Goal: Task Accomplishment & Management: Complete application form

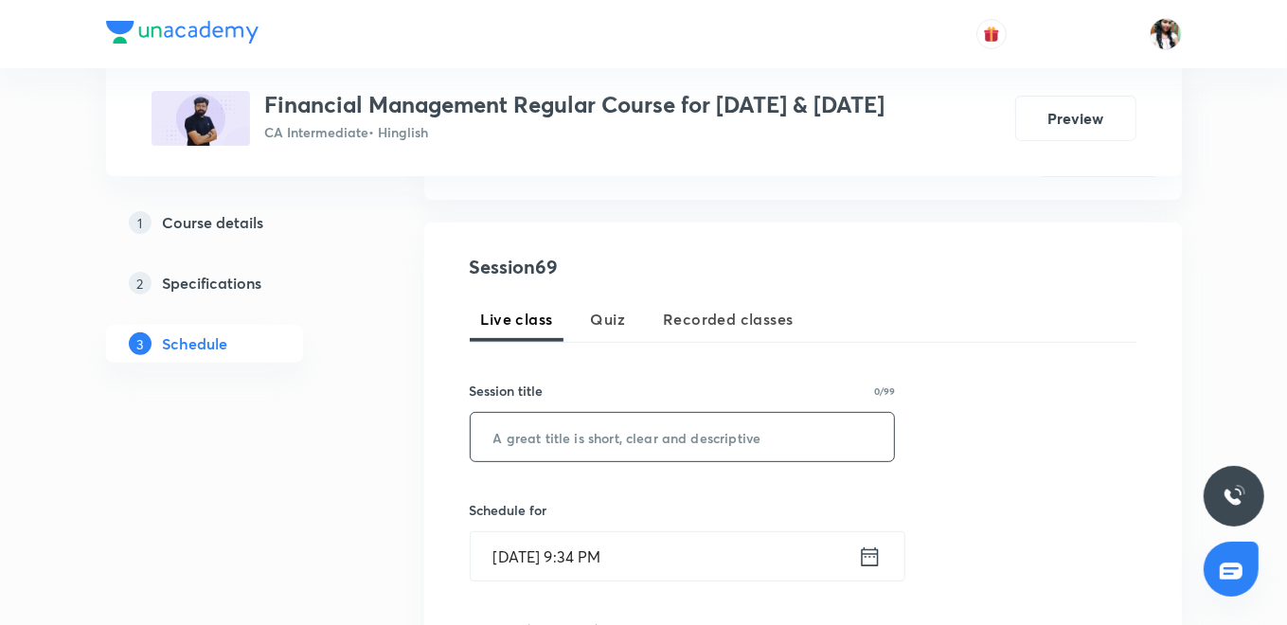
scroll to position [315, 0]
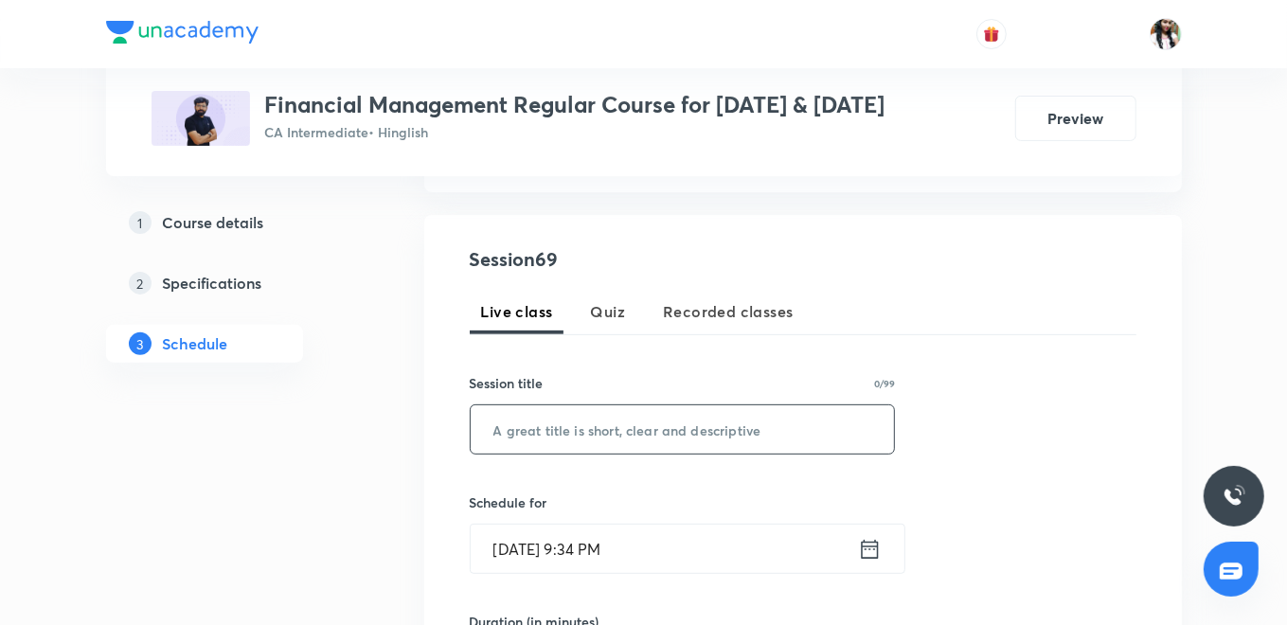
paste input "L68 Part 13 Working Capital"
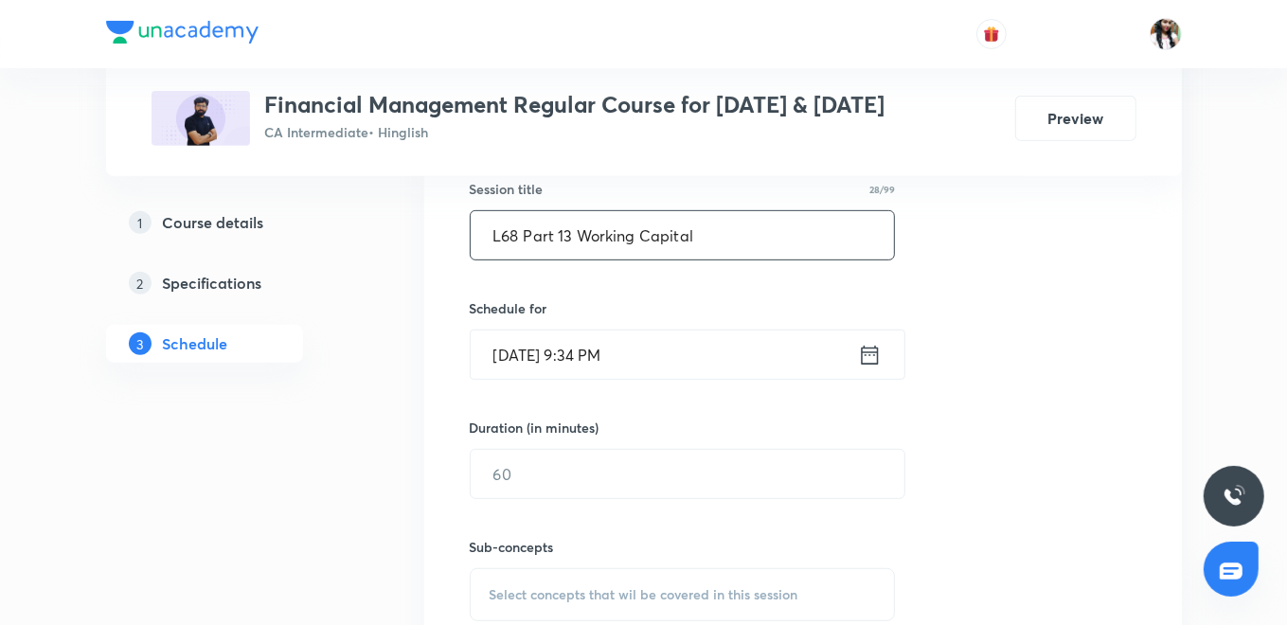
scroll to position [525, 0]
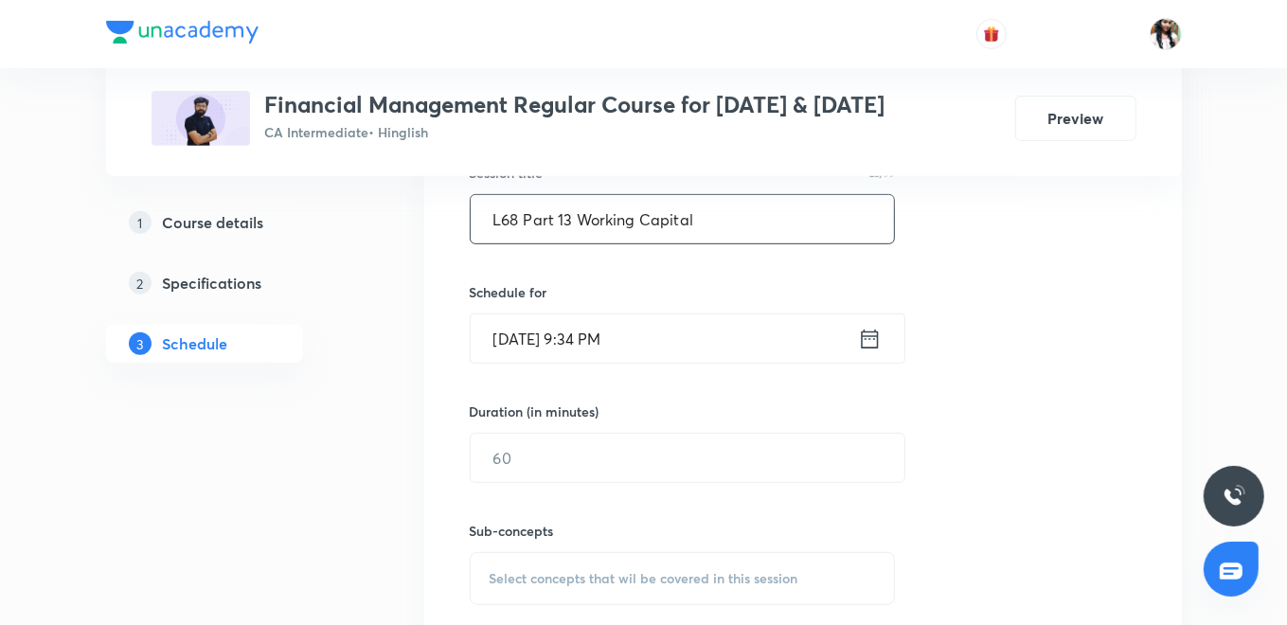
type input "L68 Part 13 Working Capital"
click at [879, 334] on icon at bounding box center [870, 339] width 24 height 27
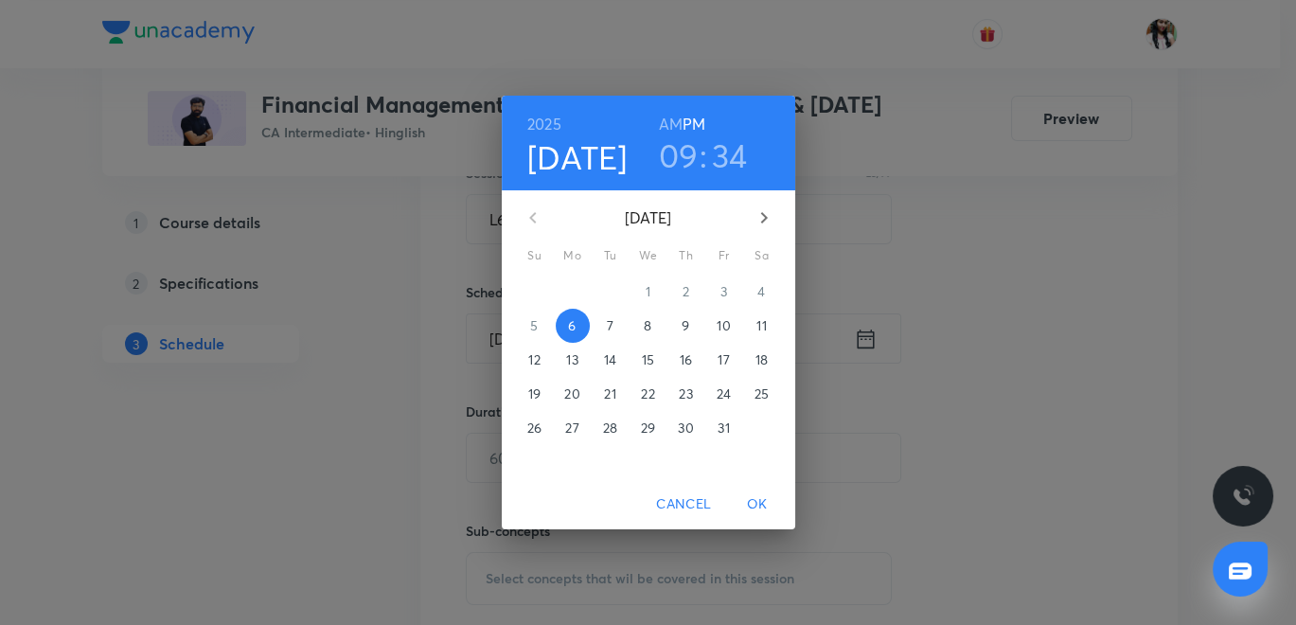
click at [654, 319] on span "8" at bounding box center [648, 325] width 34 height 19
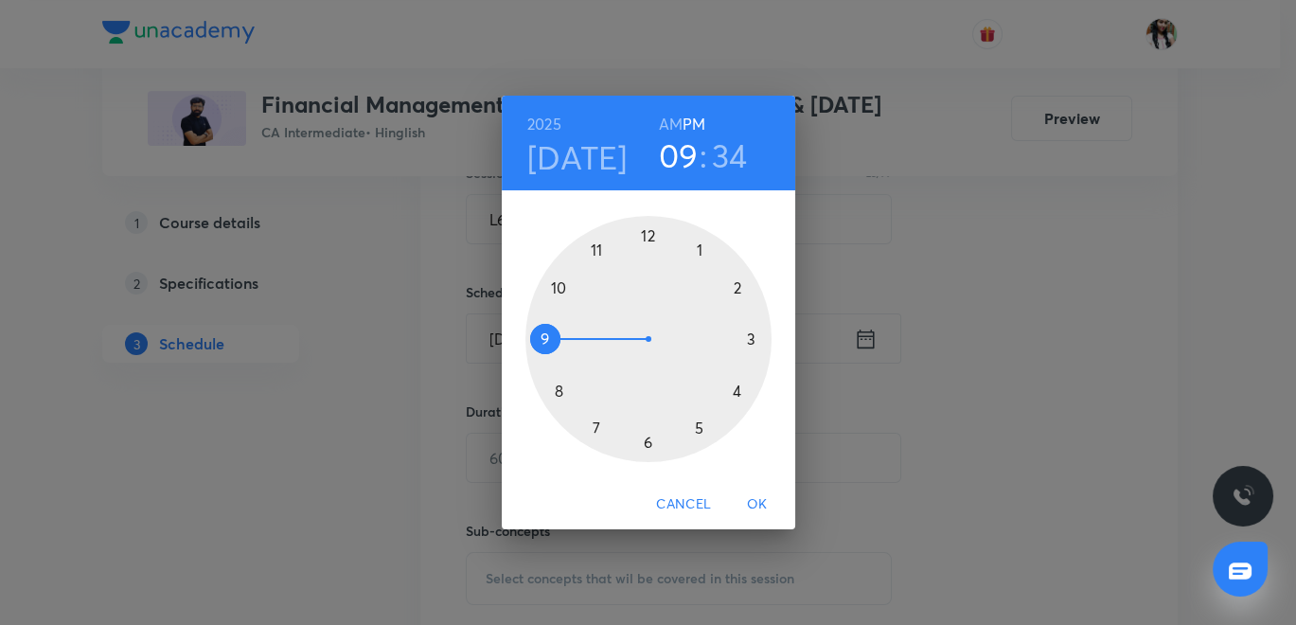
click at [667, 121] on h6 "AM" at bounding box center [671, 124] width 24 height 27
click at [593, 248] on div at bounding box center [648, 339] width 246 height 246
click at [646, 230] on div at bounding box center [648, 339] width 246 height 246
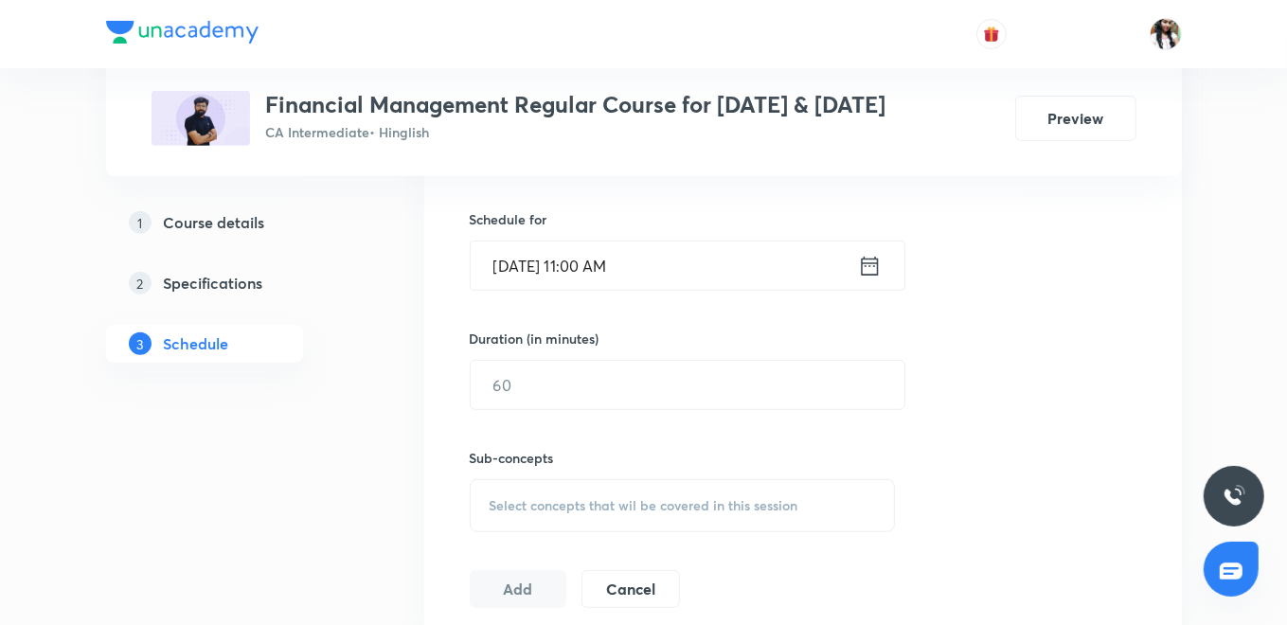
scroll to position [631, 0]
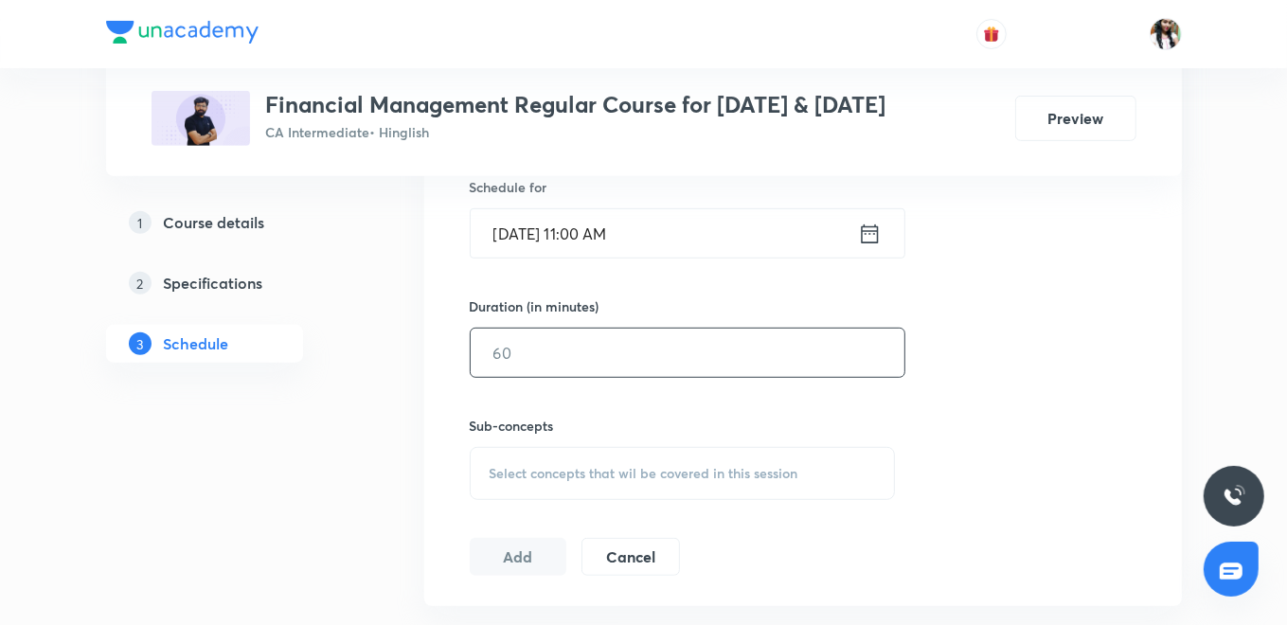
click at [630, 362] on input "text" at bounding box center [688, 353] width 434 height 48
type input "150"
click at [568, 481] on div "Select concepts that wil be covered in this session" at bounding box center [683, 473] width 426 height 53
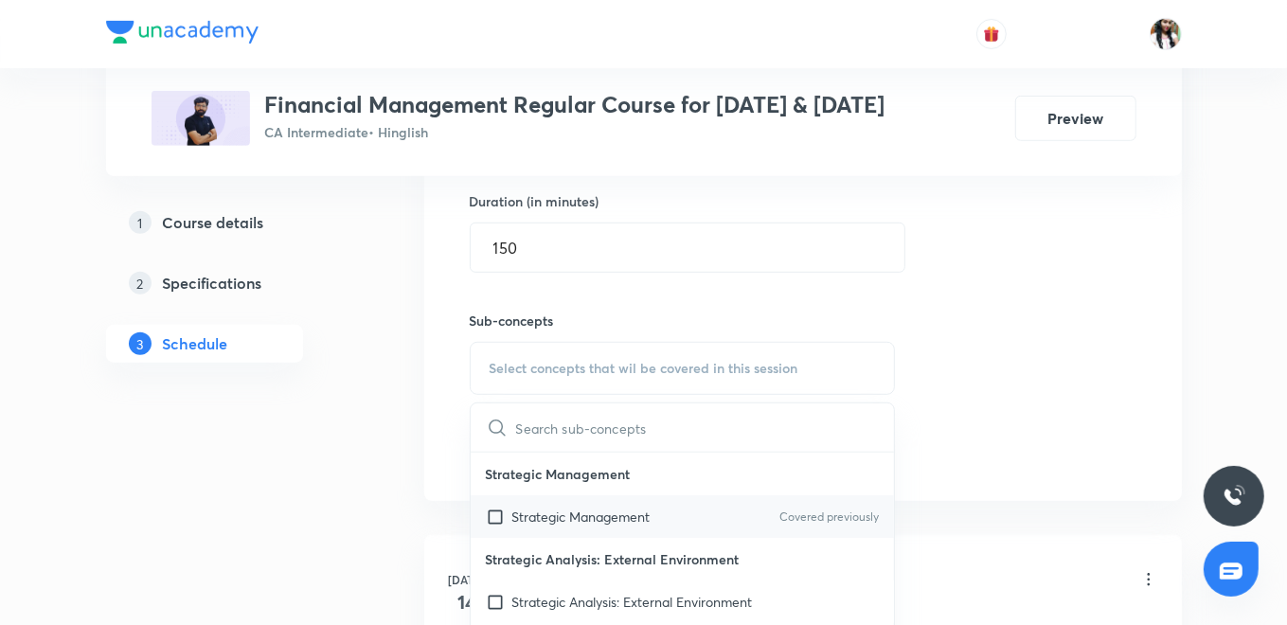
click at [551, 513] on p "Strategic Management" at bounding box center [581, 517] width 138 height 20
checkbox input "true"
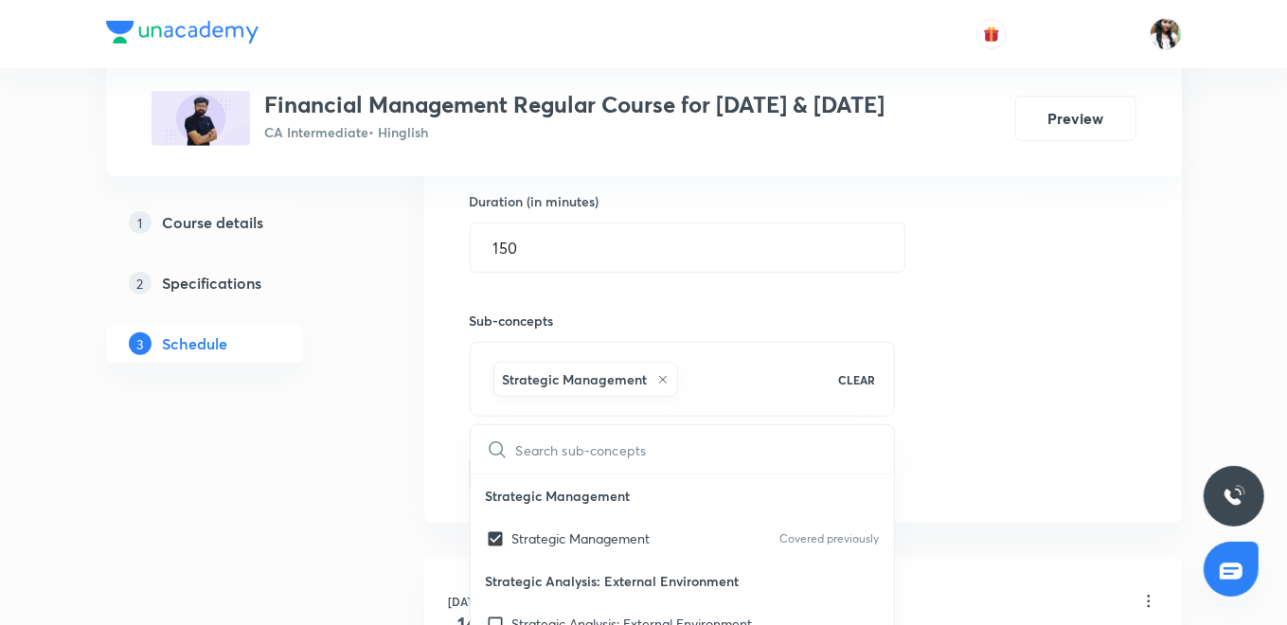
click at [427, 433] on div "Session 69 Live class Quiz Recorded classes Session title 28/99 L68 Part 13 Wor…" at bounding box center [802, 159] width 757 height 728
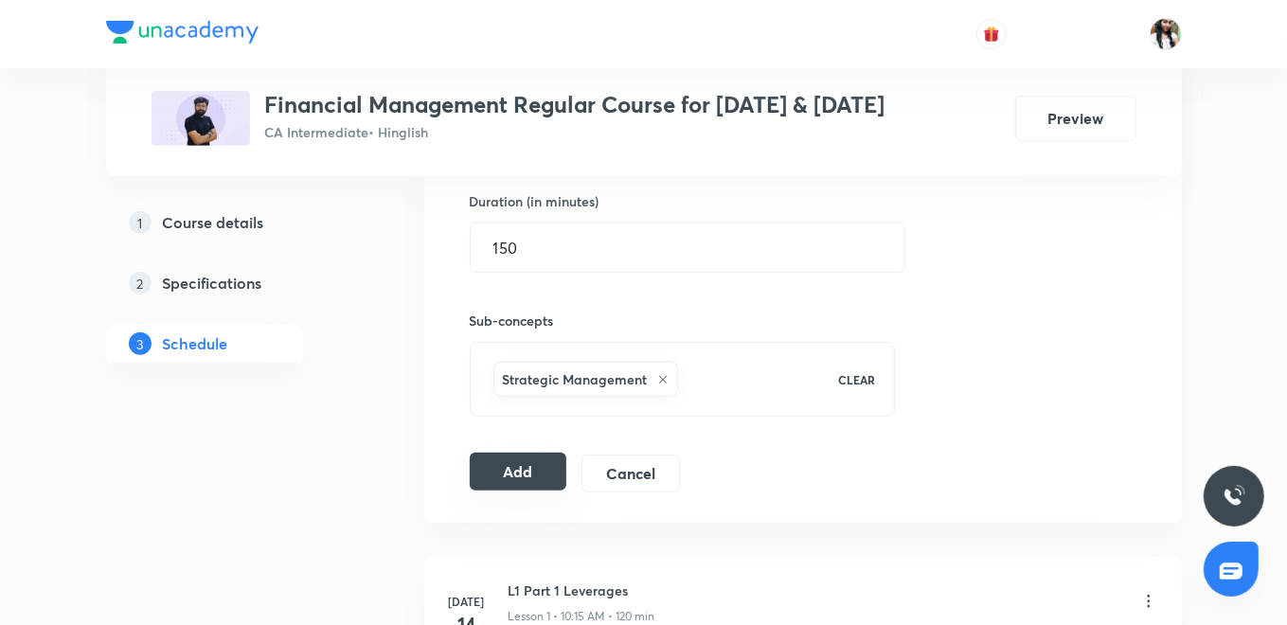
click at [525, 468] on button "Add" at bounding box center [519, 472] width 98 height 38
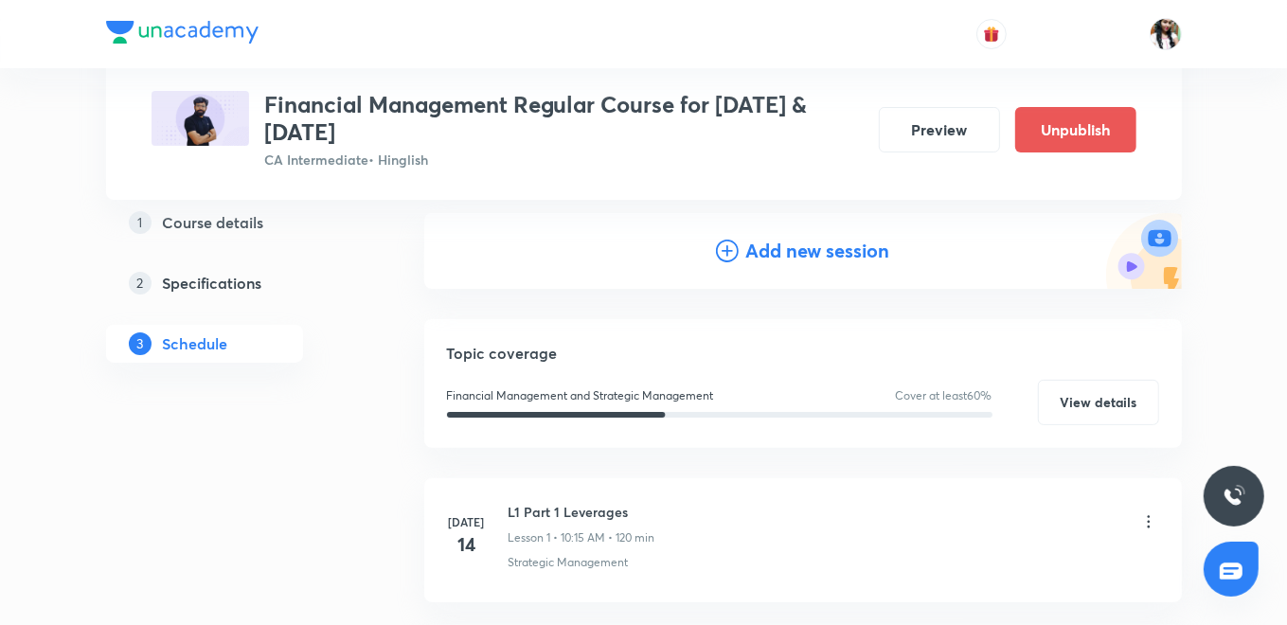
scroll to position [128, 0]
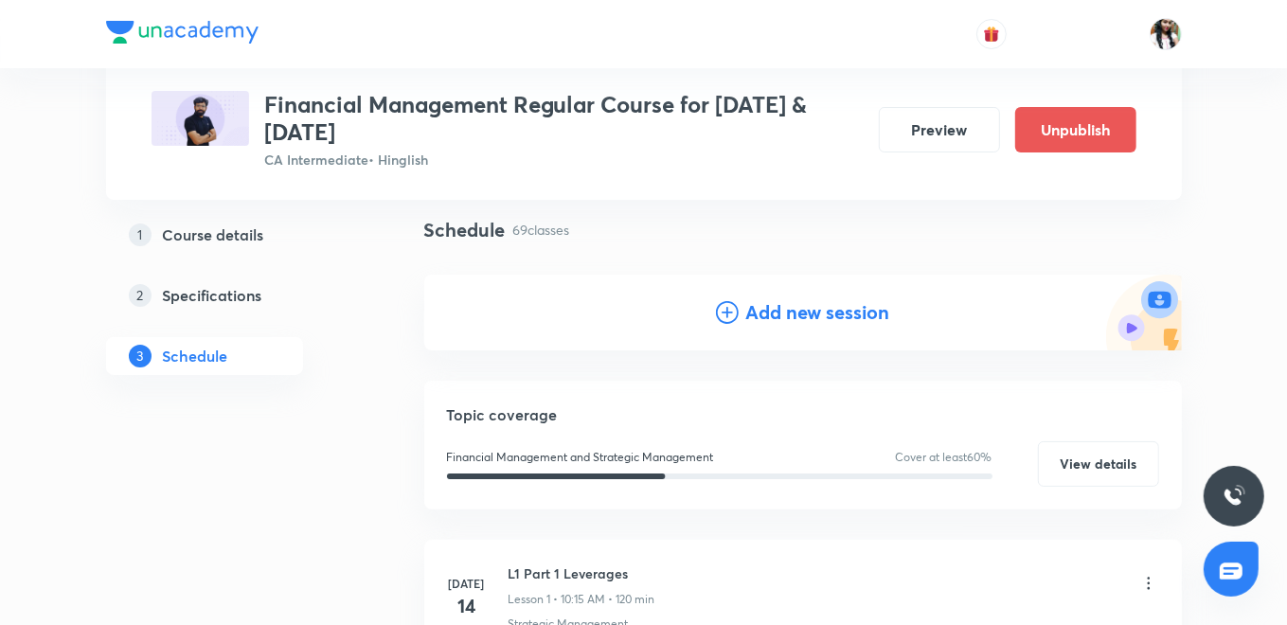
click at [743, 312] on div "Add new session" at bounding box center [803, 312] width 174 height 28
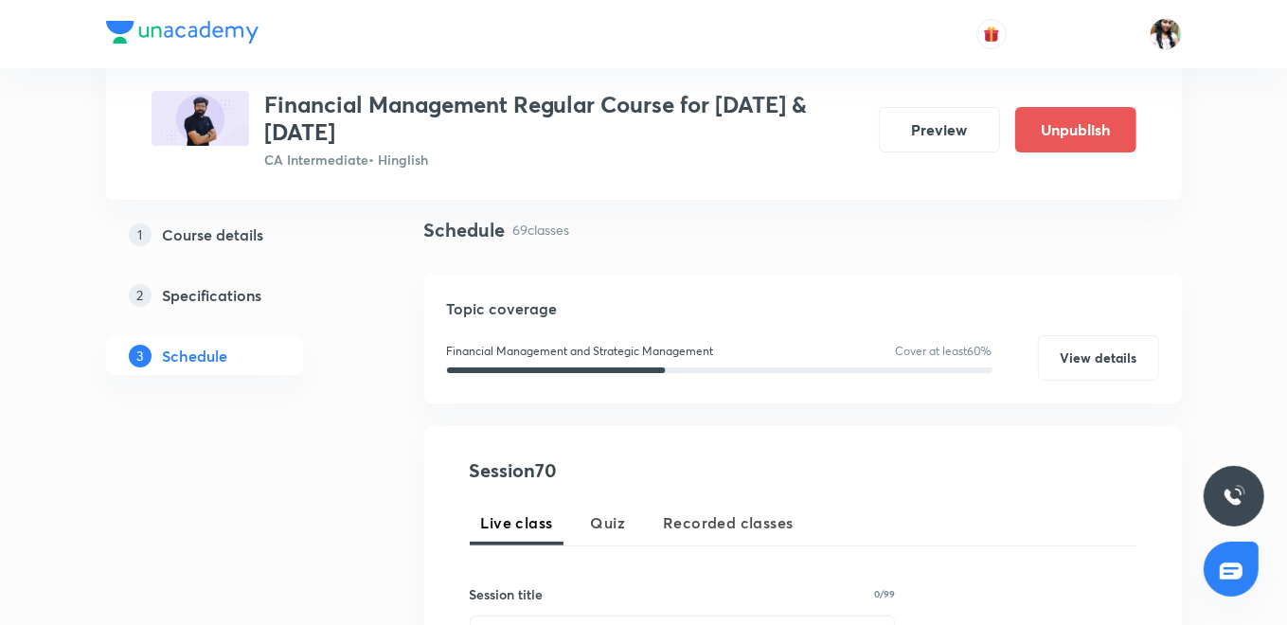
scroll to position [338, 0]
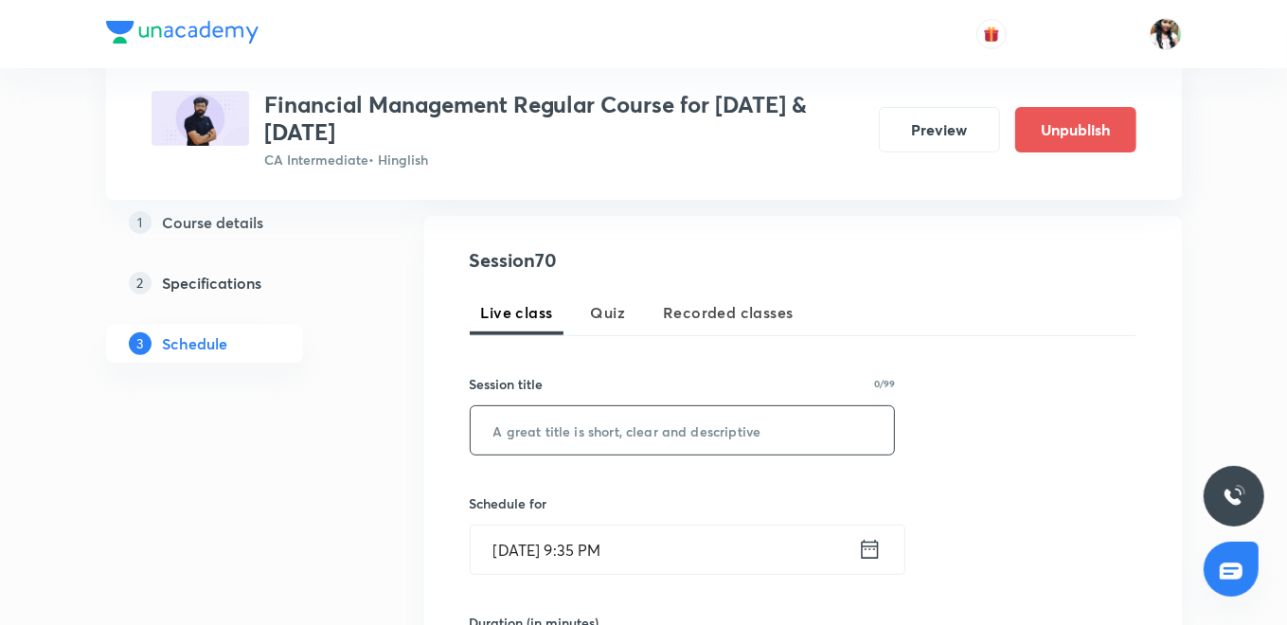
paste input "L69 Part 14 Working Capital"
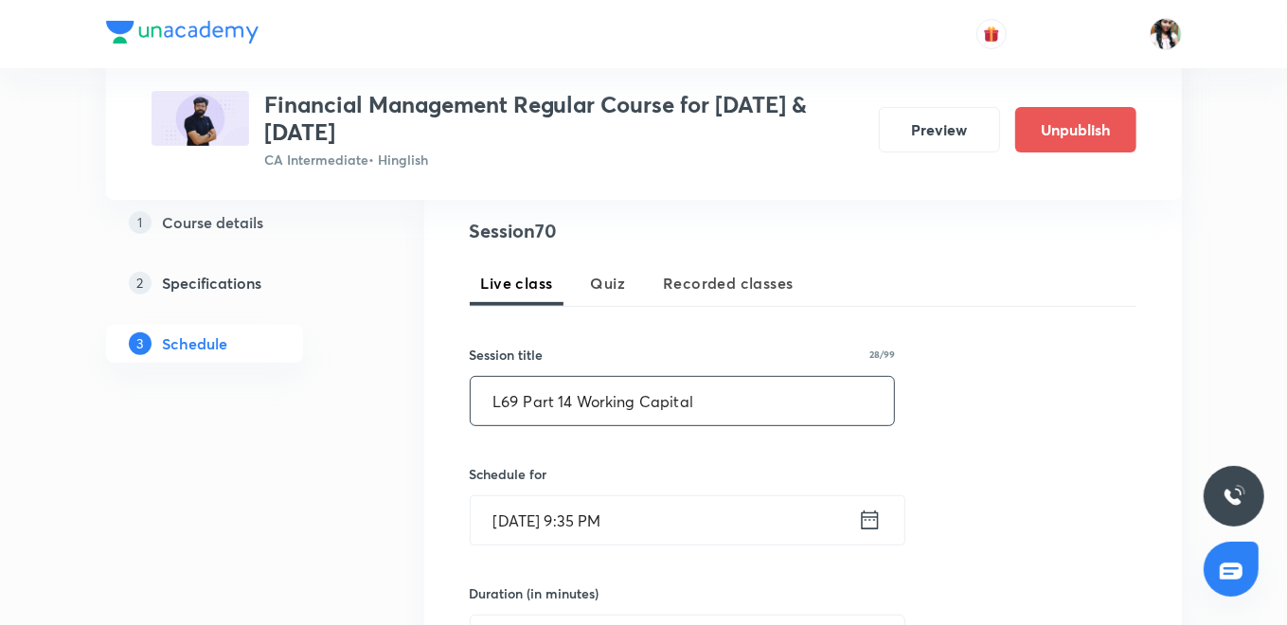
scroll to position [443, 0]
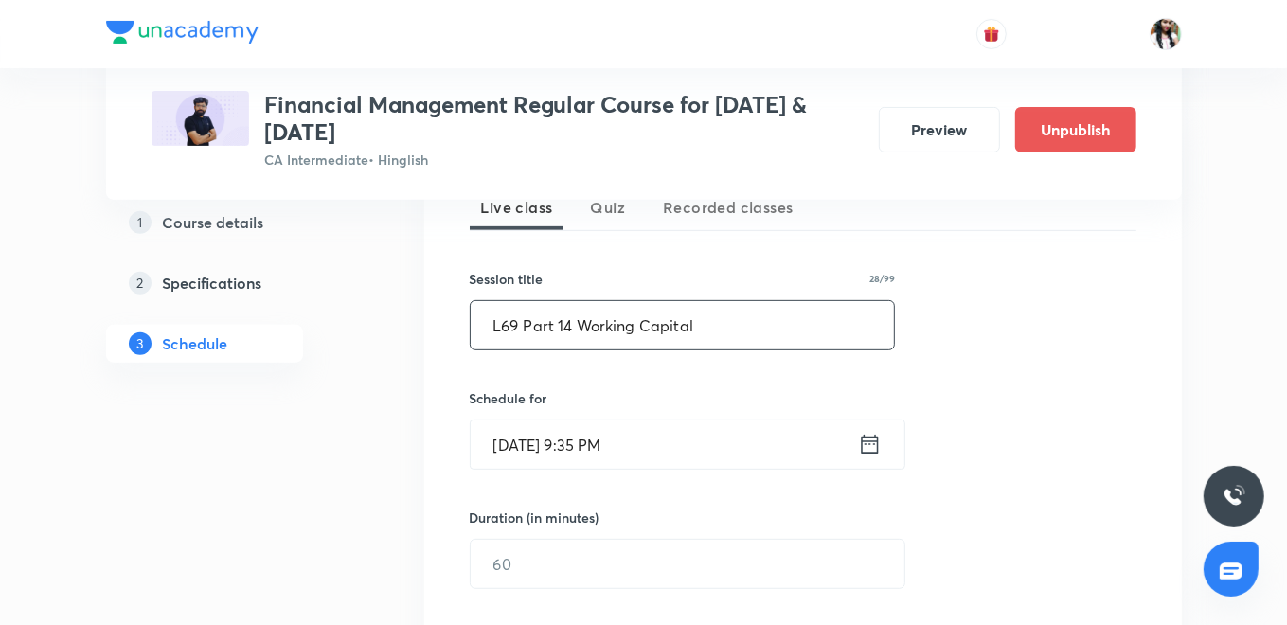
type input "L69 Part 14 Working Capital"
click at [863, 446] on icon at bounding box center [870, 444] width 24 height 27
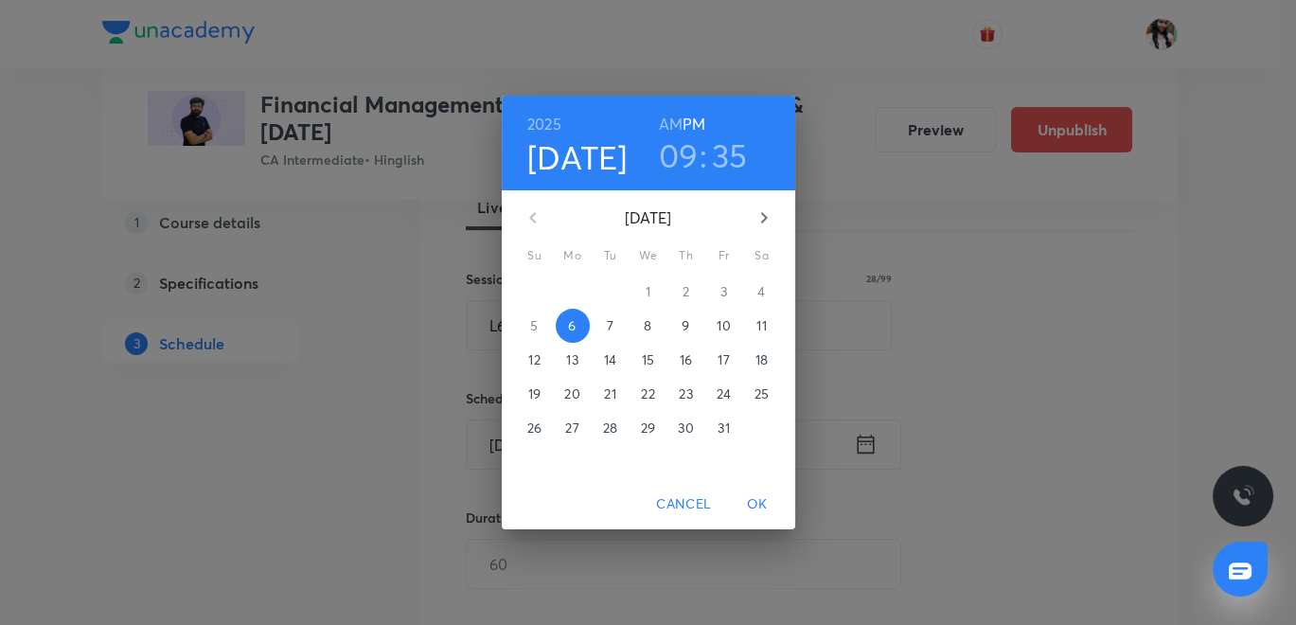
click at [679, 327] on span "9" at bounding box center [686, 325] width 34 height 19
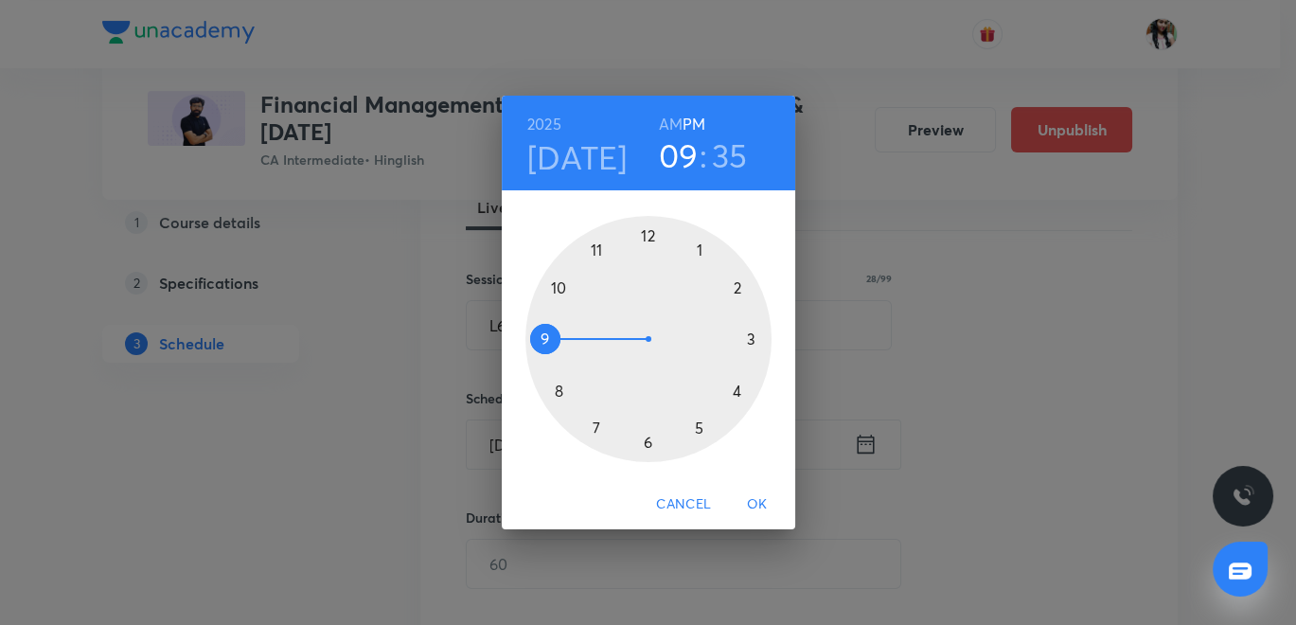
click at [649, 235] on div at bounding box center [648, 339] width 246 height 246
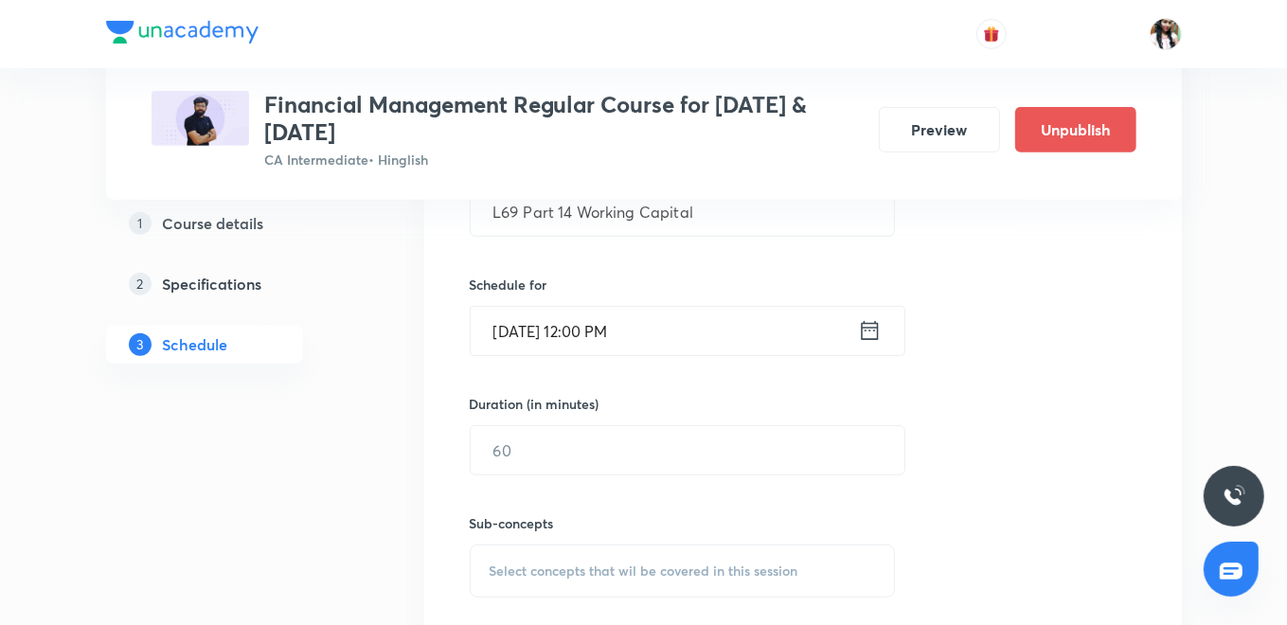
scroll to position [654, 0]
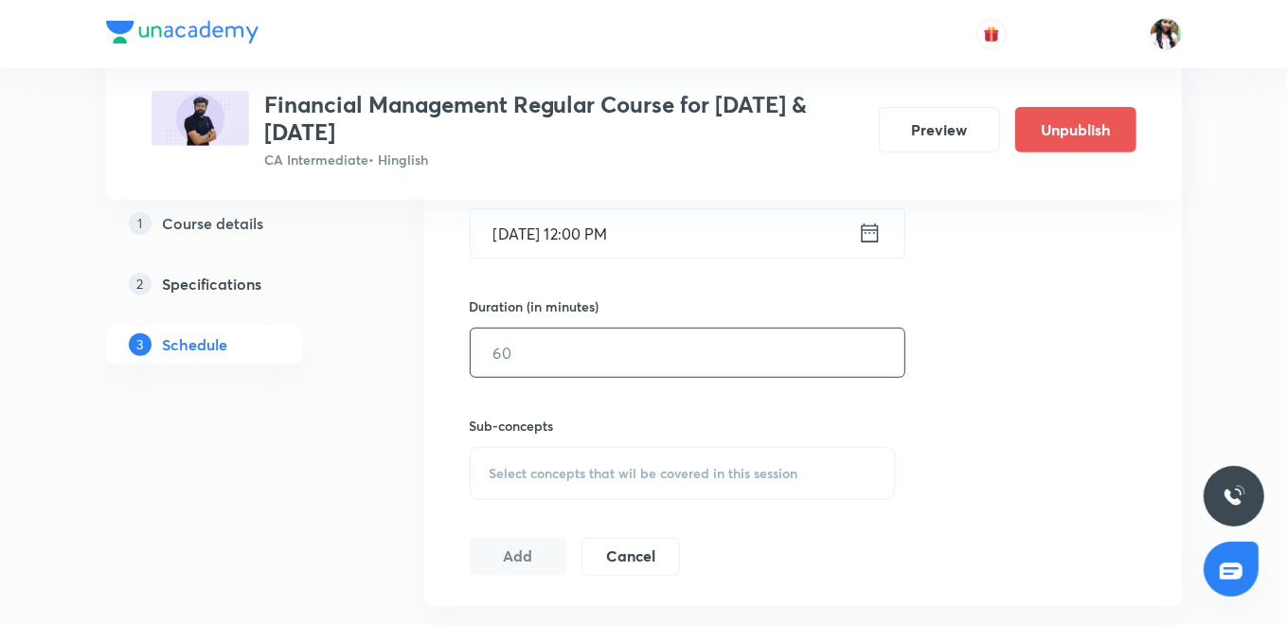
click at [533, 335] on input "text" at bounding box center [688, 353] width 434 height 48
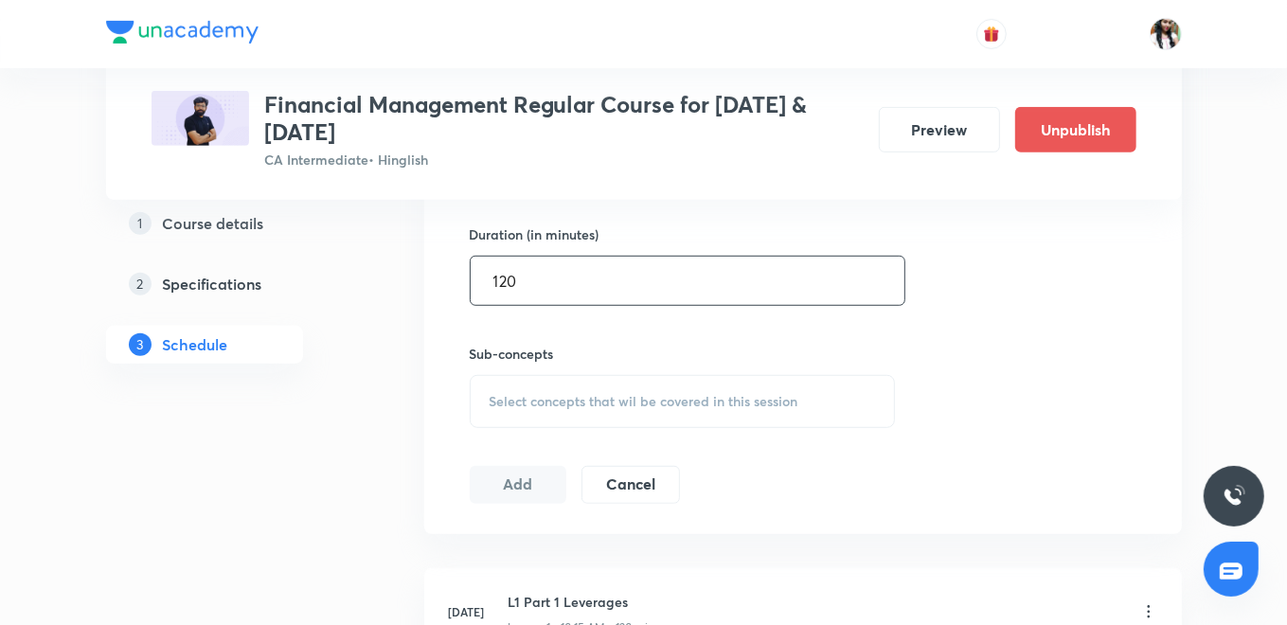
scroll to position [759, 0]
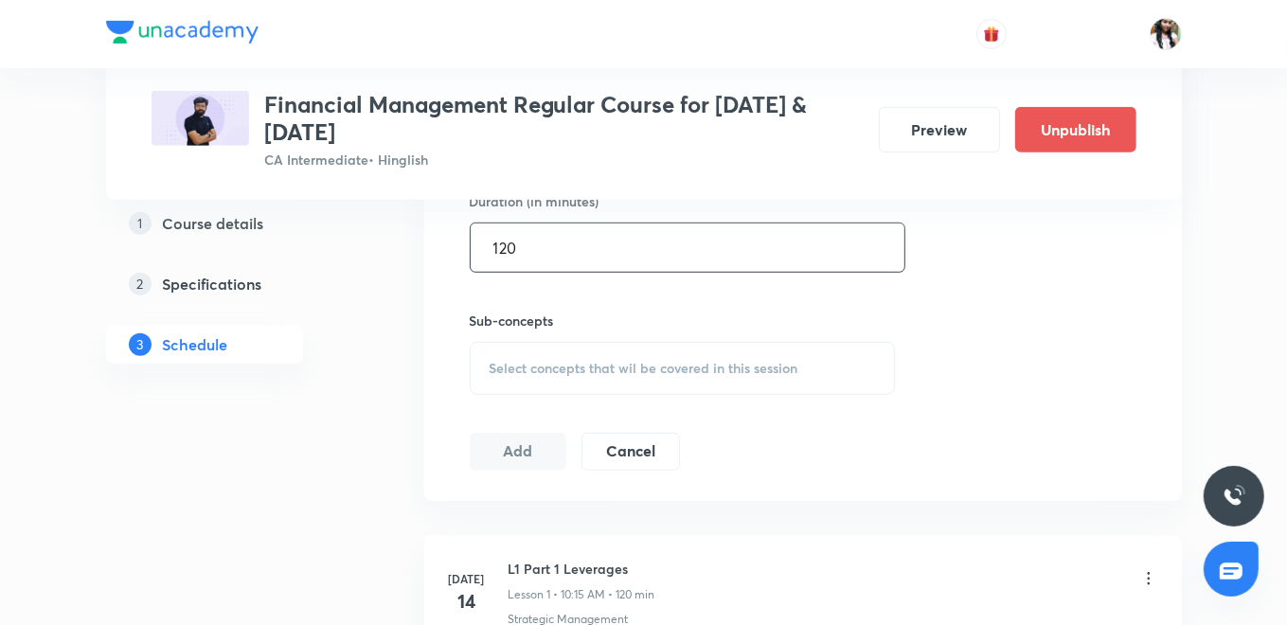
type input "120"
click at [571, 345] on div "Select concepts that wil be covered in this session" at bounding box center [683, 368] width 426 height 53
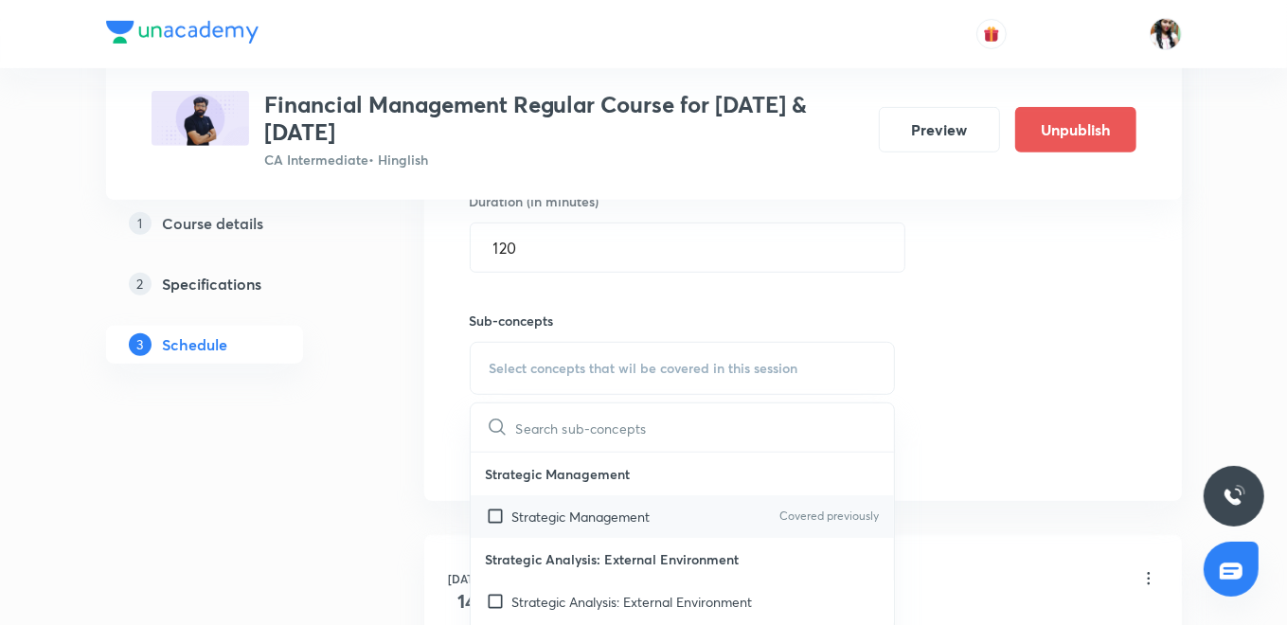
click at [562, 511] on p "Strategic Management" at bounding box center [581, 517] width 138 height 20
checkbox input "true"
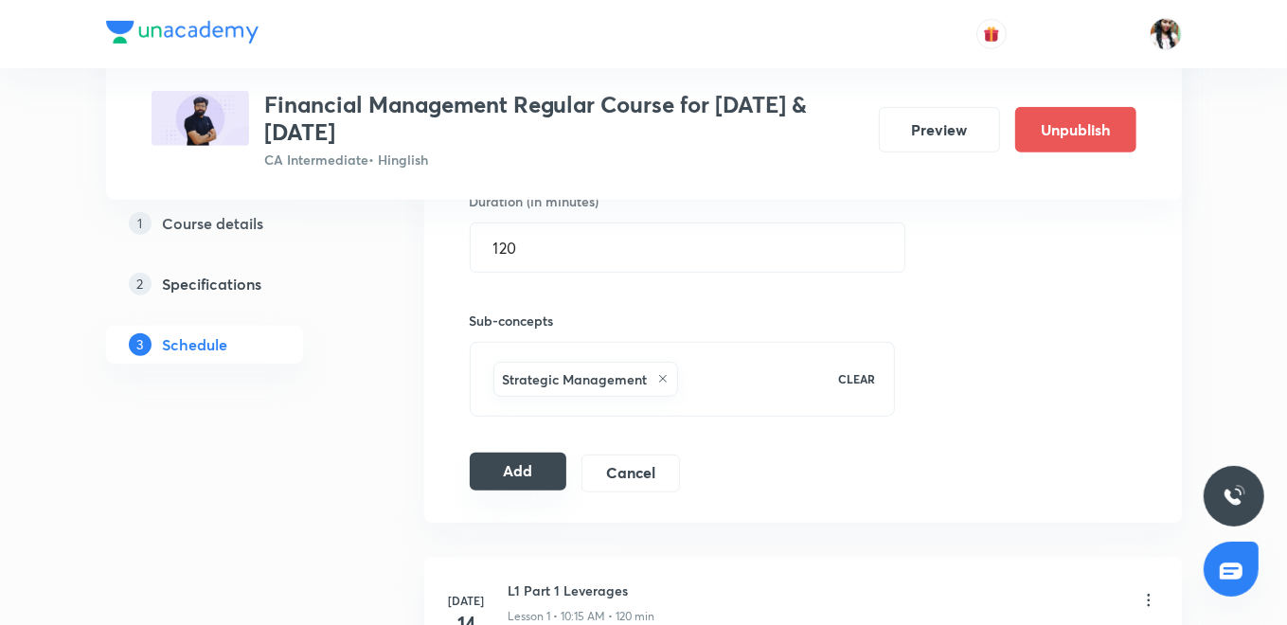
click at [519, 471] on button "Add" at bounding box center [519, 472] width 98 height 38
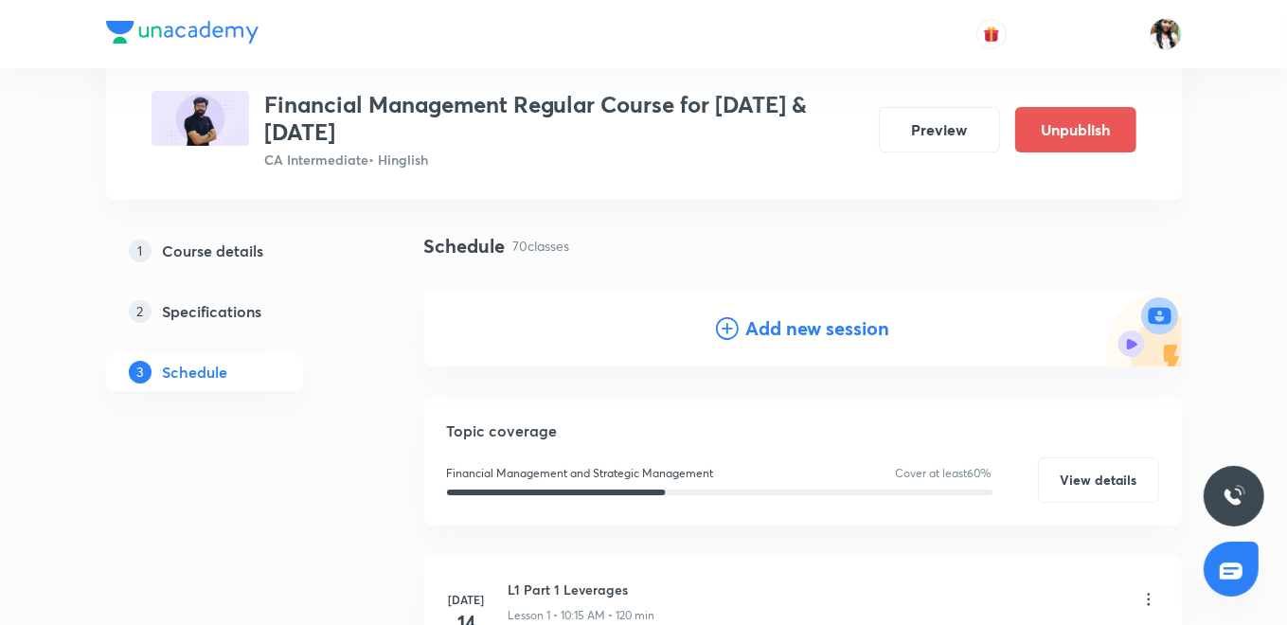
scroll to position [23, 0]
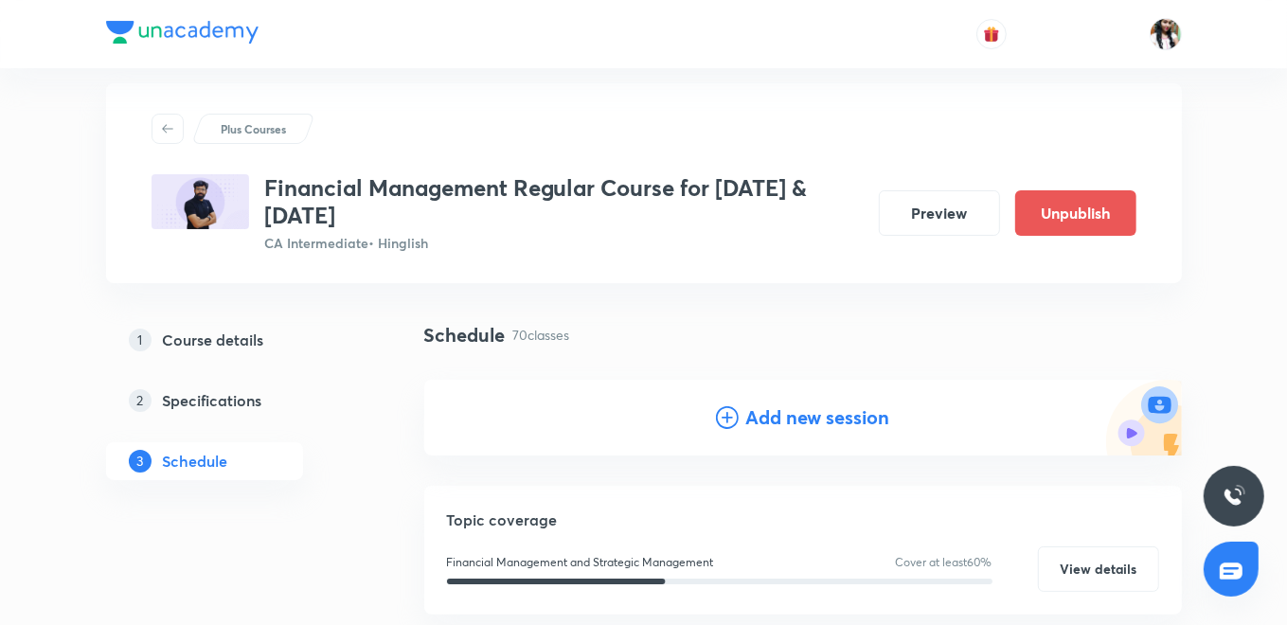
click at [770, 407] on h4 "Add new session" at bounding box center [818, 417] width 144 height 28
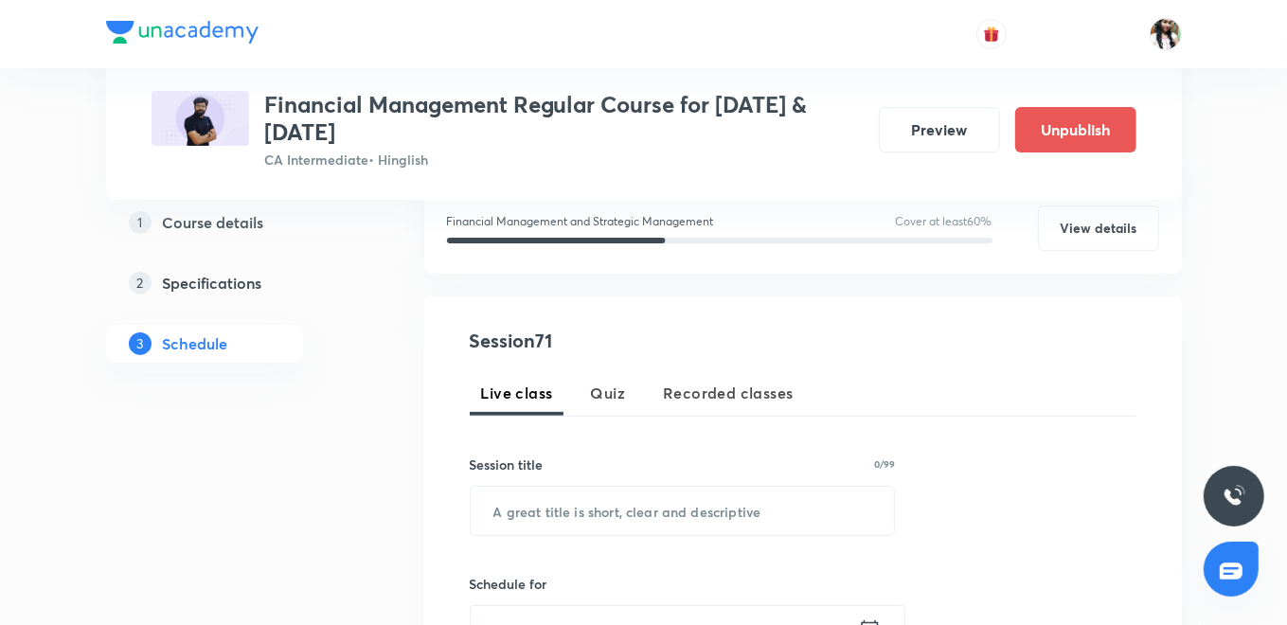
scroll to position [338, 0]
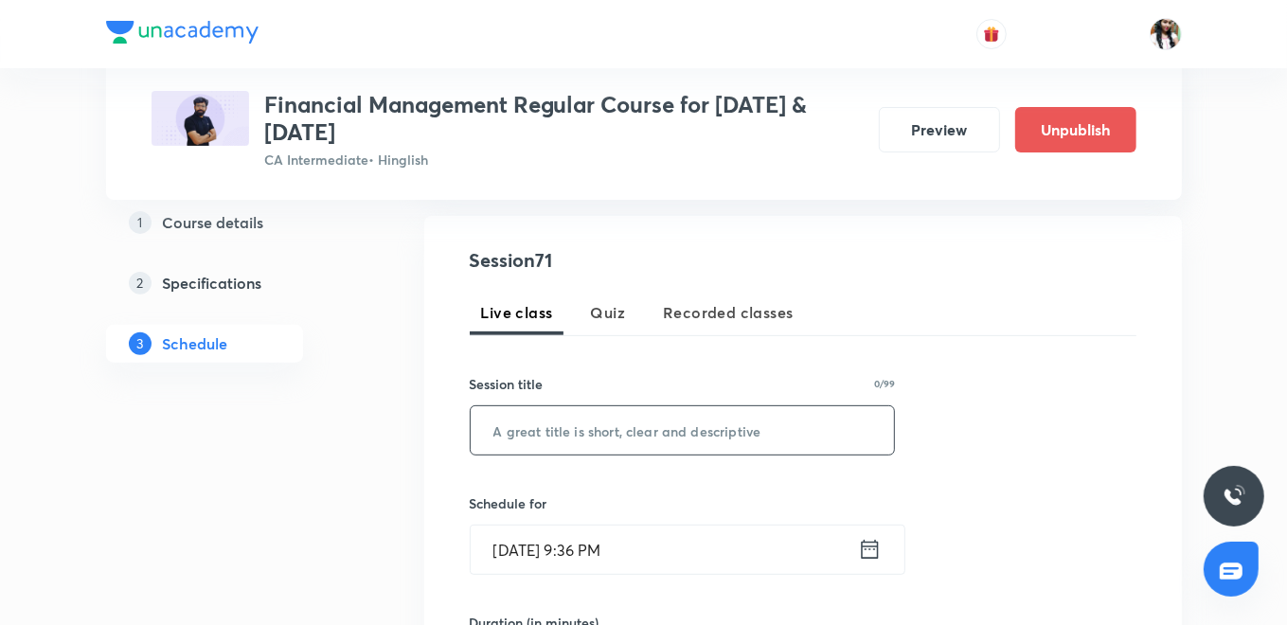
paste input "L70 Part 15 Working Capital"
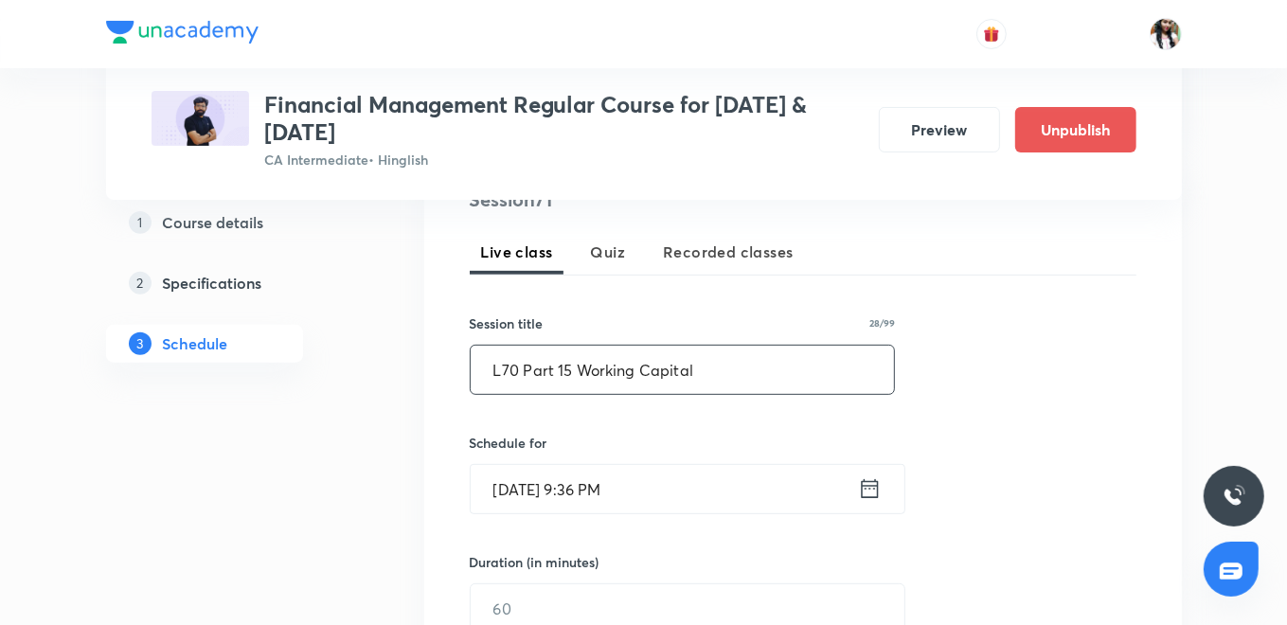
scroll to position [443, 0]
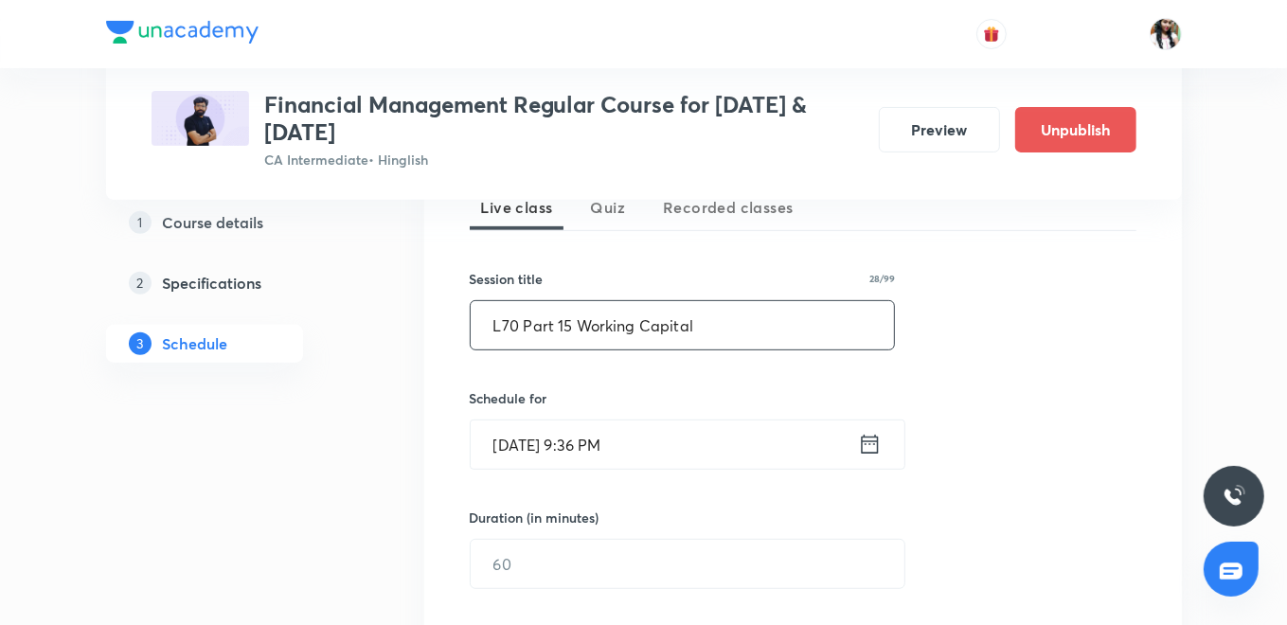
type input "L70 Part 15 Working Capital"
click at [864, 451] on icon at bounding box center [869, 444] width 17 height 19
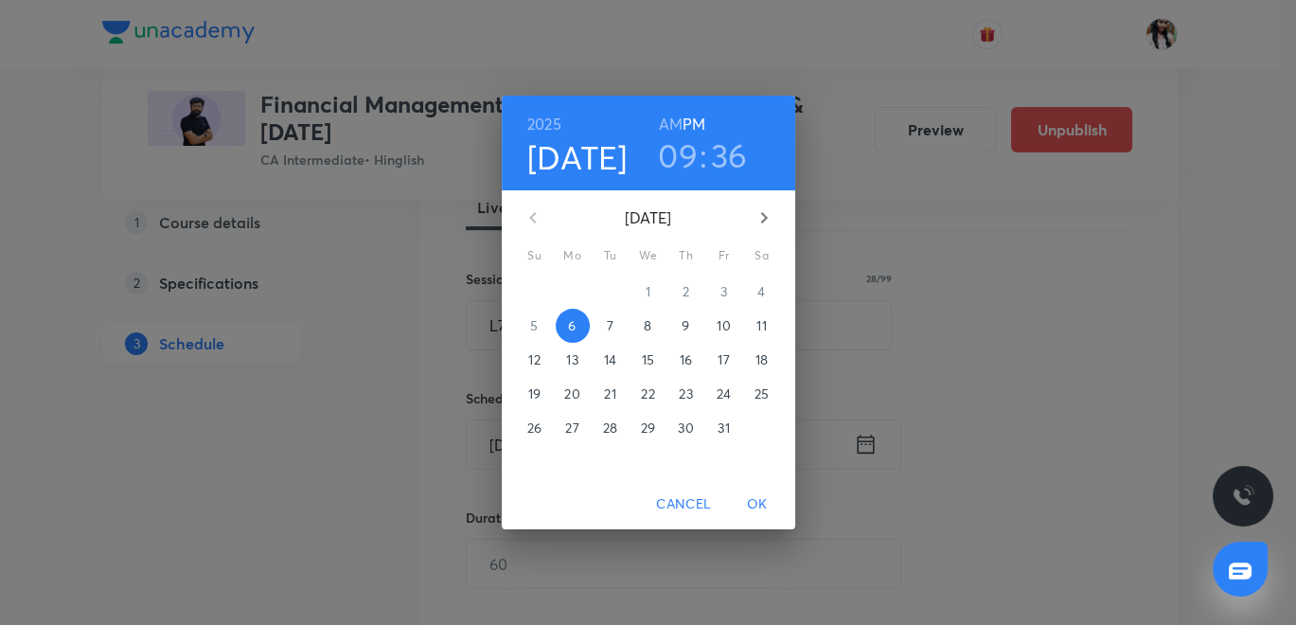
click at [727, 324] on p "10" at bounding box center [723, 325] width 13 height 19
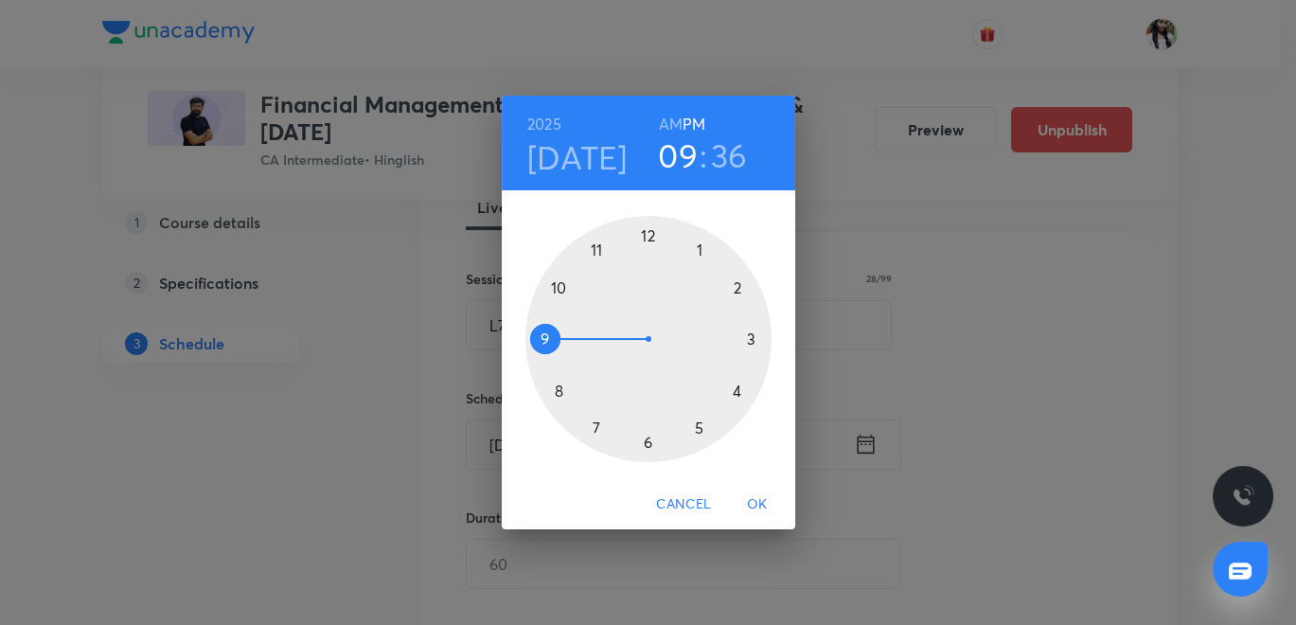
click at [669, 124] on h6 "AM" at bounding box center [671, 124] width 24 height 27
click at [598, 249] on div at bounding box center [648, 339] width 246 height 246
click at [645, 227] on div at bounding box center [648, 339] width 246 height 246
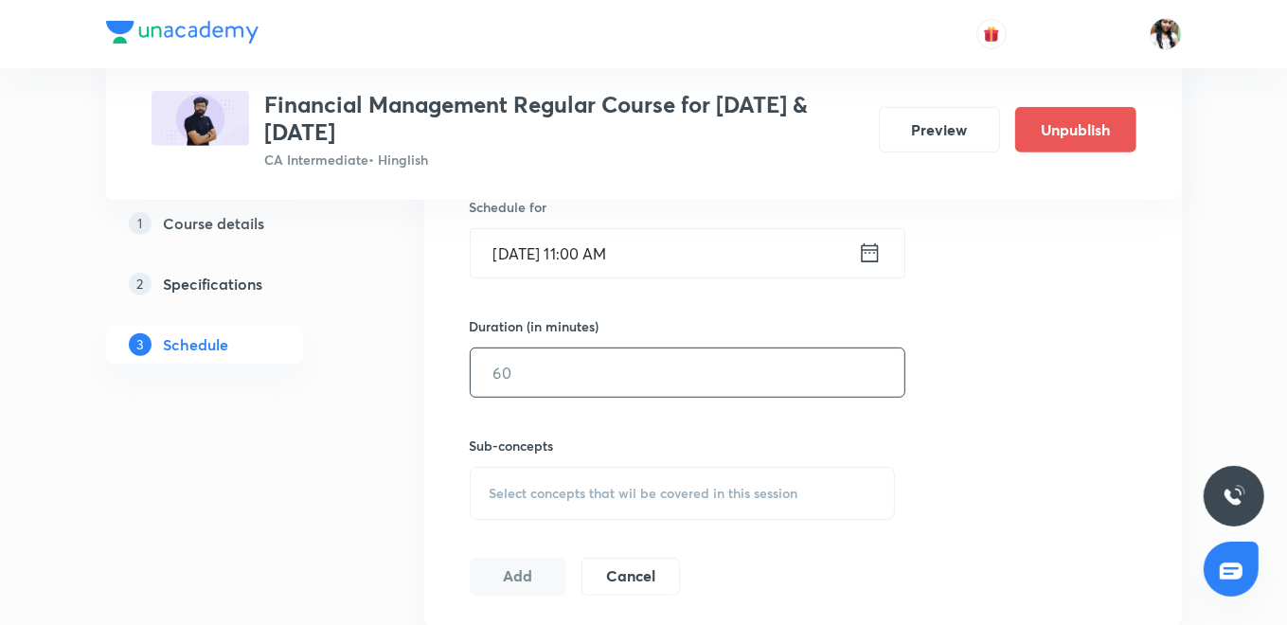
scroll to position [654, 0]
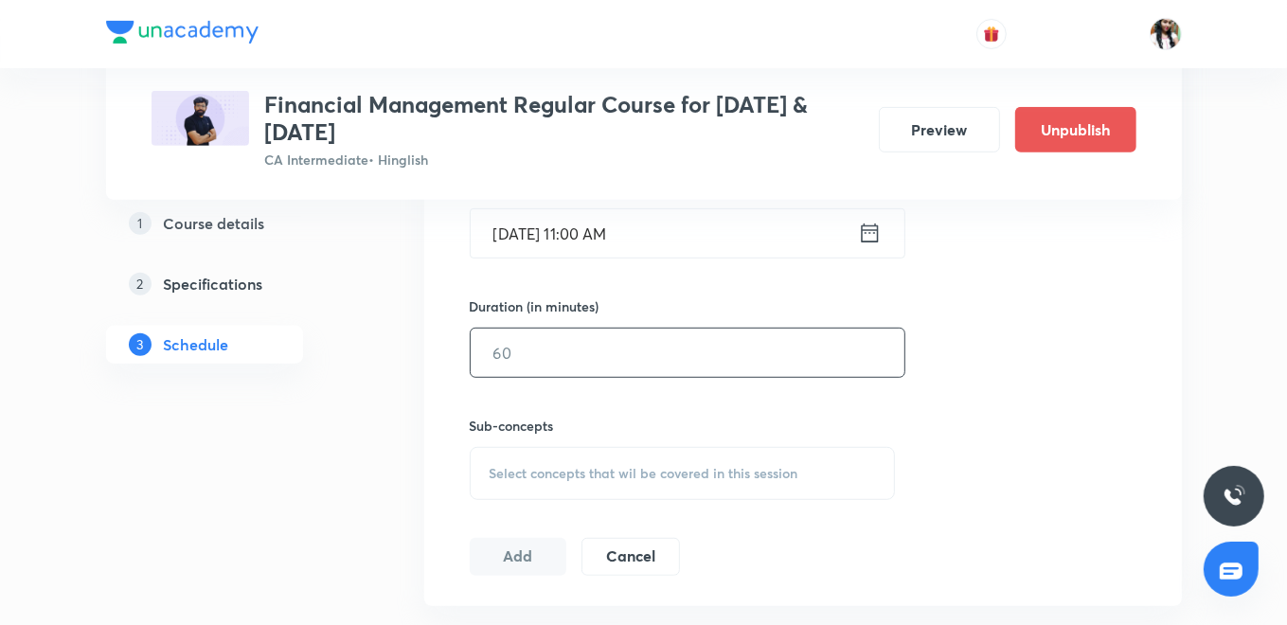
click at [636, 348] on input "text" at bounding box center [688, 353] width 434 height 48
type input "120"
click at [632, 479] on div "Select concepts that wil be covered in this session" at bounding box center [683, 473] width 426 height 53
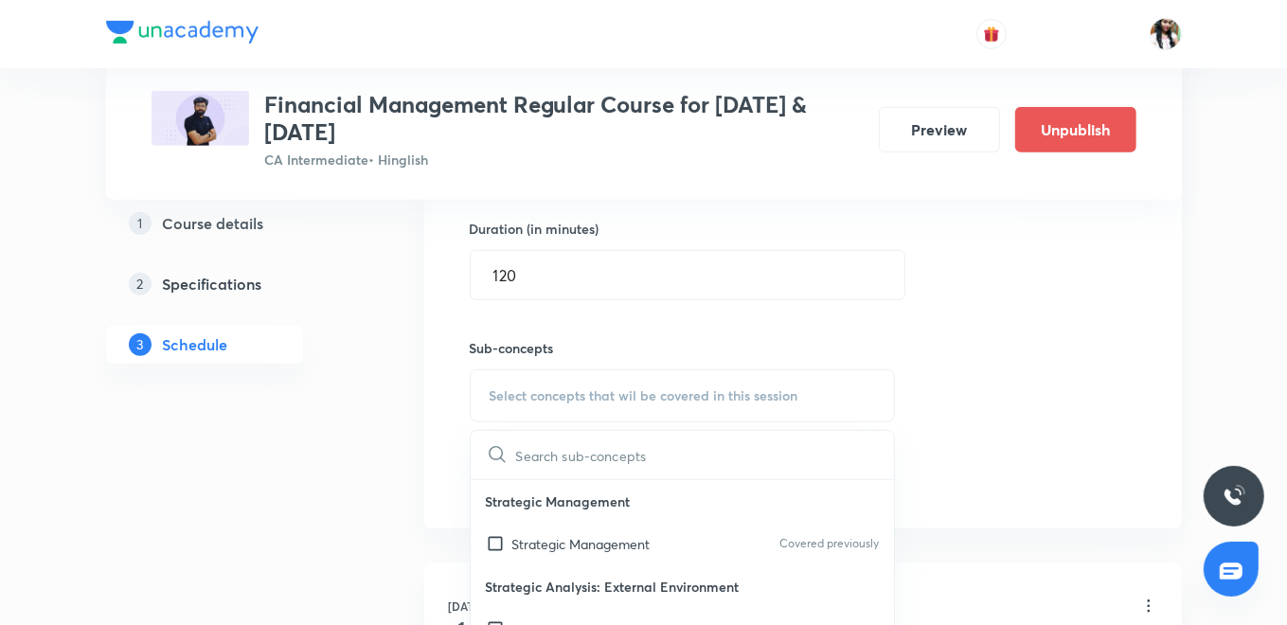
scroll to position [864, 0]
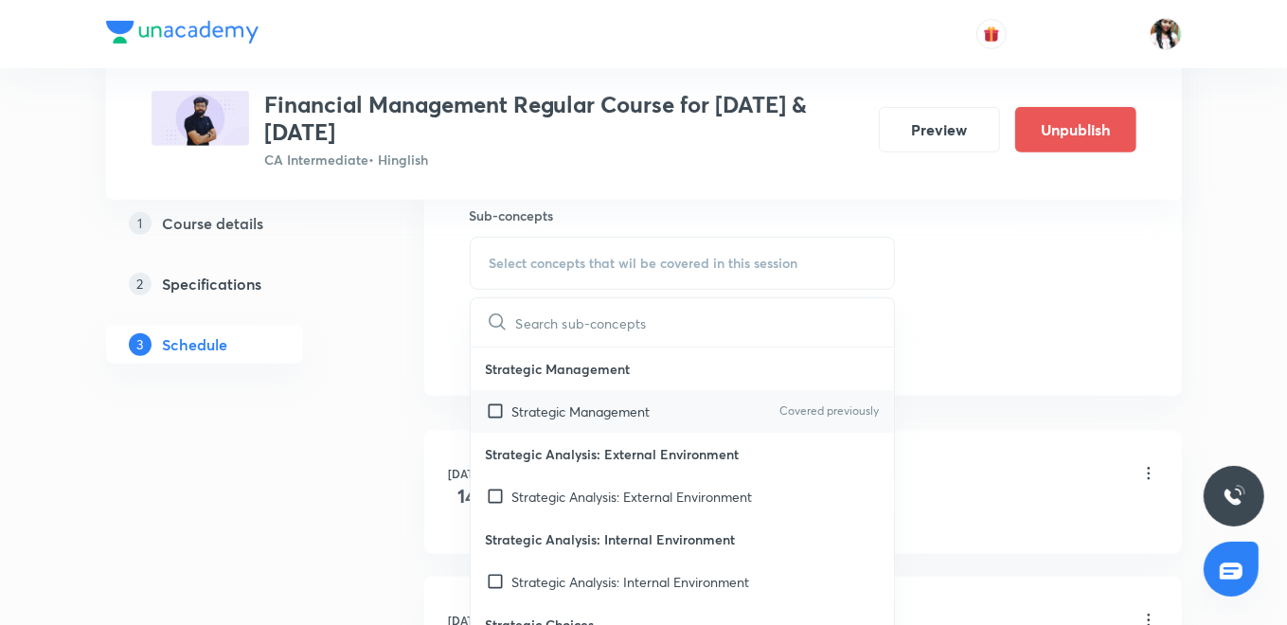
click at [588, 403] on p "Strategic Management" at bounding box center [581, 411] width 138 height 20
checkbox input "true"
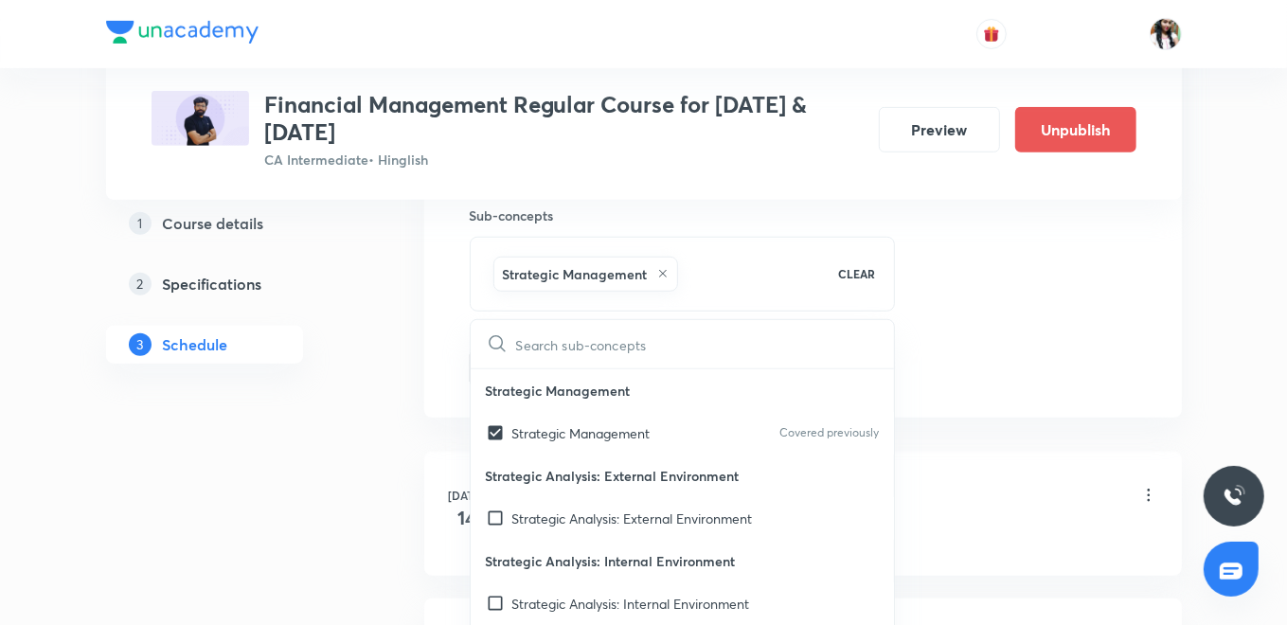
click at [437, 350] on div "Session 71 Live class Quiz Recorded classes Session title 28/99 L70 Part 15 Wor…" at bounding box center [802, 53] width 757 height 728
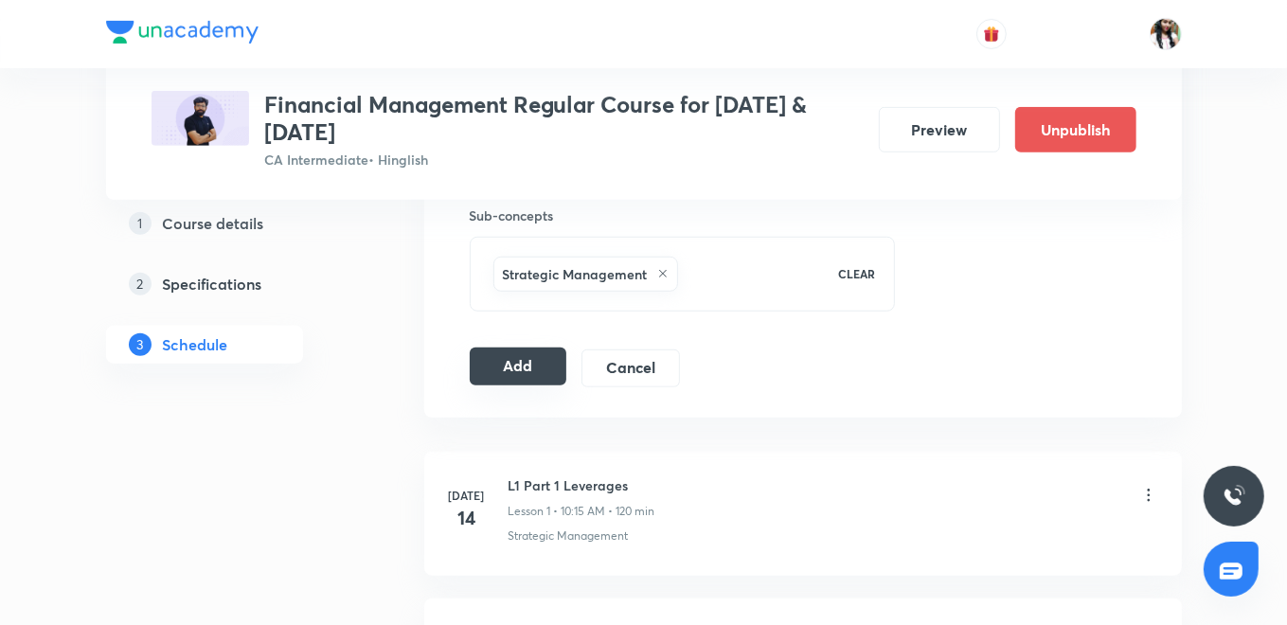
click at [525, 365] on button "Add" at bounding box center [519, 366] width 98 height 38
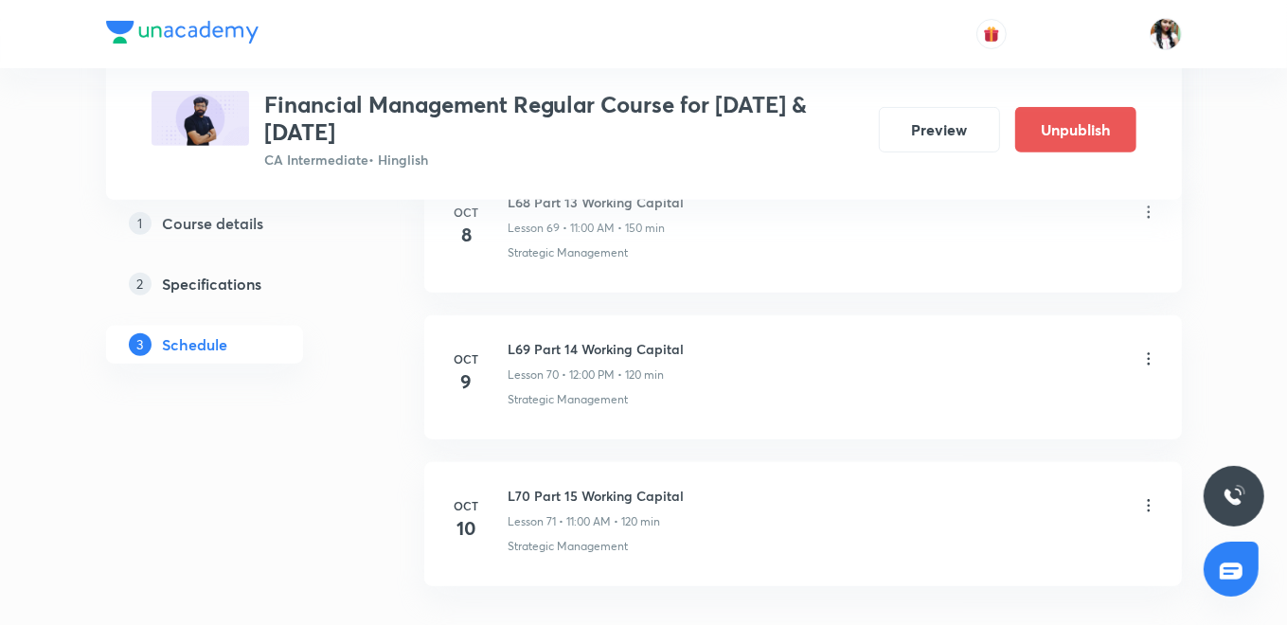
scroll to position [10579, 0]
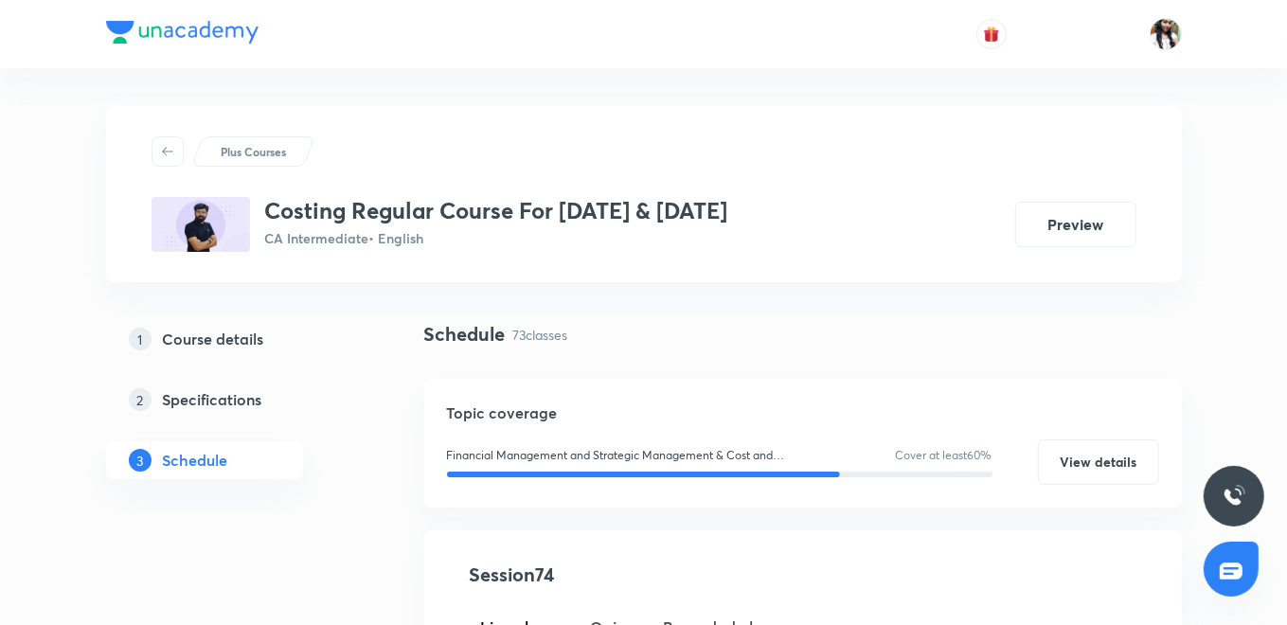
scroll to position [525, 0]
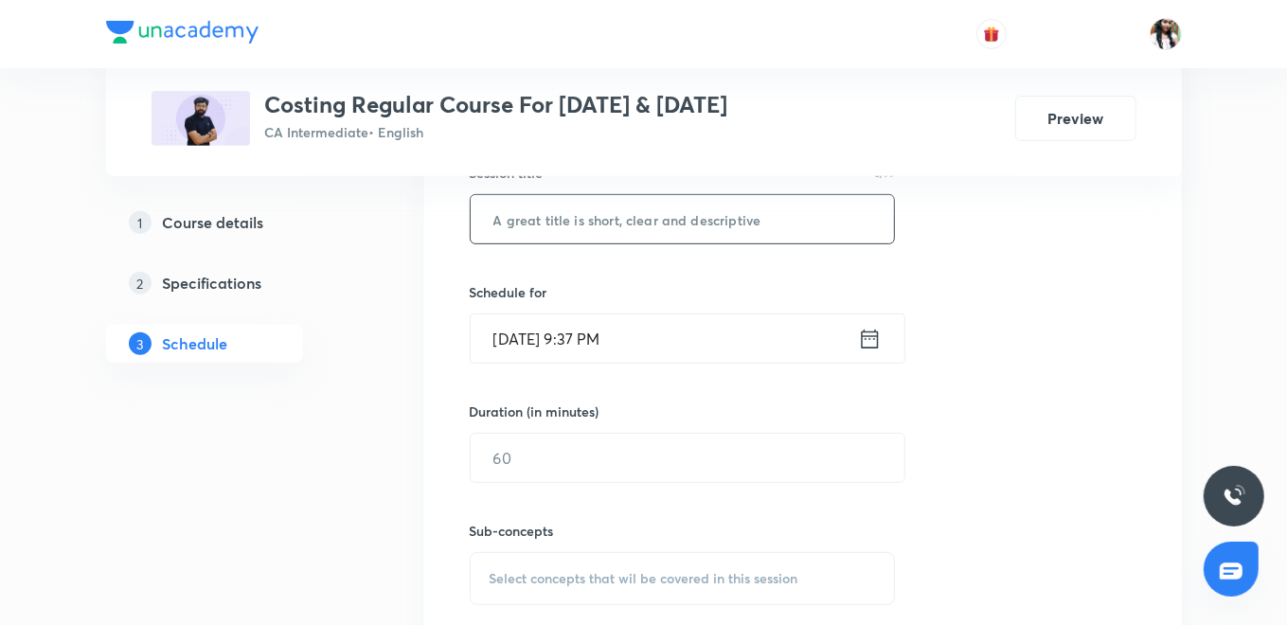
paste input "L71 Part 3 Unit & Batch Costing"
type input "L71 Part 3 Unit & Batch Costing"
click at [868, 340] on icon at bounding box center [870, 339] width 24 height 27
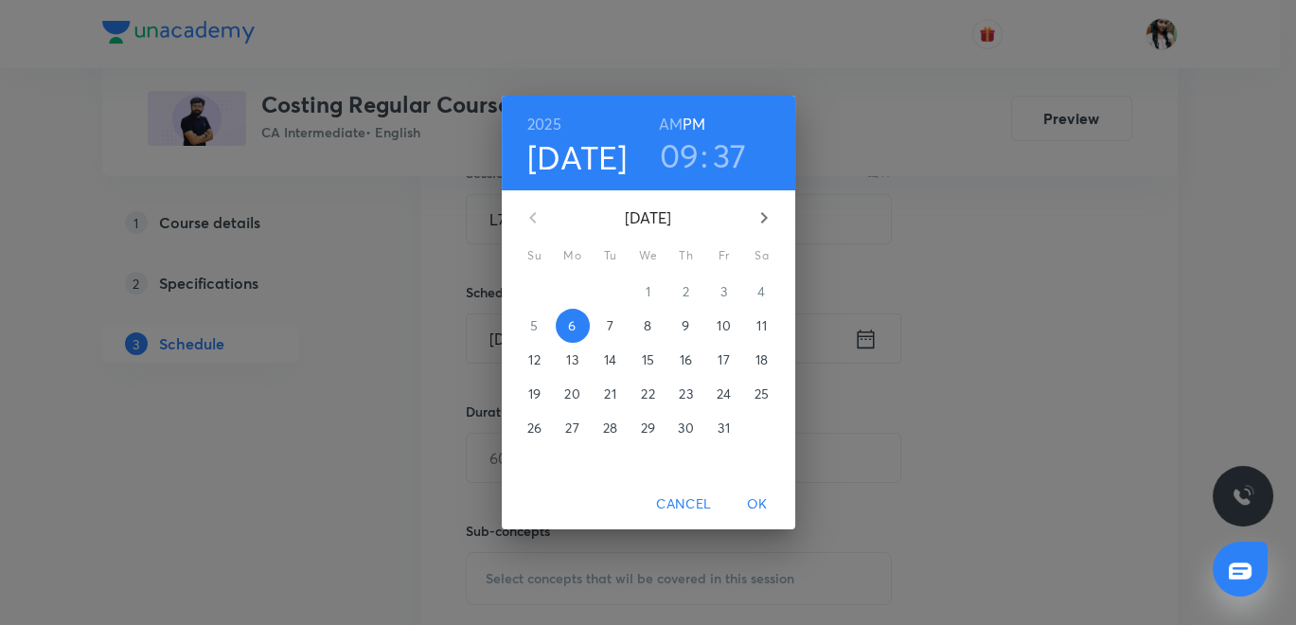
click at [613, 332] on span "7" at bounding box center [611, 325] width 34 height 19
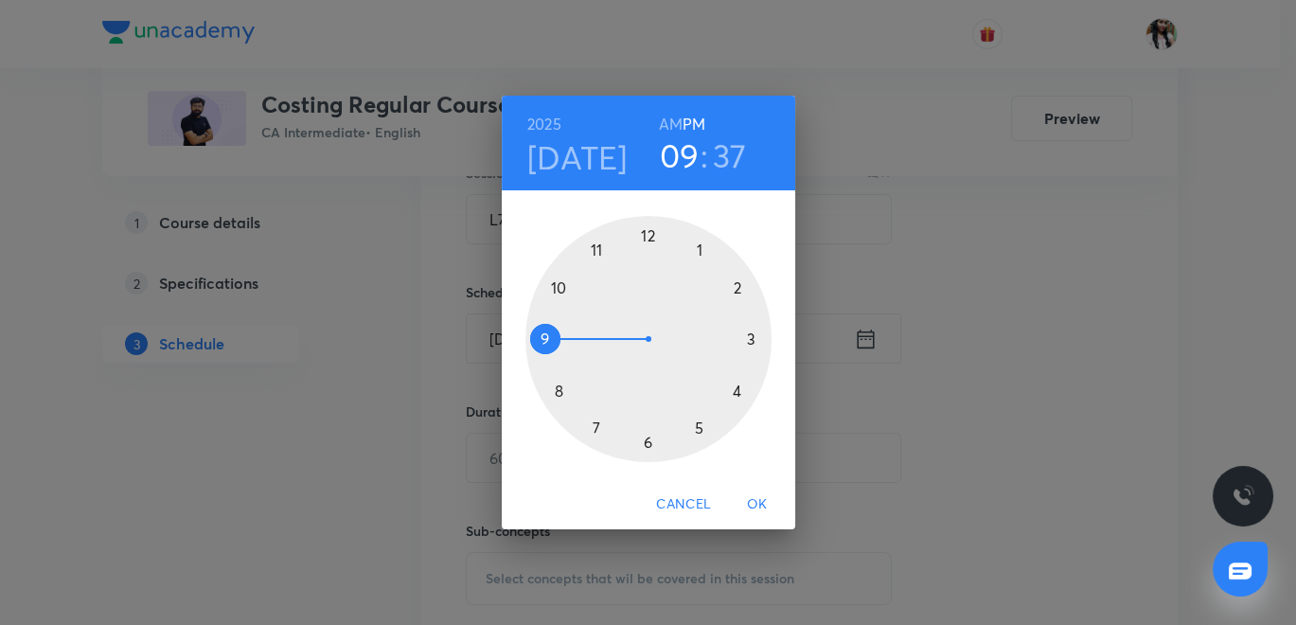
click at [670, 121] on h6 "AM" at bounding box center [671, 124] width 24 height 27
click at [738, 159] on h3 "37" at bounding box center [730, 155] width 34 height 40
click at [701, 245] on div at bounding box center [648, 339] width 246 height 246
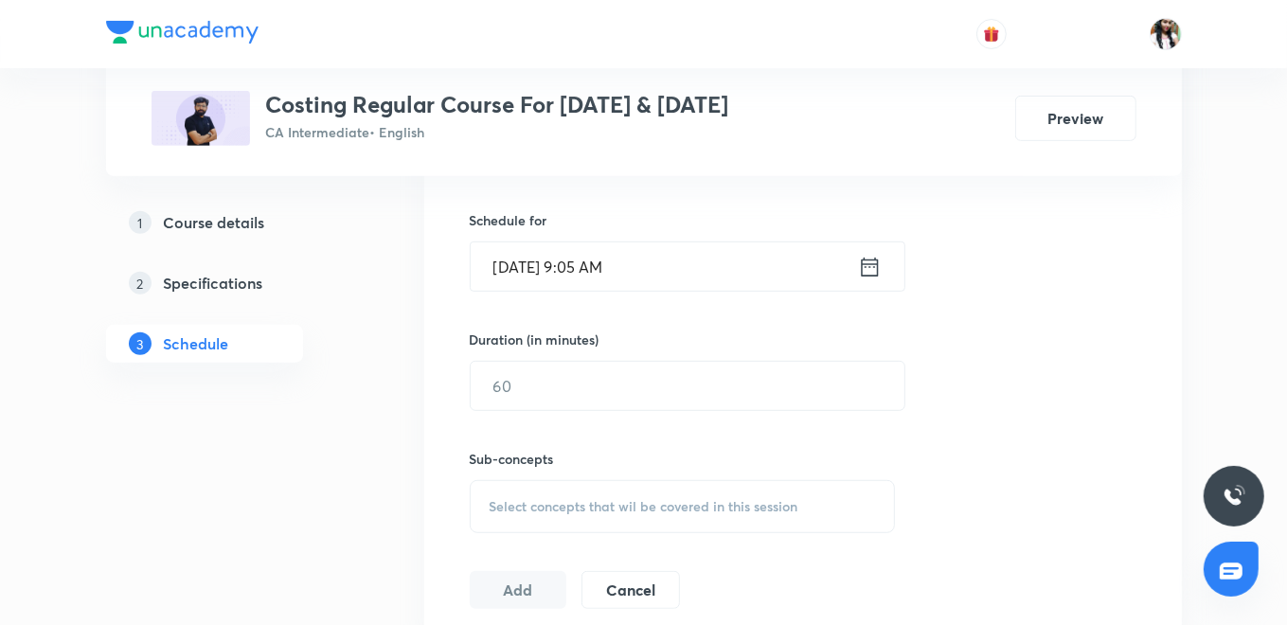
scroll to position [631, 0]
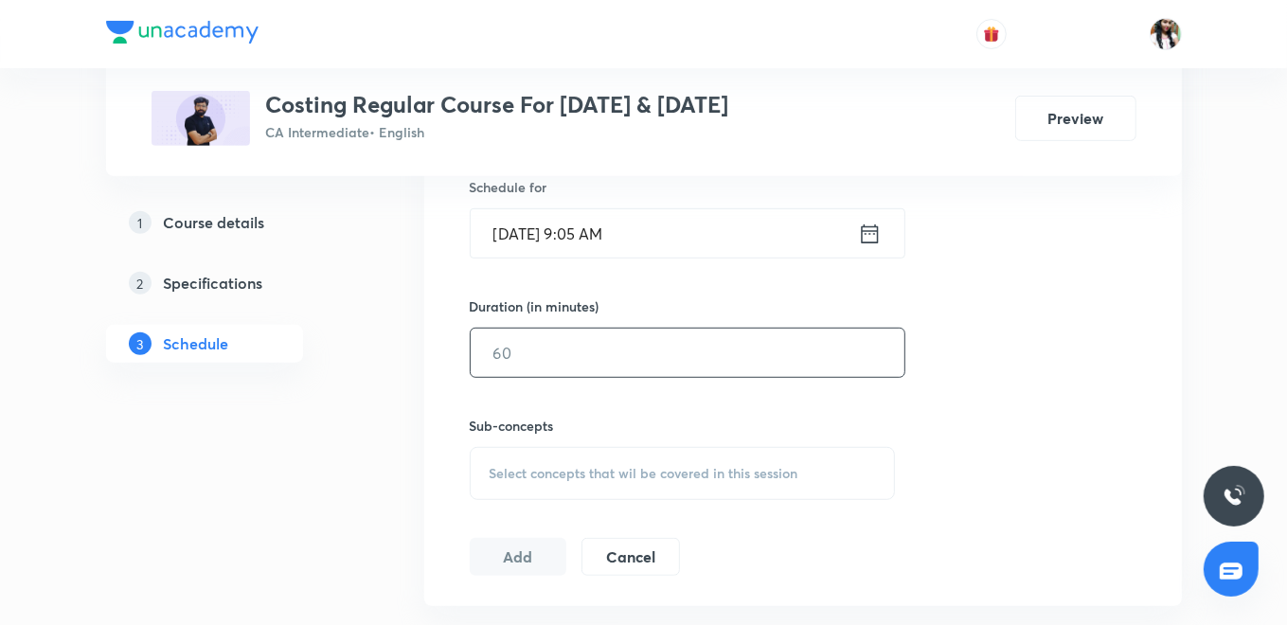
click at [573, 370] on input "text" at bounding box center [688, 353] width 434 height 48
type input "90"
click at [614, 471] on span "Select concepts that wil be covered in this session" at bounding box center [643, 473] width 309 height 15
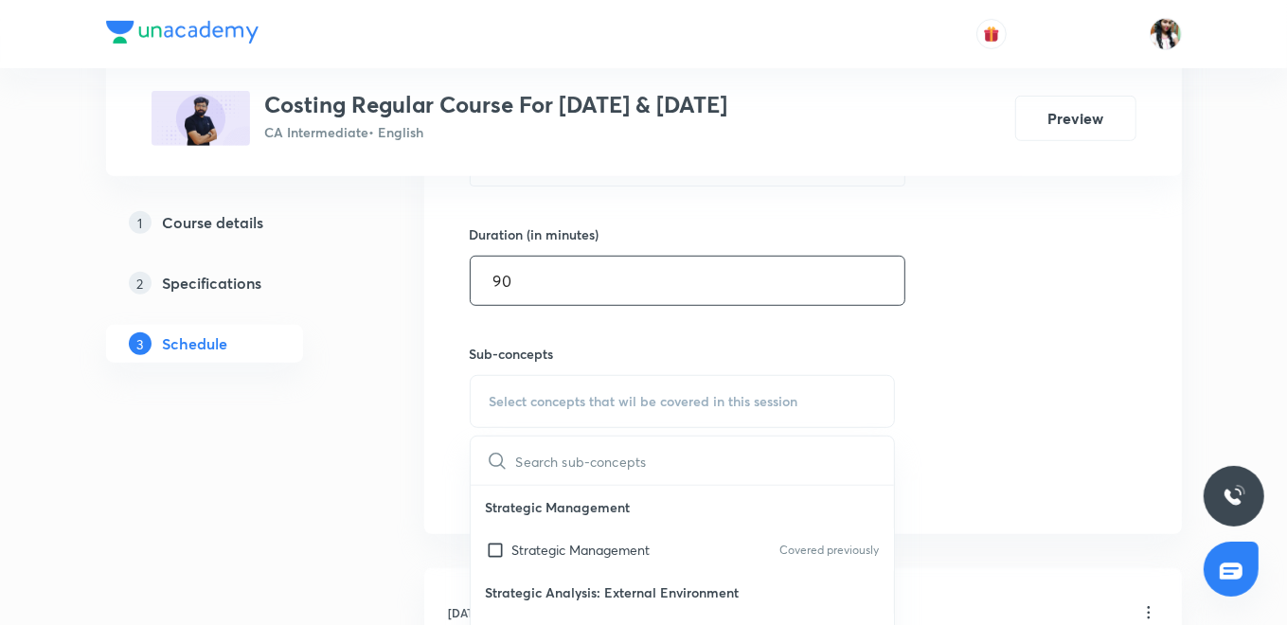
scroll to position [736, 0]
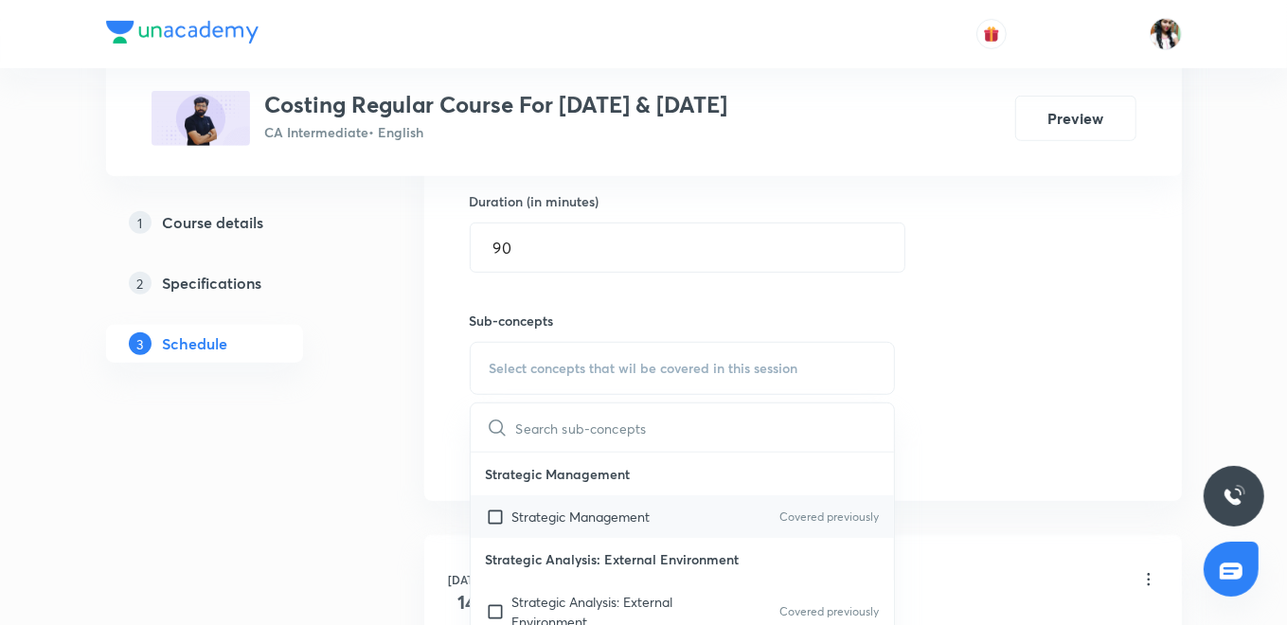
click at [570, 501] on div "Strategic Management Covered previously" at bounding box center [683, 516] width 424 height 43
checkbox input "true"
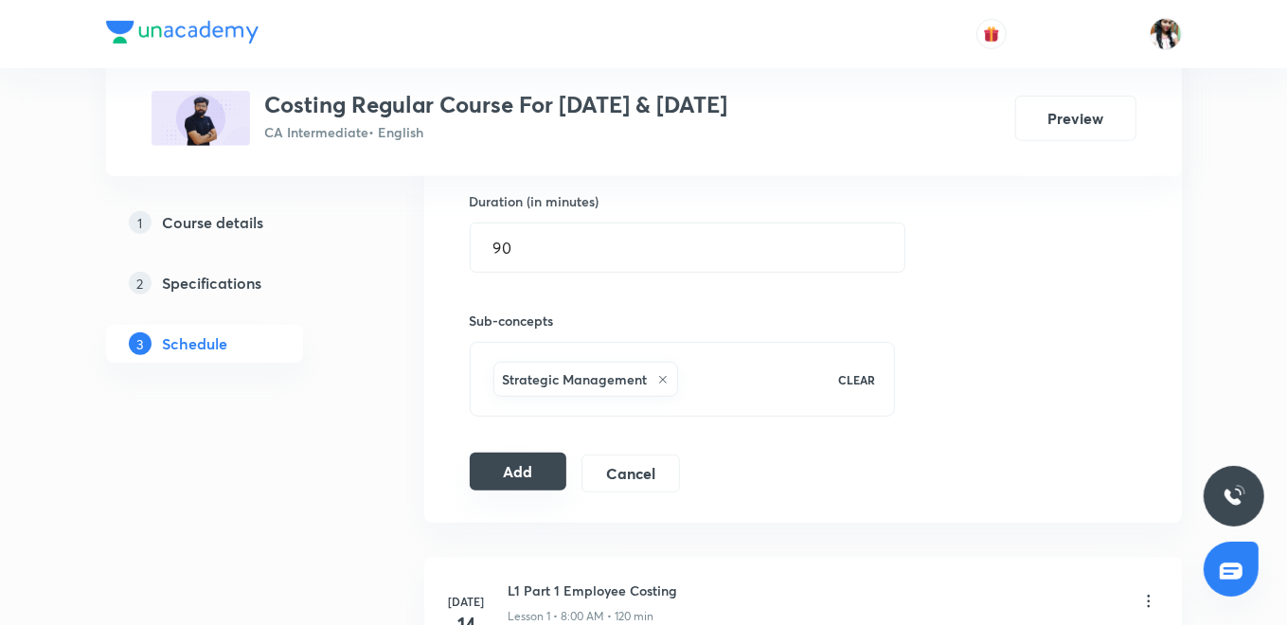
click at [506, 469] on button "Add" at bounding box center [519, 472] width 98 height 38
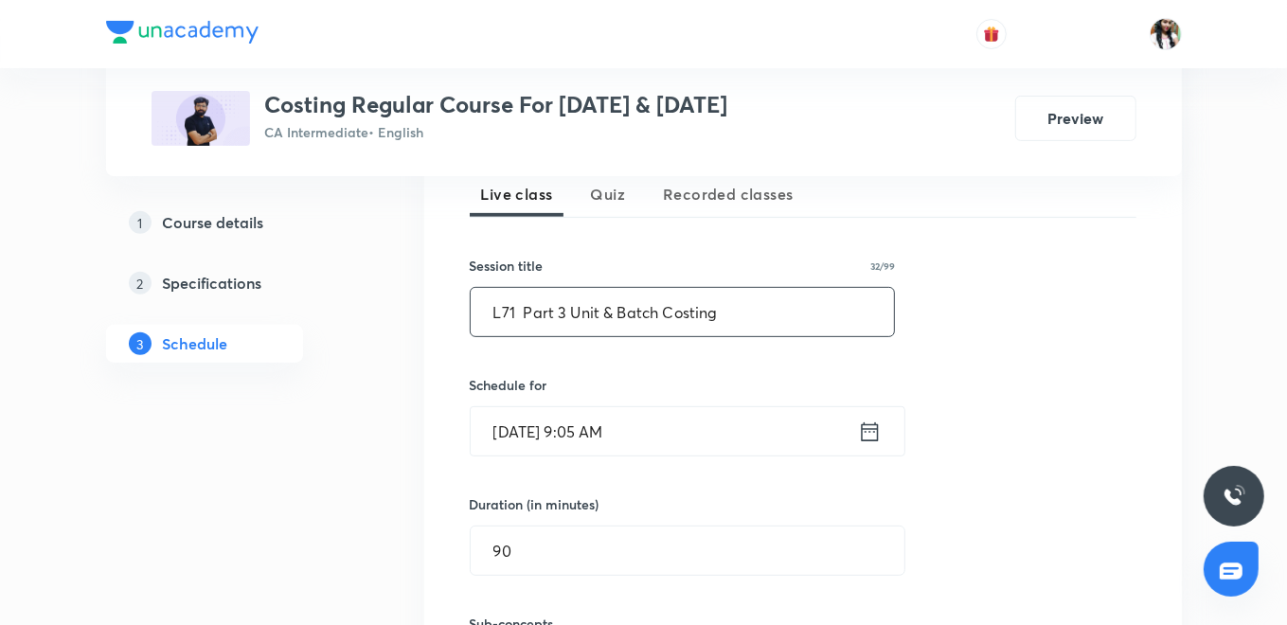
scroll to position [525, 0]
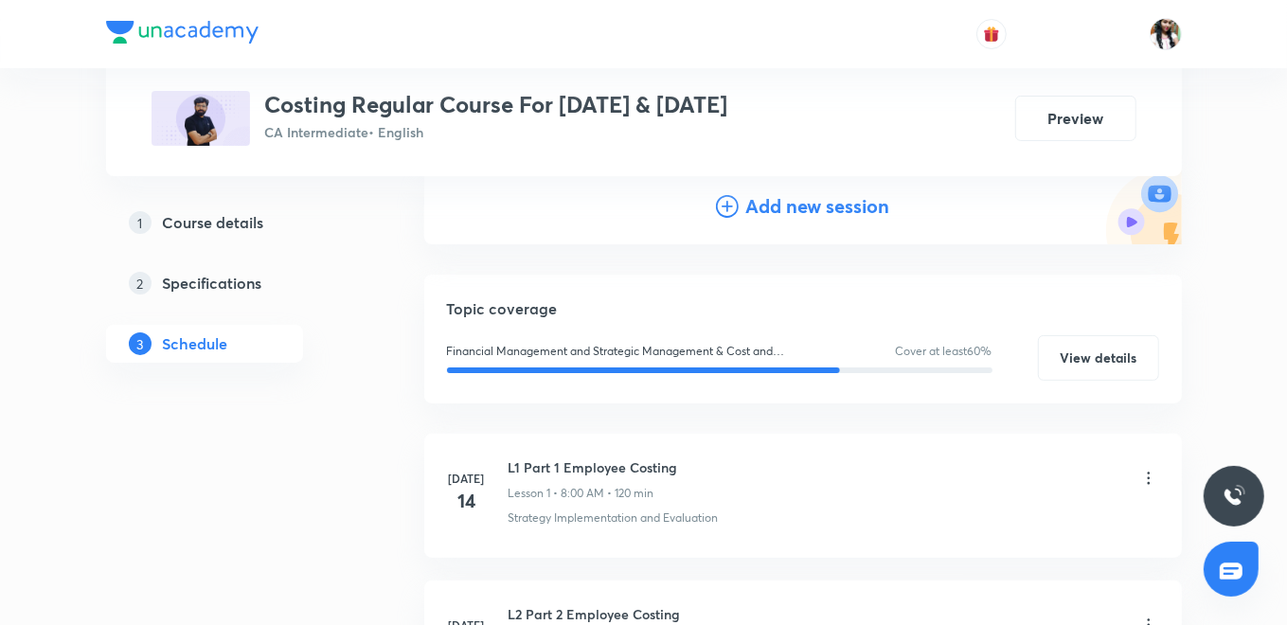
click at [743, 208] on div "Add new session" at bounding box center [803, 206] width 174 height 28
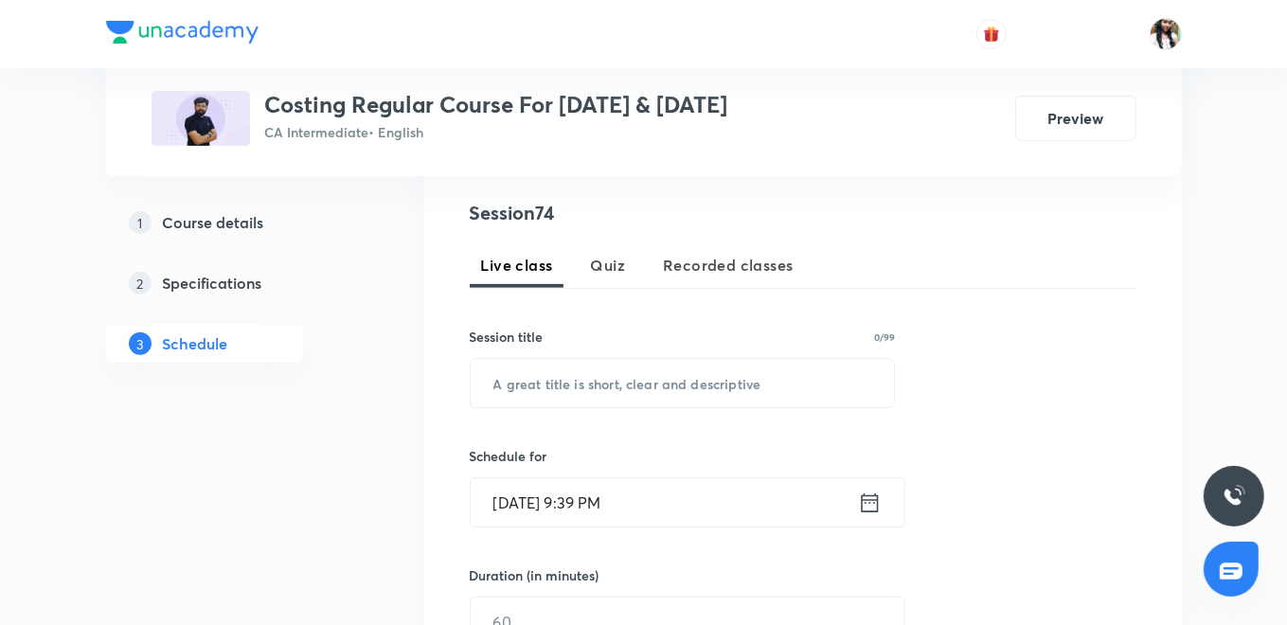
scroll to position [420, 0]
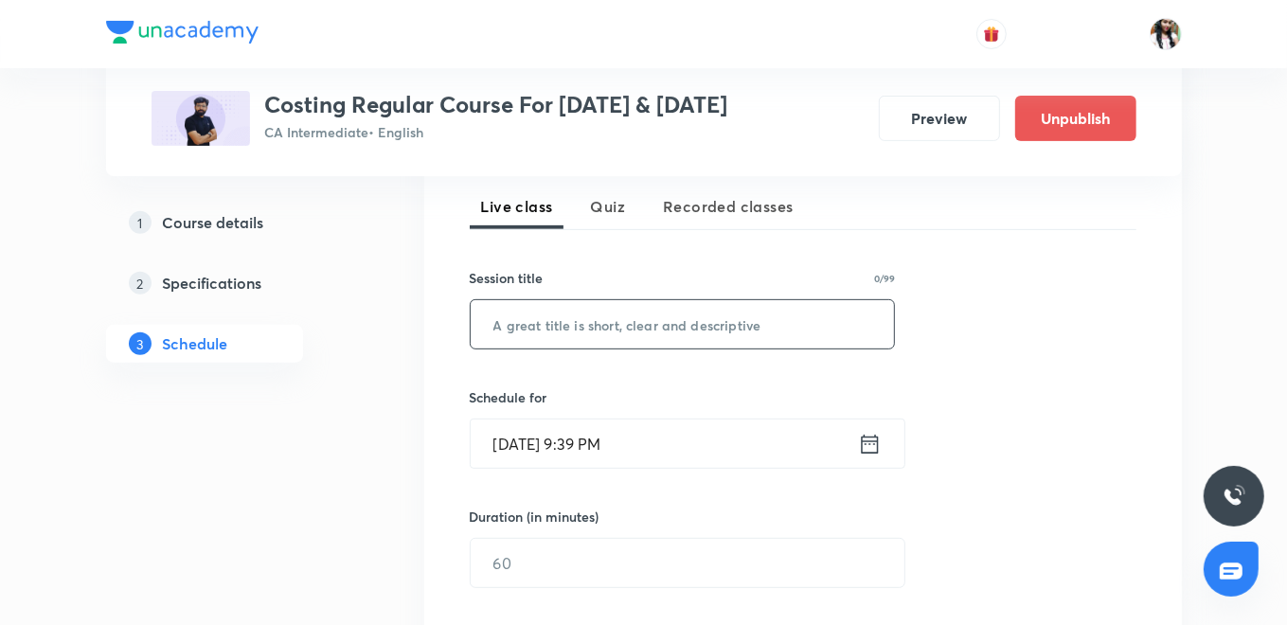
paste input "L72 Part 1 Joint Product By Product"
type input "L72 Part 1 Joint Product By Product"
click at [871, 444] on icon at bounding box center [870, 444] width 24 height 27
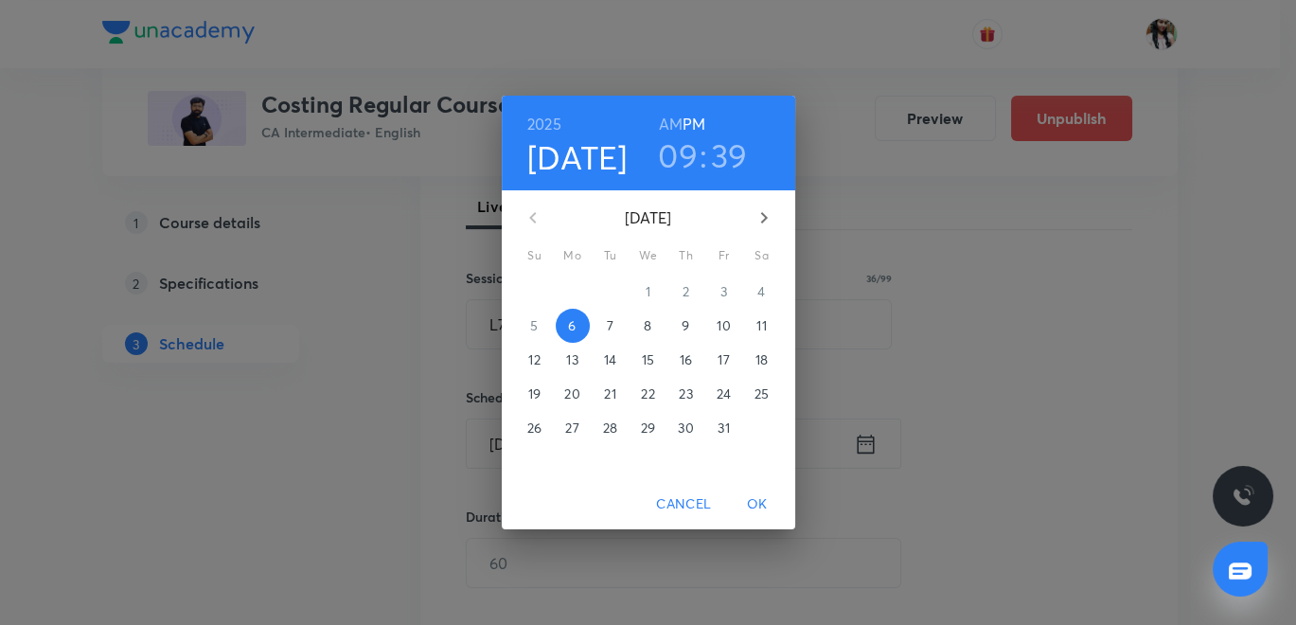
click at [611, 327] on p "7" at bounding box center [610, 325] width 7 height 19
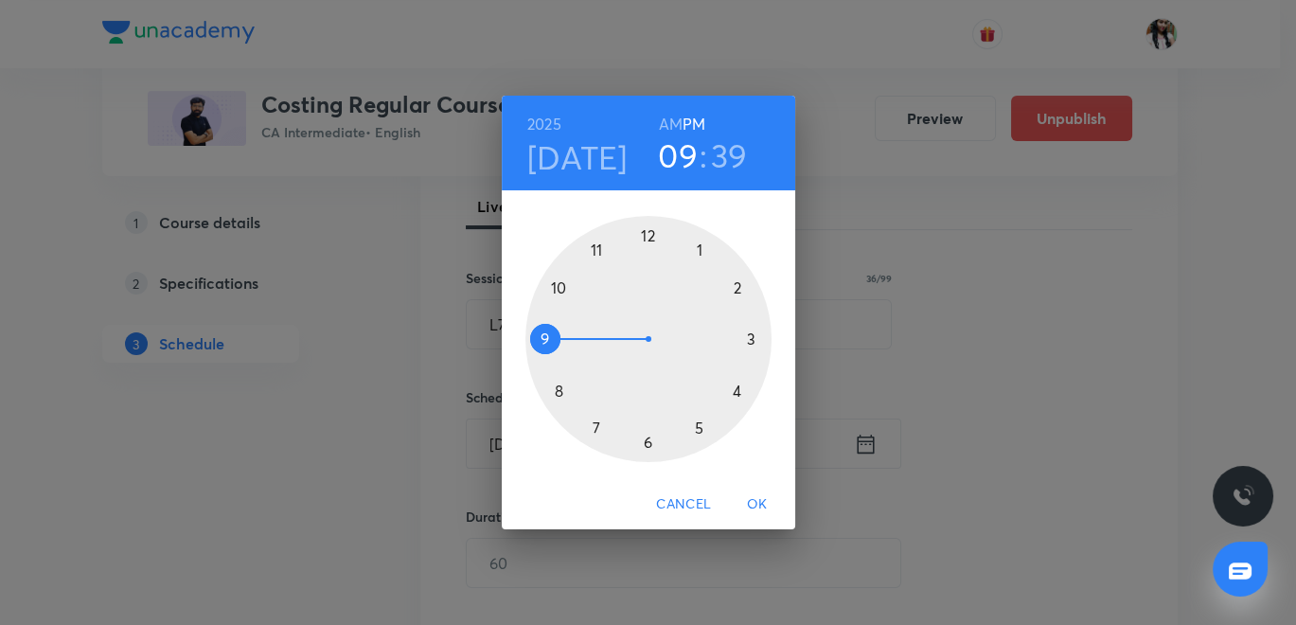
click at [667, 114] on h6 "AM" at bounding box center [671, 124] width 24 height 27
click at [596, 245] on div at bounding box center [648, 339] width 246 height 246
click at [648, 221] on div at bounding box center [648, 339] width 246 height 246
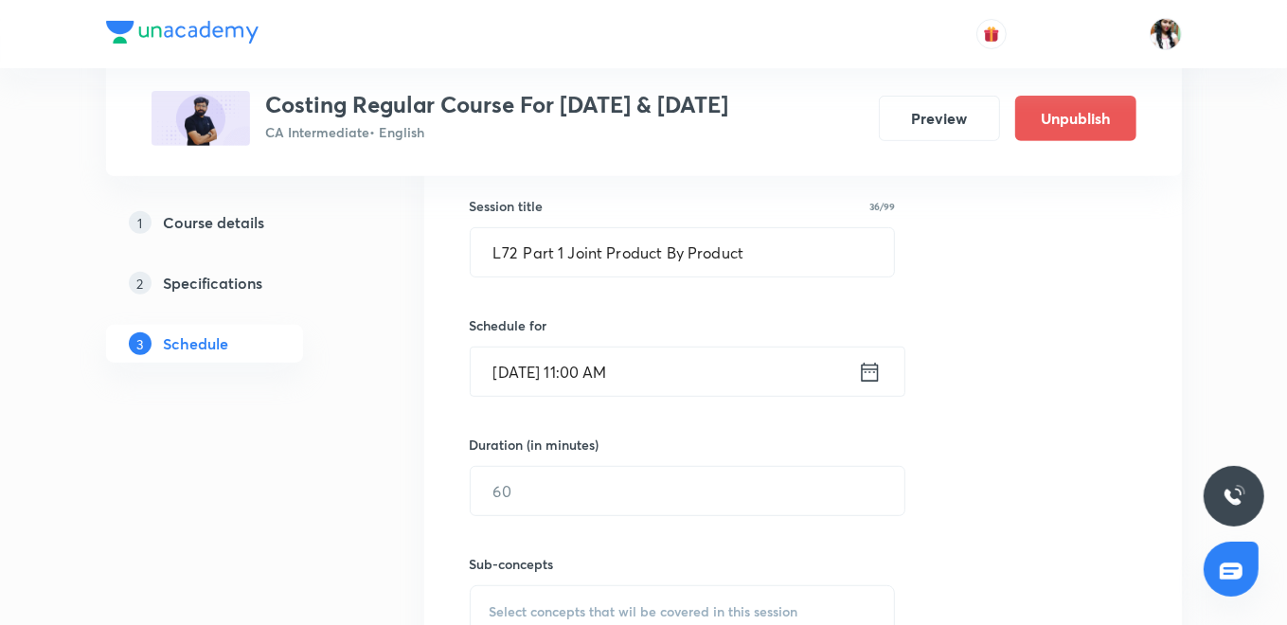
scroll to position [525, 0]
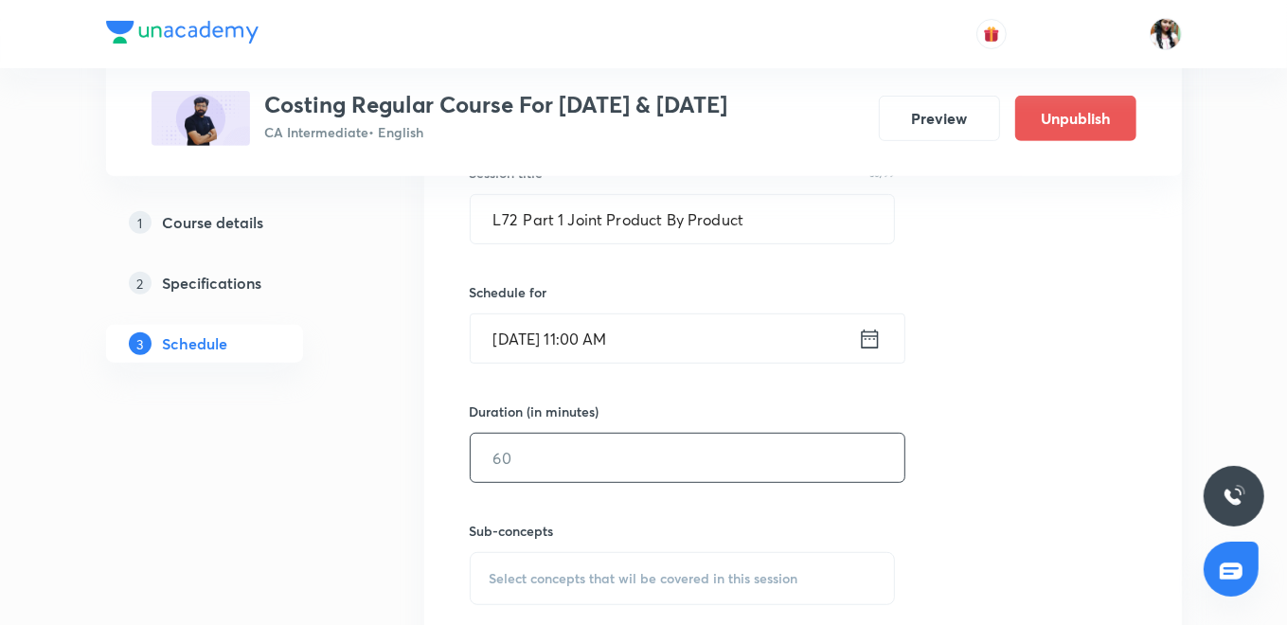
click at [551, 475] on input "text" at bounding box center [688, 458] width 434 height 48
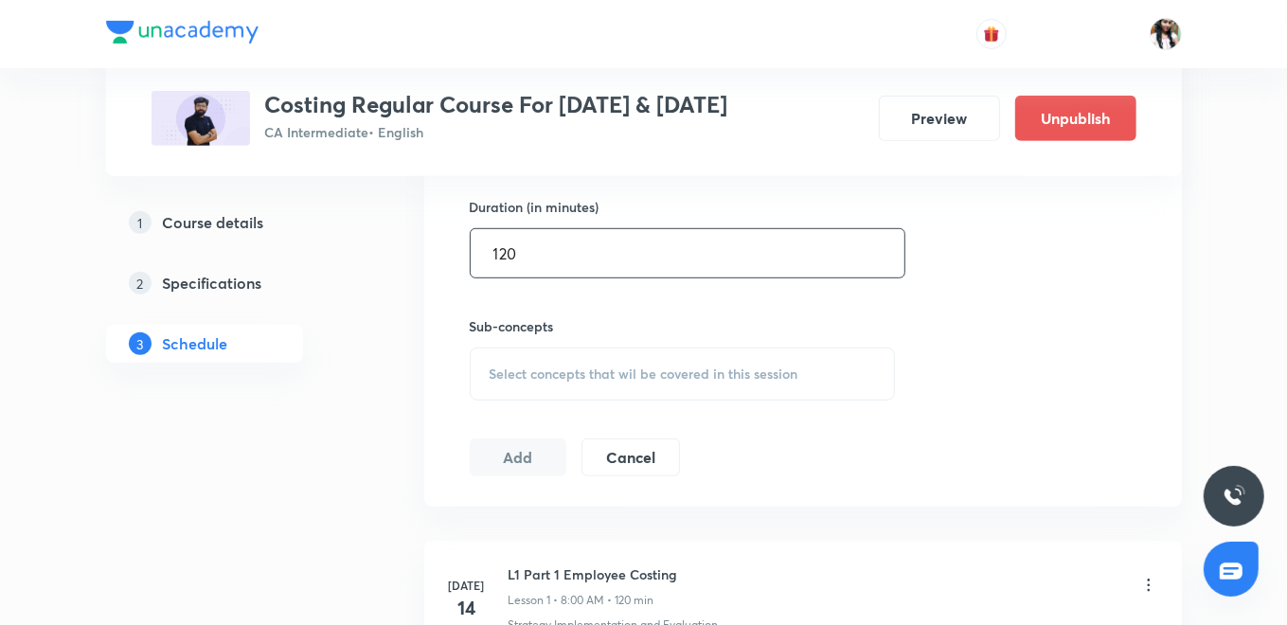
scroll to position [736, 0]
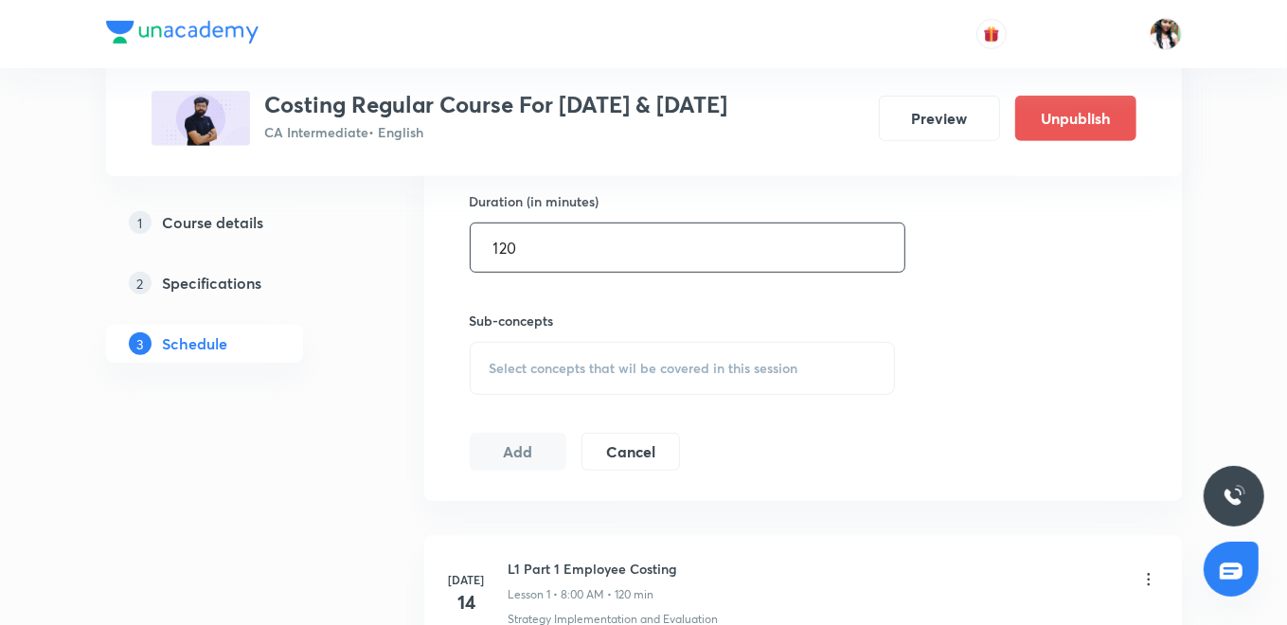
type input "120"
click at [564, 376] on div "Select concepts that wil be covered in this session" at bounding box center [683, 368] width 426 height 53
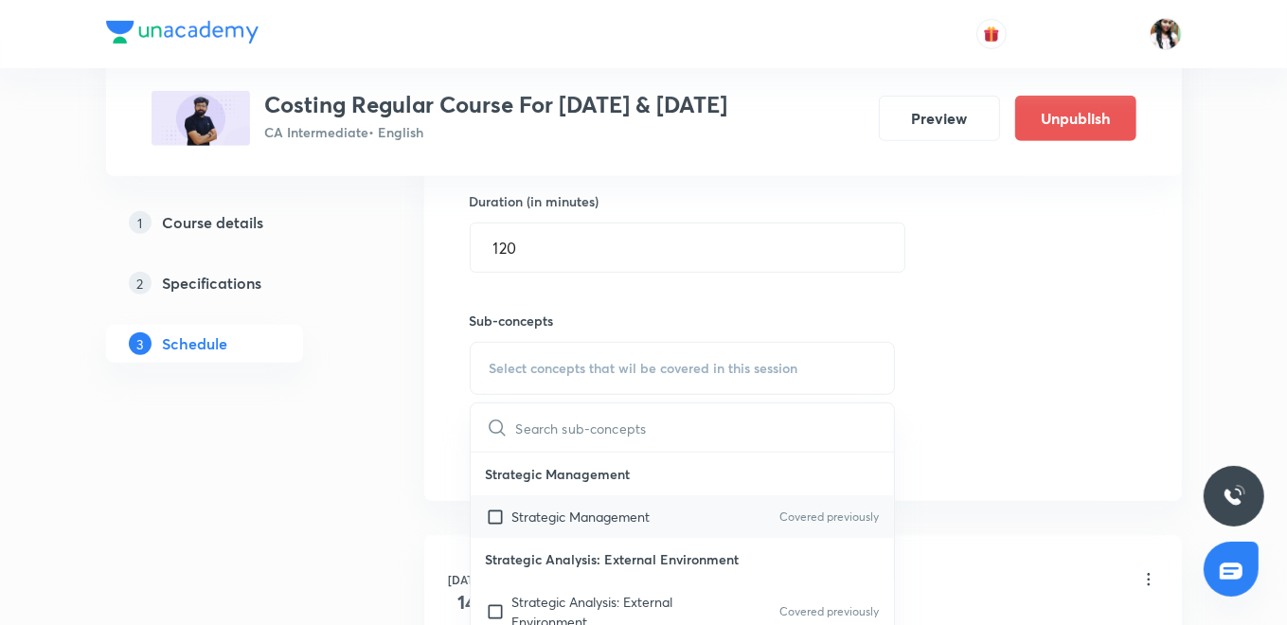
click at [560, 519] on p "Strategic Management" at bounding box center [581, 517] width 138 height 20
checkbox input "true"
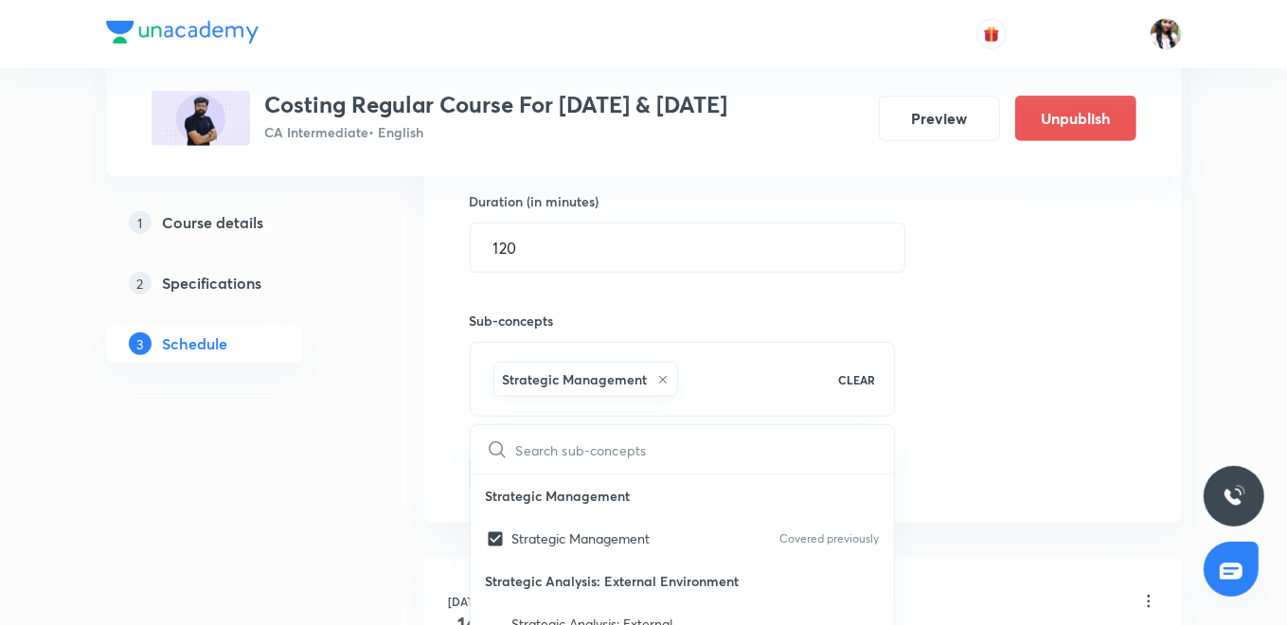
click at [430, 446] on div "Session 75 Live class Quiz Recorded classes Session title 36/99 L72 Part 1 Join…" at bounding box center [802, 159] width 757 height 728
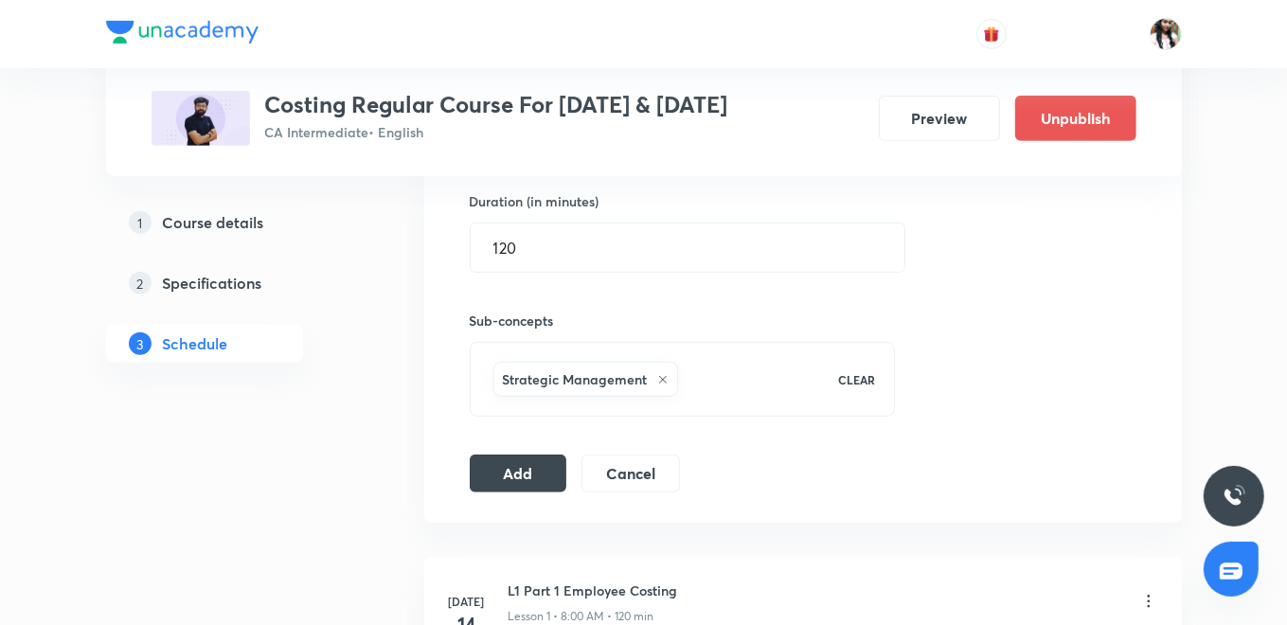
drag, startPoint x: 502, startPoint y: 462, endPoint x: 497, endPoint y: 405, distance: 57.0
click at [503, 461] on button "Add" at bounding box center [519, 473] width 98 height 38
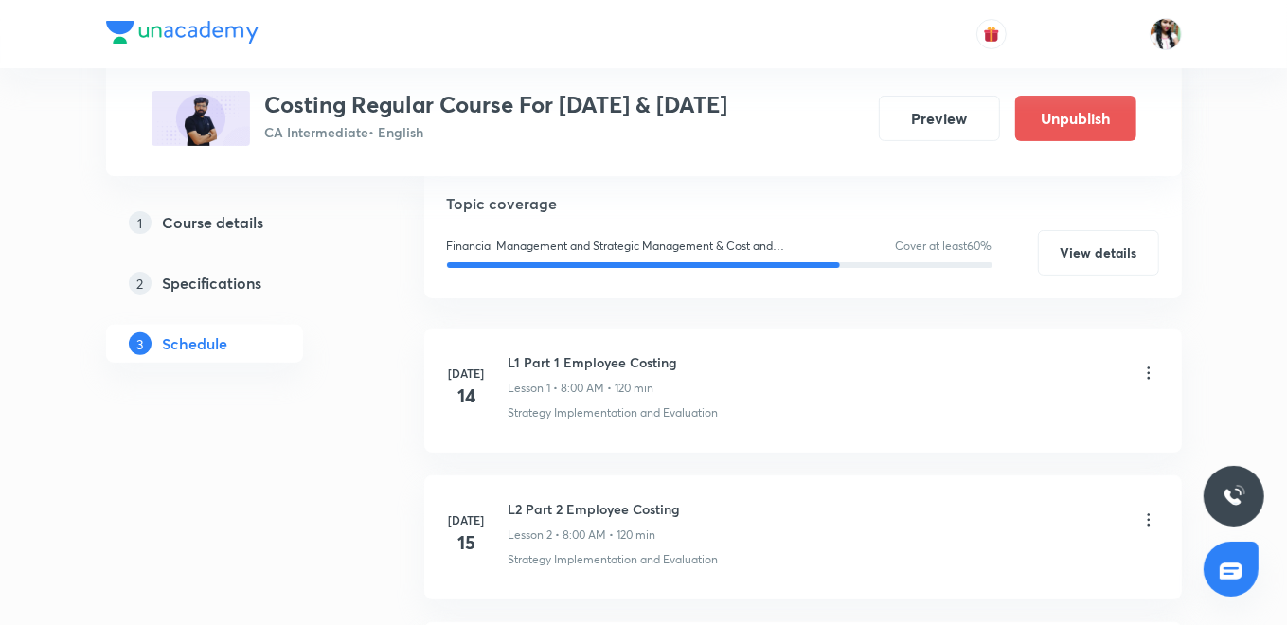
scroll to position [210, 0]
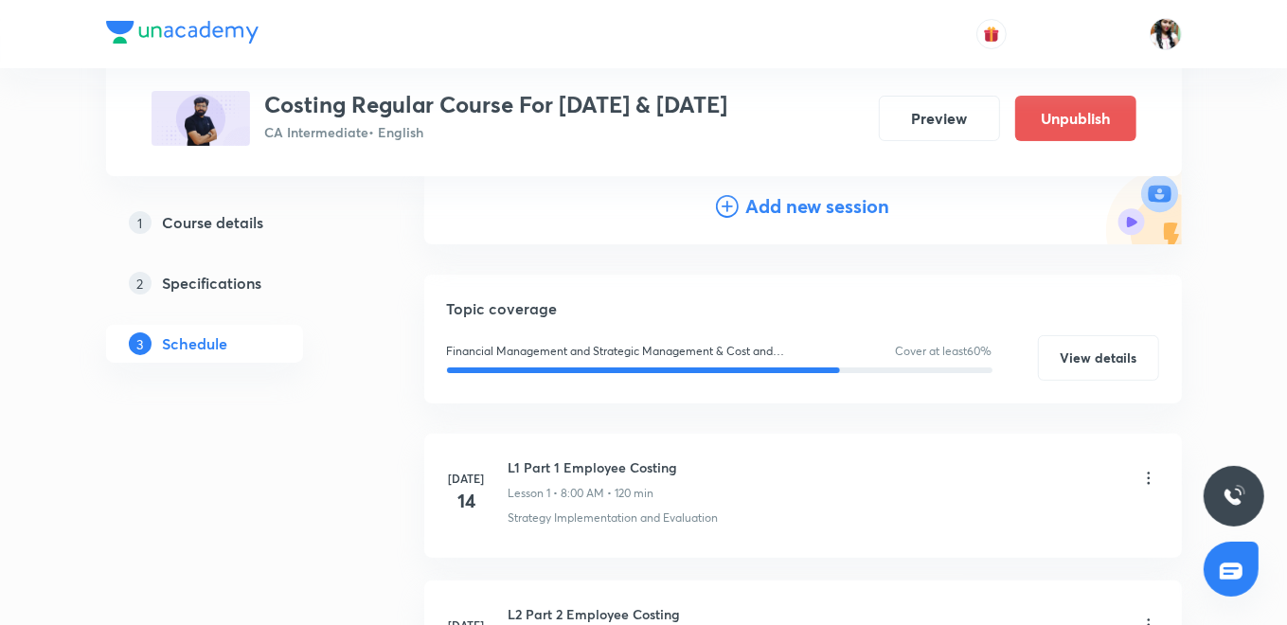
click at [748, 206] on h4 "Add new session" at bounding box center [818, 206] width 144 height 28
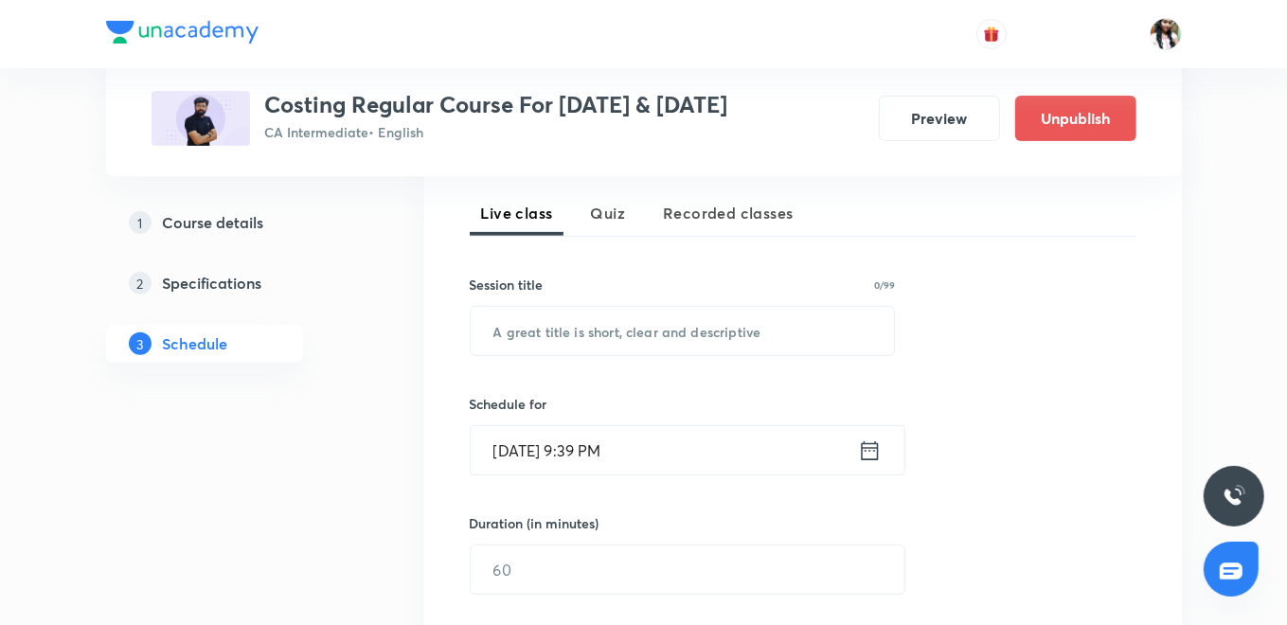
scroll to position [420, 0]
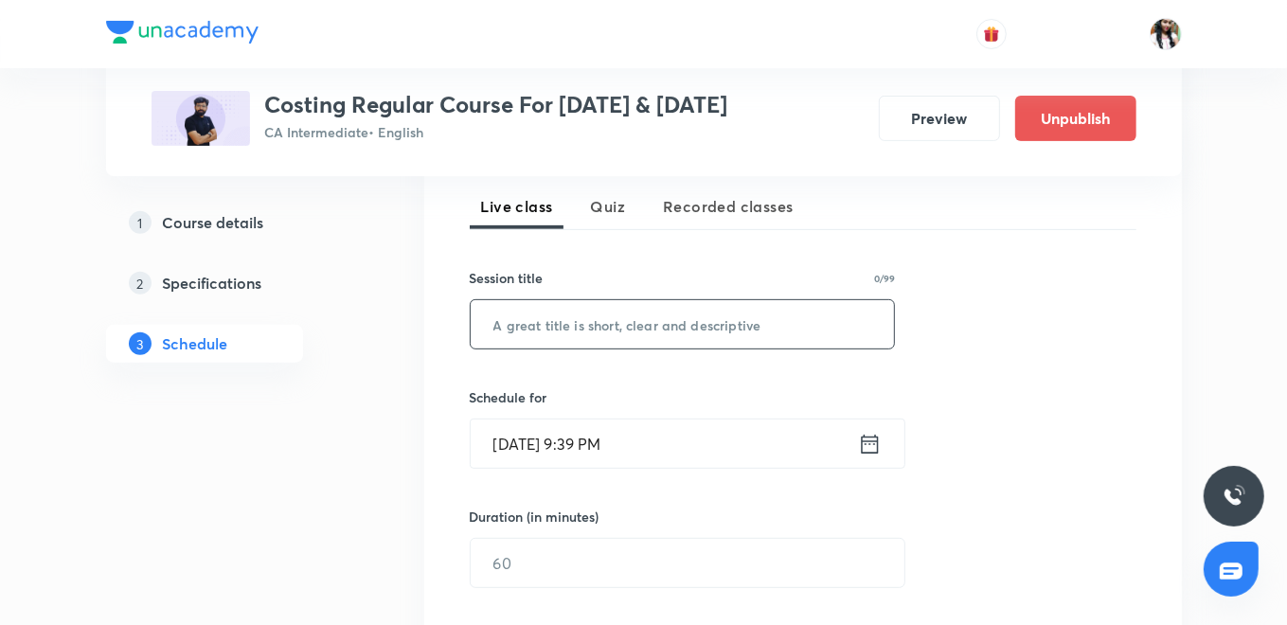
paste input "L73 Part 2 Joint Product By Product"
type input "L73 Part 2 Joint Product By Product"
click at [860, 426] on div "[DATE] 9:39 PM ​" at bounding box center [688, 443] width 436 height 50
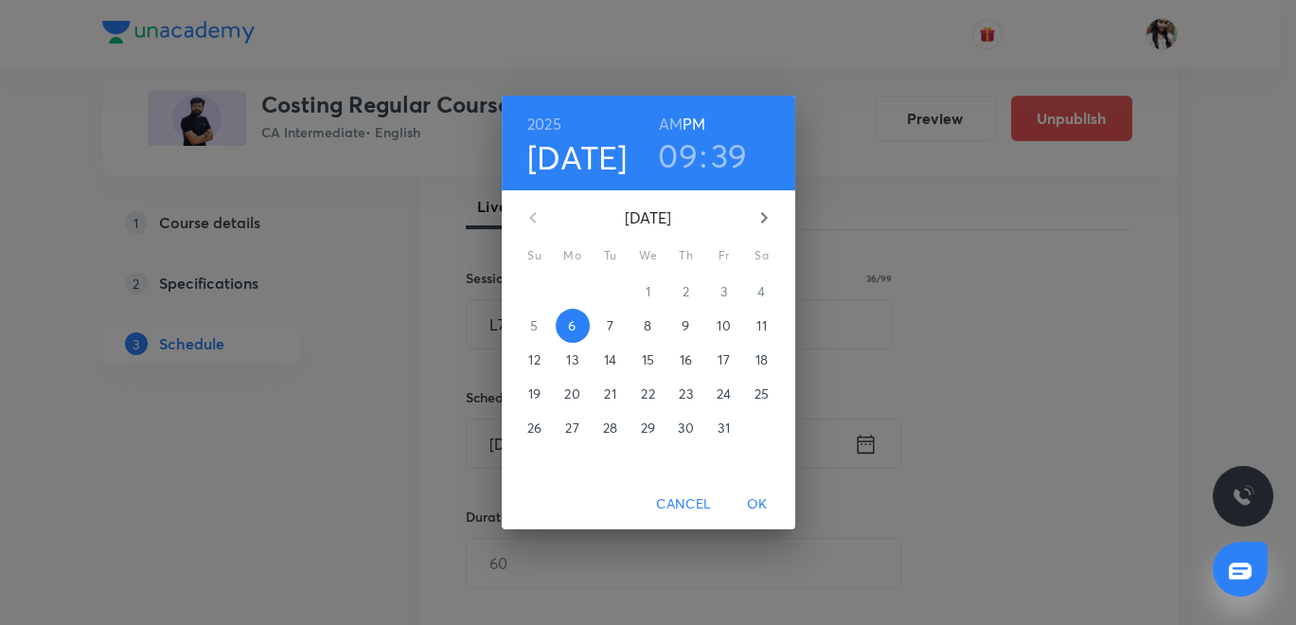
click at [654, 327] on span "8" at bounding box center [648, 325] width 34 height 19
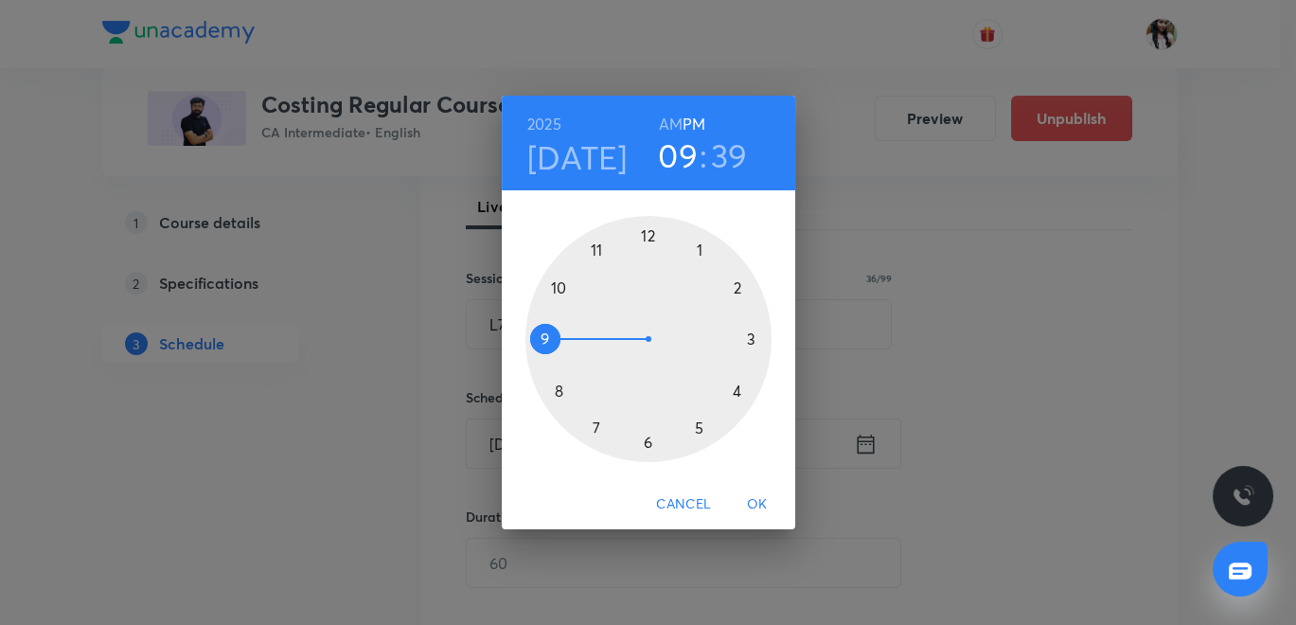
click at [675, 118] on h6 "AM" at bounding box center [671, 124] width 24 height 27
click at [560, 393] on div at bounding box center [648, 339] width 246 height 246
click at [649, 243] on div at bounding box center [648, 339] width 246 height 246
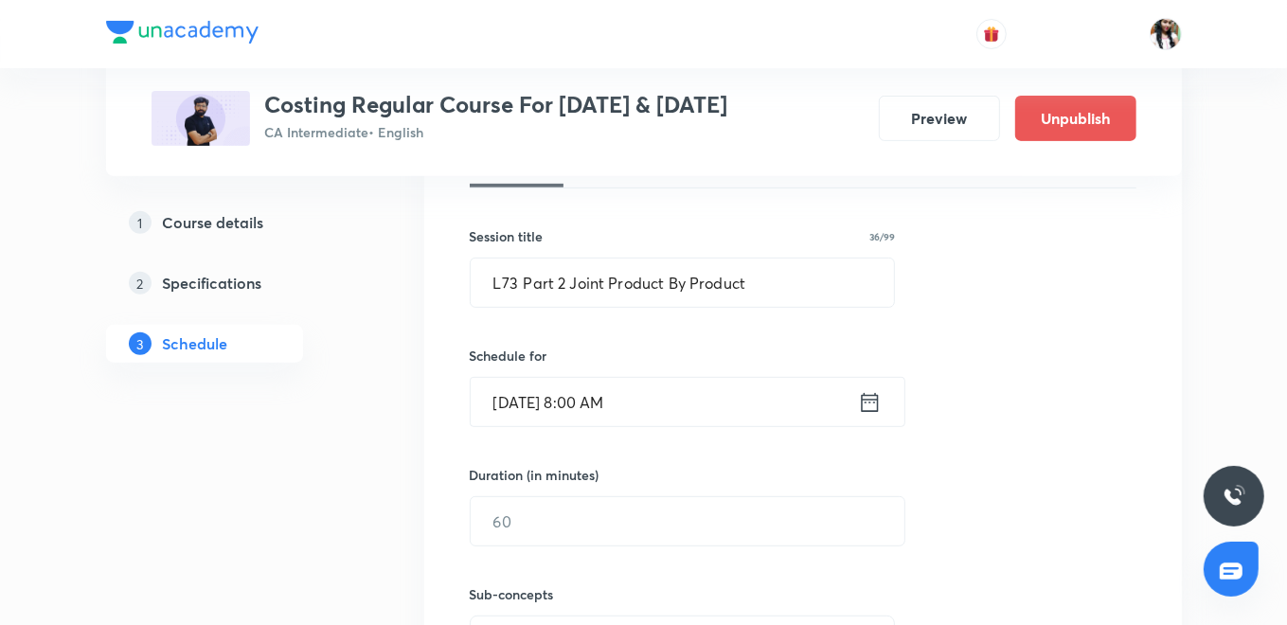
scroll to position [525, 0]
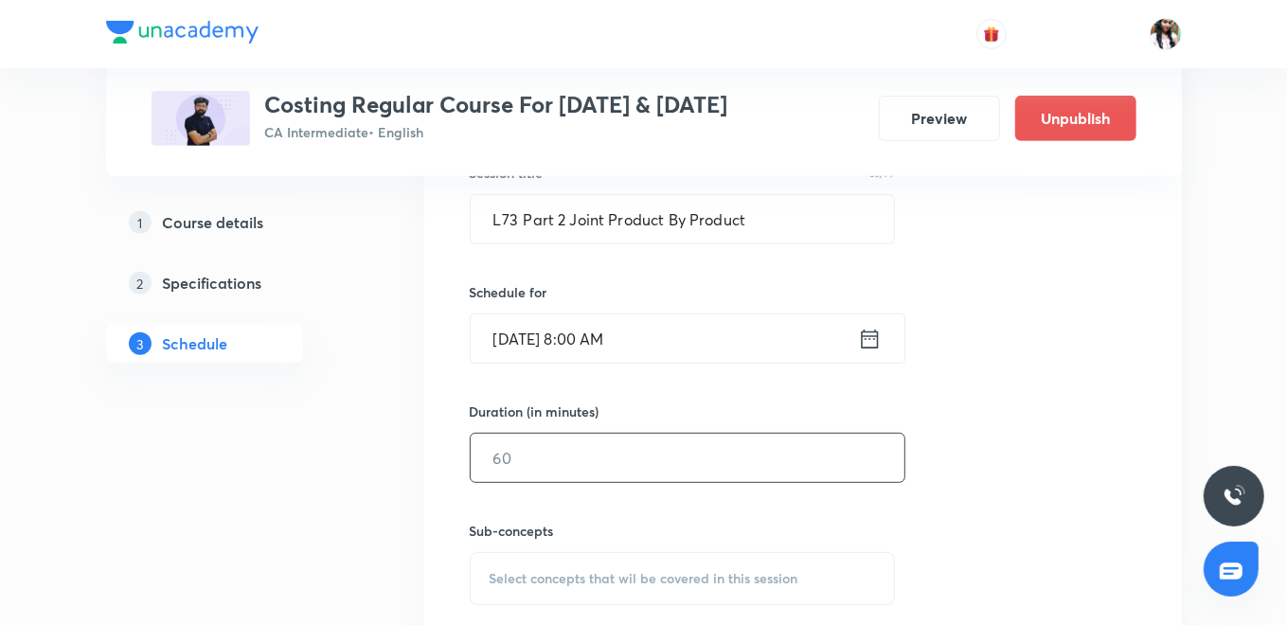
click at [584, 448] on input "text" at bounding box center [688, 458] width 434 height 48
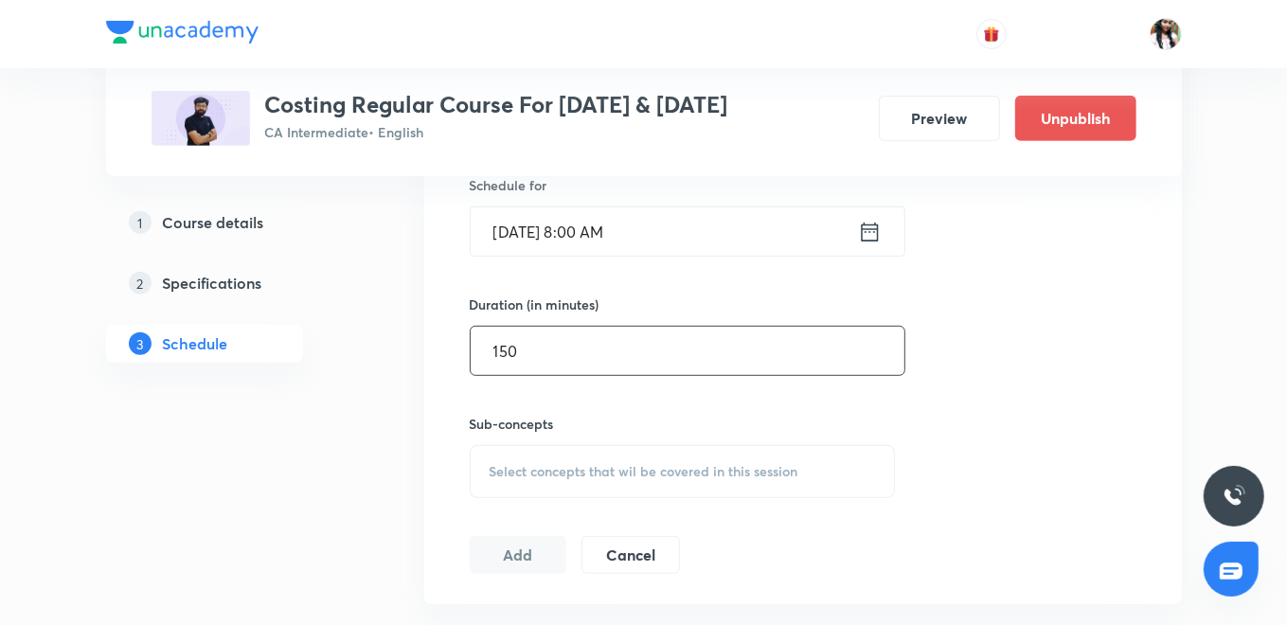
scroll to position [736, 0]
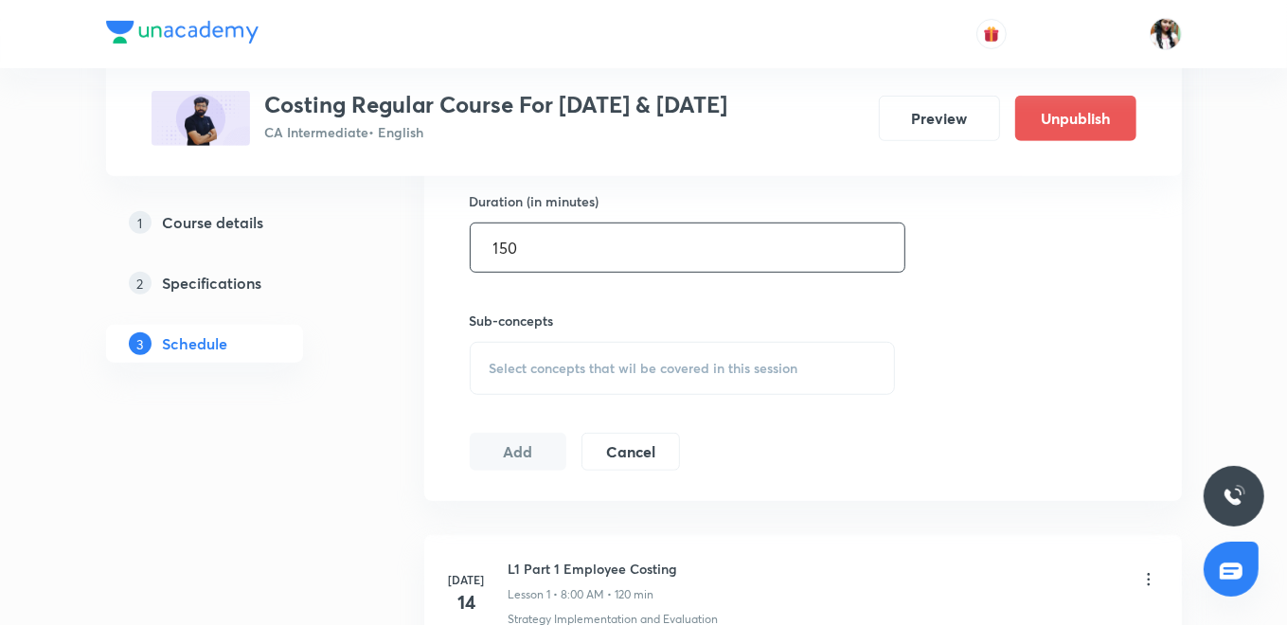
type input "150"
click at [544, 361] on span "Select concepts that wil be covered in this session" at bounding box center [643, 368] width 309 height 15
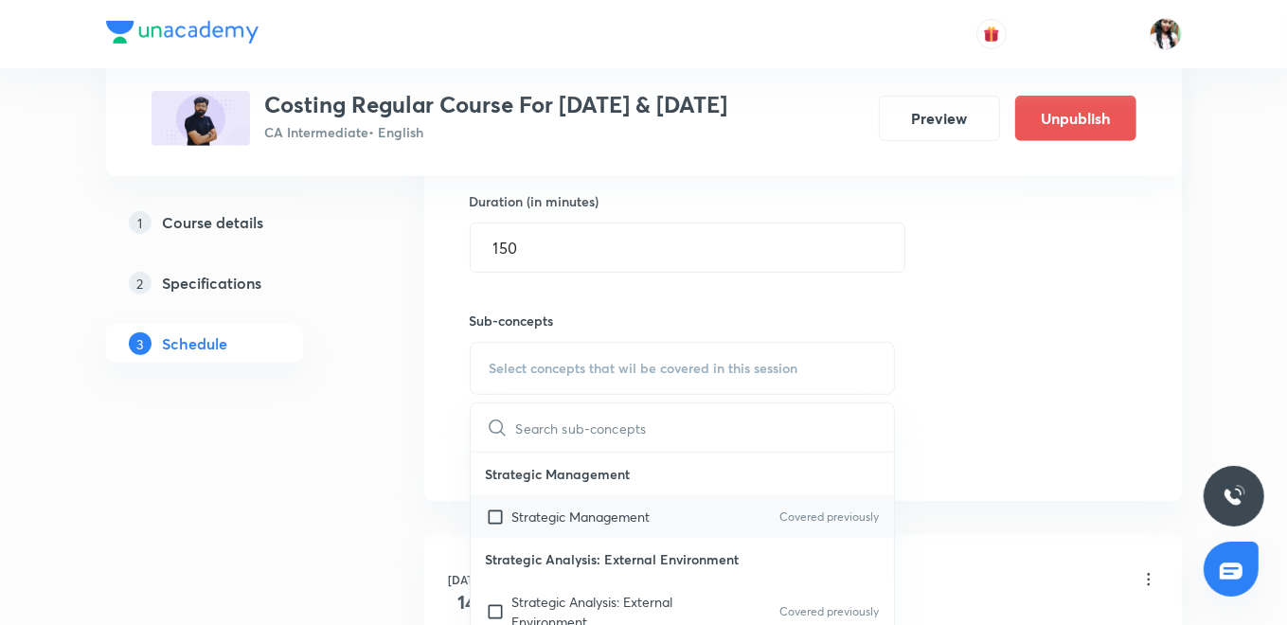
click at [522, 501] on div "Strategic Management Covered previously" at bounding box center [683, 516] width 424 height 43
checkbox input "true"
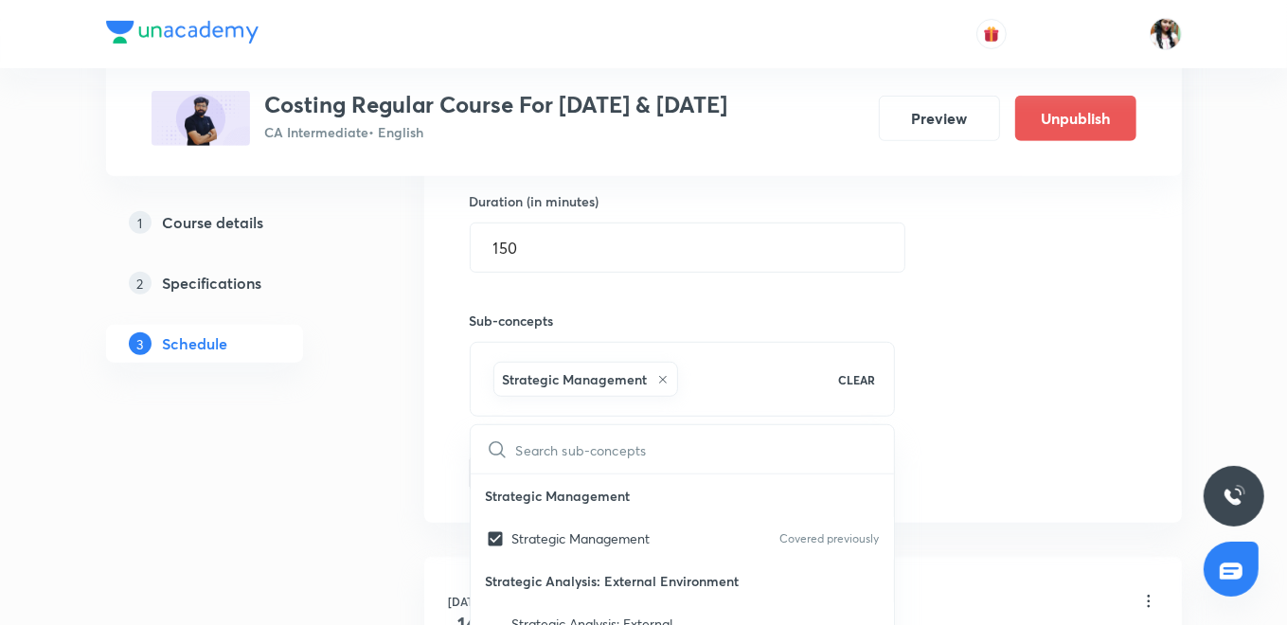
click at [434, 427] on div "Session 76 Live class Quiz Recorded classes Session title 36/99 L73 Part 2 Join…" at bounding box center [802, 159] width 757 height 728
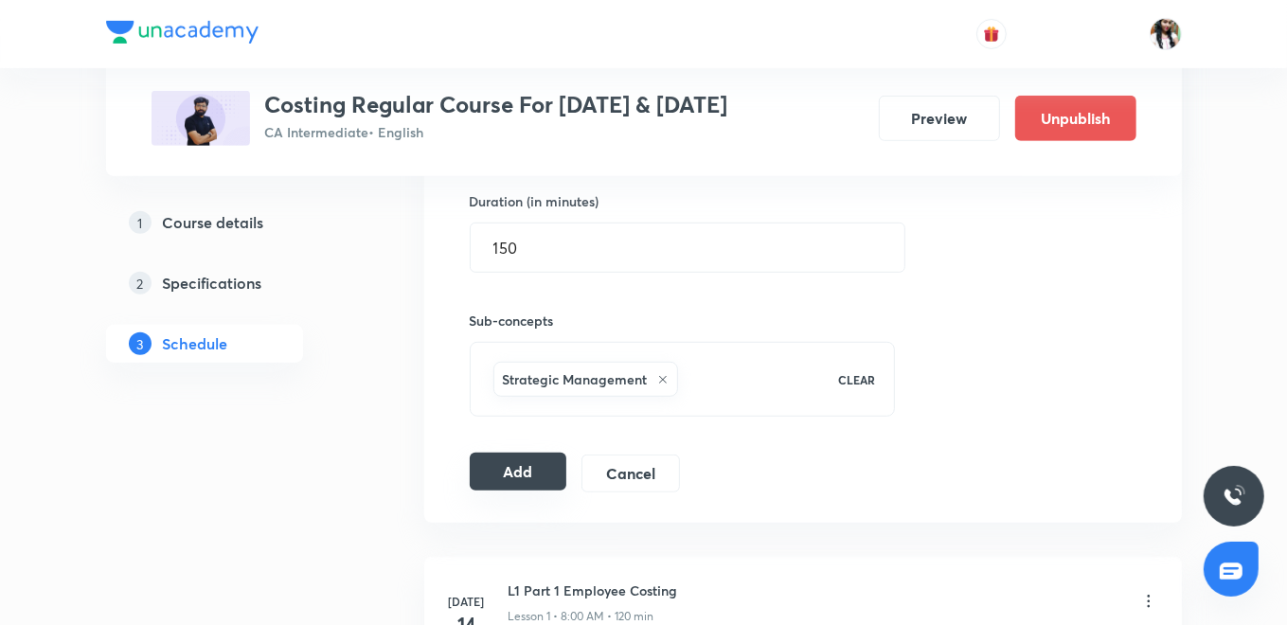
click at [506, 470] on button "Add" at bounding box center [519, 472] width 98 height 38
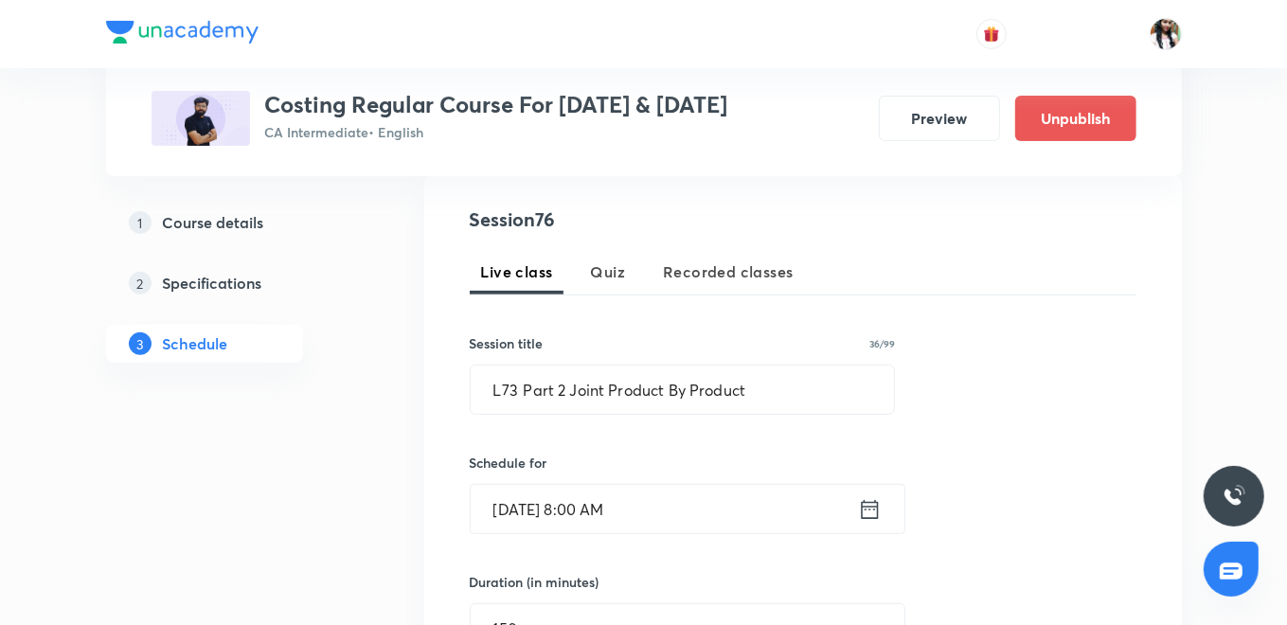
scroll to position [210, 0]
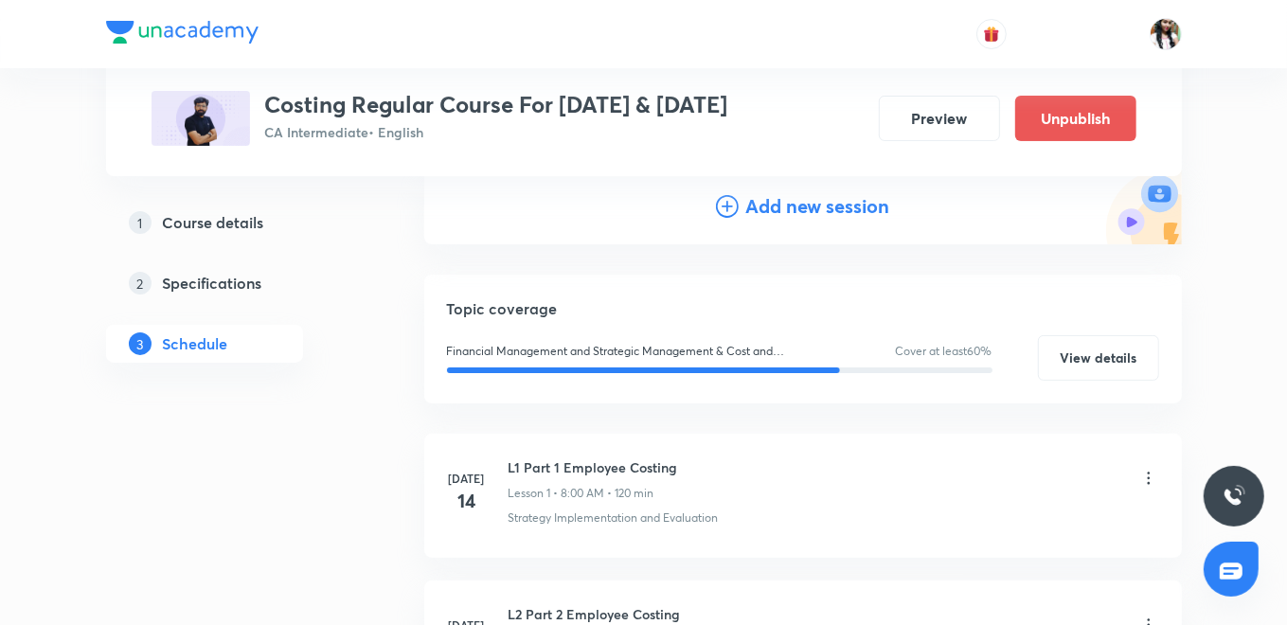
click at [791, 203] on h4 "Add new session" at bounding box center [818, 206] width 144 height 28
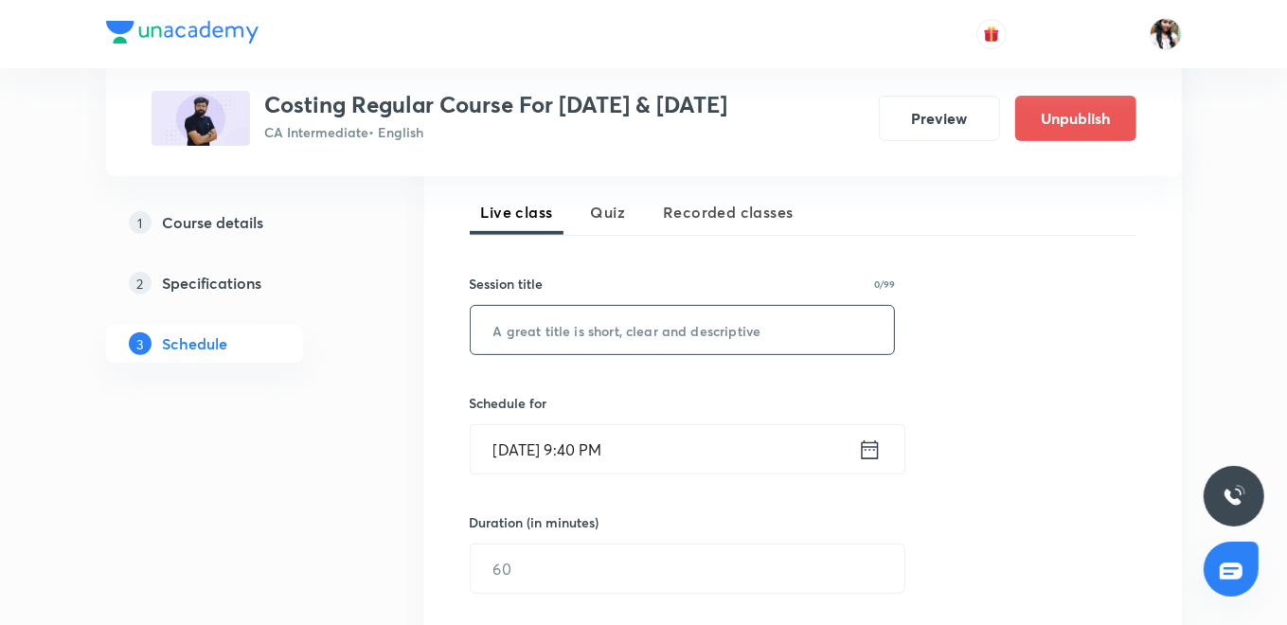
scroll to position [420, 0]
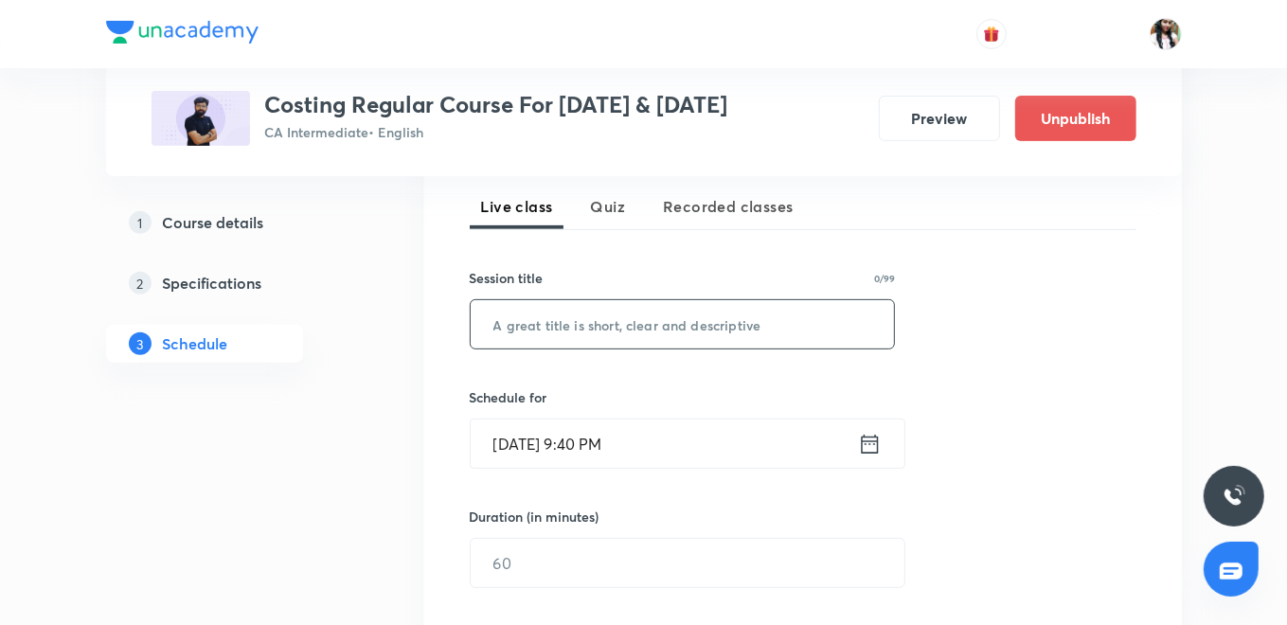
paste input "L74 Part 3 Joint Product By Product"
type input "L74 Part 3 Joint Product By Product"
click at [865, 442] on icon at bounding box center [870, 444] width 24 height 27
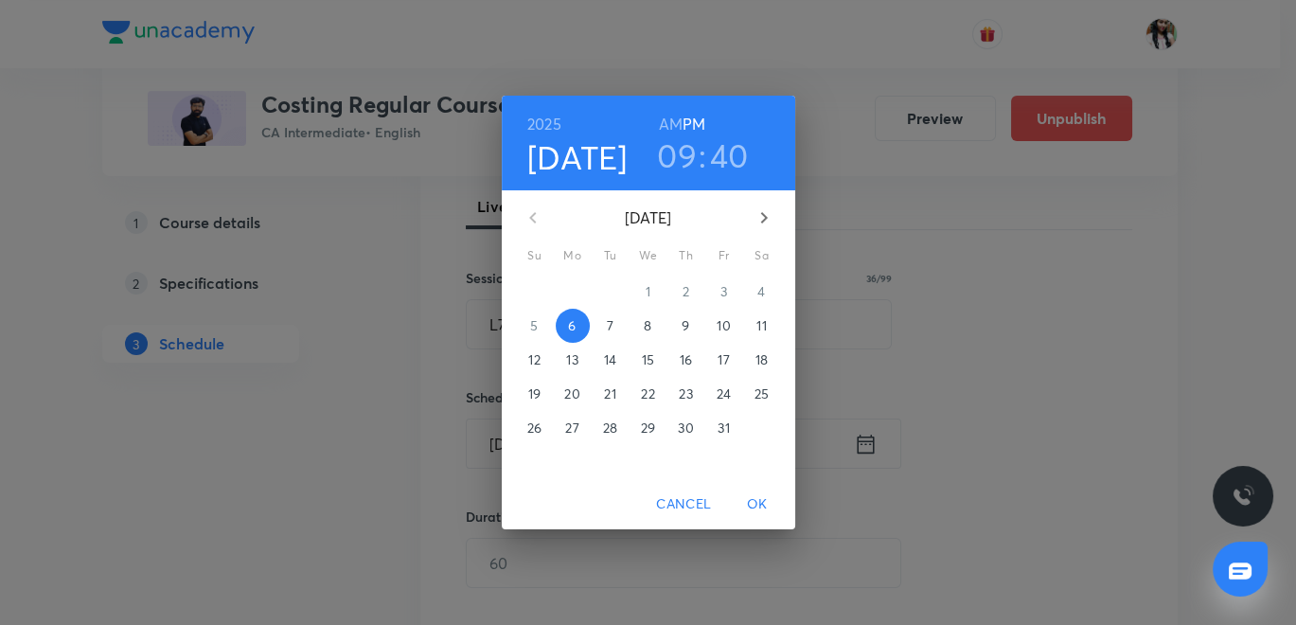
click at [687, 321] on p "9" at bounding box center [686, 325] width 8 height 19
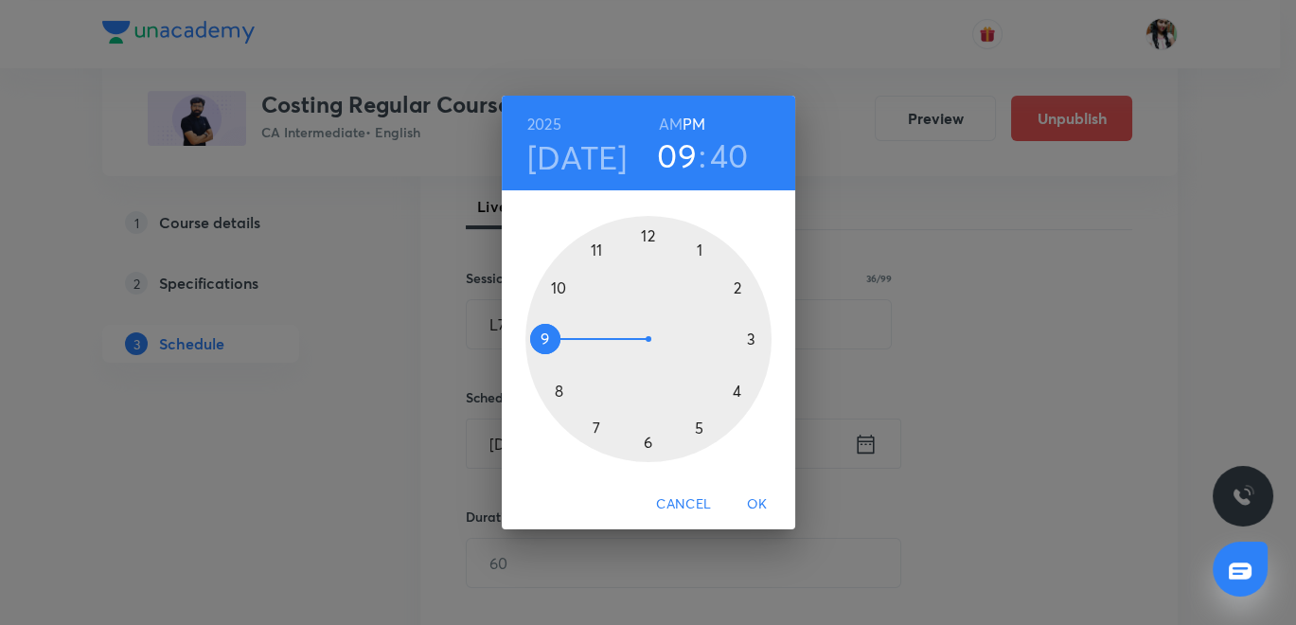
click at [679, 123] on h6 "AM" at bounding box center [671, 124] width 24 height 27
click at [730, 159] on h3 "40" at bounding box center [729, 155] width 39 height 40
click at [698, 243] on div at bounding box center [648, 339] width 246 height 246
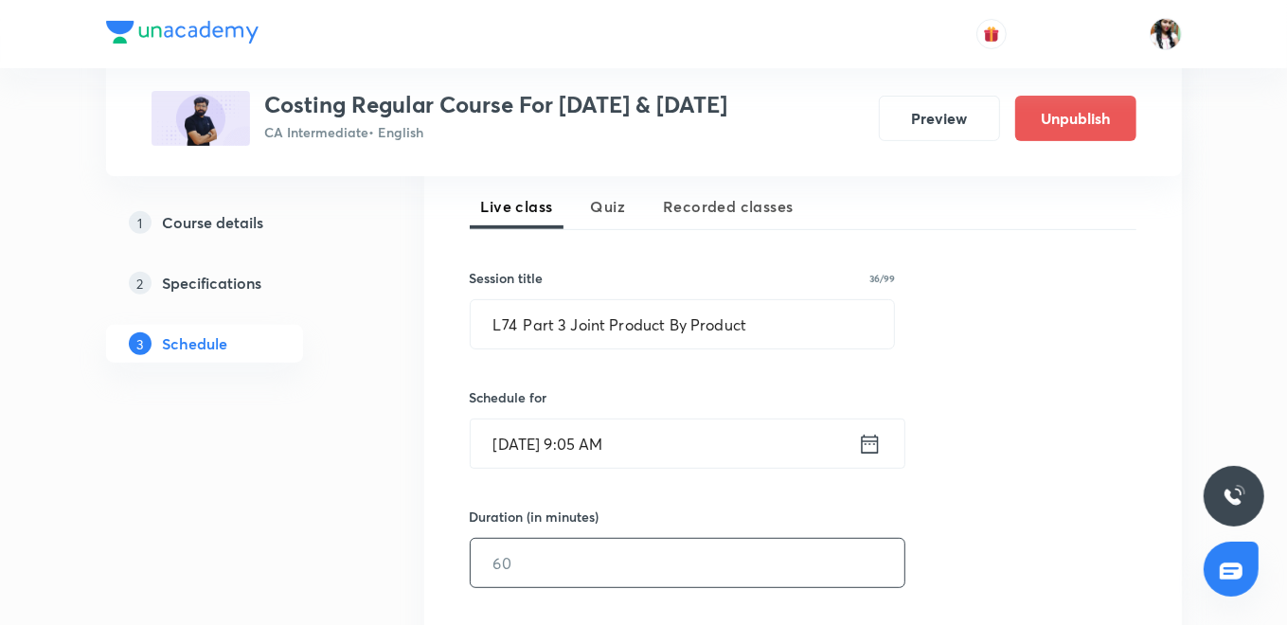
click at [549, 560] on input "text" at bounding box center [688, 563] width 434 height 48
type input "150"
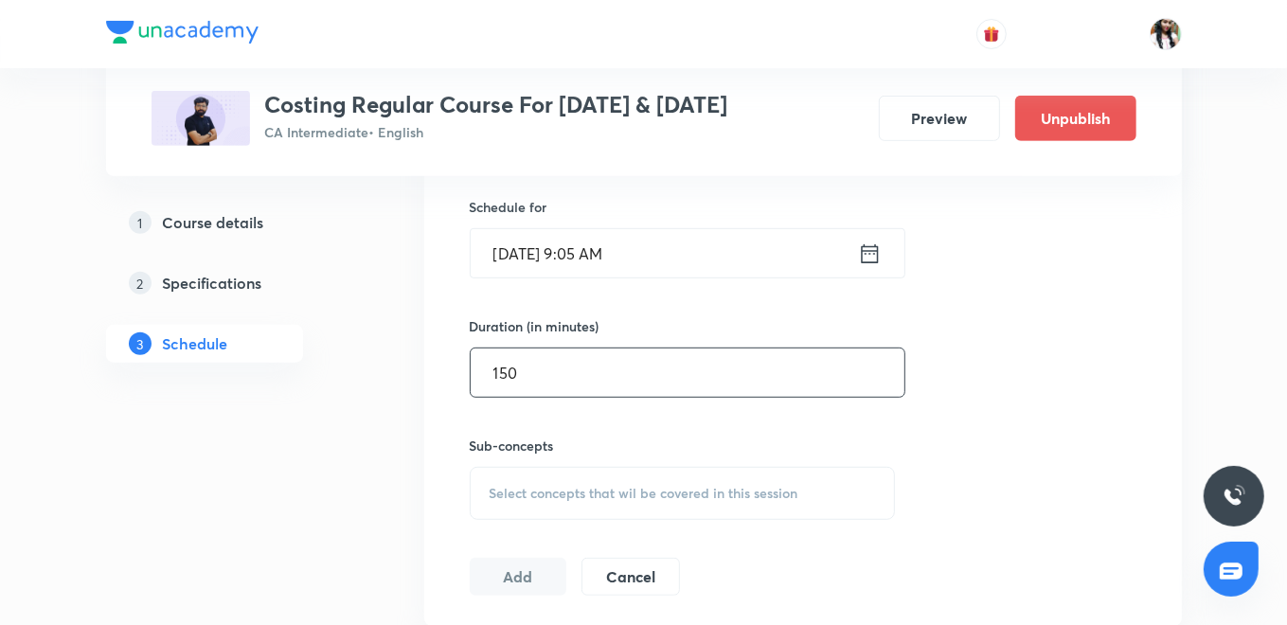
scroll to position [631, 0]
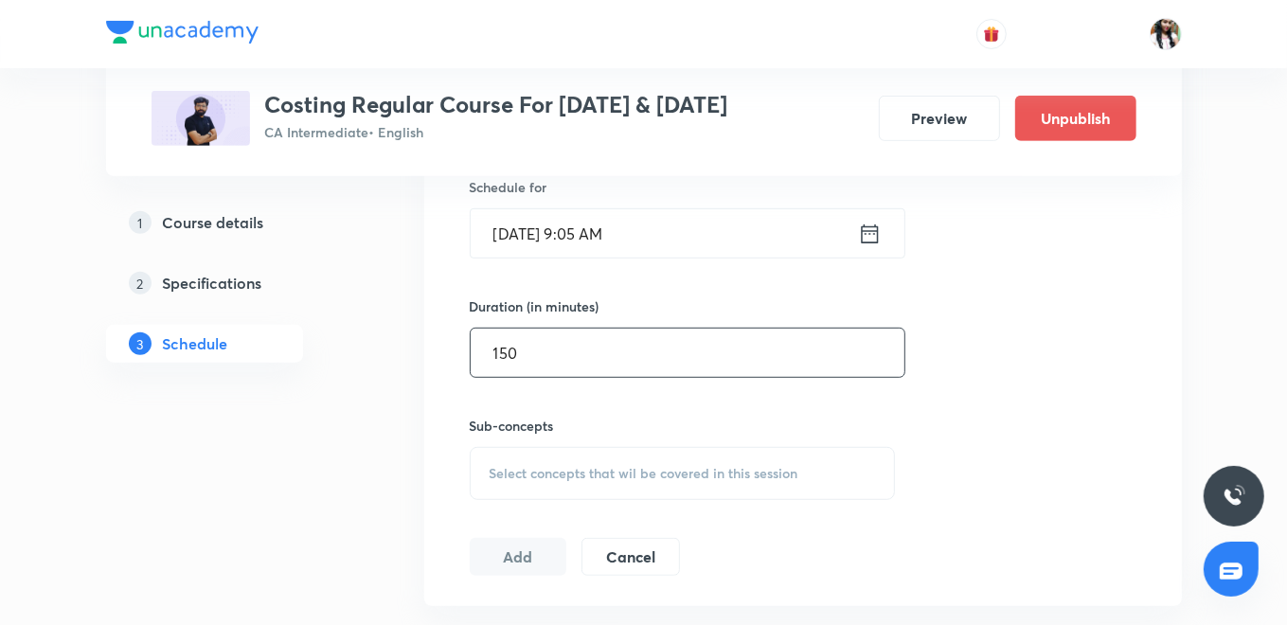
click at [589, 458] on div "Select concepts that wil be covered in this session" at bounding box center [683, 473] width 426 height 53
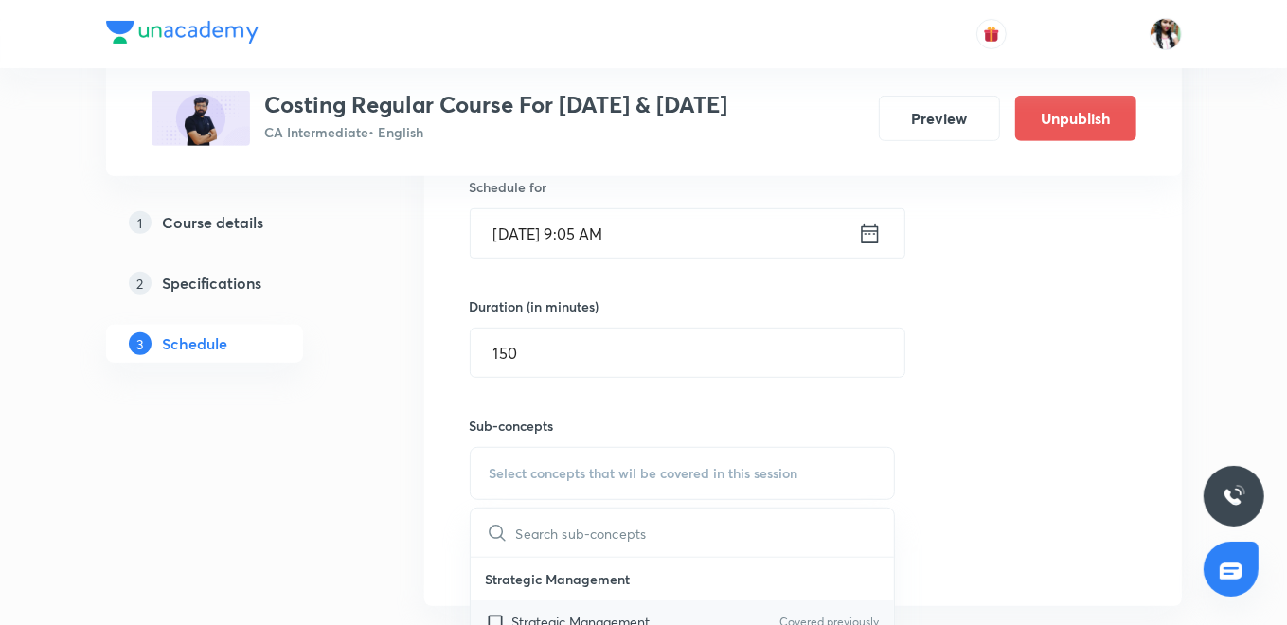
click at [551, 612] on p "Strategic Management" at bounding box center [581, 622] width 138 height 20
checkbox input "true"
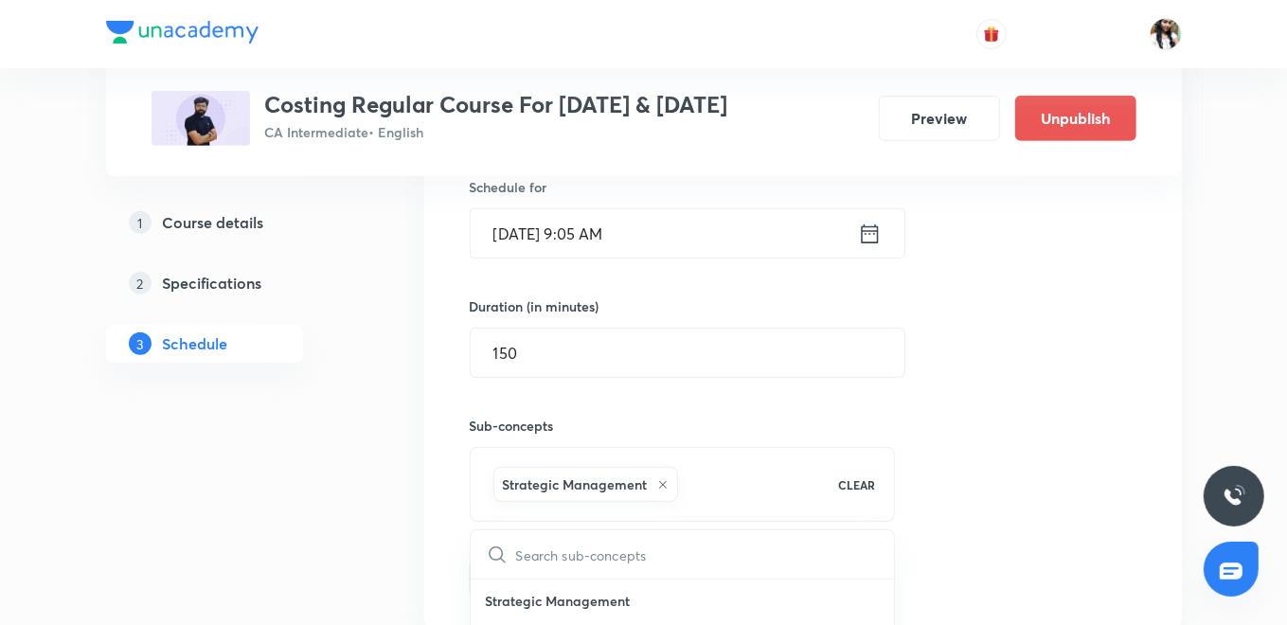
click at [513, 578] on button "Add" at bounding box center [519, 577] width 98 height 38
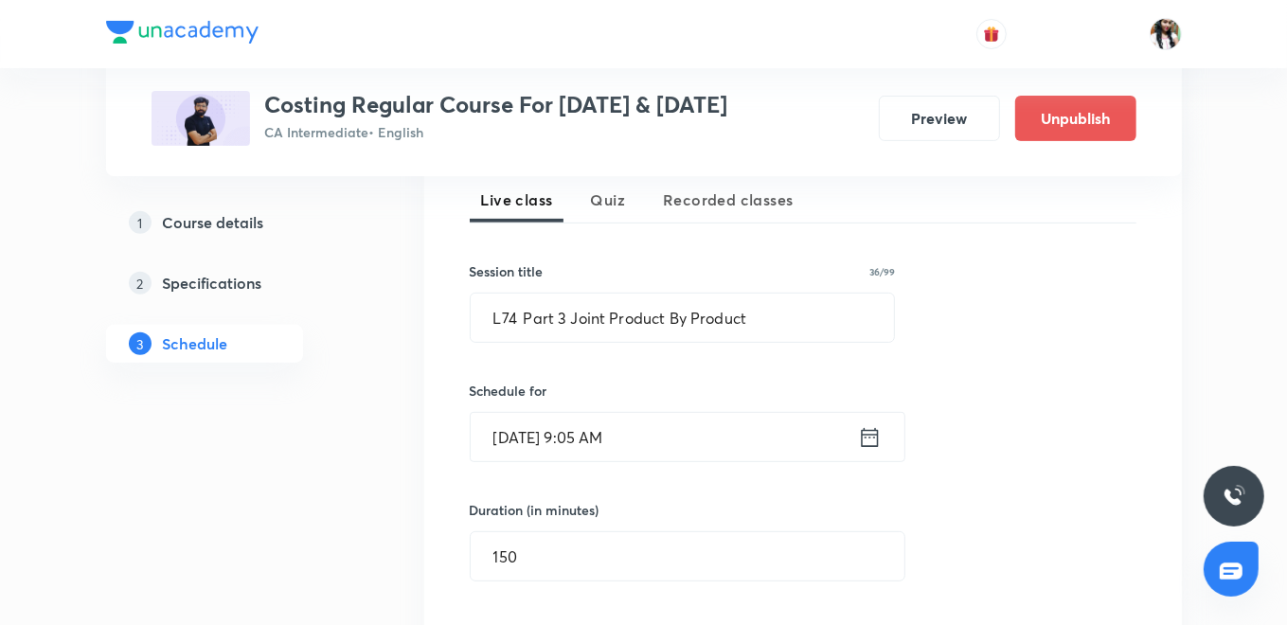
scroll to position [420, 0]
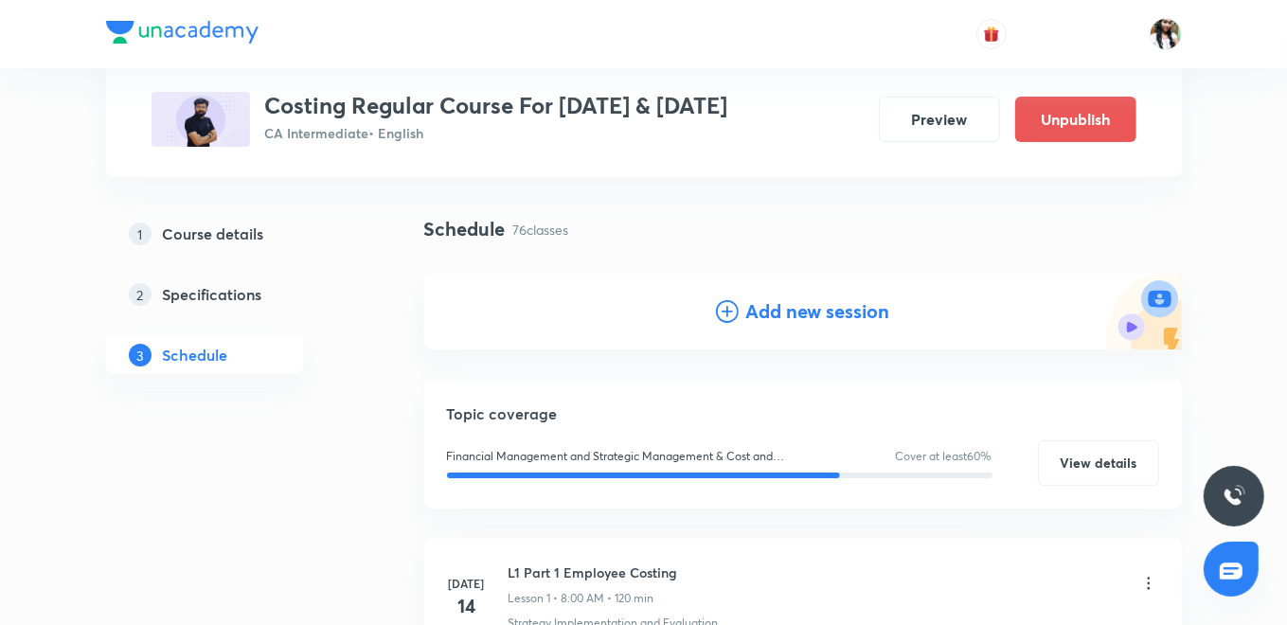
click at [774, 313] on h4 "Add new session" at bounding box center [818, 311] width 144 height 28
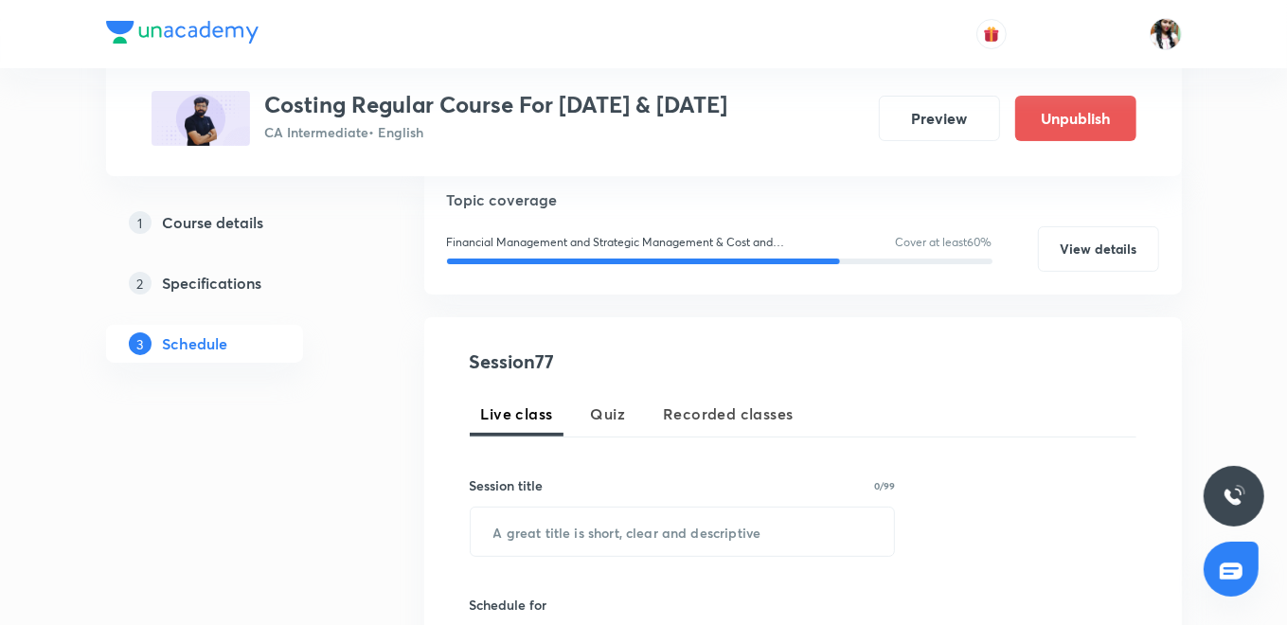
scroll to position [315, 0]
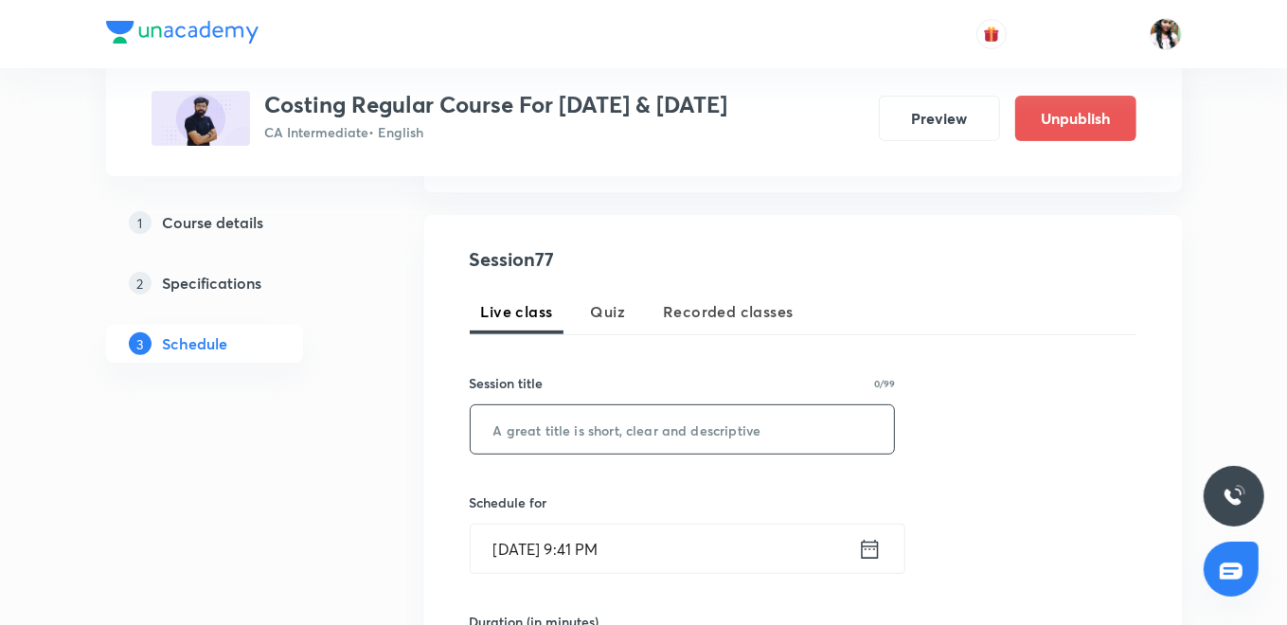
paste input "L75 Part 4 Joint Product By Product"
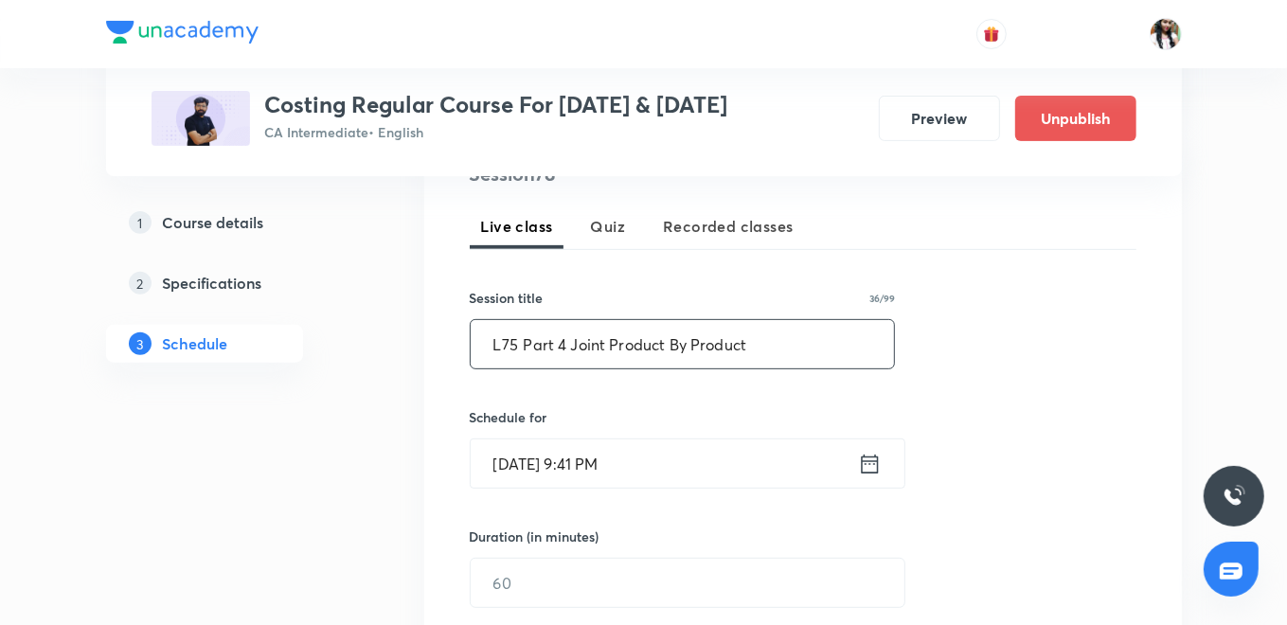
scroll to position [420, 0]
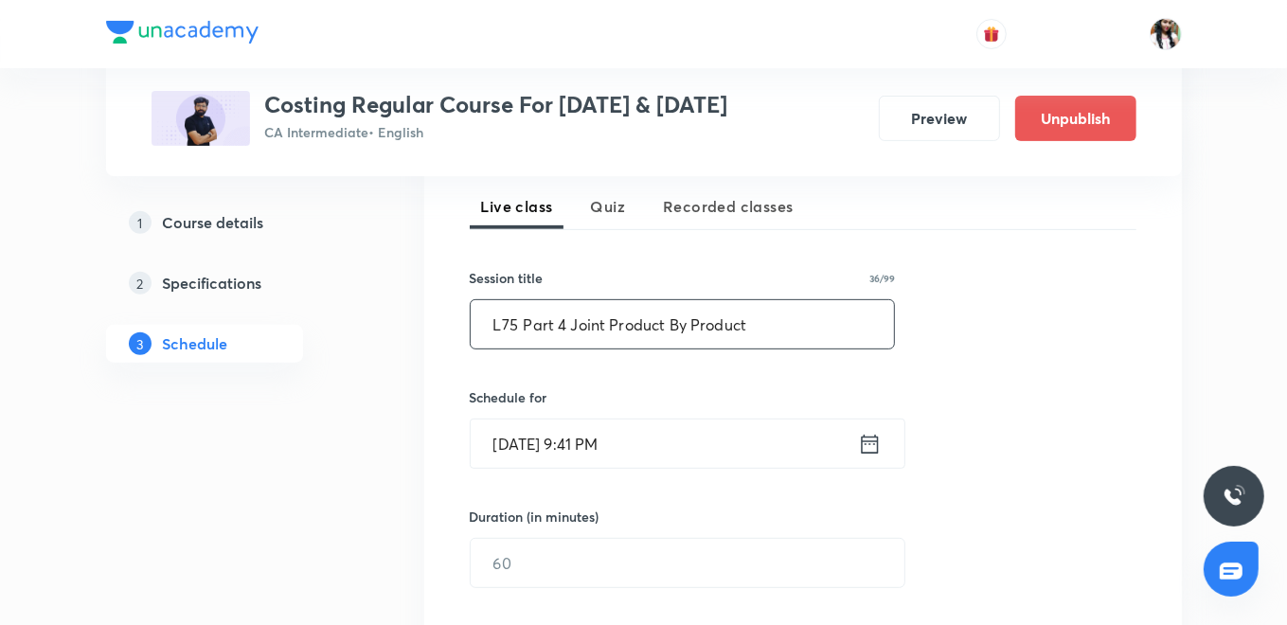
type input "L75 Part 4 Joint Product By Product"
click at [867, 443] on icon at bounding box center [870, 444] width 24 height 27
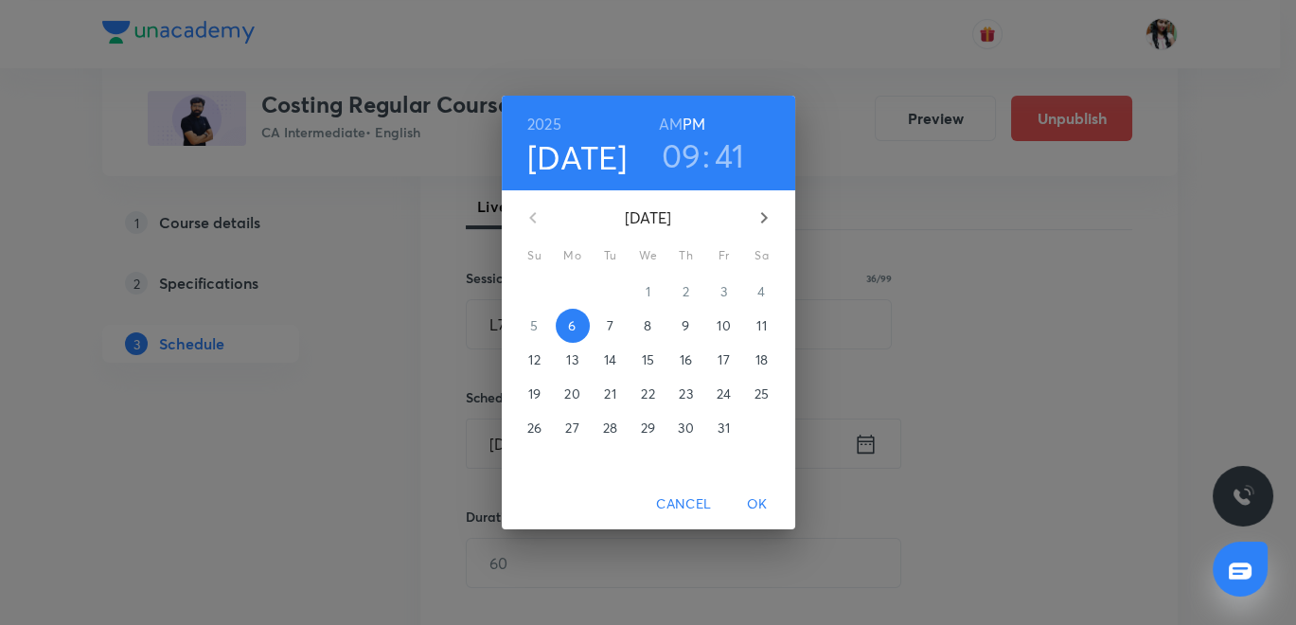
click at [724, 331] on p "10" at bounding box center [723, 325] width 13 height 19
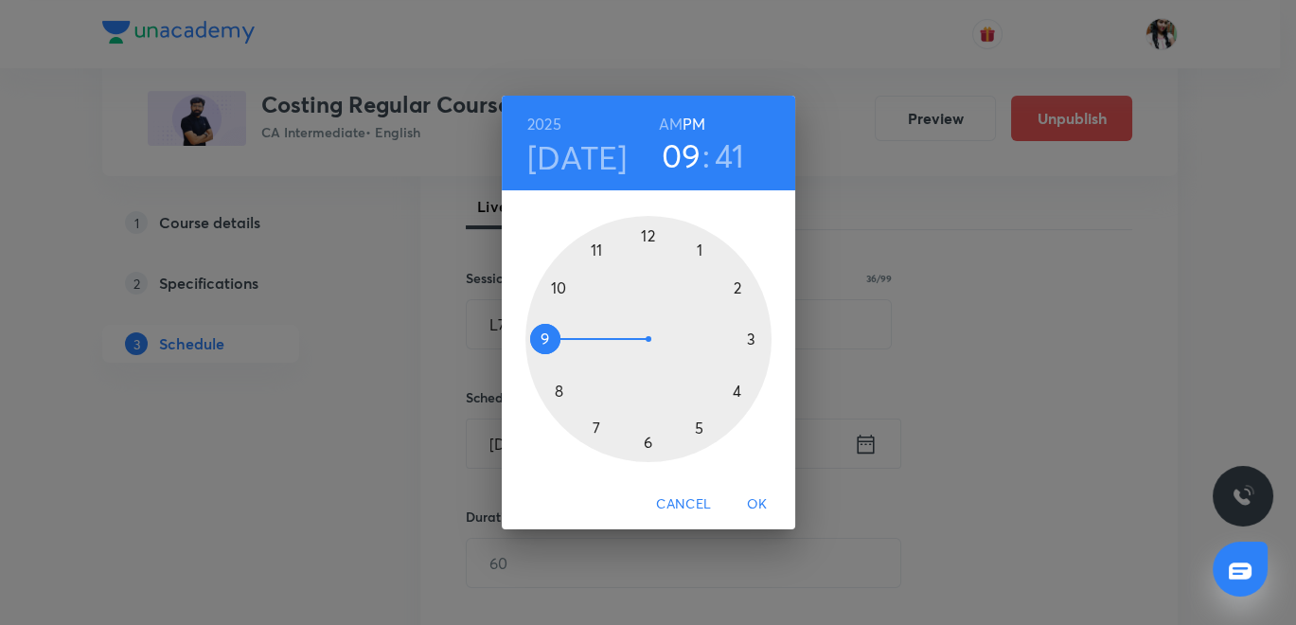
click at [676, 124] on h6 "AM" at bounding box center [671, 124] width 24 height 27
click at [562, 389] on div at bounding box center [648, 339] width 246 height 246
click at [649, 235] on div at bounding box center [648, 339] width 246 height 246
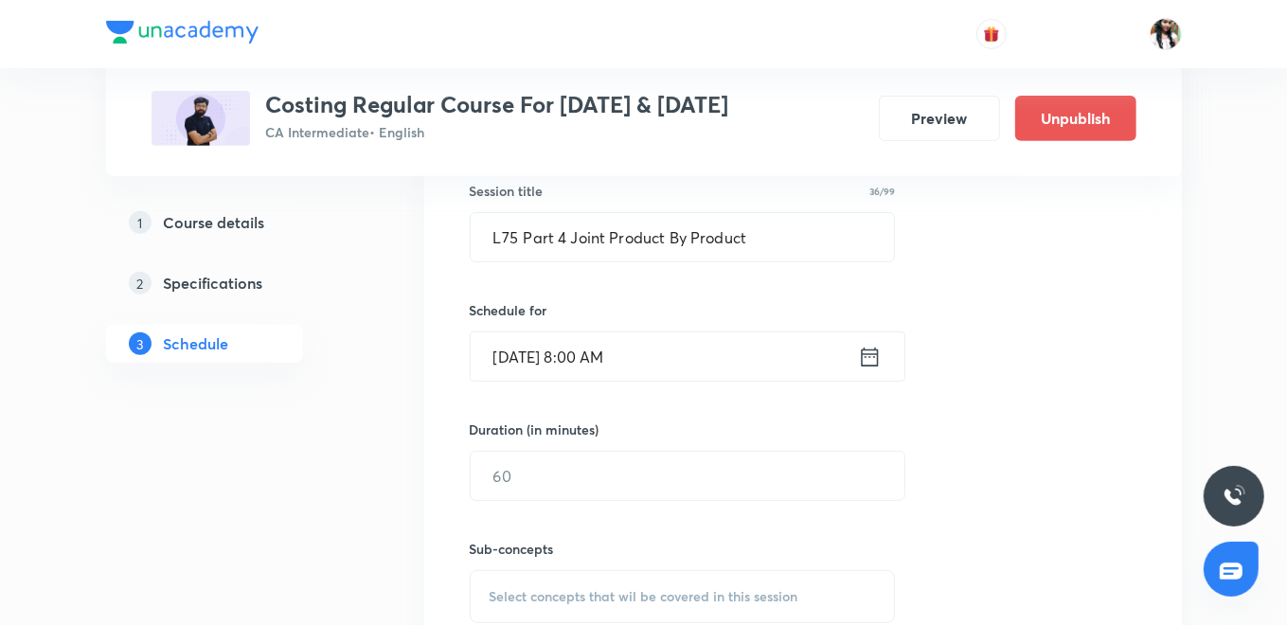
scroll to position [631, 0]
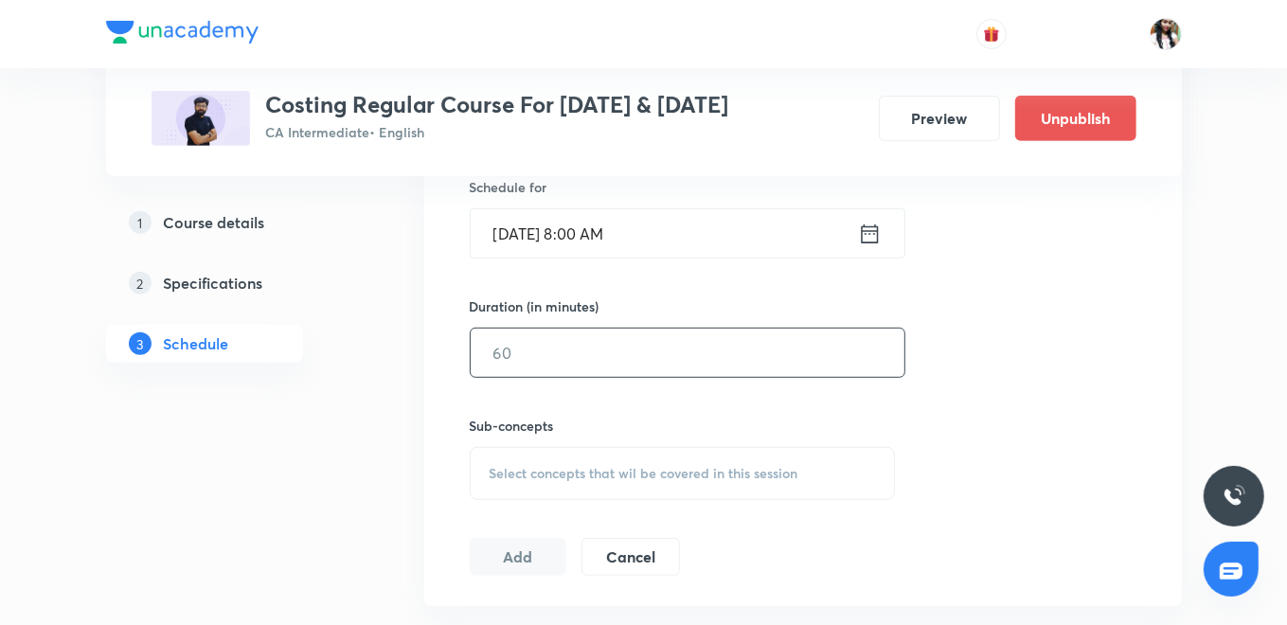
click at [565, 358] on input "text" at bounding box center [688, 353] width 434 height 48
type input "150"
click at [655, 461] on div "Select concepts that wil be covered in this session" at bounding box center [683, 473] width 426 height 53
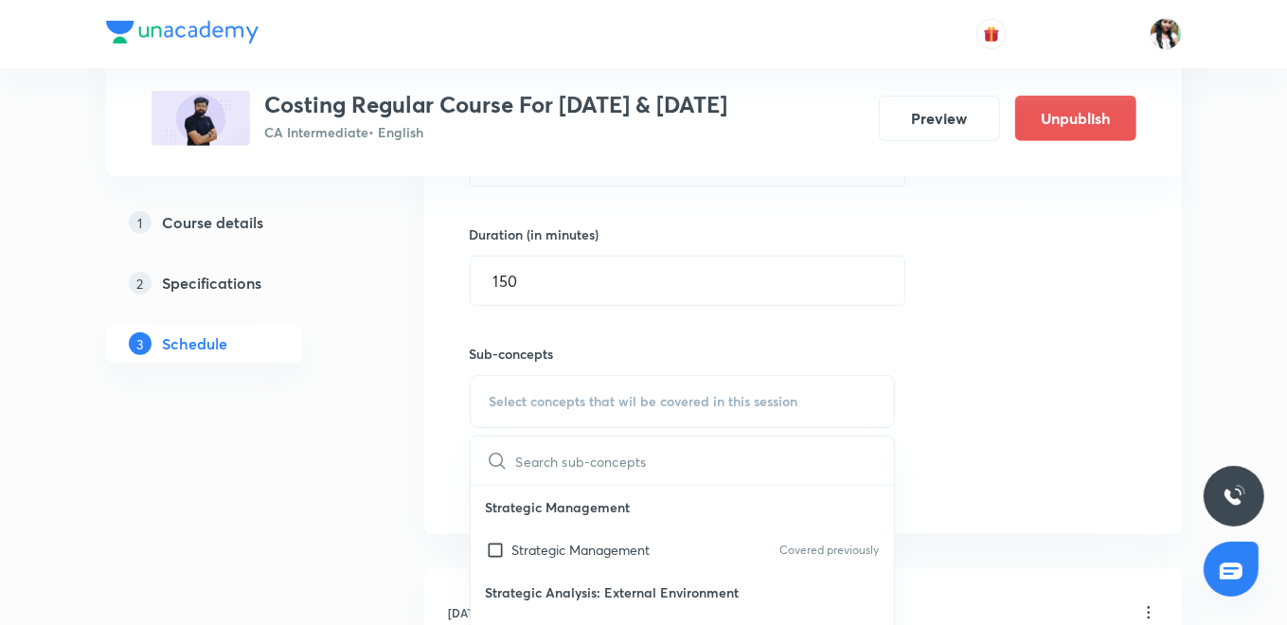
scroll to position [736, 0]
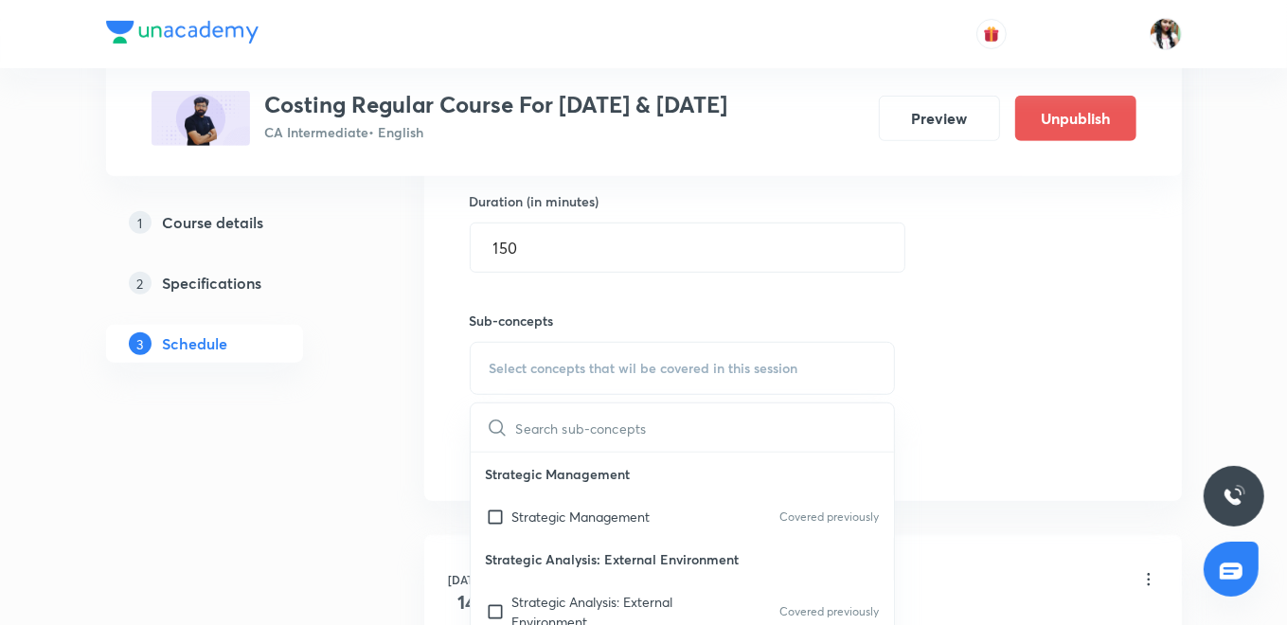
drag, startPoint x: 573, startPoint y: 517, endPoint x: 518, endPoint y: 478, distance: 67.2
click at [573, 516] on p "Strategic Management" at bounding box center [581, 517] width 138 height 20
checkbox input "true"
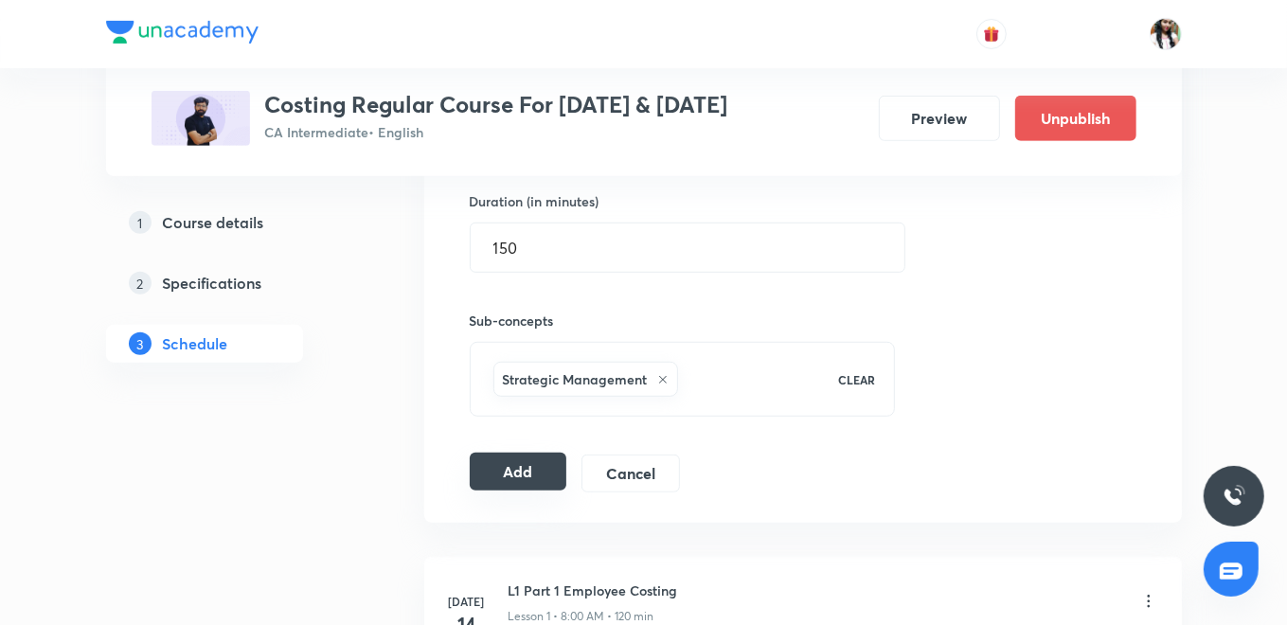
click at [503, 466] on button "Add" at bounding box center [519, 472] width 98 height 38
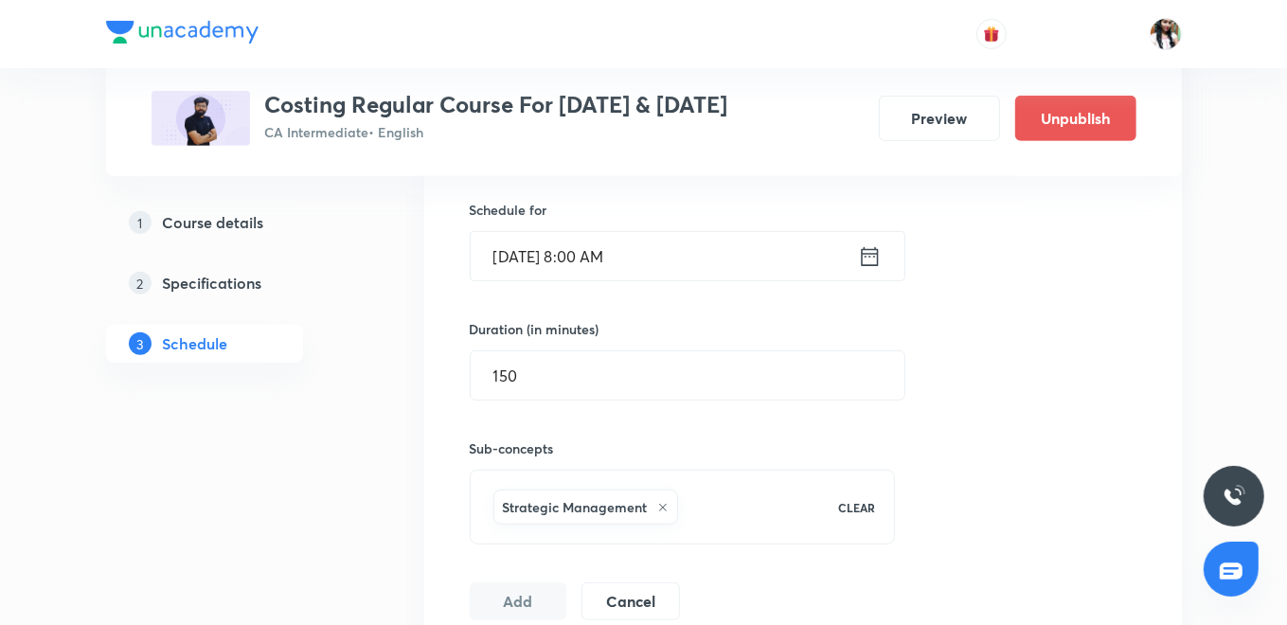
scroll to position [420, 0]
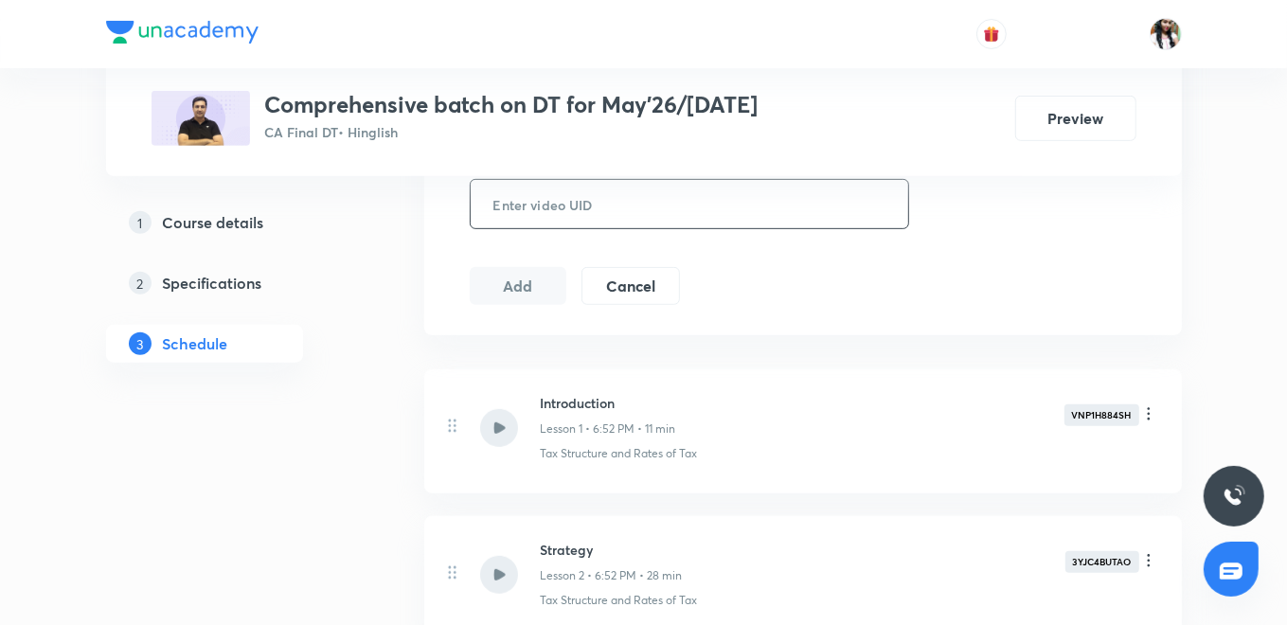
scroll to position [420, 0]
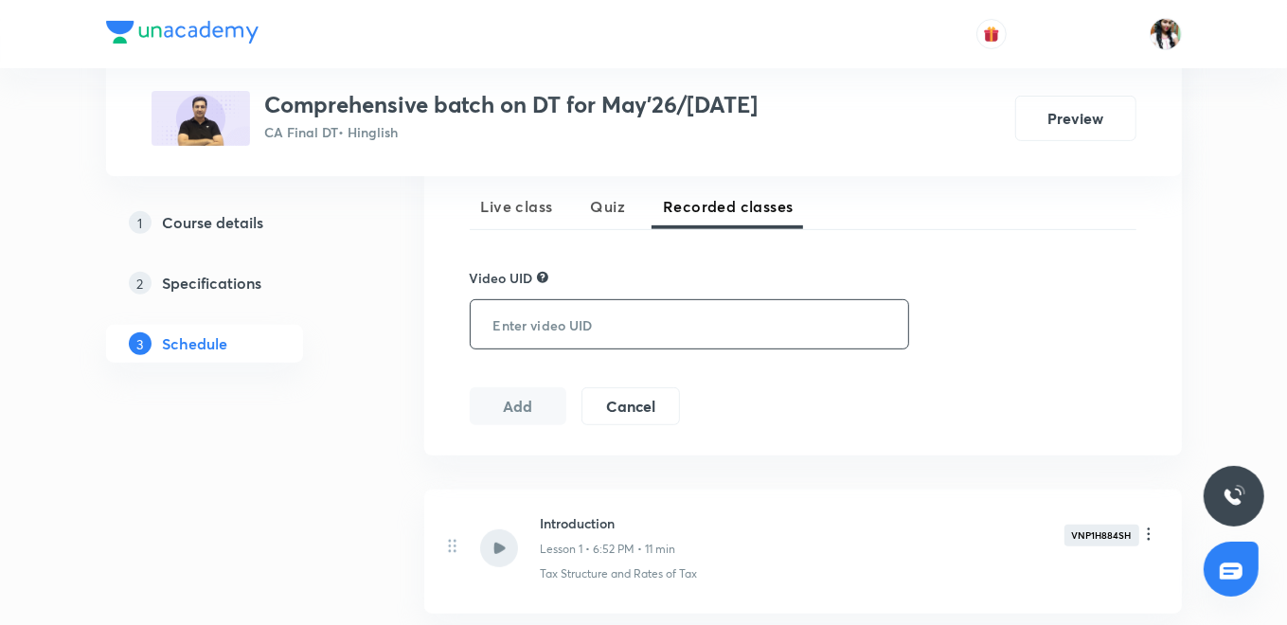
click at [621, 312] on input "text" at bounding box center [686, 324] width 430 height 48
paste input "XBEMUB0LRU"
type input "XBEMUB0LRU"
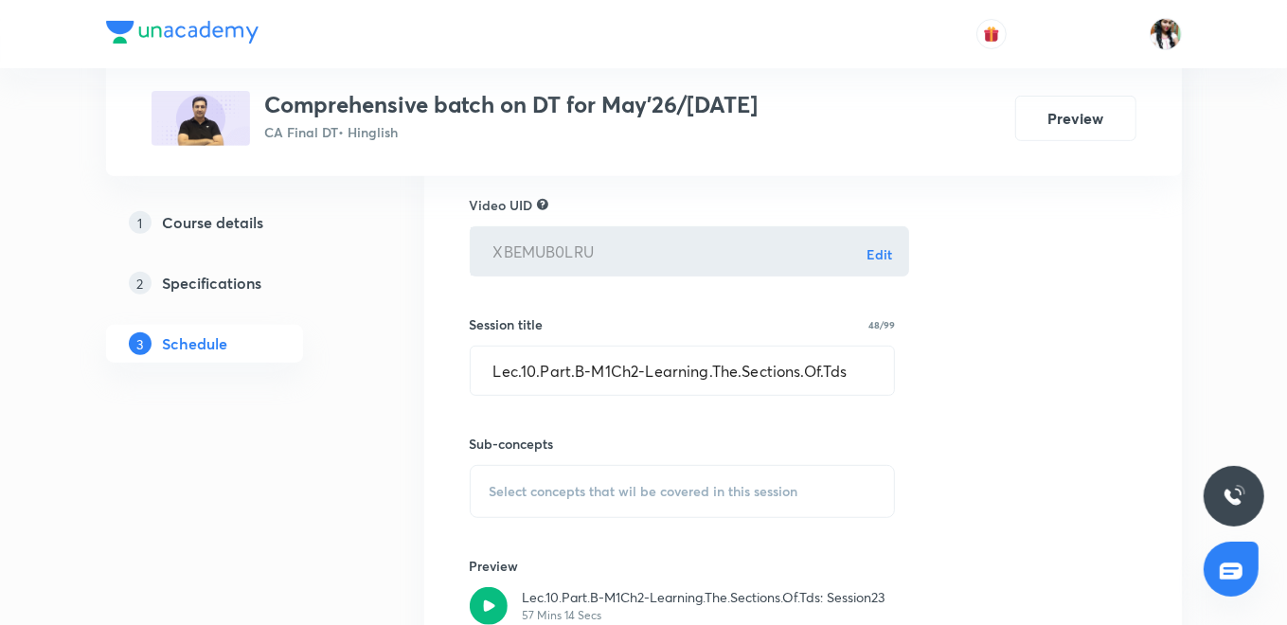
scroll to position [525, 0]
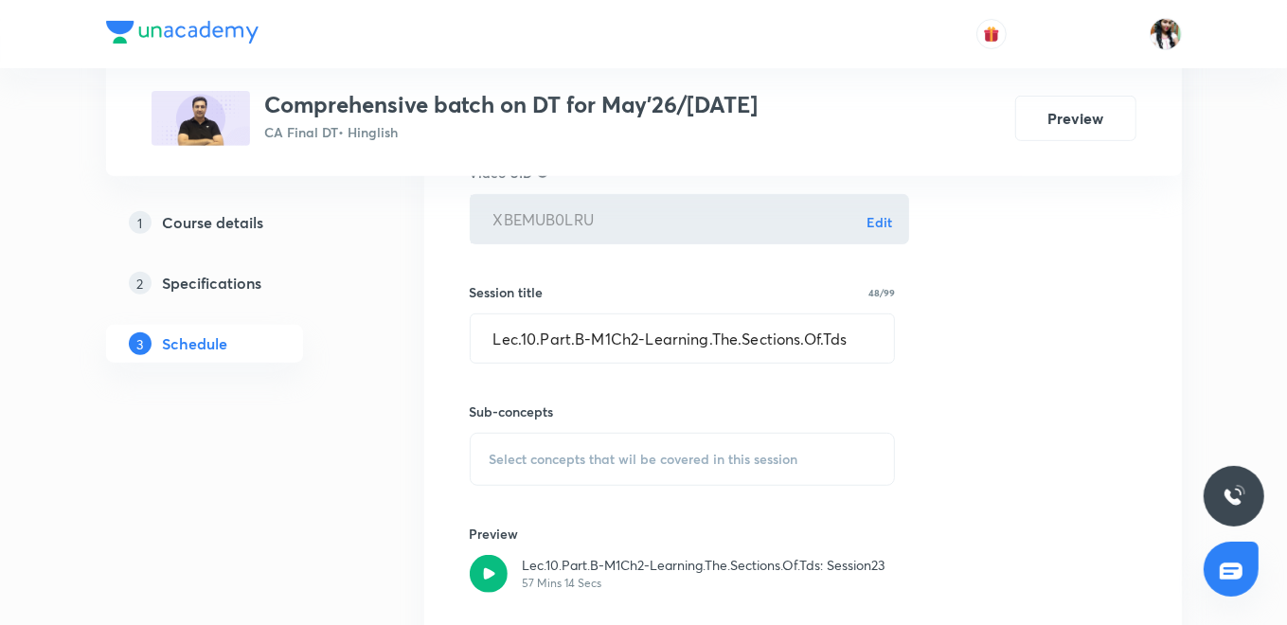
click at [574, 458] on span "Select concepts that wil be covered in this session" at bounding box center [643, 459] width 309 height 15
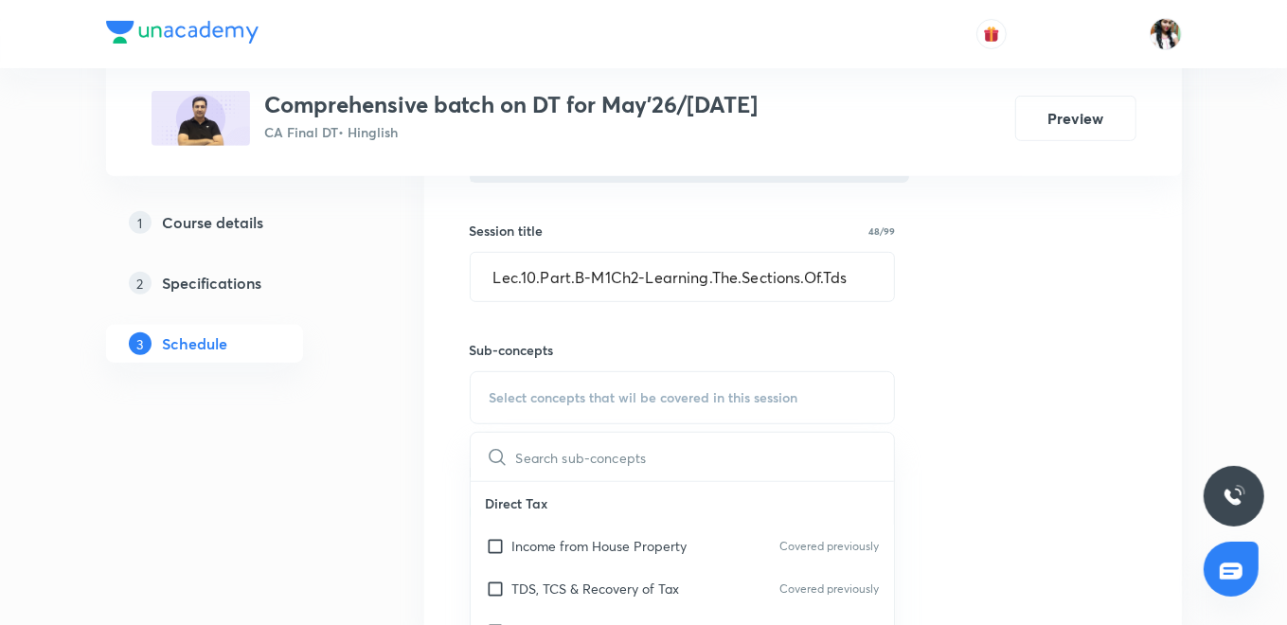
scroll to position [631, 0]
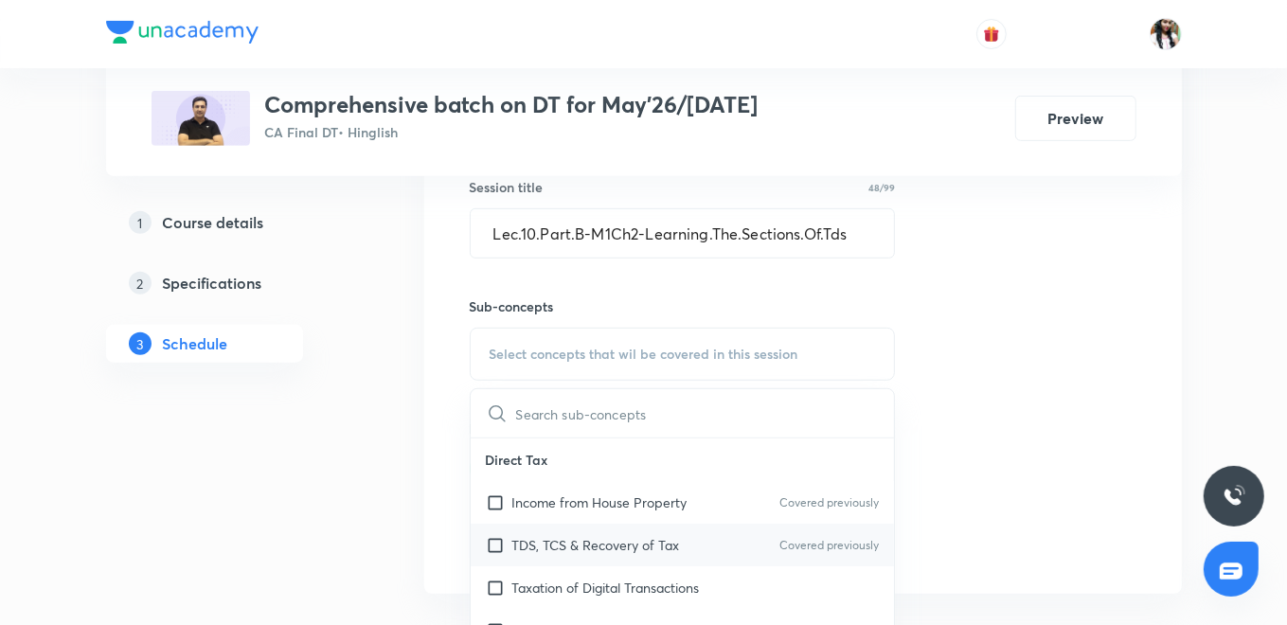
click at [578, 540] on p "TDS, TCS & Recovery of Tax" at bounding box center [596, 545] width 168 height 20
checkbox input "true"
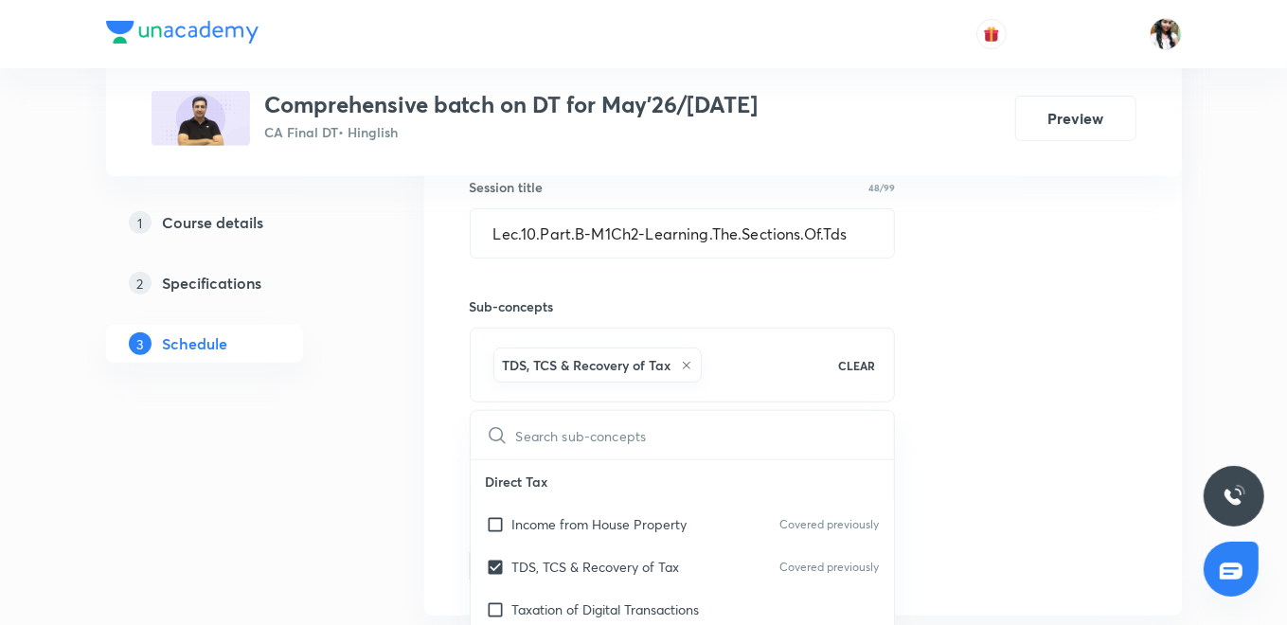
click at [448, 483] on div "Session 23 Live class Quiz Recorded classes Video UID XBEMUB0LRU Edit ​ Session…" at bounding box center [802, 258] width 757 height 716
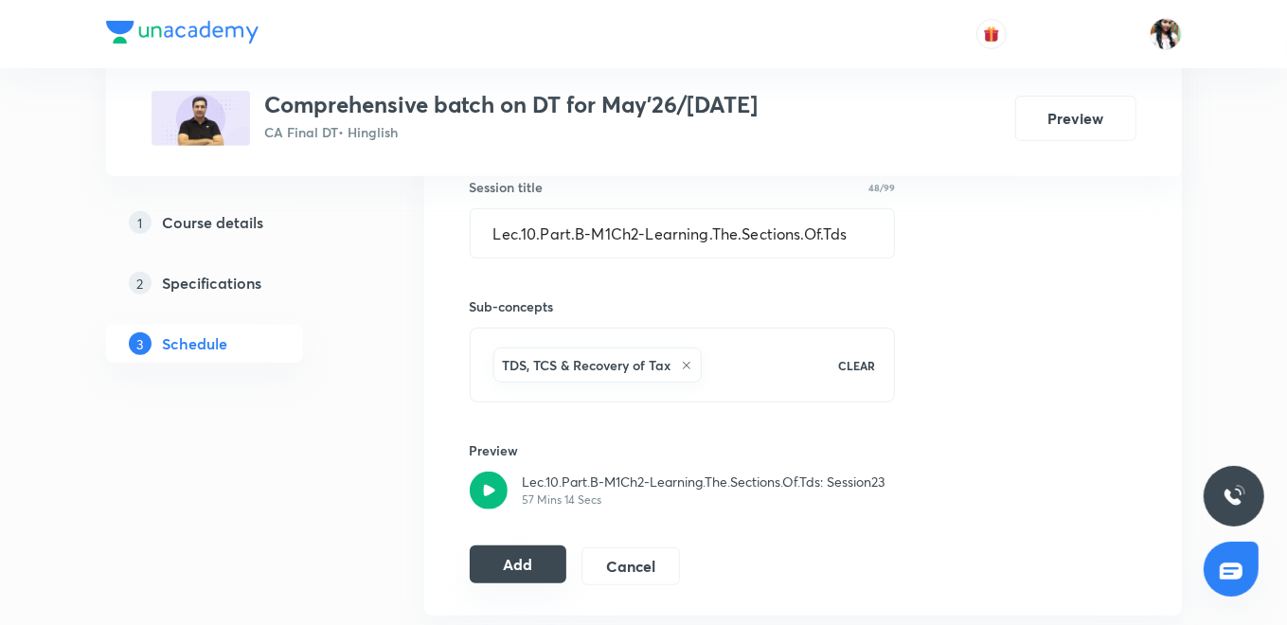
click at [504, 551] on button "Add" at bounding box center [519, 564] width 98 height 38
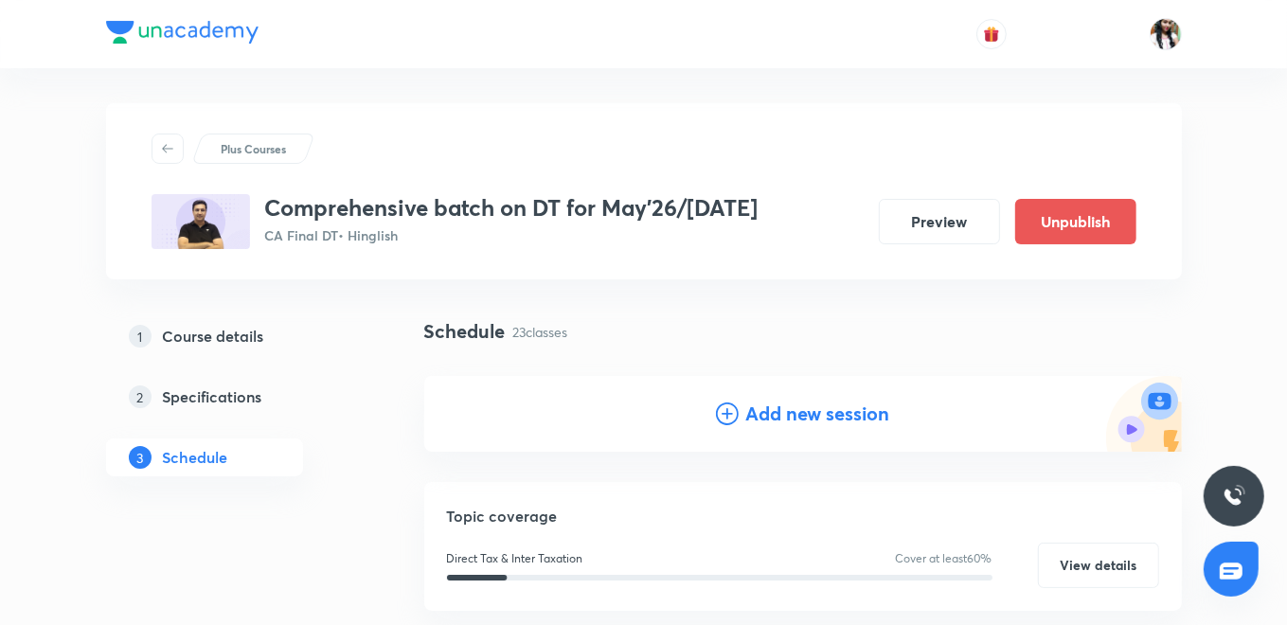
scroll to position [0, 0]
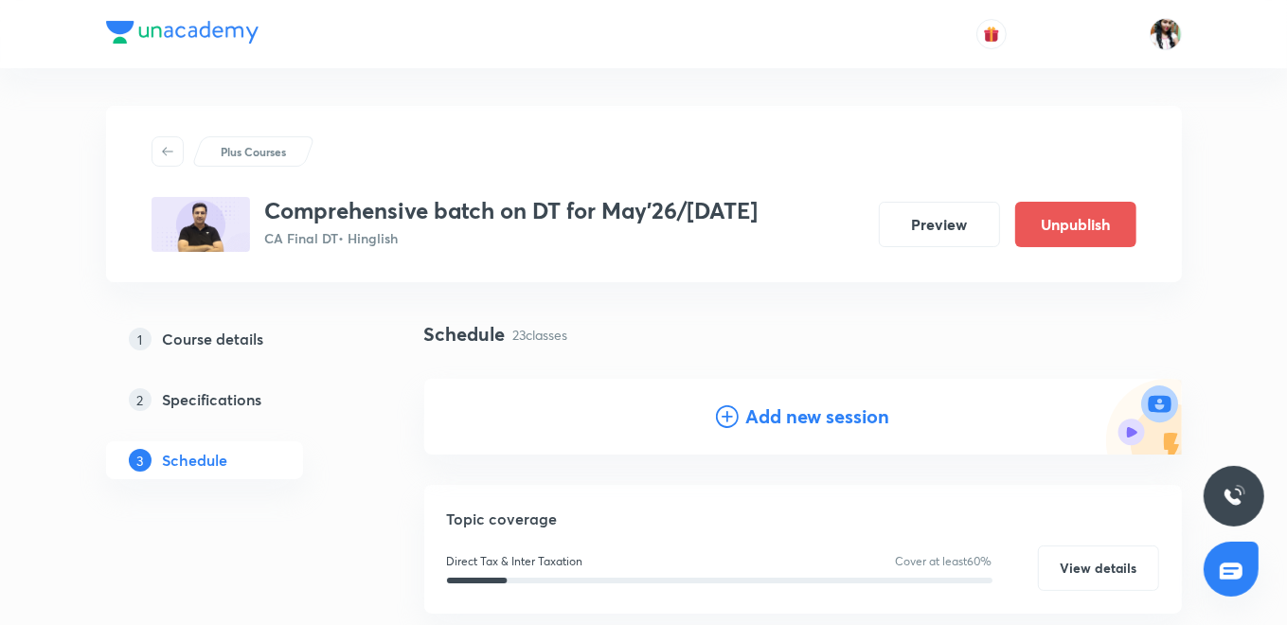
click at [752, 411] on h4 "Add new session" at bounding box center [818, 416] width 144 height 28
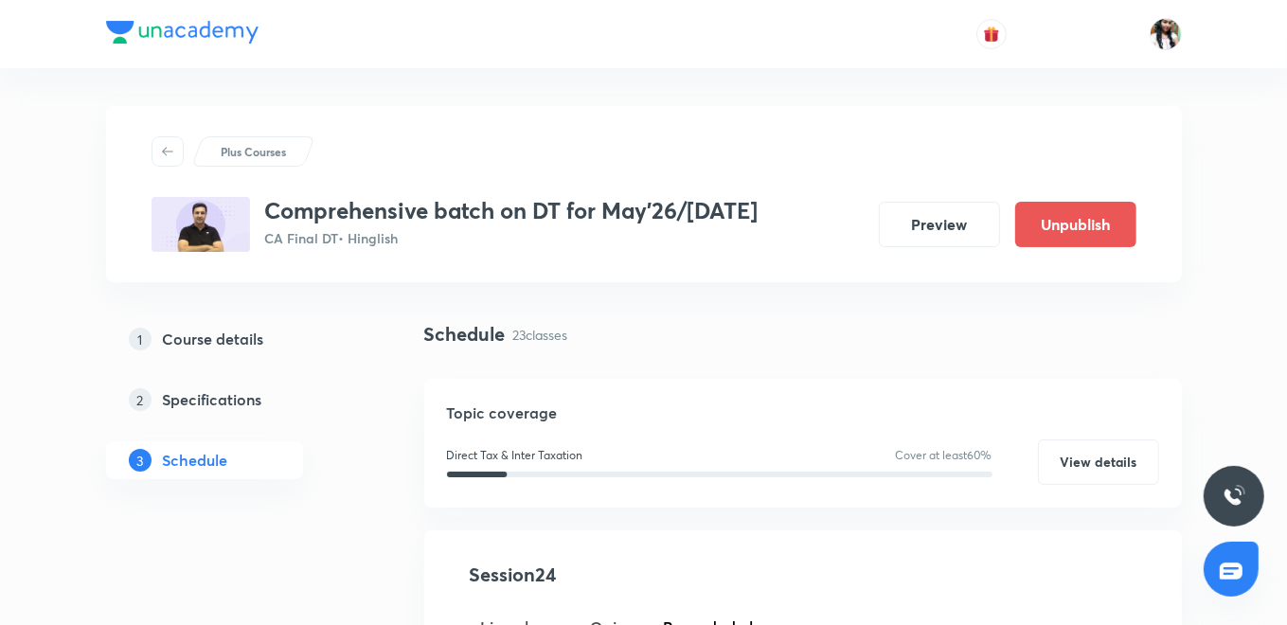
scroll to position [210, 0]
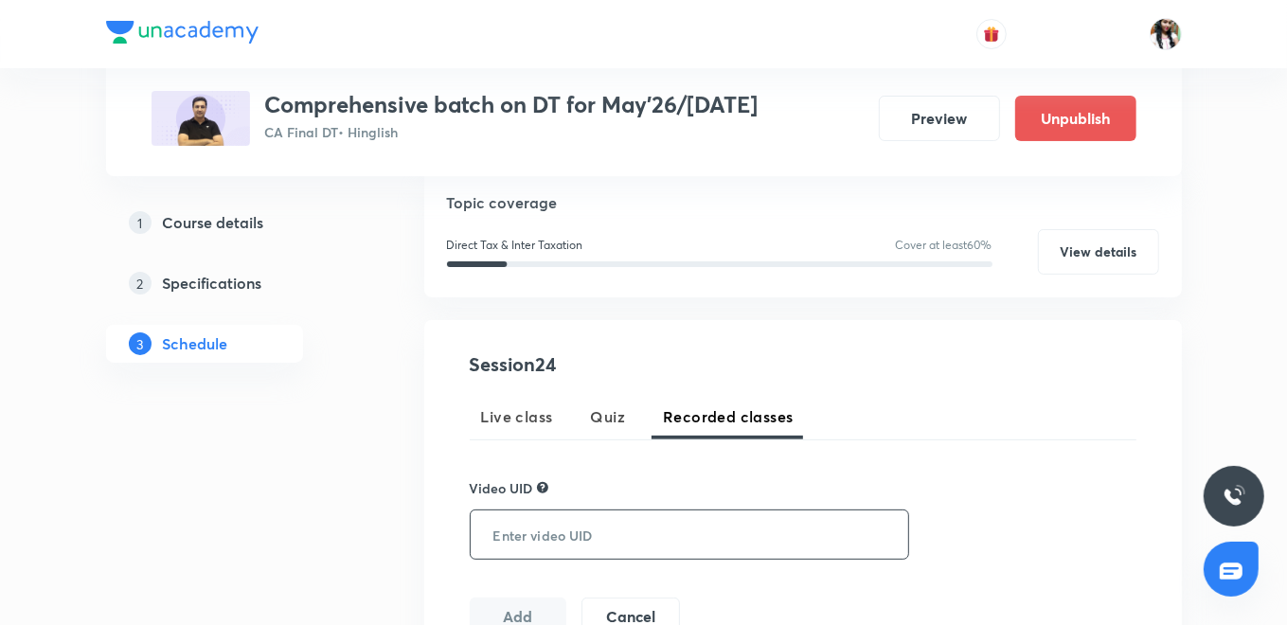
paste input "D4CR84XT6C"
type input "D4CR84XT6C"
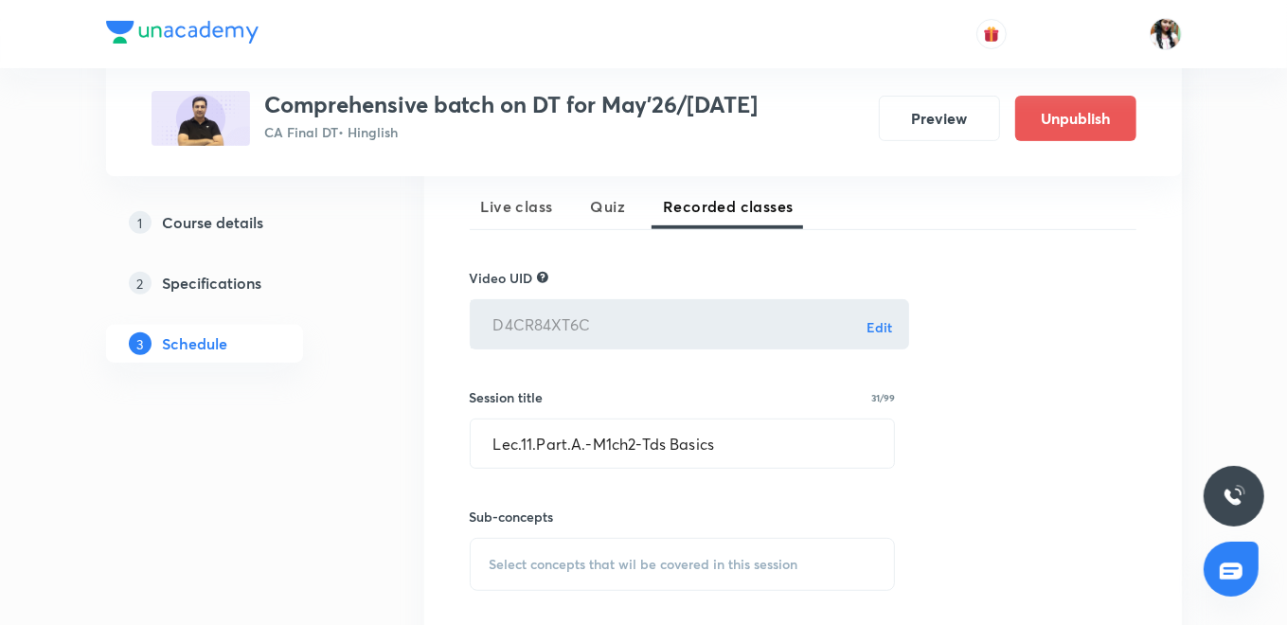
scroll to position [525, 0]
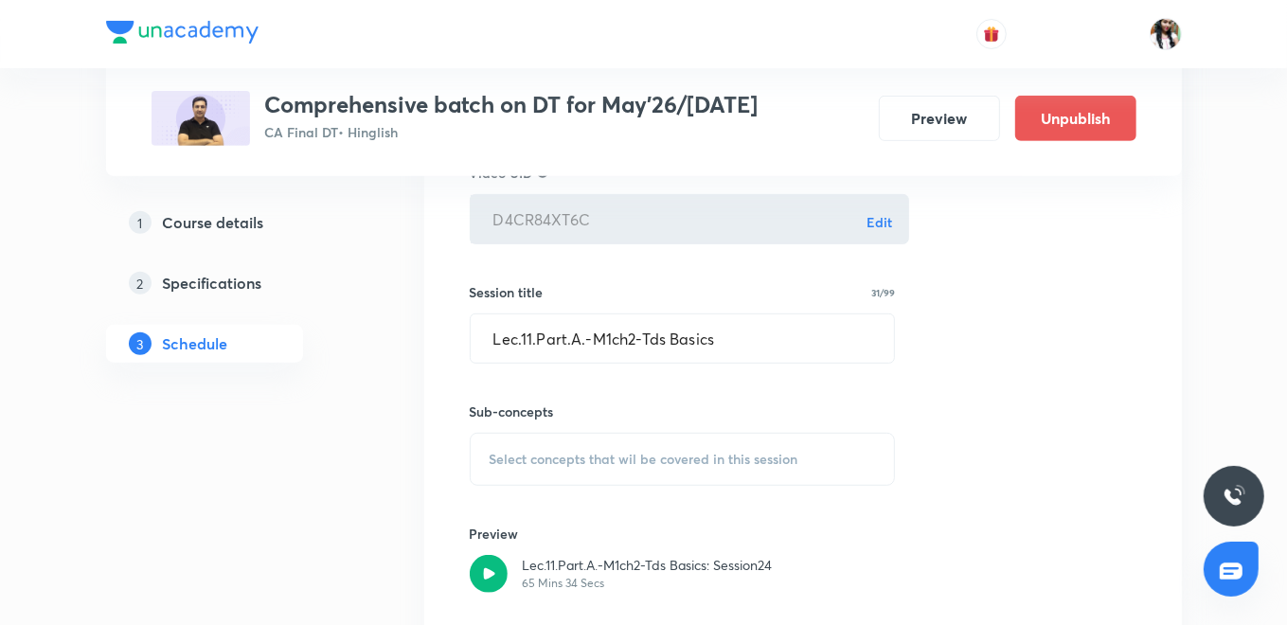
click at [628, 453] on span "Select concepts that wil be covered in this session" at bounding box center [643, 459] width 309 height 15
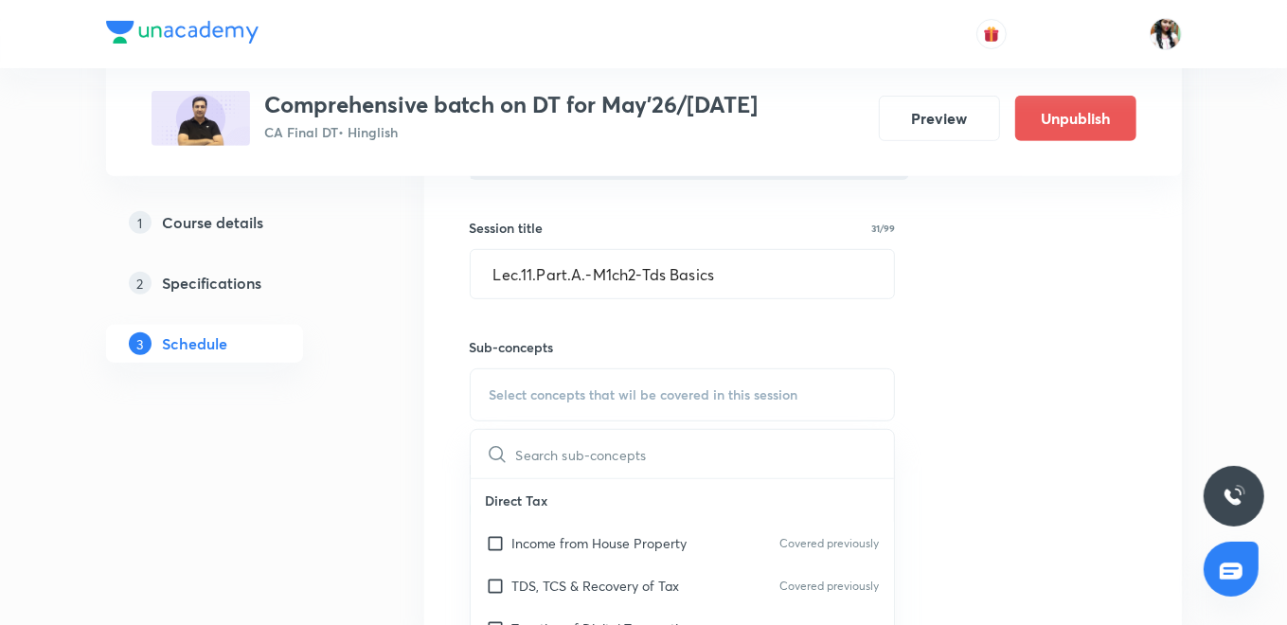
scroll to position [736, 0]
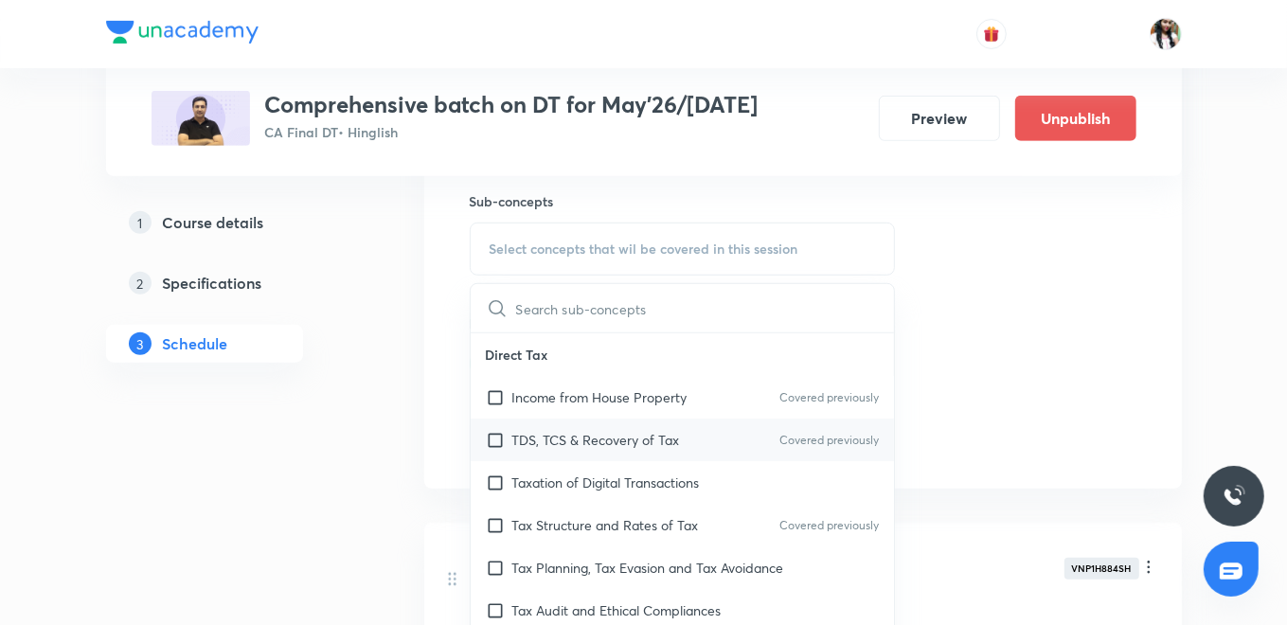
click at [619, 443] on p "TDS, TCS & Recovery of Tax" at bounding box center [596, 440] width 168 height 20
checkbox input "true"
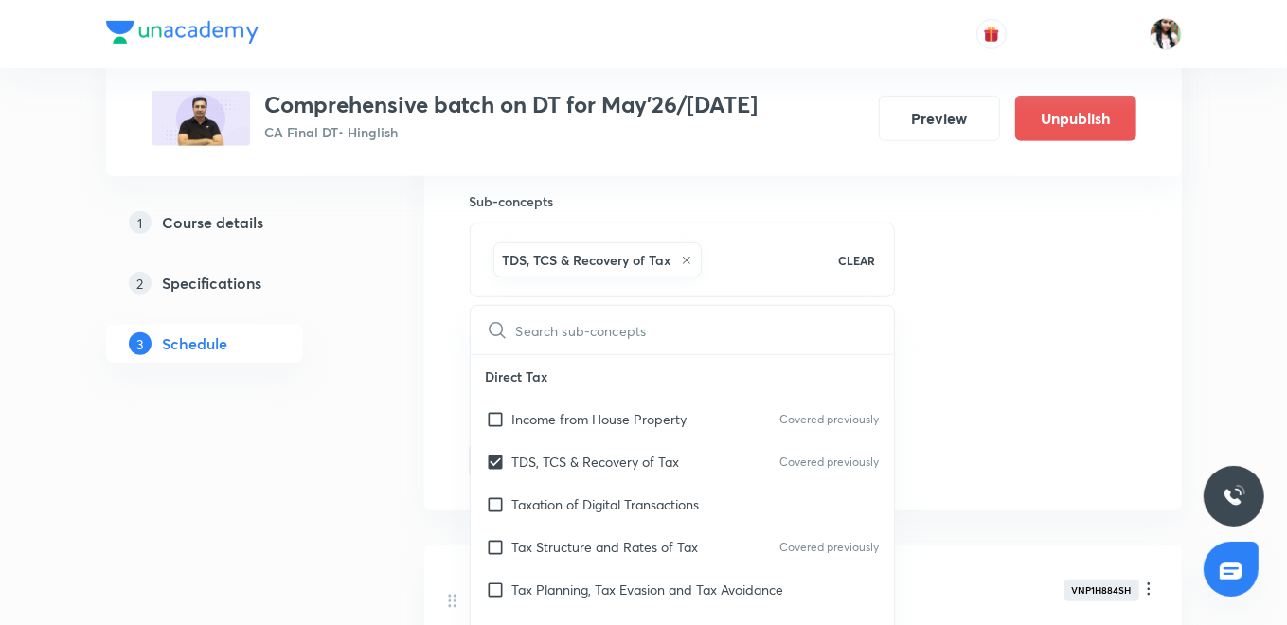
click at [466, 383] on div "Session 24 Live class Quiz Recorded classes Video UID D4CR84XT6C Edit ​ Session…" at bounding box center [802, 153] width 757 height 716
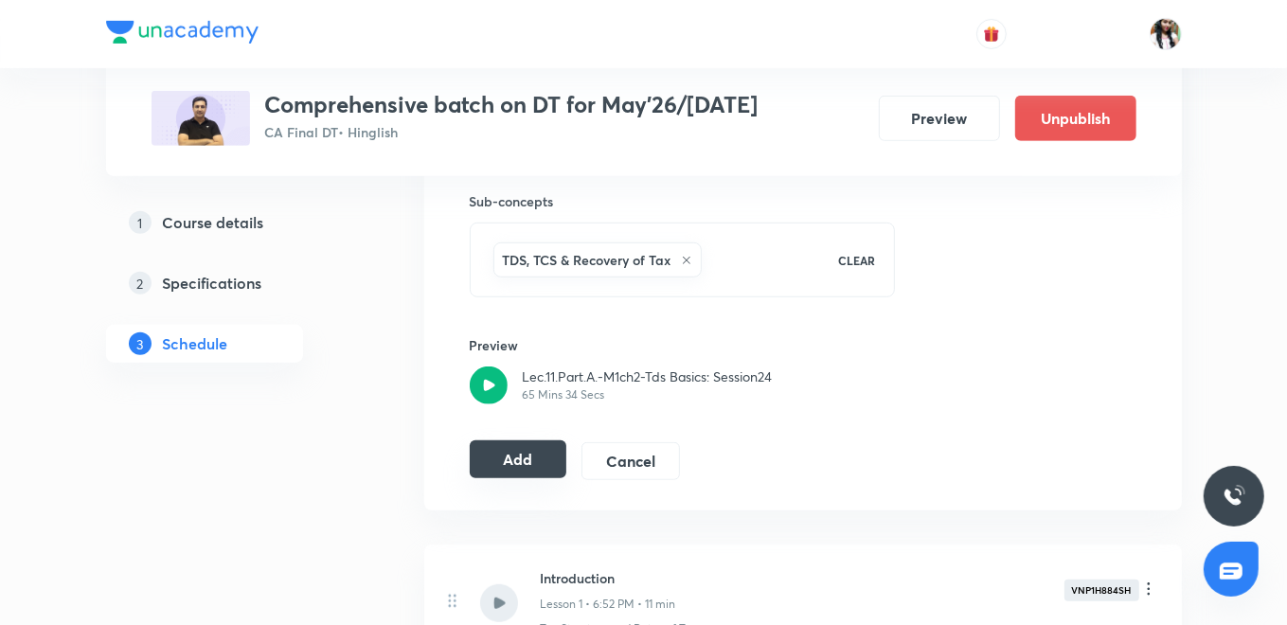
click at [513, 442] on button "Add" at bounding box center [519, 459] width 98 height 38
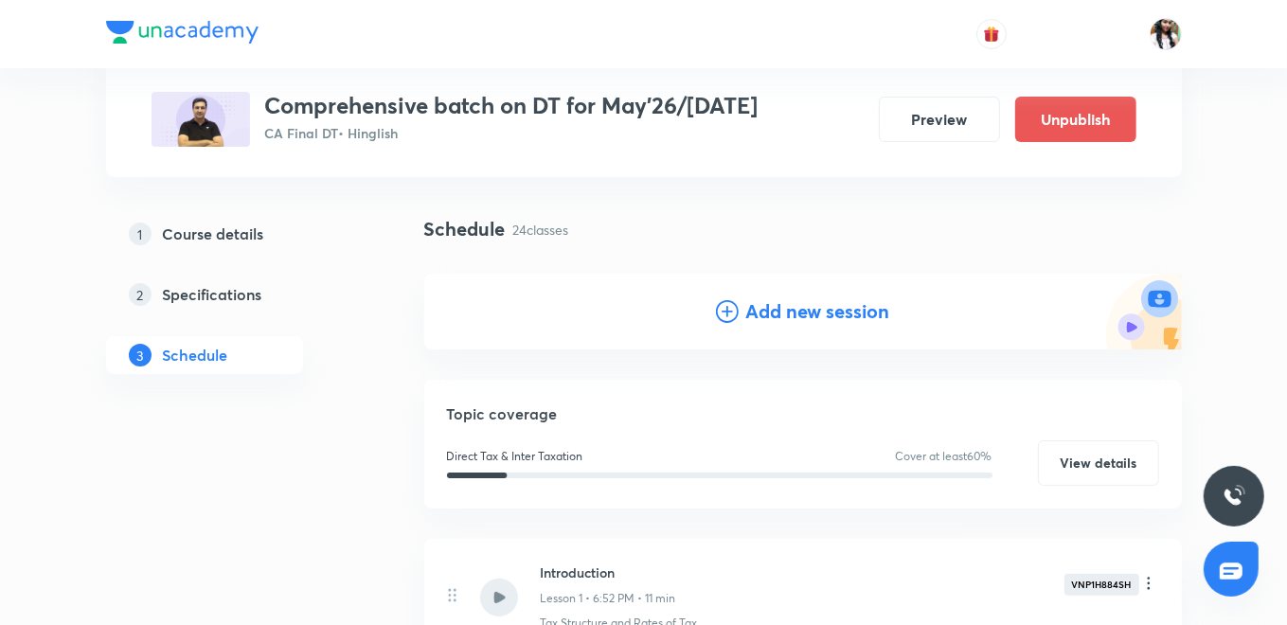
click at [743, 297] on div "Add new session" at bounding box center [803, 311] width 174 height 28
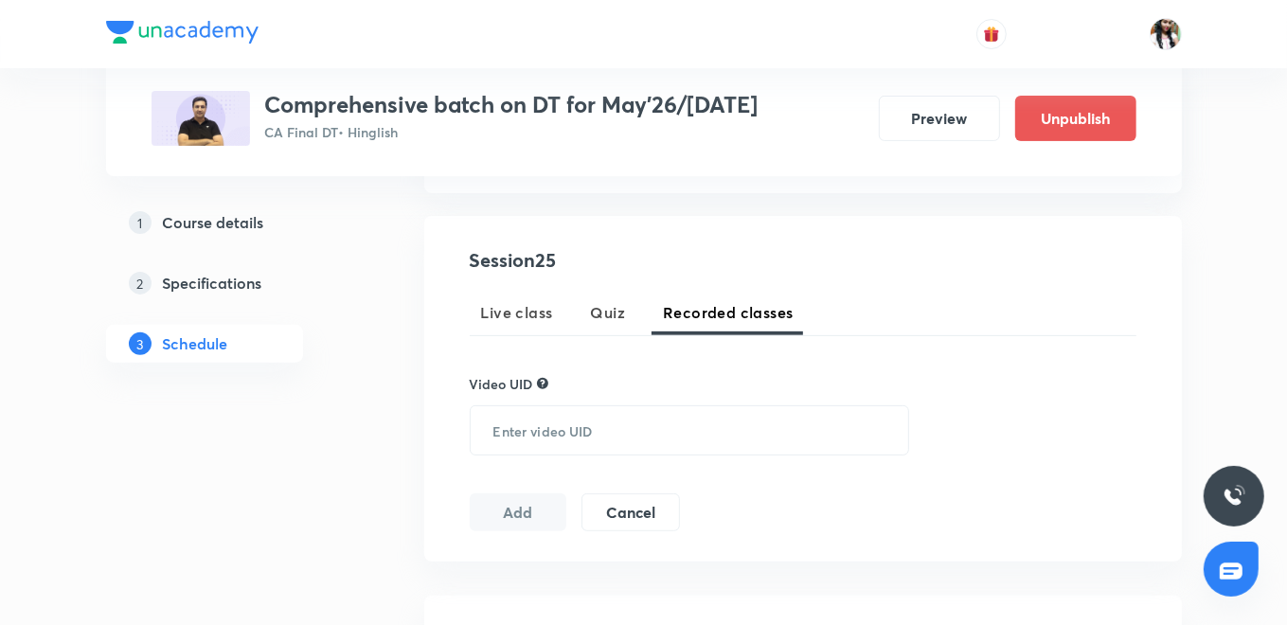
scroll to position [315, 0]
drag, startPoint x: 585, startPoint y: 452, endPoint x: 544, endPoint y: 427, distance: 47.6
paste input "UHMYH34LC6"
type input "UHMYH34LC6"
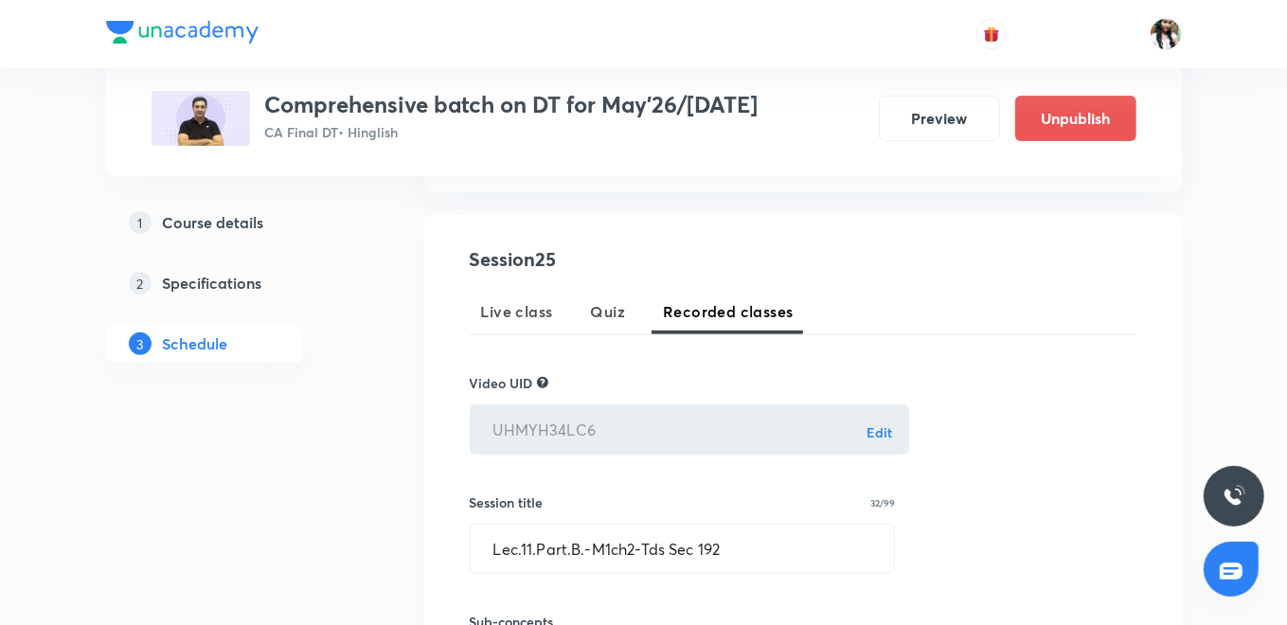
scroll to position [525, 0]
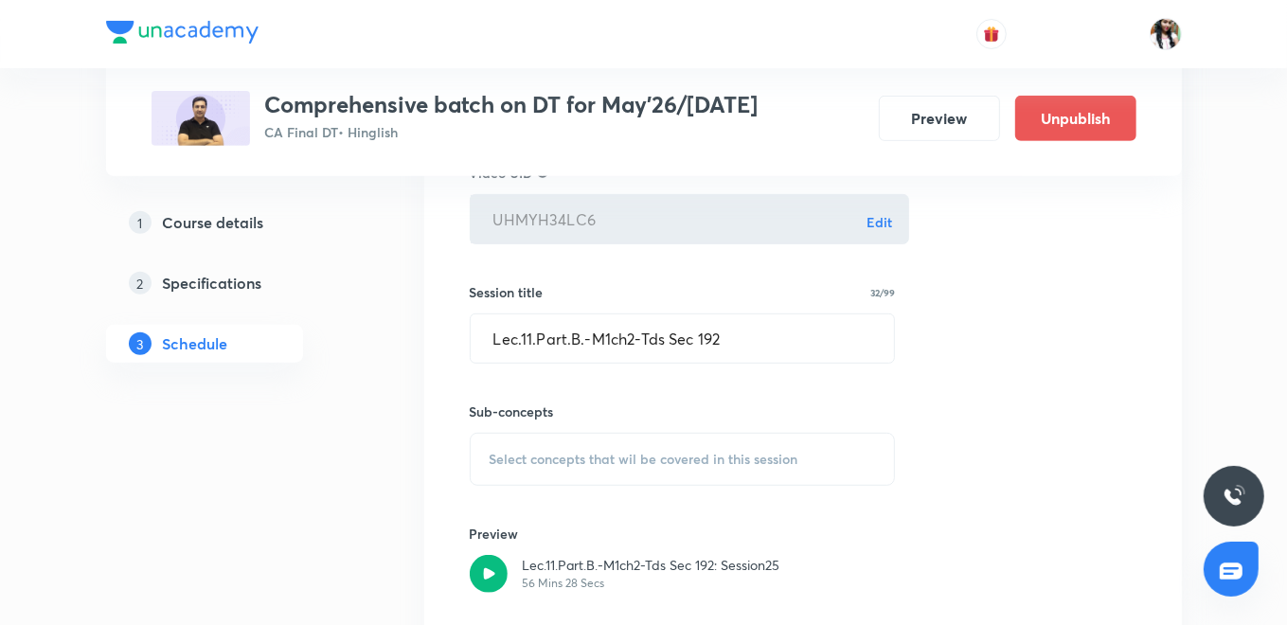
click at [546, 454] on span "Select concepts that wil be covered in this session" at bounding box center [643, 459] width 309 height 15
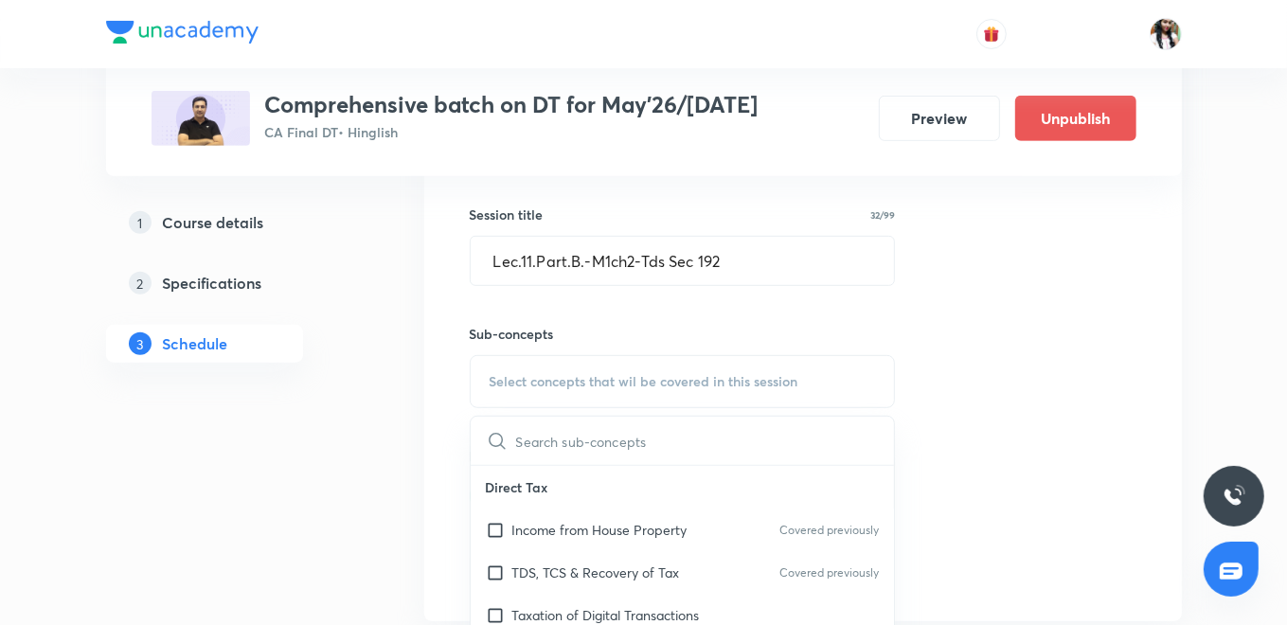
scroll to position [736, 0]
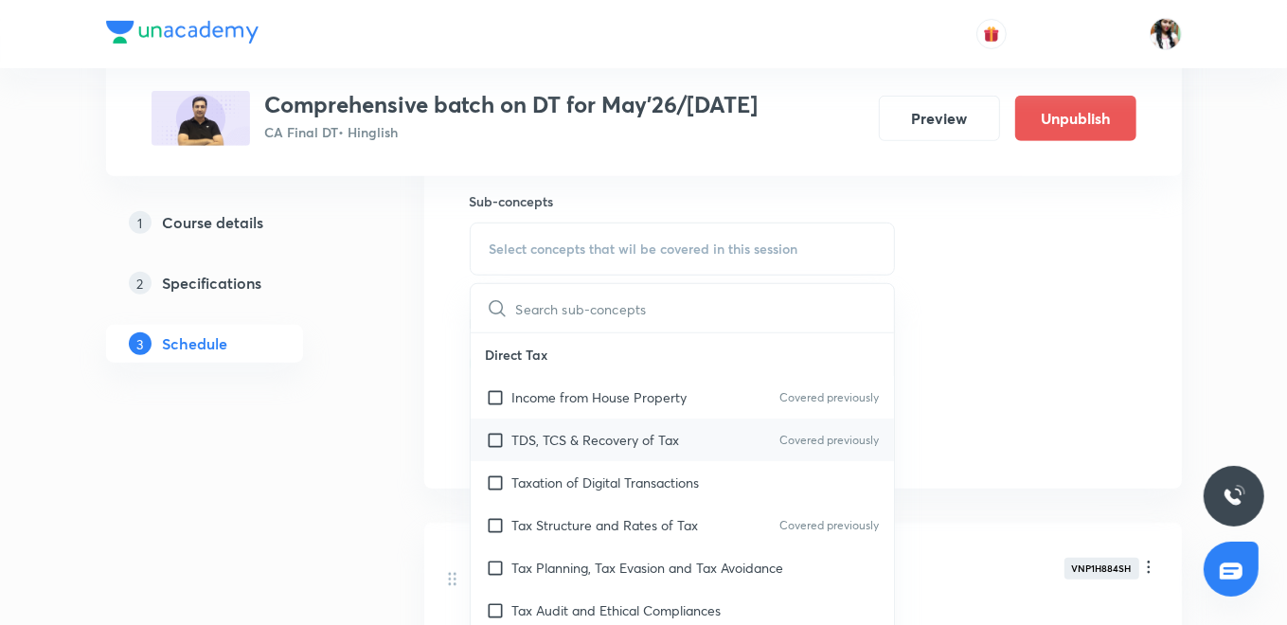
click at [568, 440] on p "TDS, TCS & Recovery of Tax" at bounding box center [596, 440] width 168 height 20
checkbox input "true"
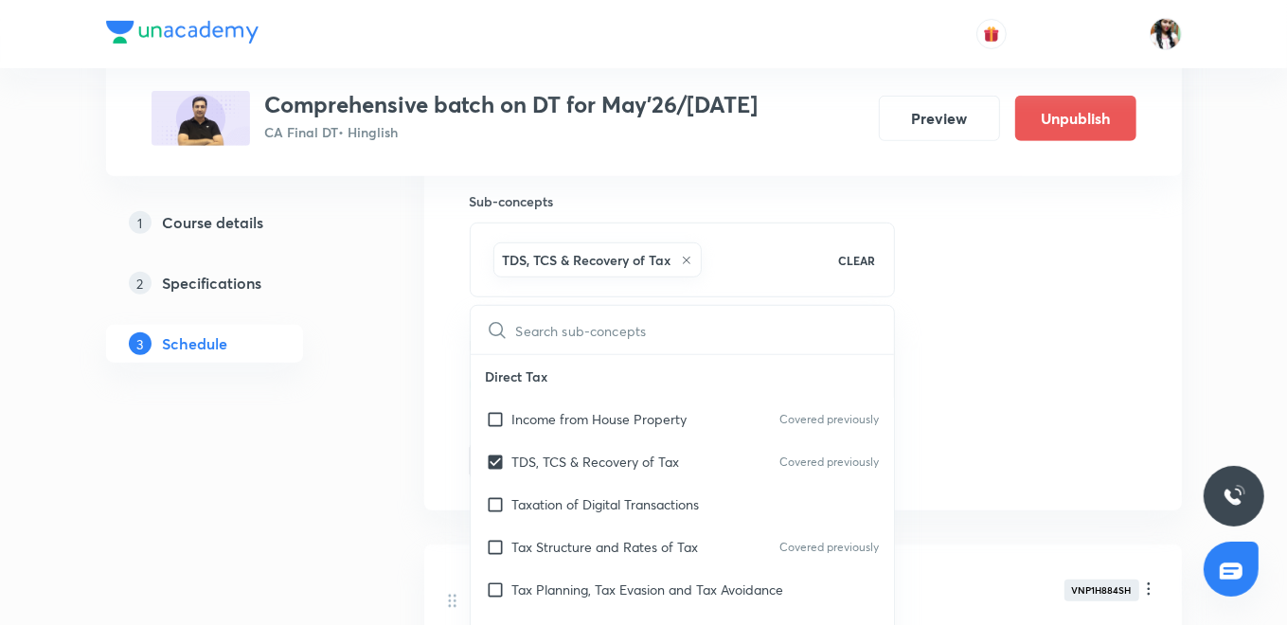
click at [428, 388] on div "Session 25 Live class Quiz Recorded classes Video UID UHMYH34LC6 Edit ​ Session…" at bounding box center [802, 153] width 757 height 716
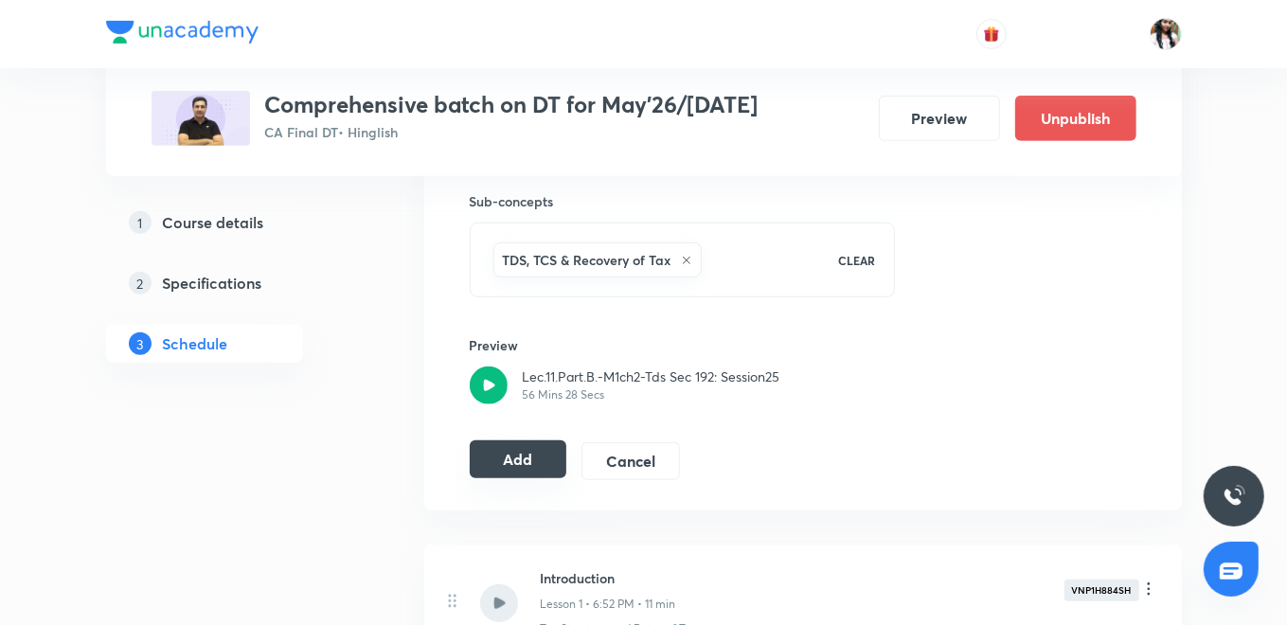
click at [508, 448] on button "Add" at bounding box center [519, 459] width 98 height 38
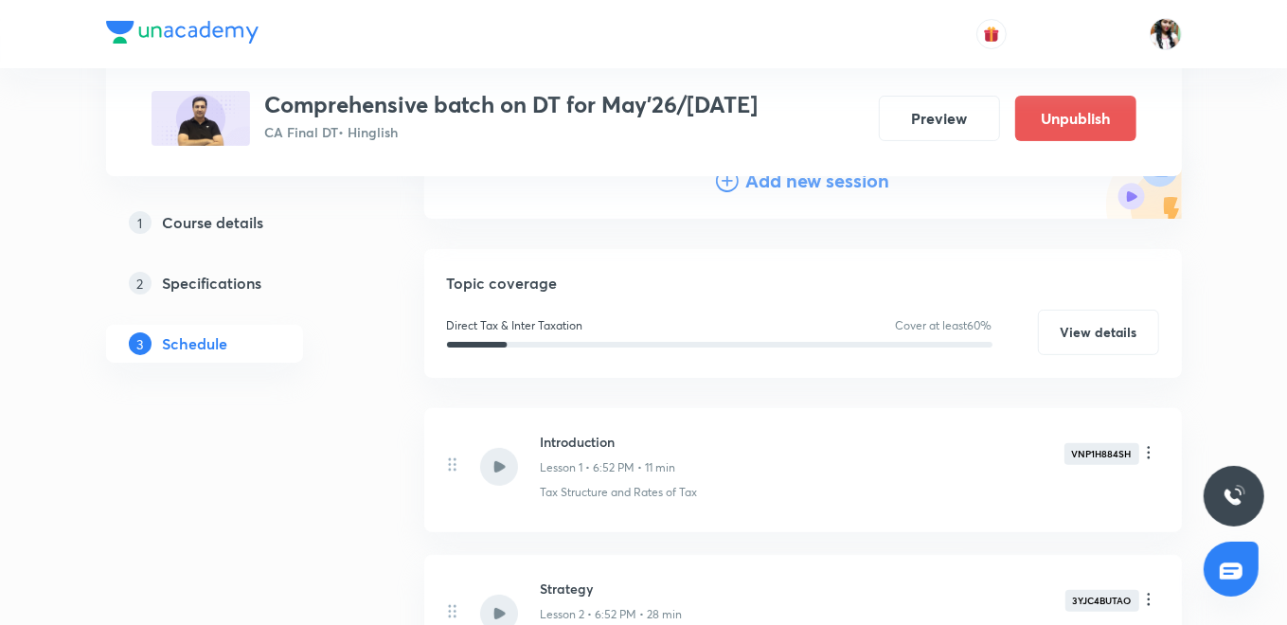
scroll to position [210, 0]
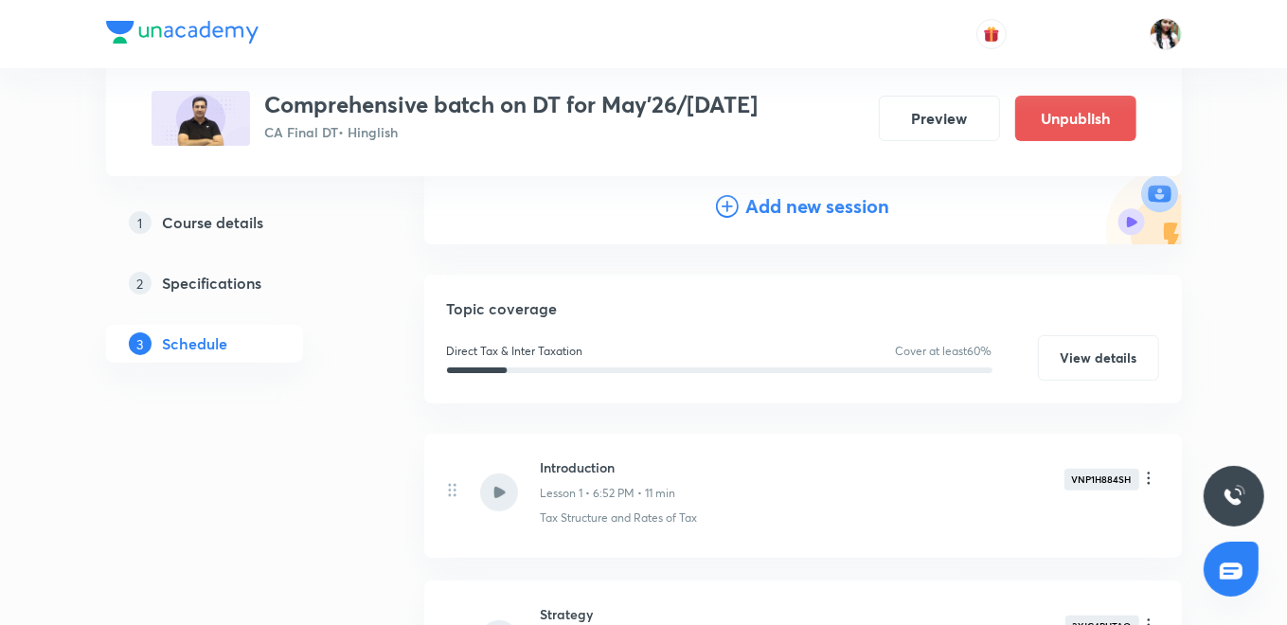
click at [749, 211] on h4 "Add new session" at bounding box center [818, 206] width 144 height 28
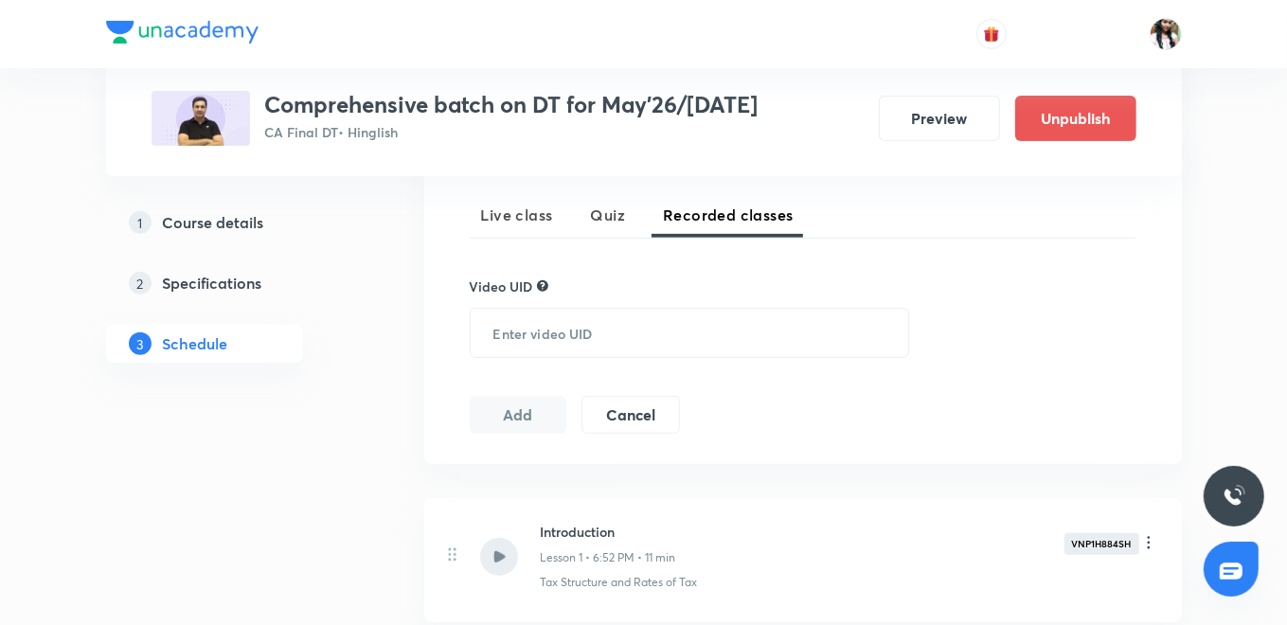
scroll to position [420, 0]
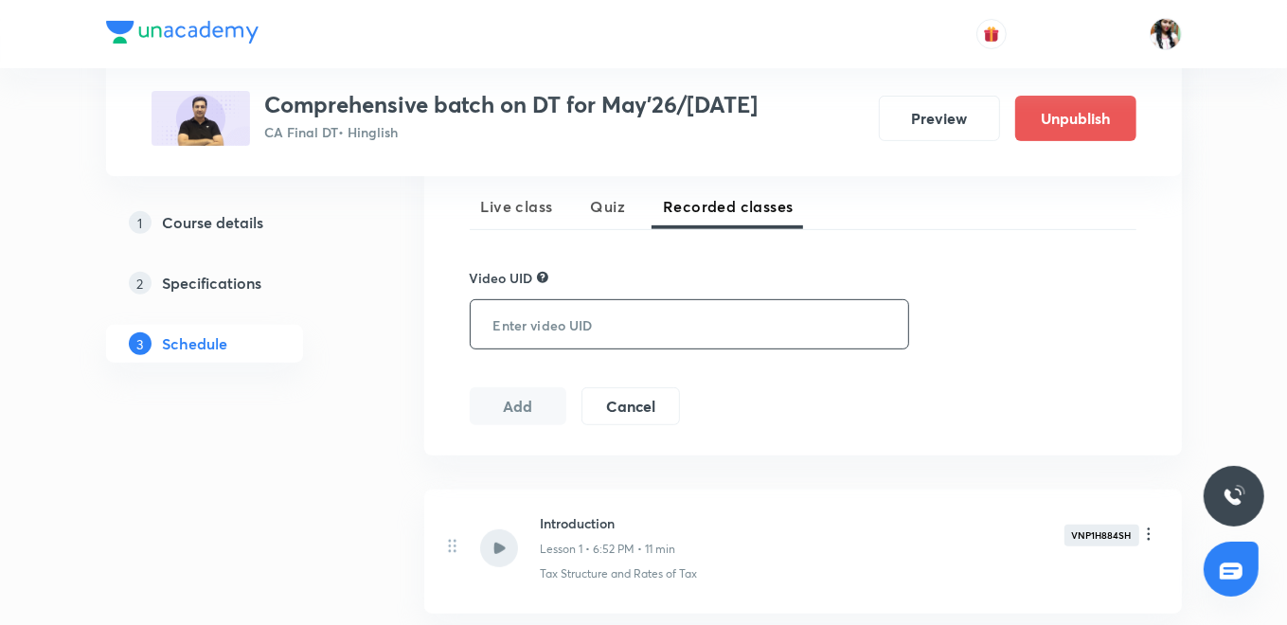
paste input "WLLJ6FV5I0"
type input "WLLJ6FV5I0"
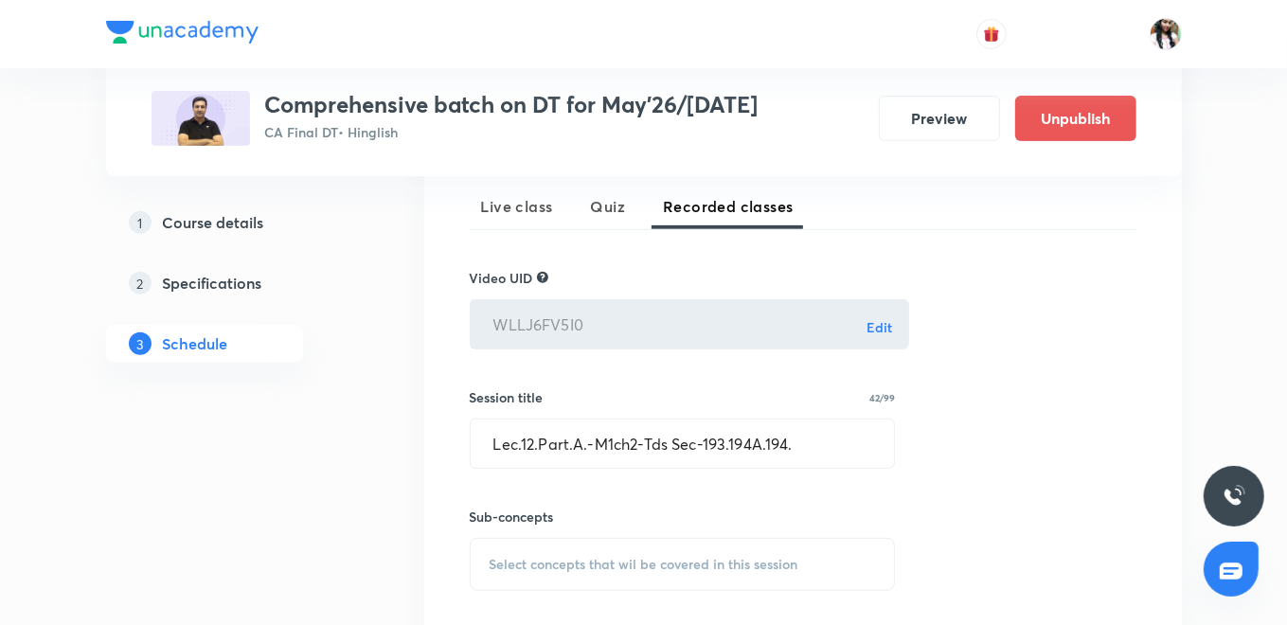
drag, startPoint x: 542, startPoint y: 570, endPoint x: 549, endPoint y: 546, distance: 24.9
click at [542, 570] on div "Select concepts that wil be covered in this session" at bounding box center [683, 564] width 426 height 53
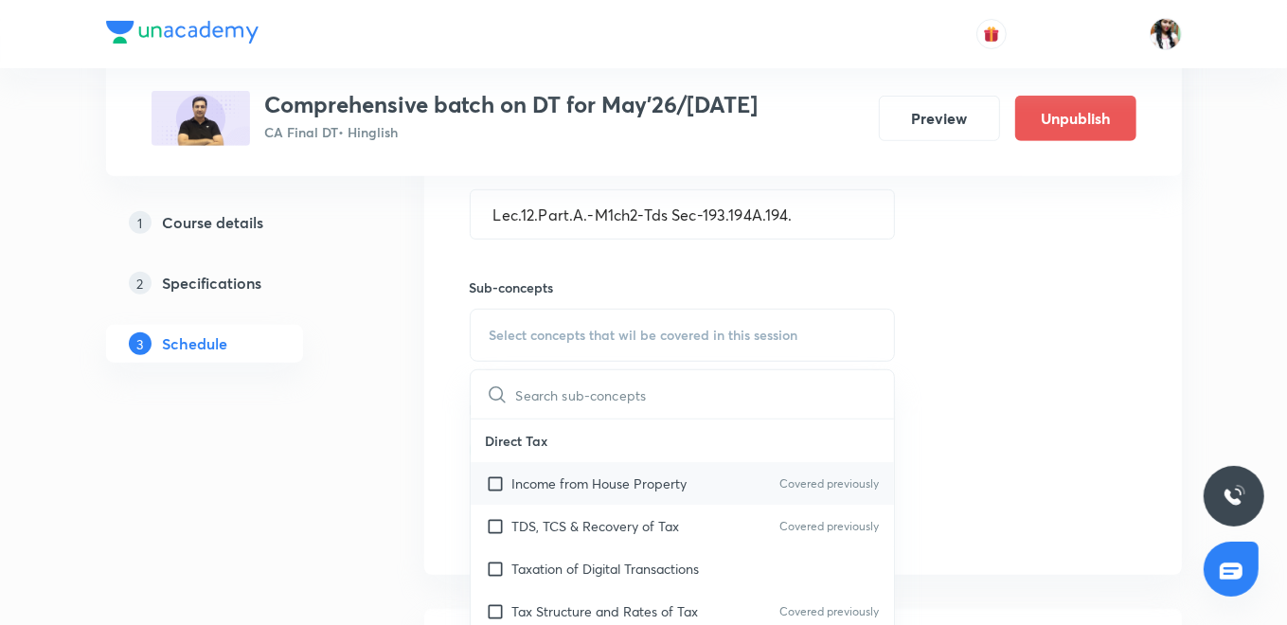
scroll to position [651, 0]
click at [558, 514] on p "TDS, TCS & Recovery of Tax" at bounding box center [596, 524] width 168 height 20
checkbox input "true"
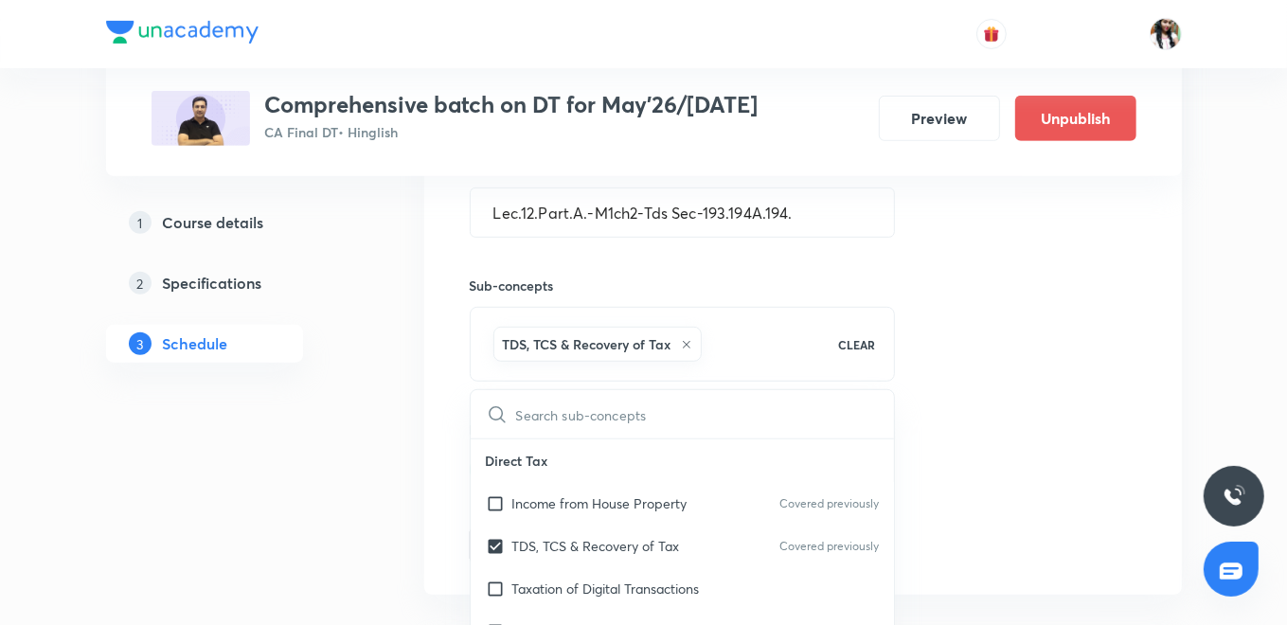
click at [427, 429] on div "Session 26 Live class Quiz Recorded classes Video UID WLLJ6FV5I0 Edit ​ Session…" at bounding box center [802, 237] width 757 height 716
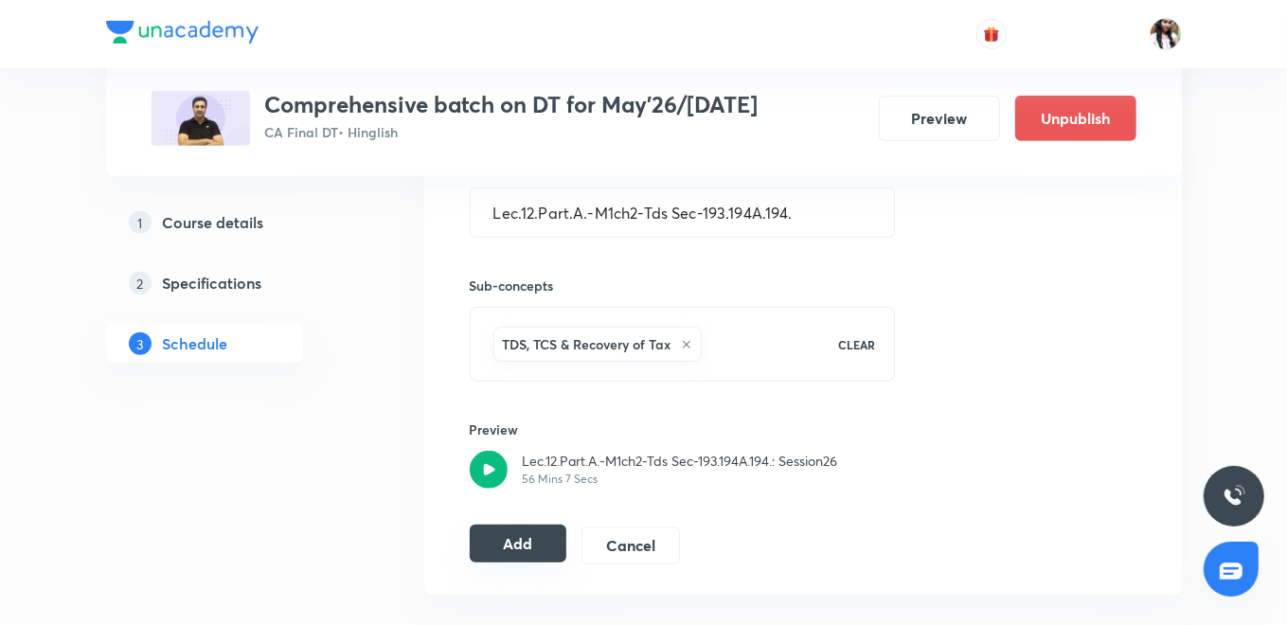
click at [511, 537] on button "Add" at bounding box center [519, 544] width 98 height 38
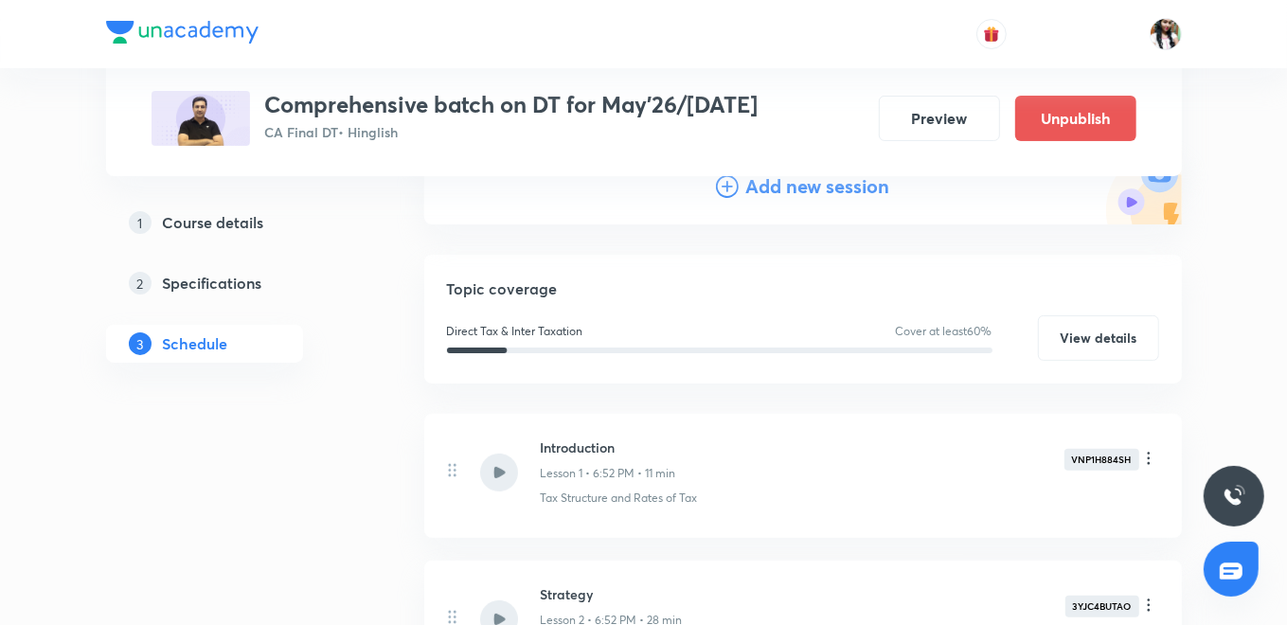
drag, startPoint x: 762, startPoint y: 187, endPoint x: 723, endPoint y: 228, distance: 56.3
click at [762, 187] on h4 "Add new session" at bounding box center [818, 186] width 144 height 28
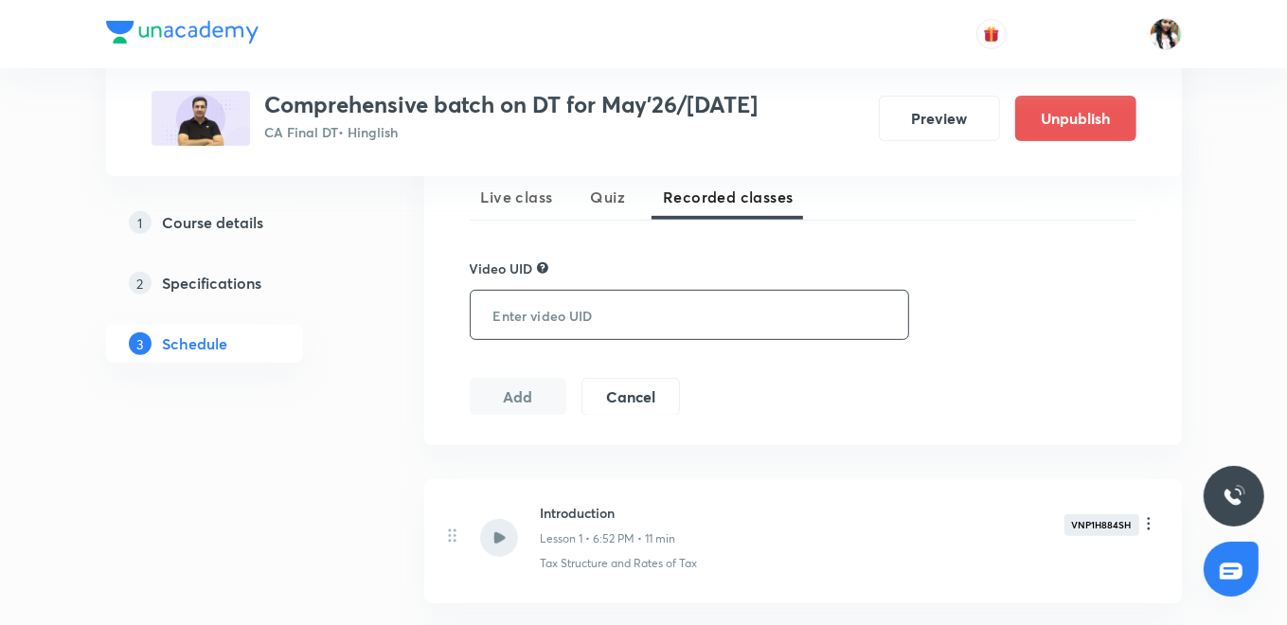
scroll to position [440, 0]
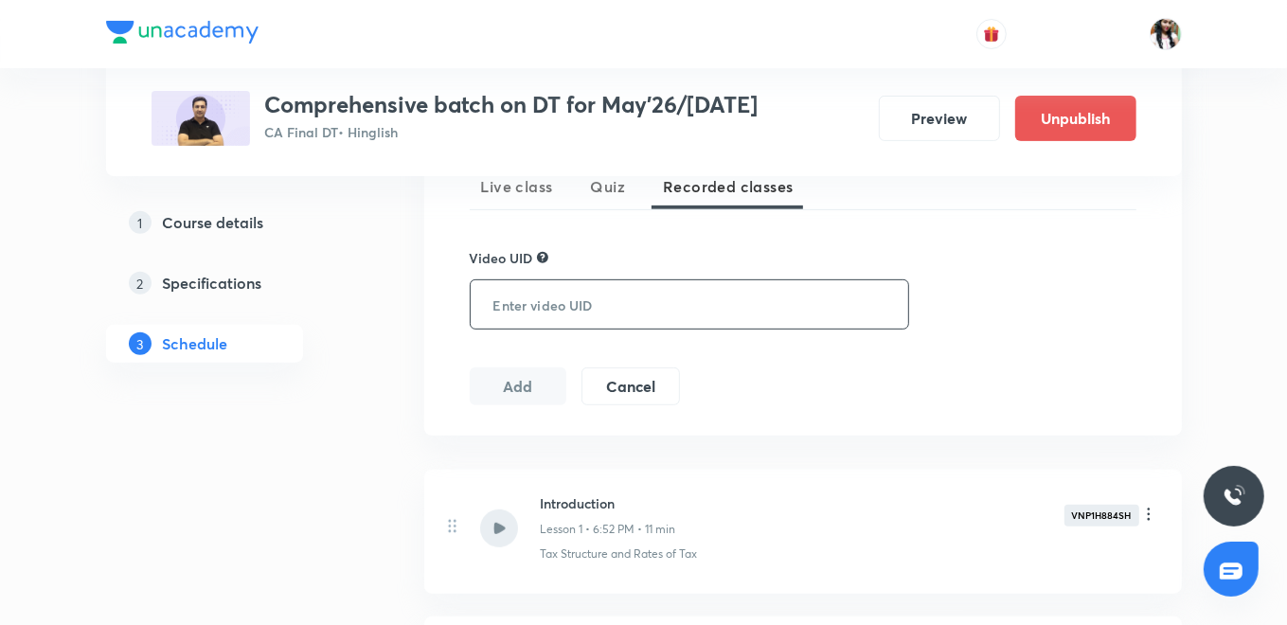
paste input "KMKXIR4YD3"
type input "KMKXIR4YD3"
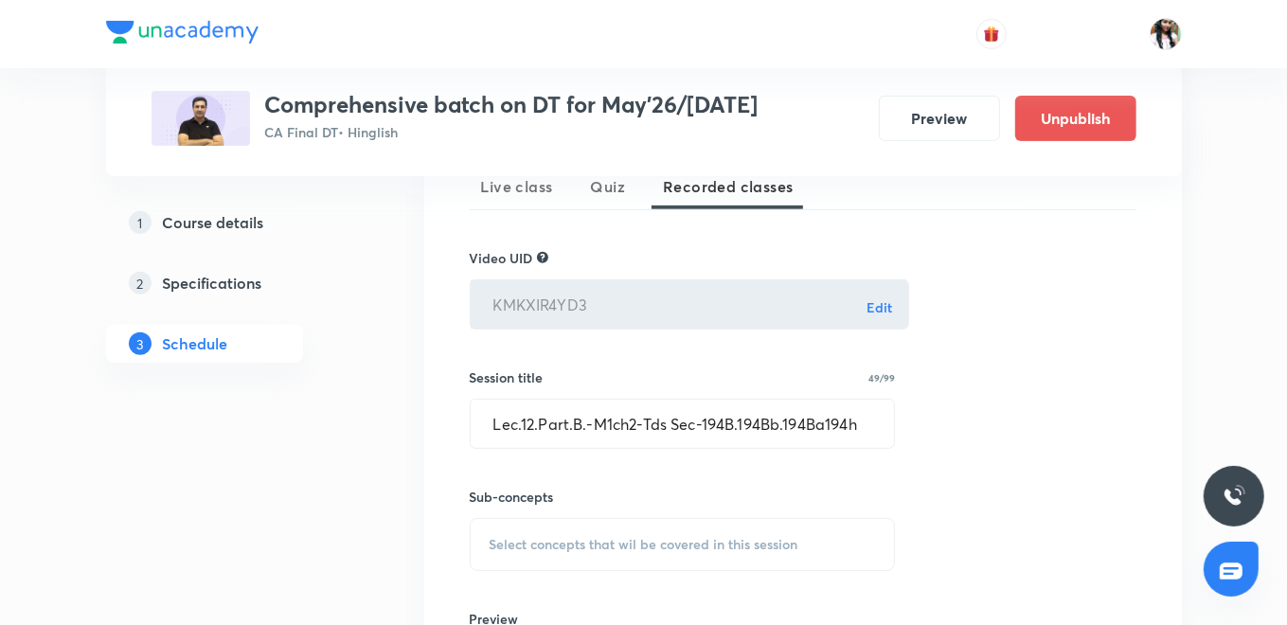
click at [552, 545] on span "Select concepts that wil be covered in this session" at bounding box center [643, 544] width 309 height 15
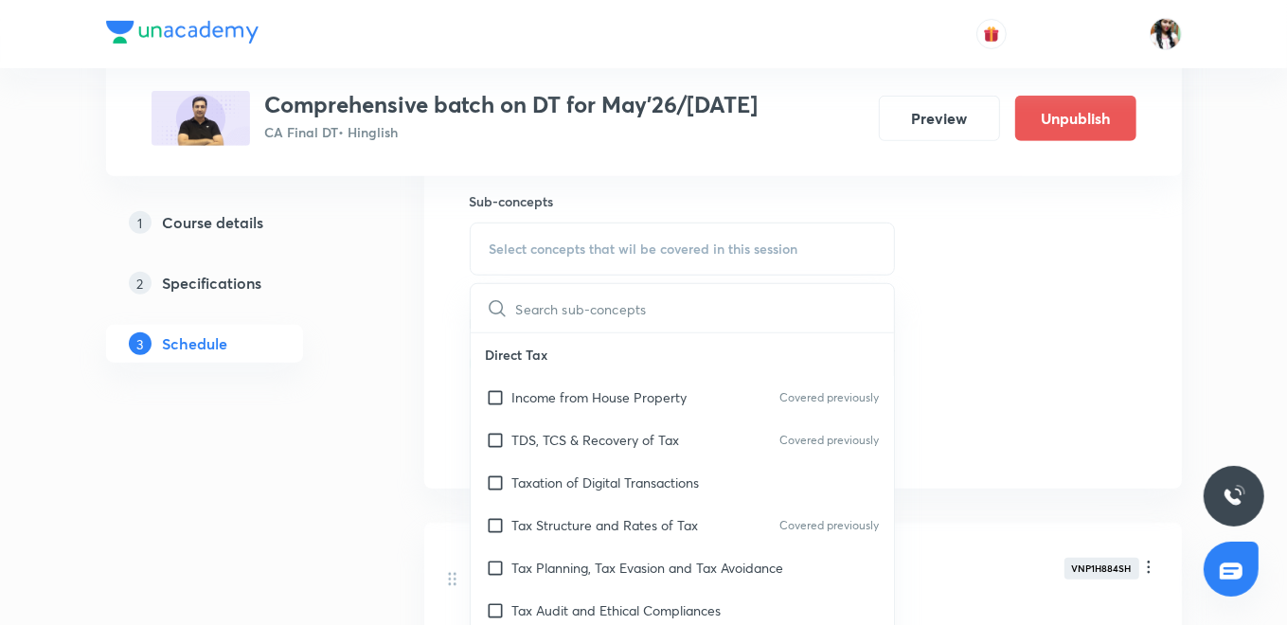
scroll to position [756, 0]
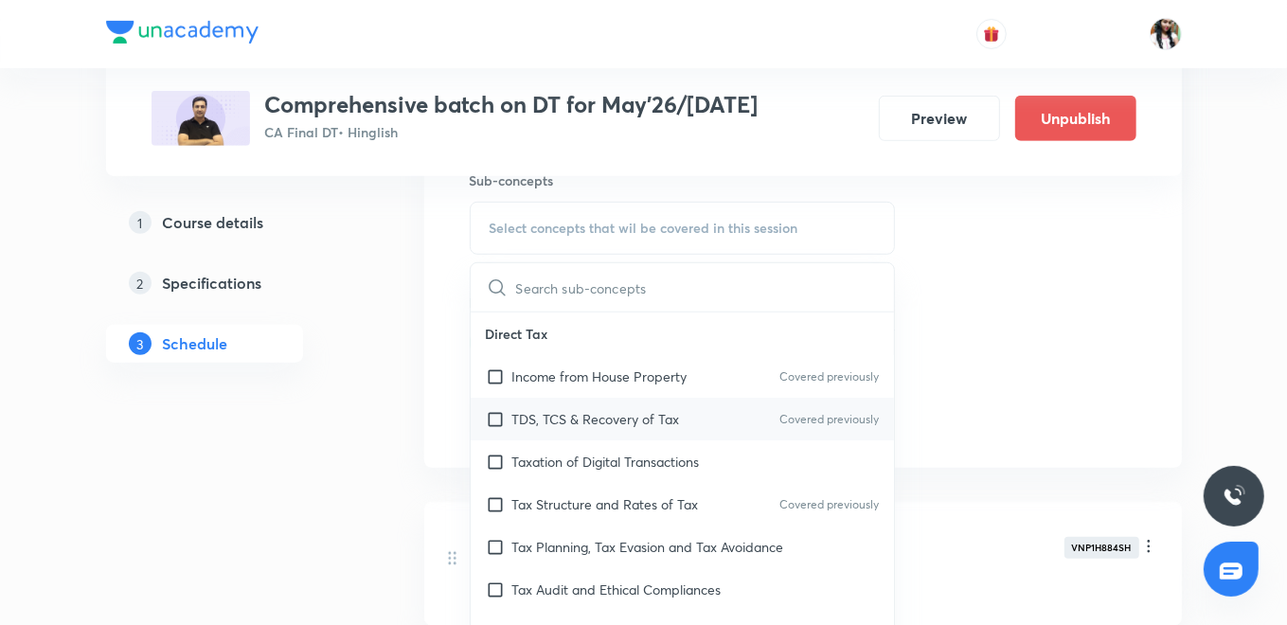
click at [528, 416] on p "TDS, TCS & Recovery of Tax" at bounding box center [596, 419] width 168 height 20
checkbox input "true"
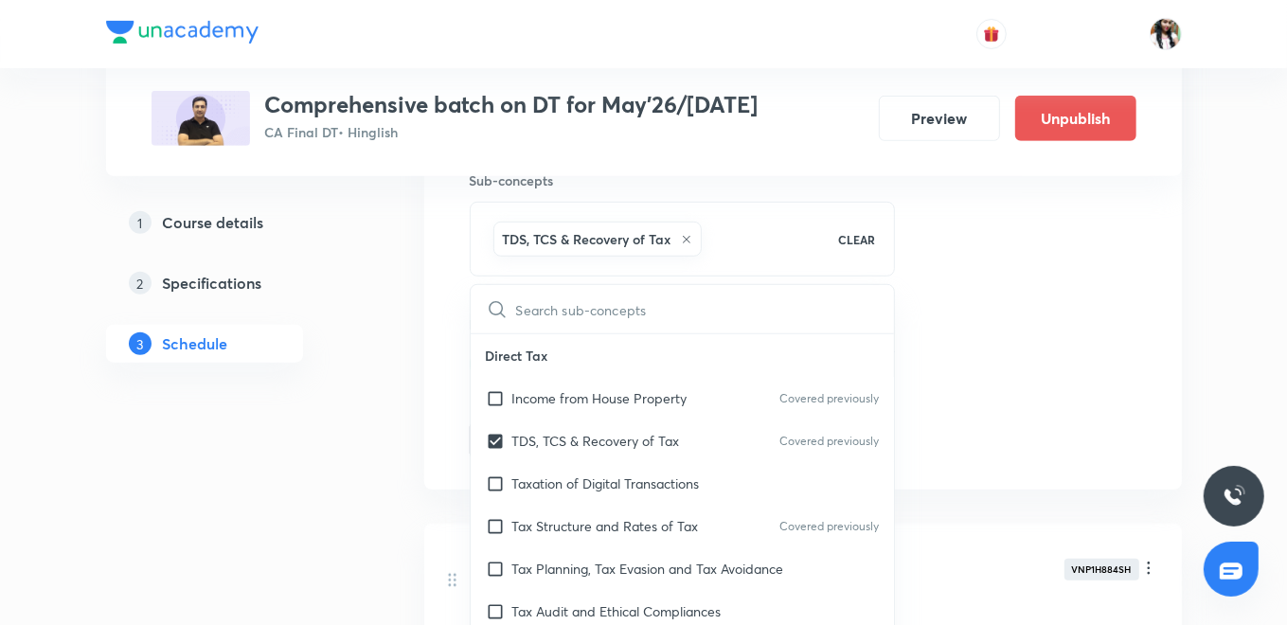
click at [440, 380] on div "Session 27 Live class Quiz Recorded classes Video UID KMKXIR4YD3 Edit ​ Session…" at bounding box center [802, 132] width 757 height 716
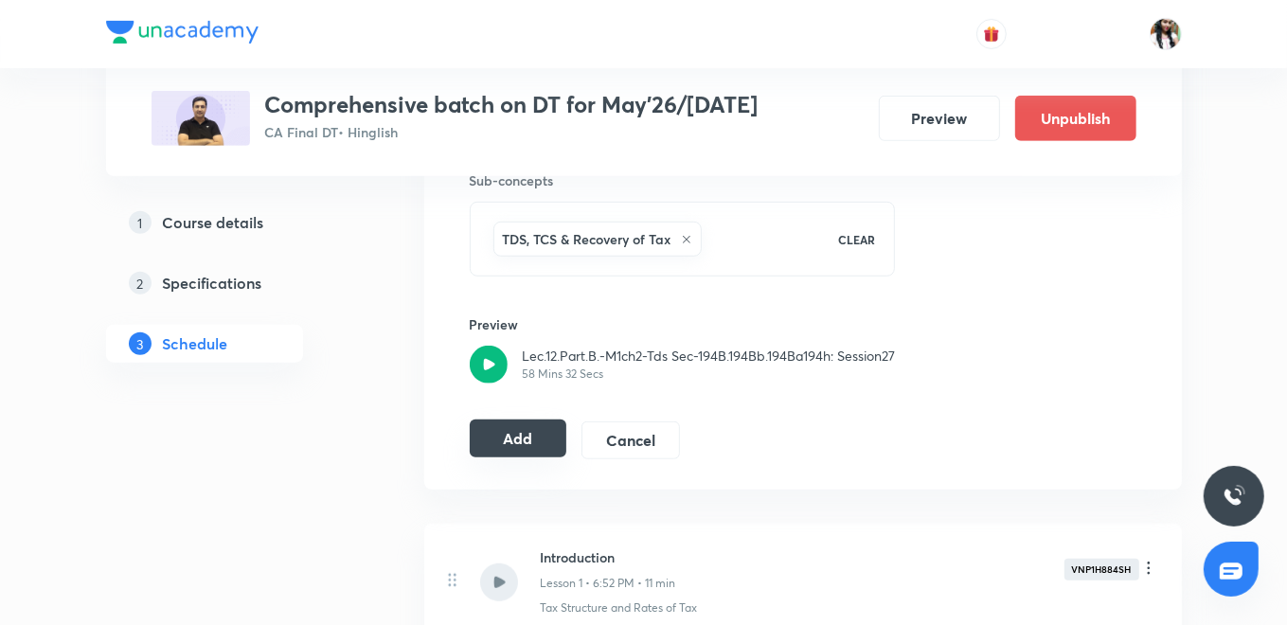
click at [523, 439] on button "Add" at bounding box center [519, 438] width 98 height 38
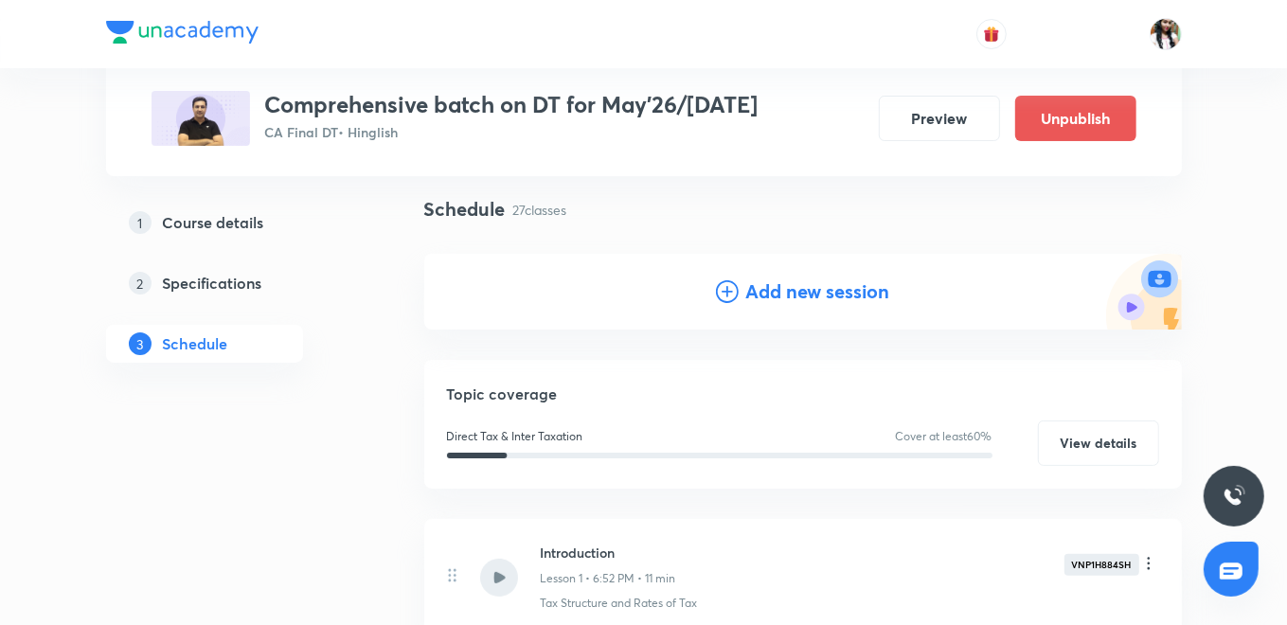
click at [770, 281] on h4 "Add new session" at bounding box center [818, 291] width 144 height 28
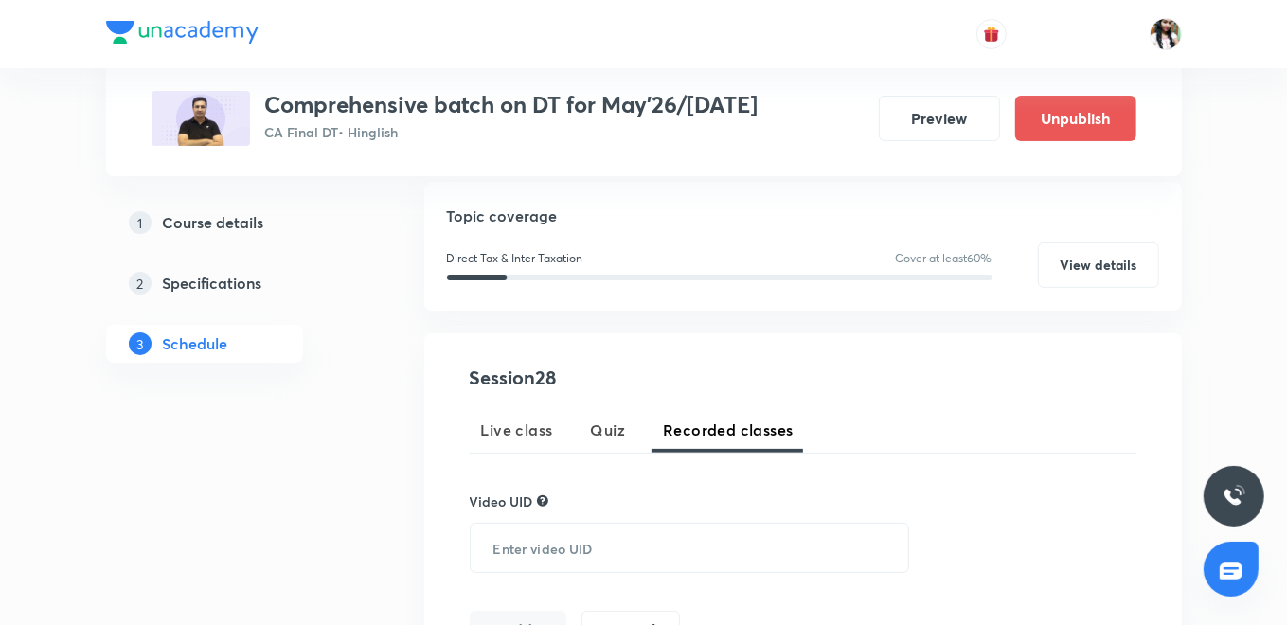
scroll to position [230, 0]
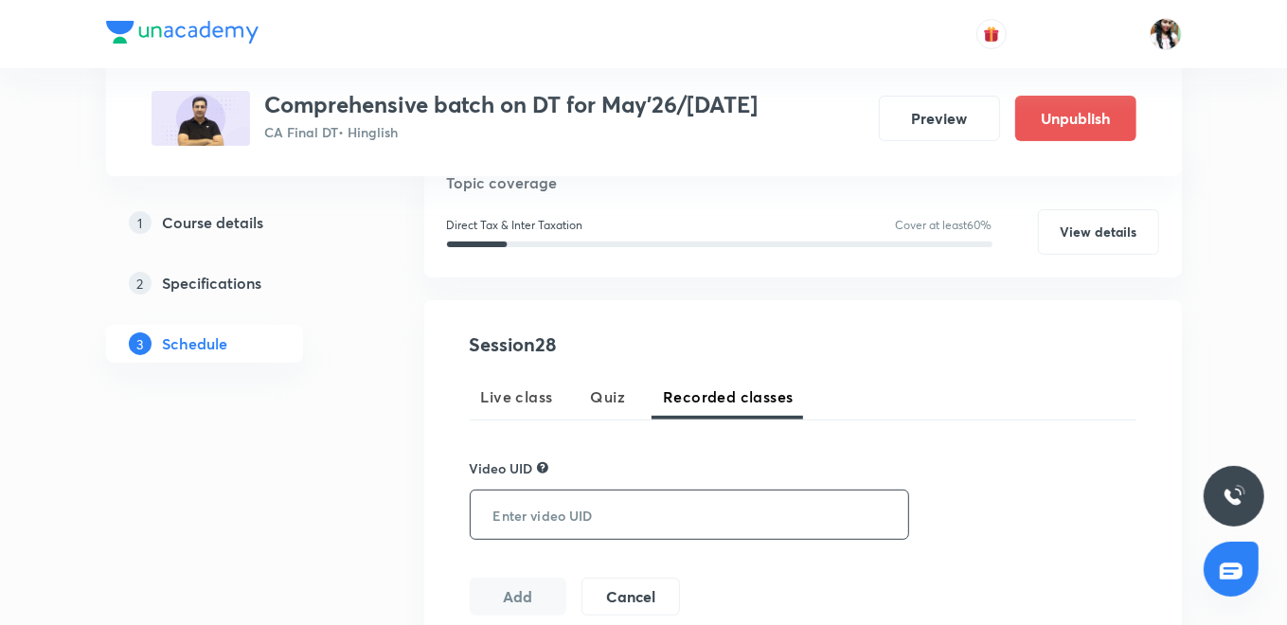
paste input "text"
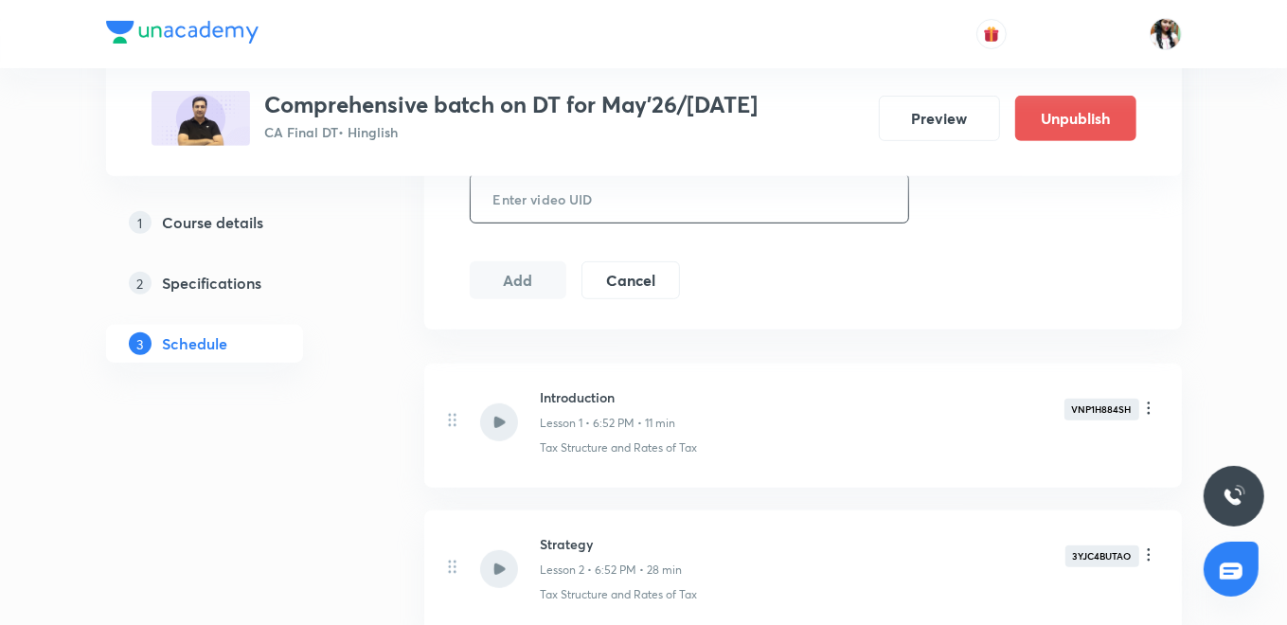
scroll to position [335, 0]
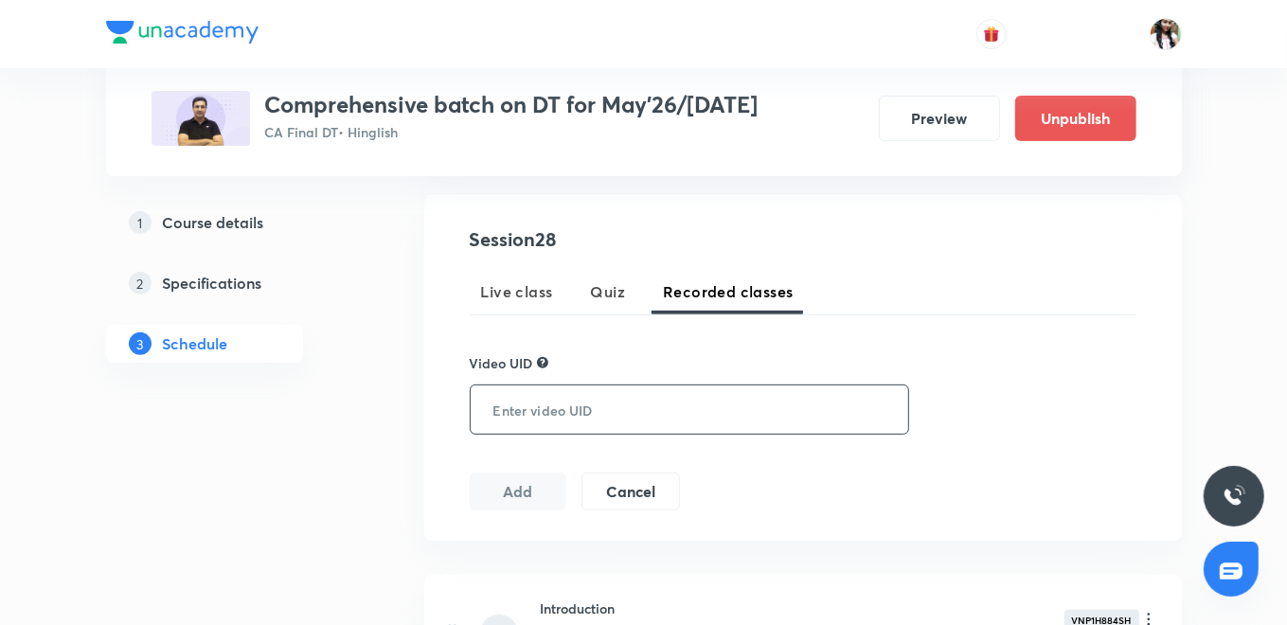
paste input "text"
paste input "M78VORFWUD"
type input "M78VORFWUD"
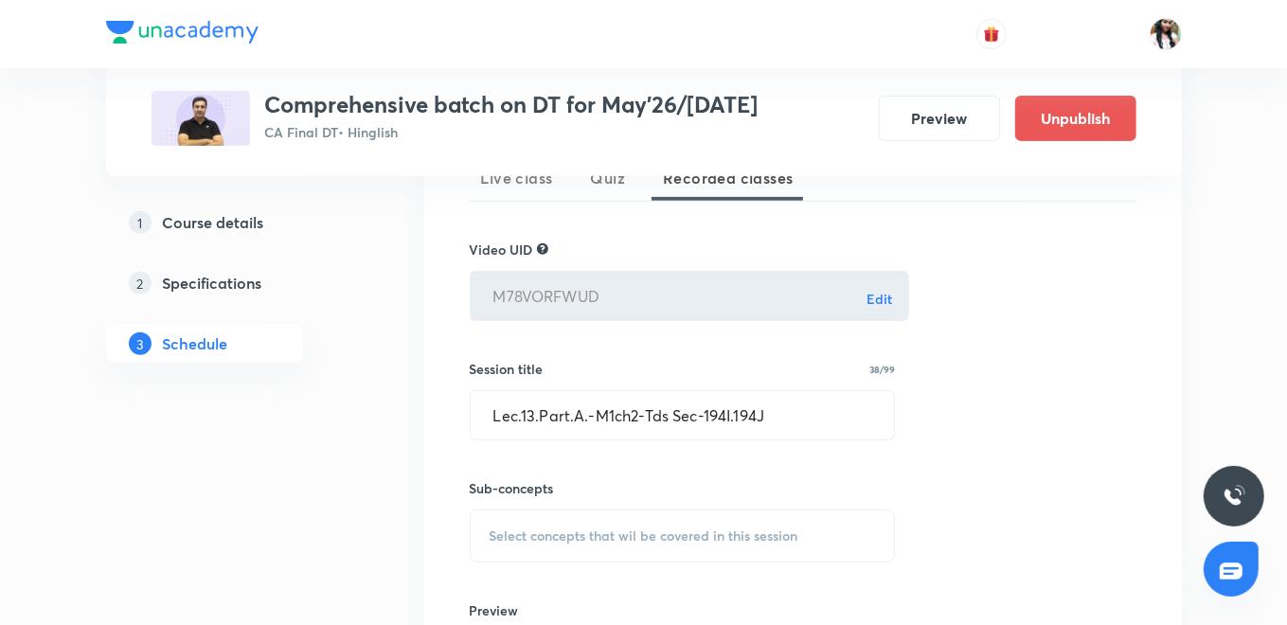
scroll to position [546, 0]
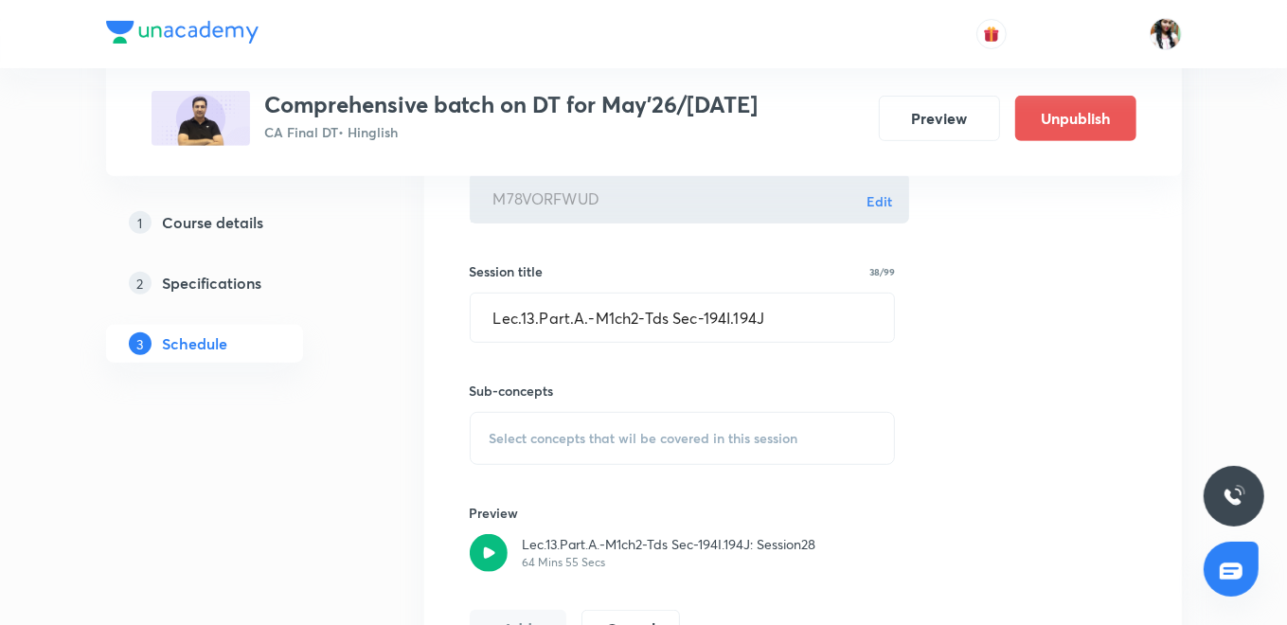
click at [573, 431] on span "Select concepts that wil be covered in this session" at bounding box center [643, 438] width 309 height 15
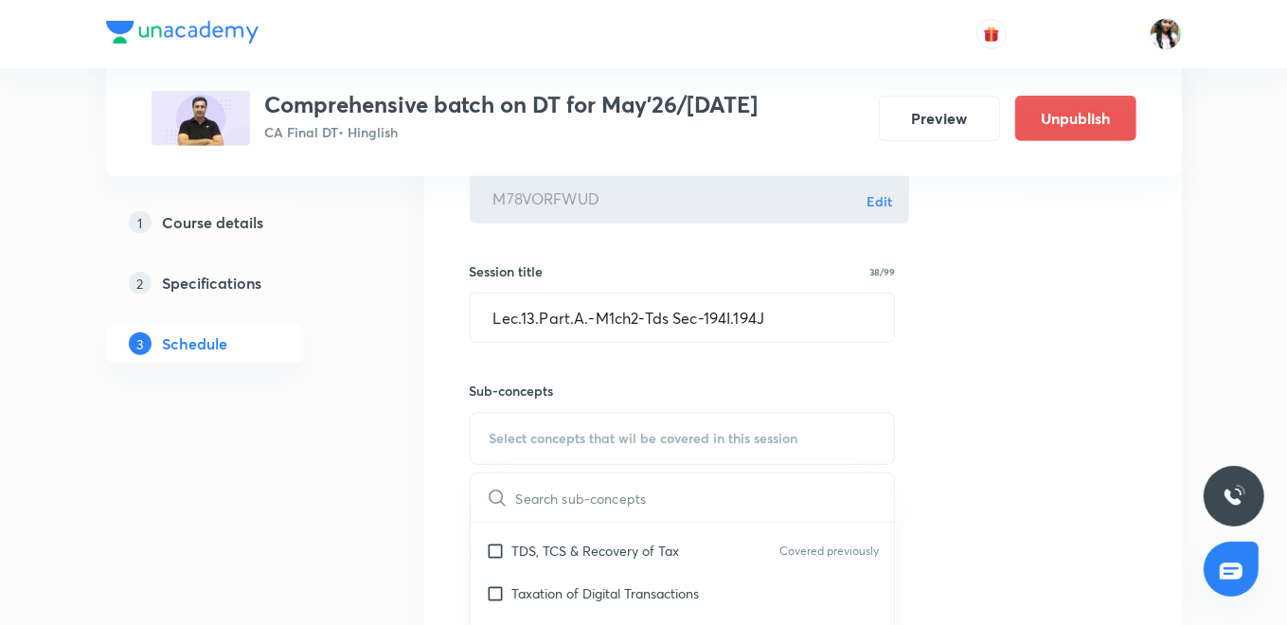
scroll to position [105, 0]
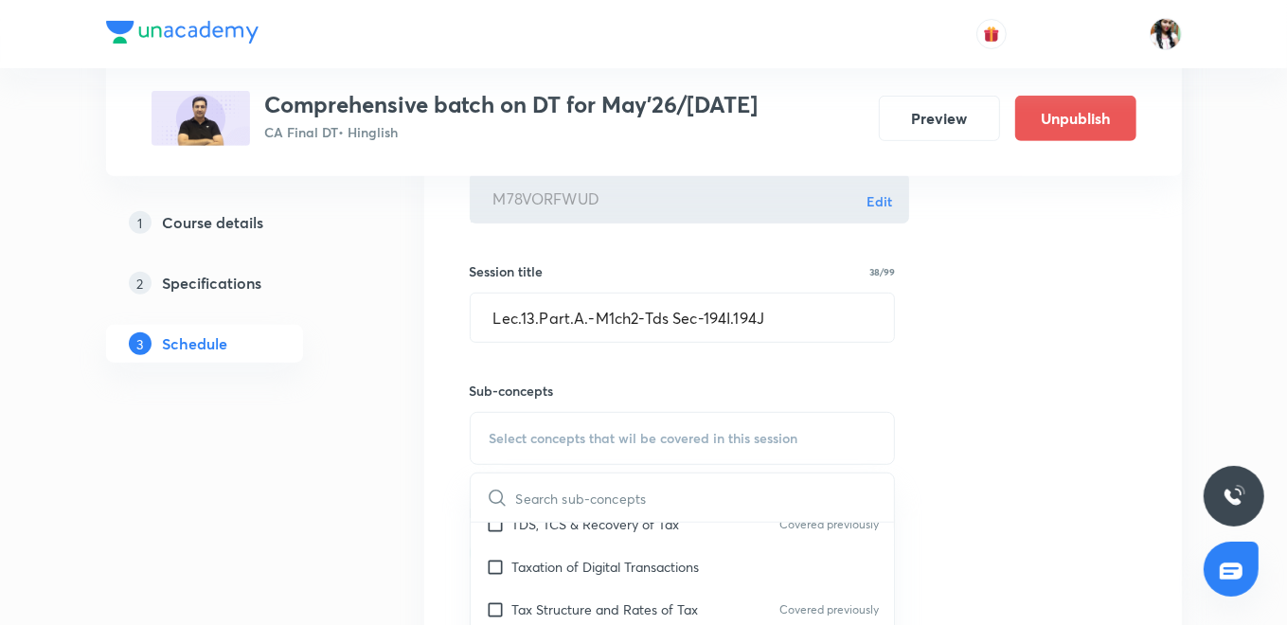
drag, startPoint x: 541, startPoint y: 528, endPoint x: 517, endPoint y: 525, distance: 23.8
click at [541, 527] on p "TDS, TCS & Recovery of Tax" at bounding box center [596, 524] width 168 height 20
checkbox input "true"
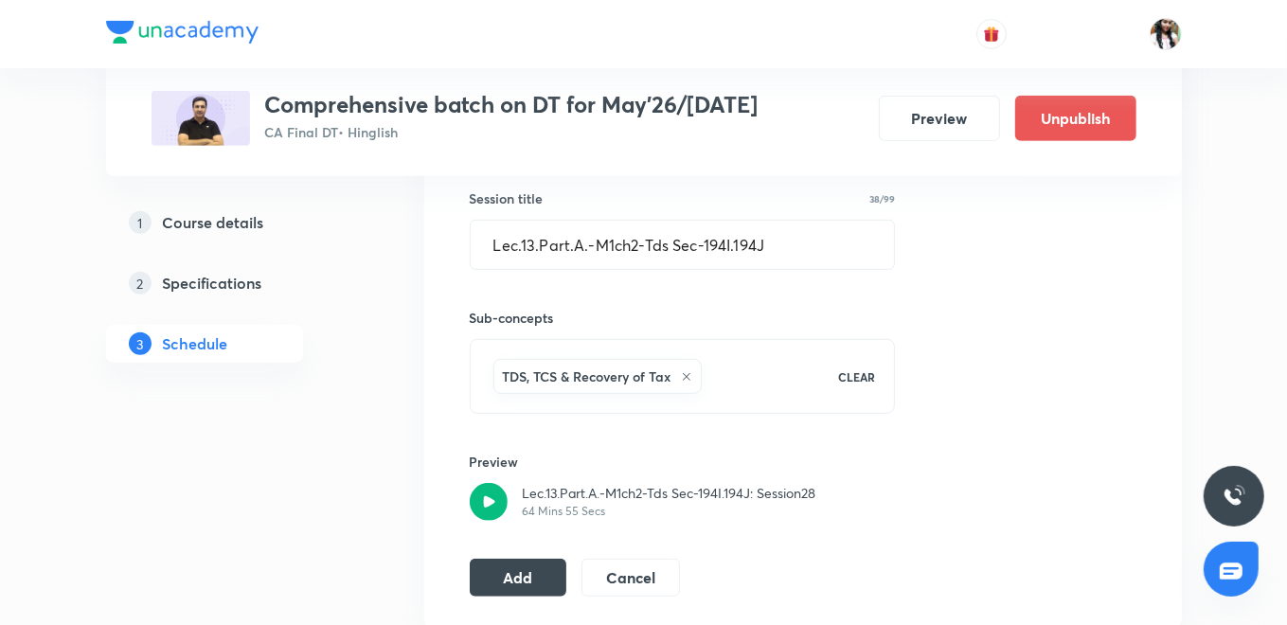
scroll to position [651, 0]
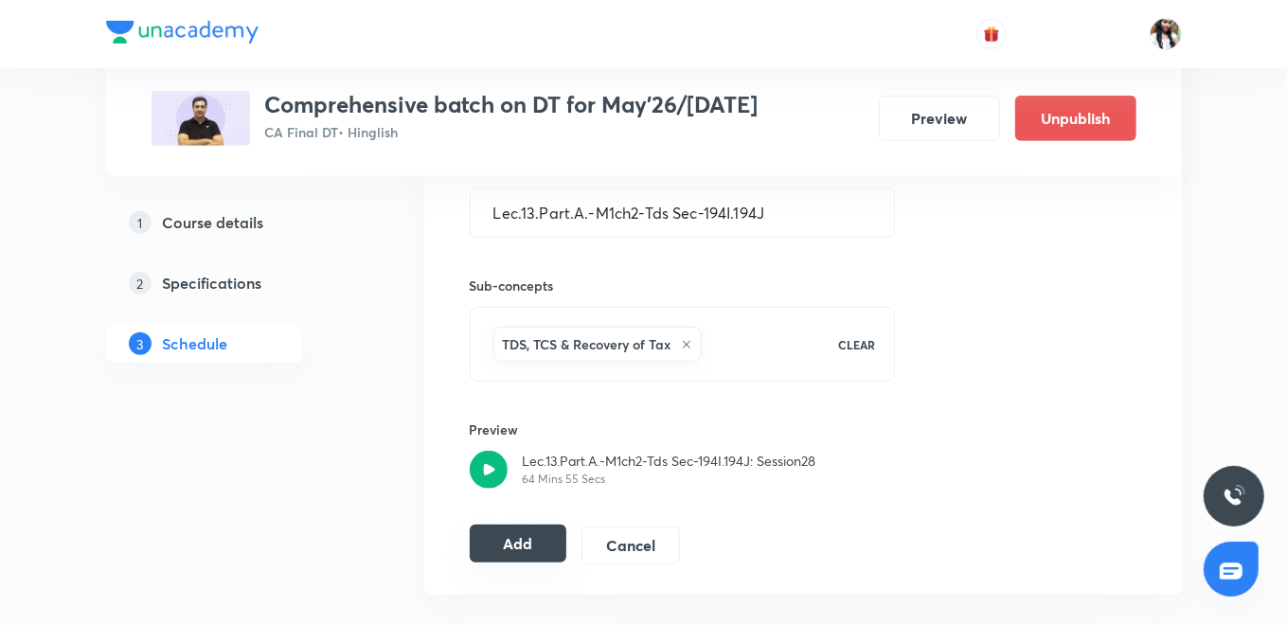
click at [539, 547] on button "Add" at bounding box center [519, 544] width 98 height 38
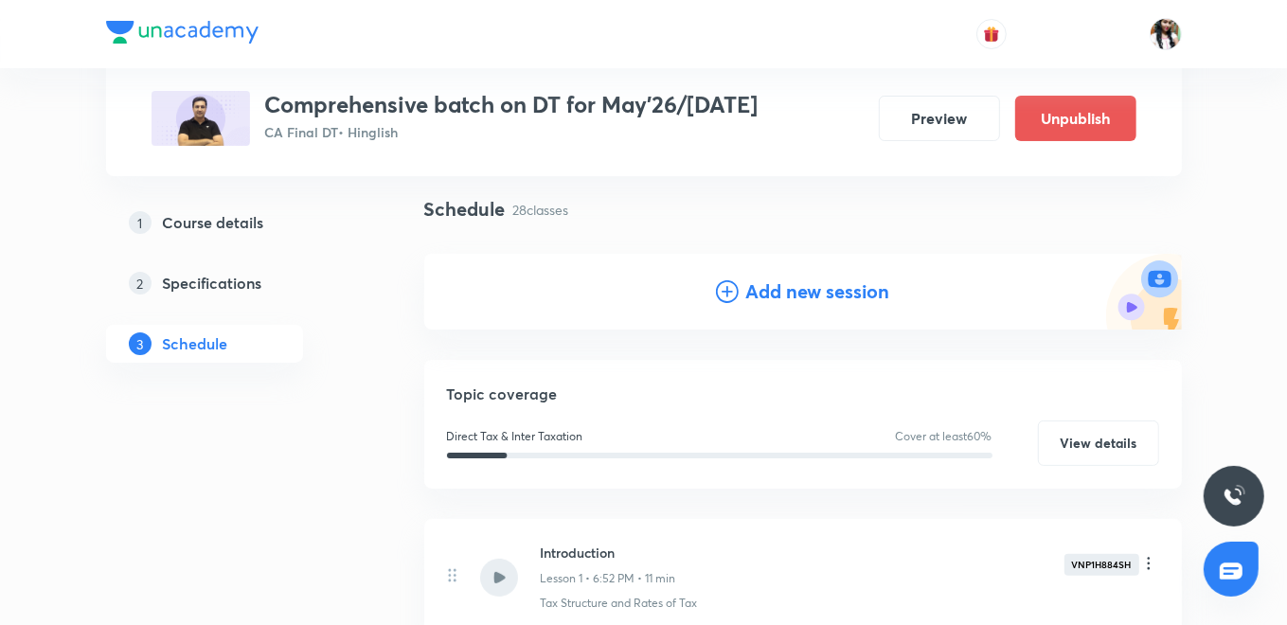
click at [728, 290] on icon at bounding box center [727, 291] width 23 height 23
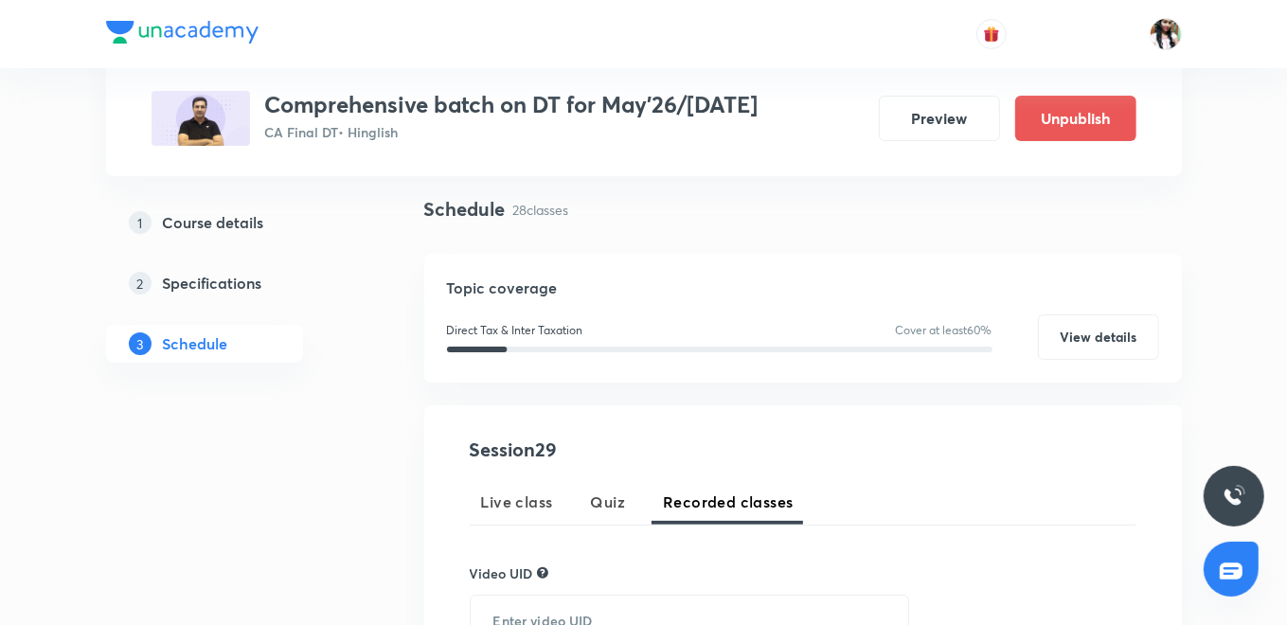
scroll to position [440, 0]
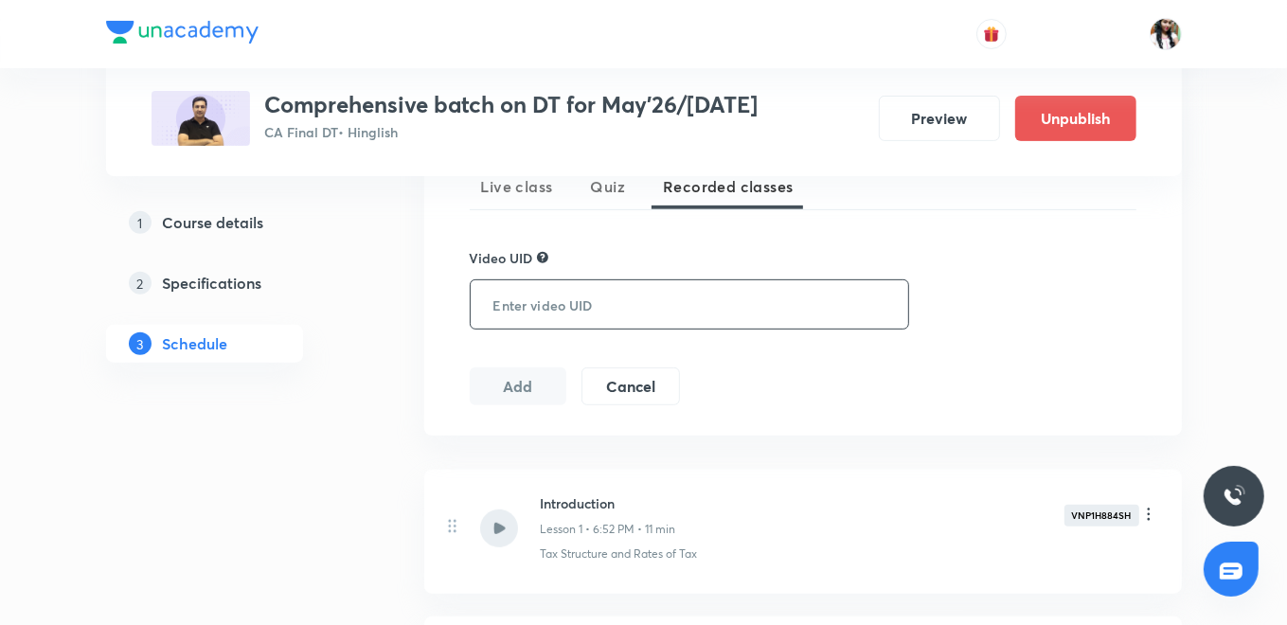
paste input "B57YWMZ2RY"
type input "B57YWMZ2RY"
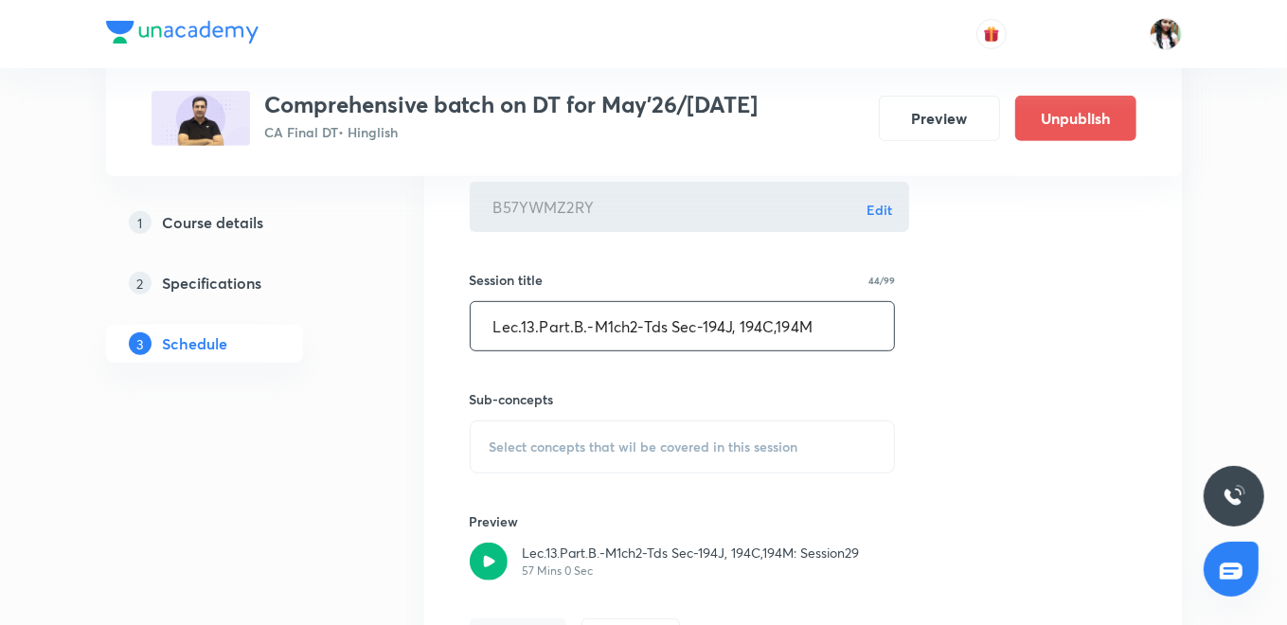
scroll to position [651, 0]
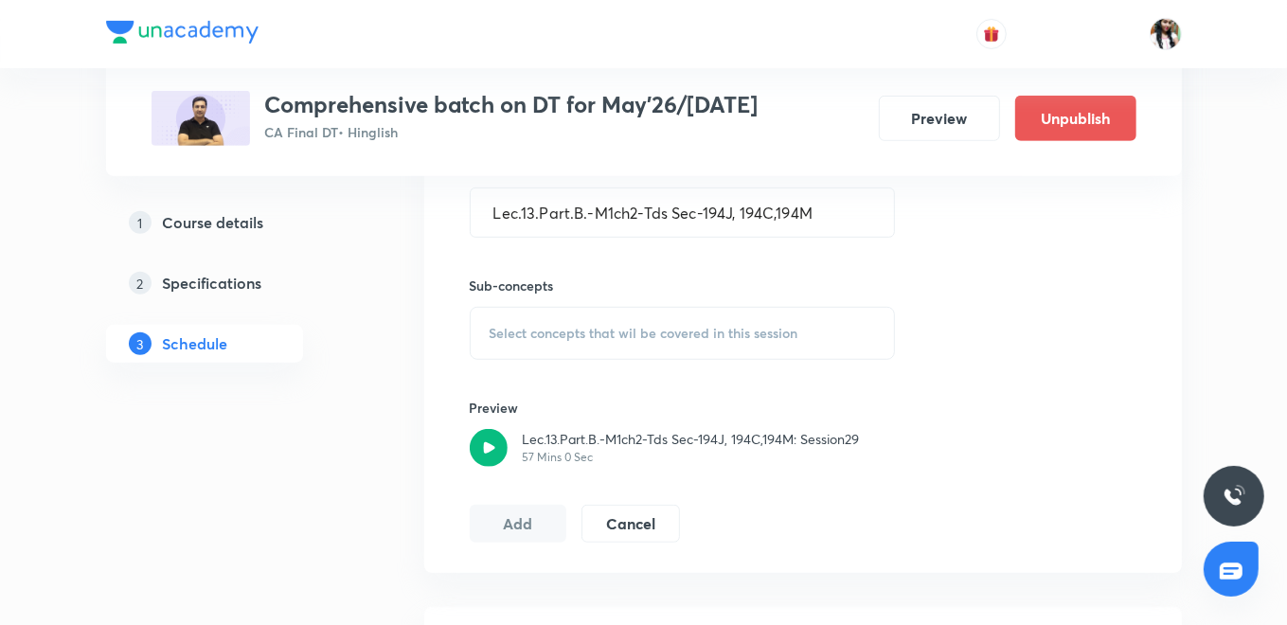
click at [569, 309] on div "Select concepts that wil be covered in this session" at bounding box center [683, 333] width 426 height 53
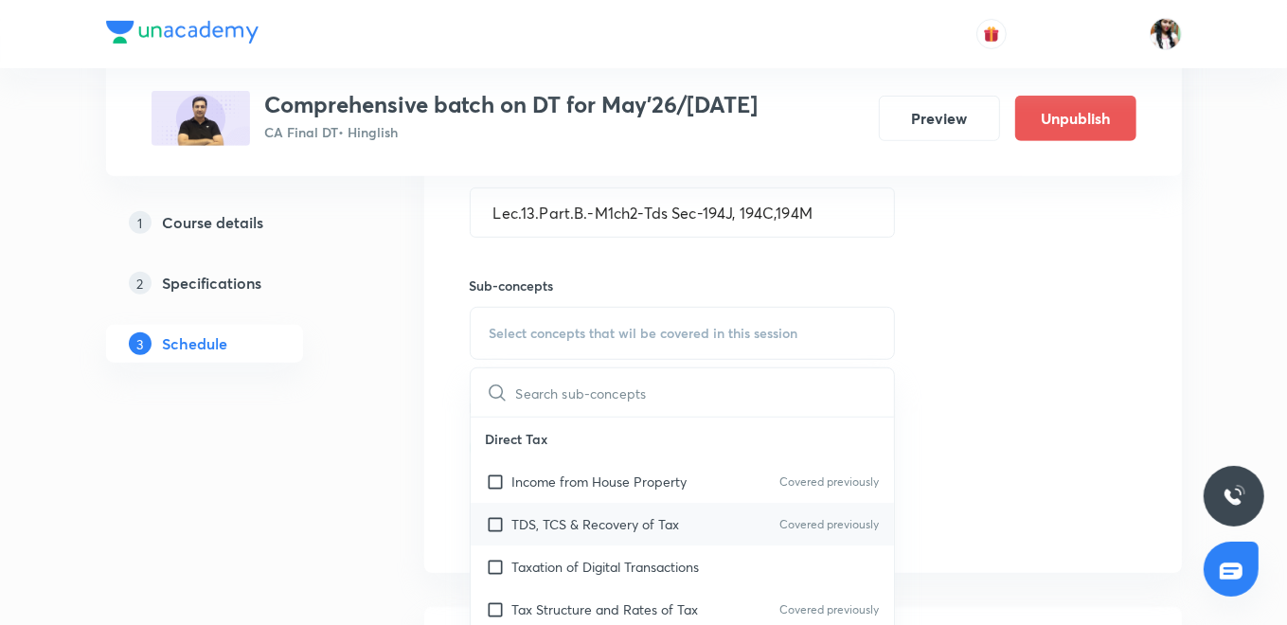
click at [542, 514] on p "TDS, TCS & Recovery of Tax" at bounding box center [596, 524] width 168 height 20
checkbox input "true"
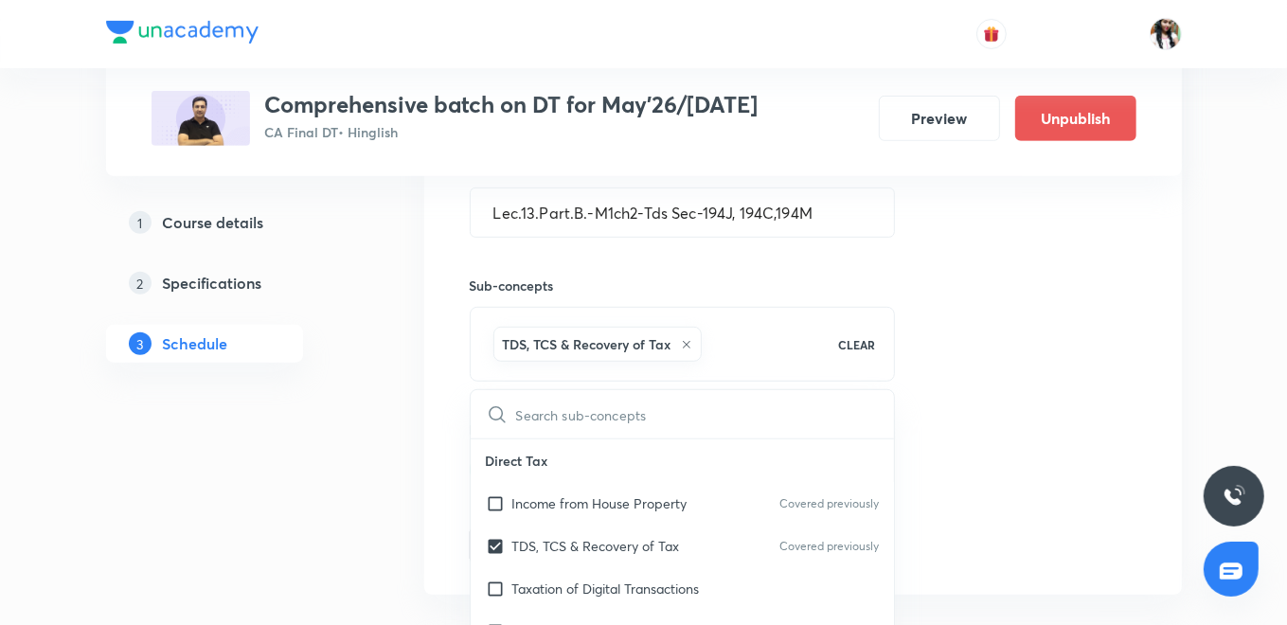
click at [430, 434] on div "Session 29 Live class Quiz Recorded classes Video UID B57YWMZ2RY Edit ​ Session…" at bounding box center [802, 237] width 757 height 716
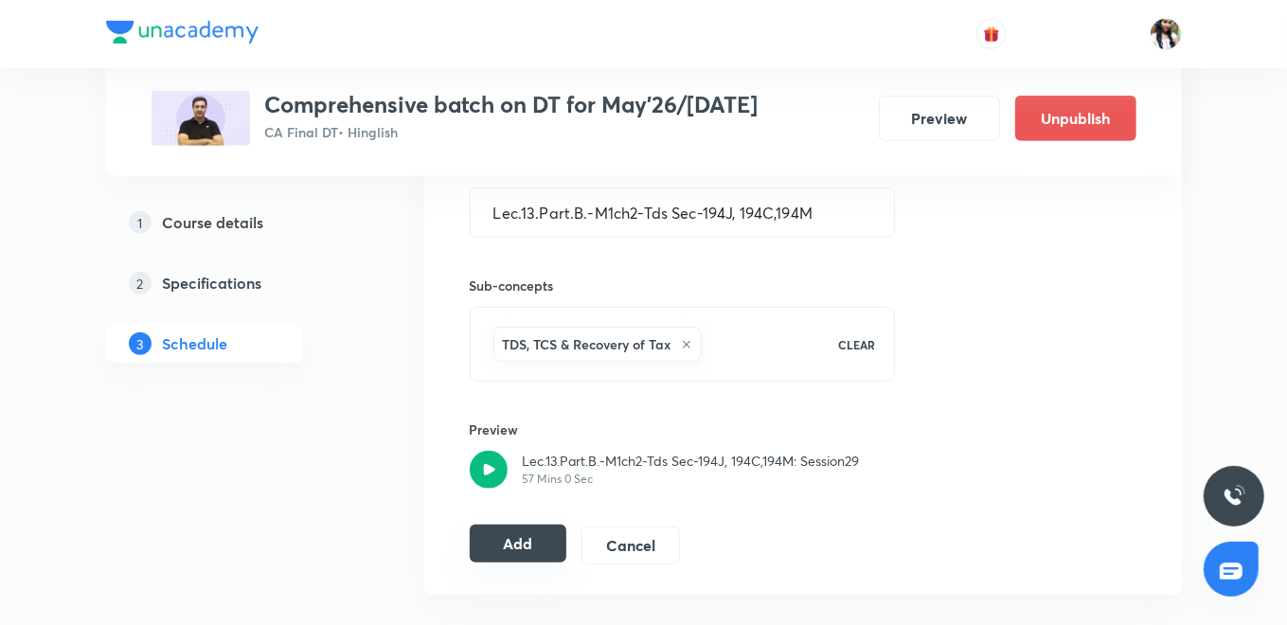
click at [518, 532] on button "Add" at bounding box center [519, 544] width 98 height 38
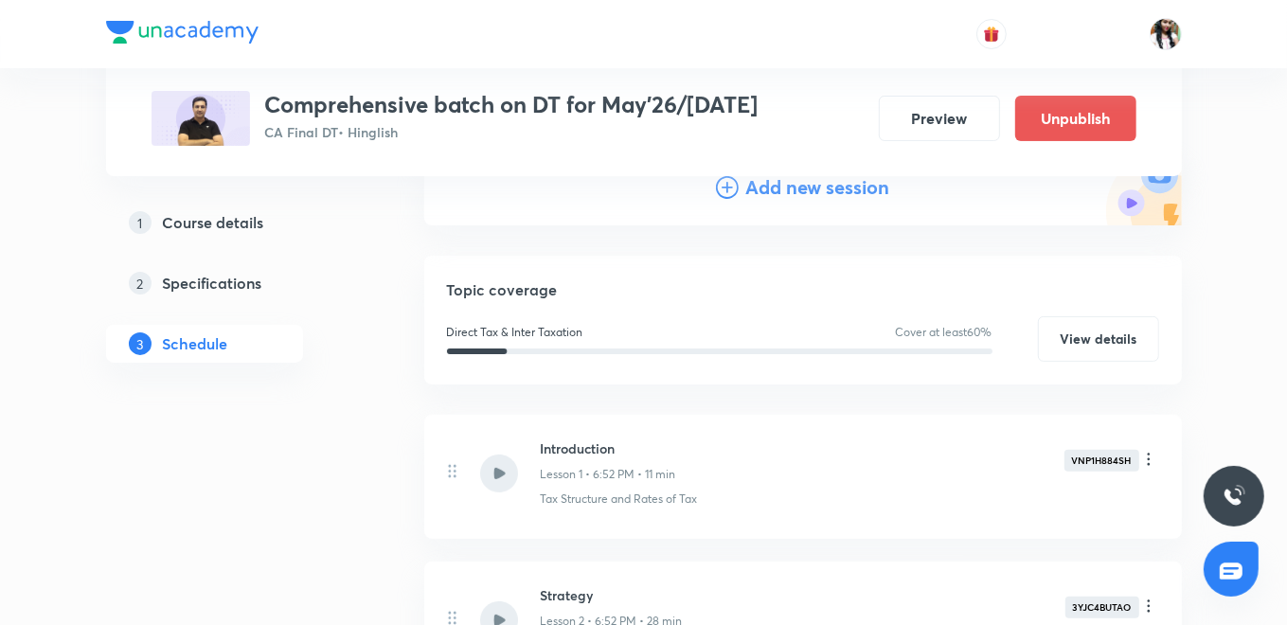
scroll to position [125, 0]
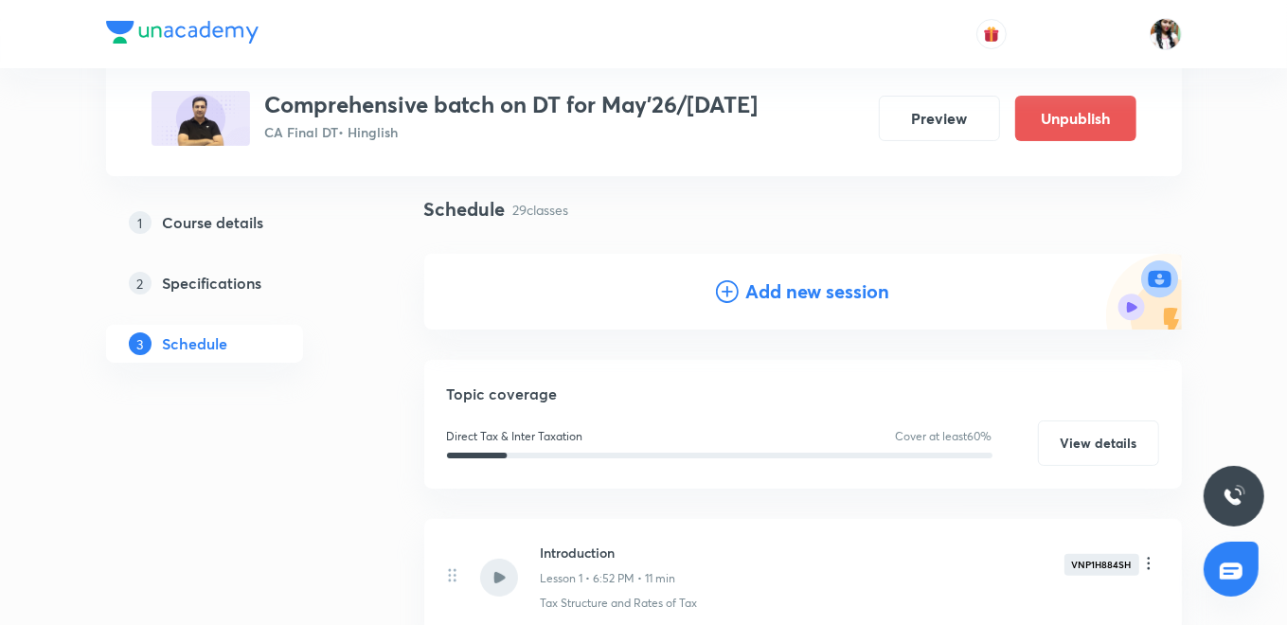
click at [755, 311] on div "Add new session" at bounding box center [802, 292] width 757 height 76
click at [736, 278] on div "Add new session" at bounding box center [803, 291] width 174 height 28
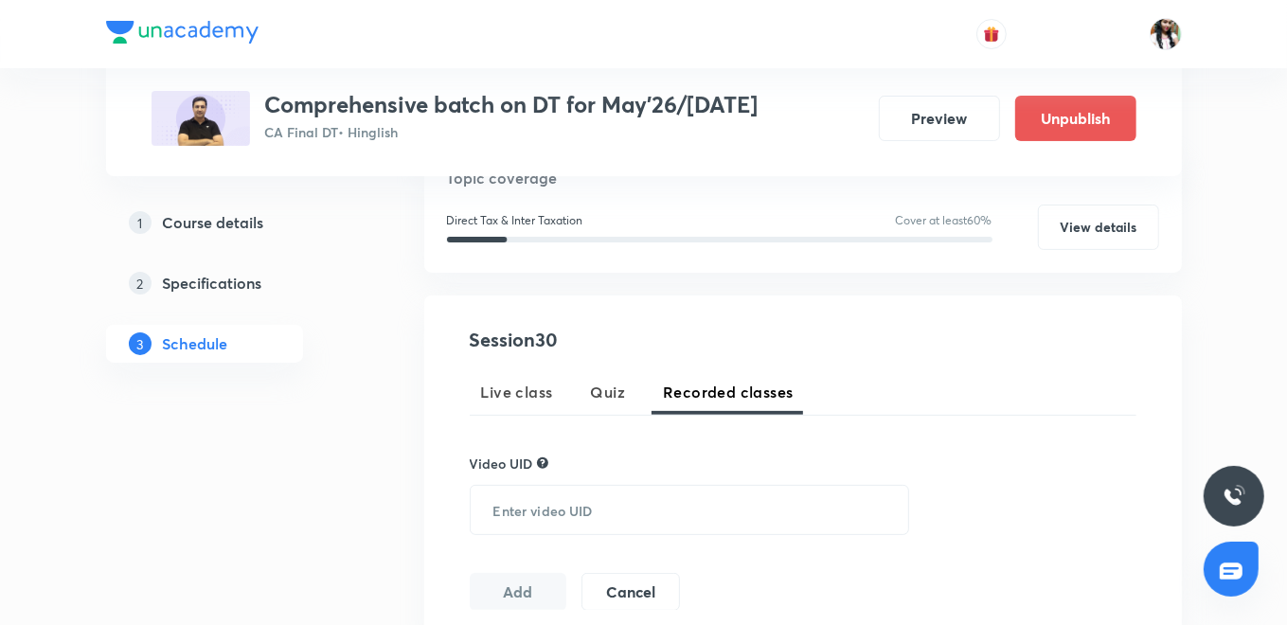
scroll to position [335, 0]
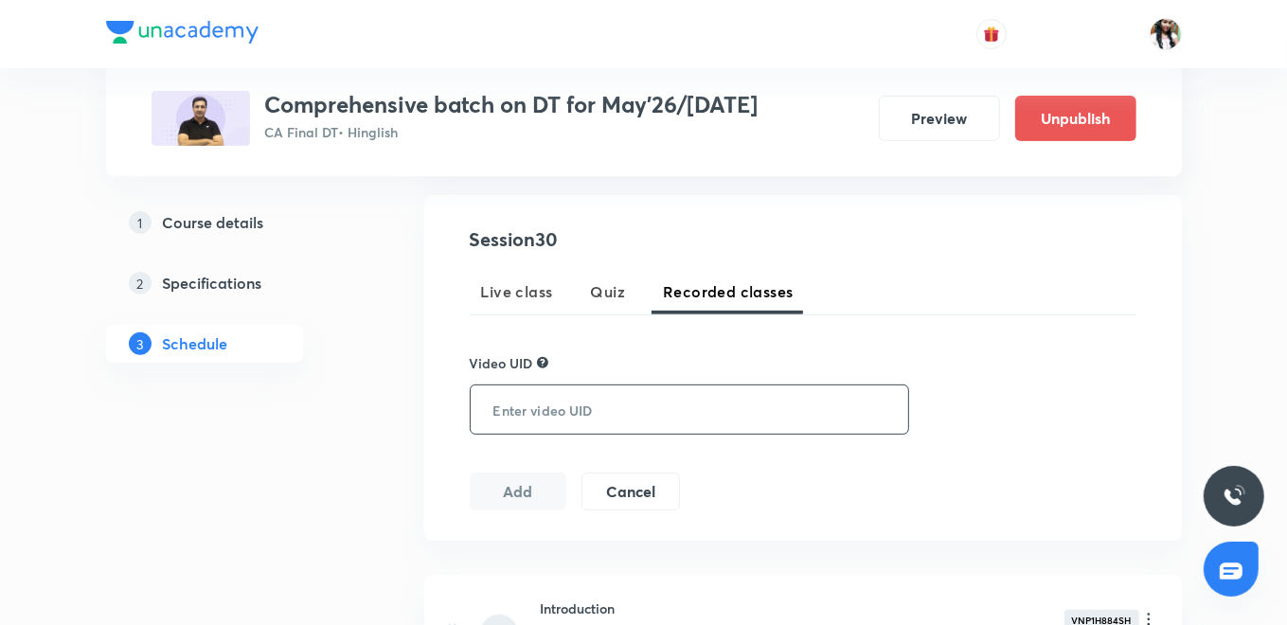
paste input "BDI2APTPT5"
type input "BDI2APTPT5"
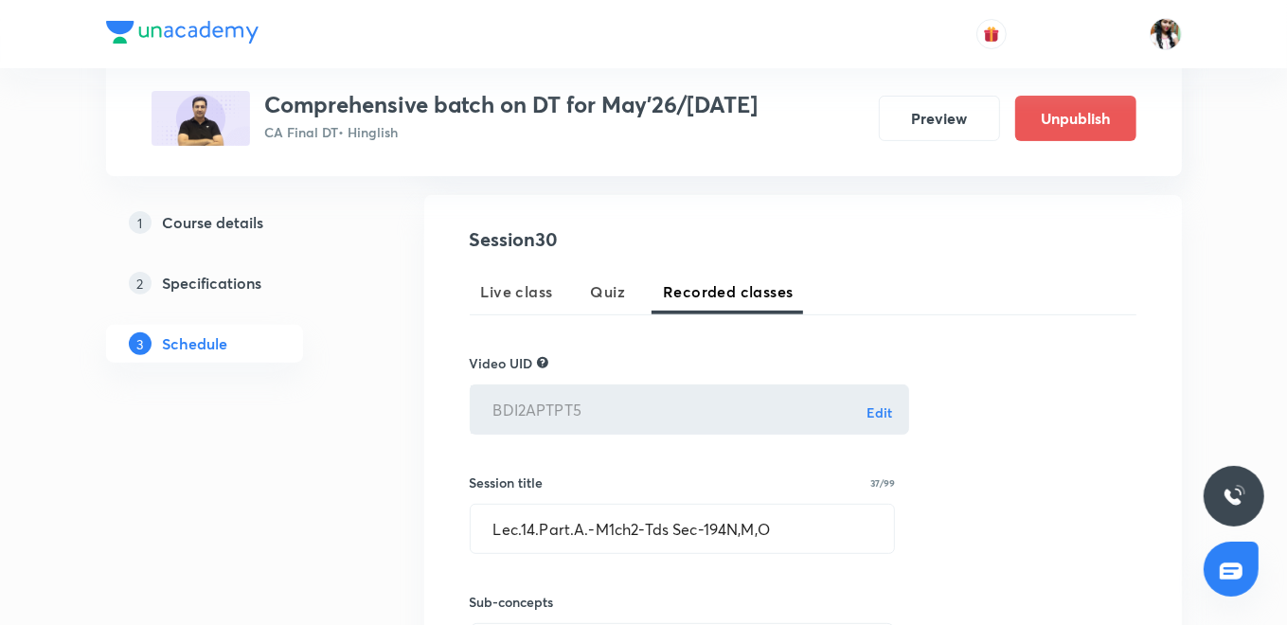
scroll to position [546, 0]
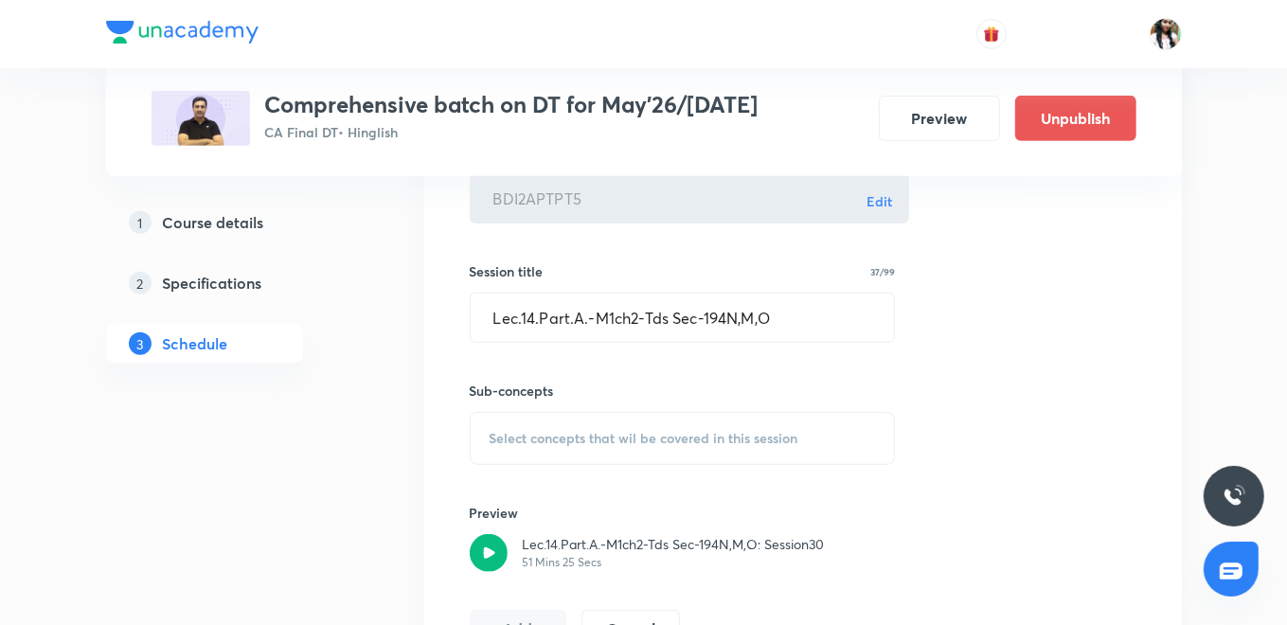
click at [618, 434] on span "Select concepts that wil be covered in this session" at bounding box center [643, 438] width 309 height 15
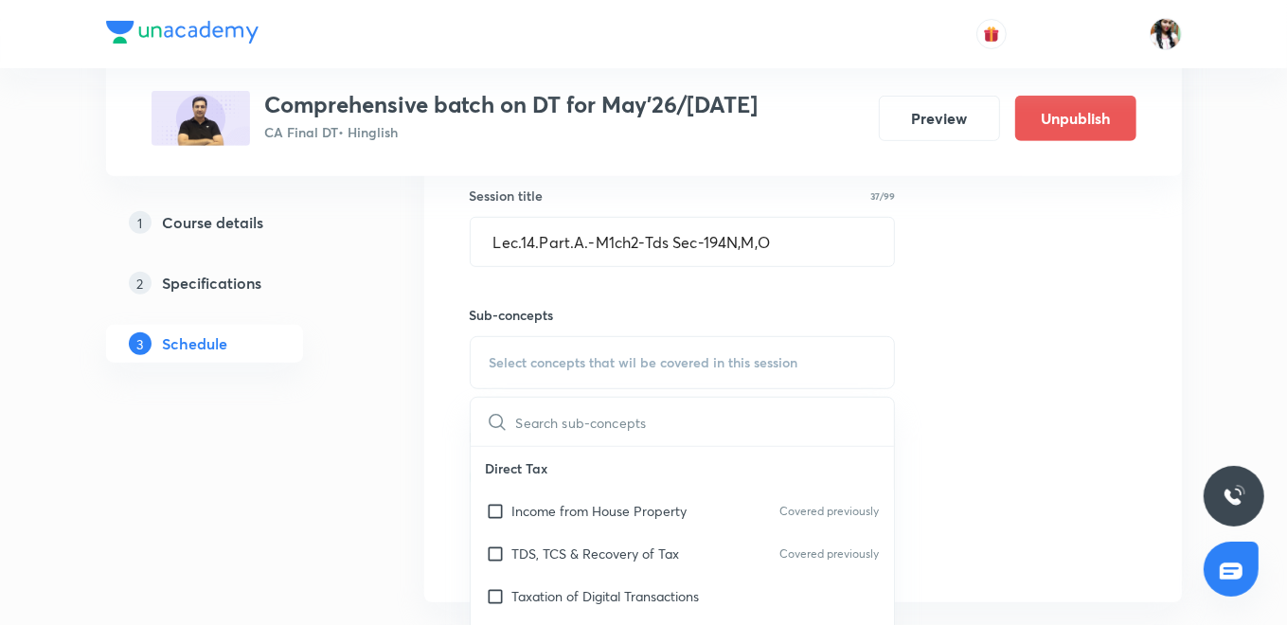
scroll to position [651, 0]
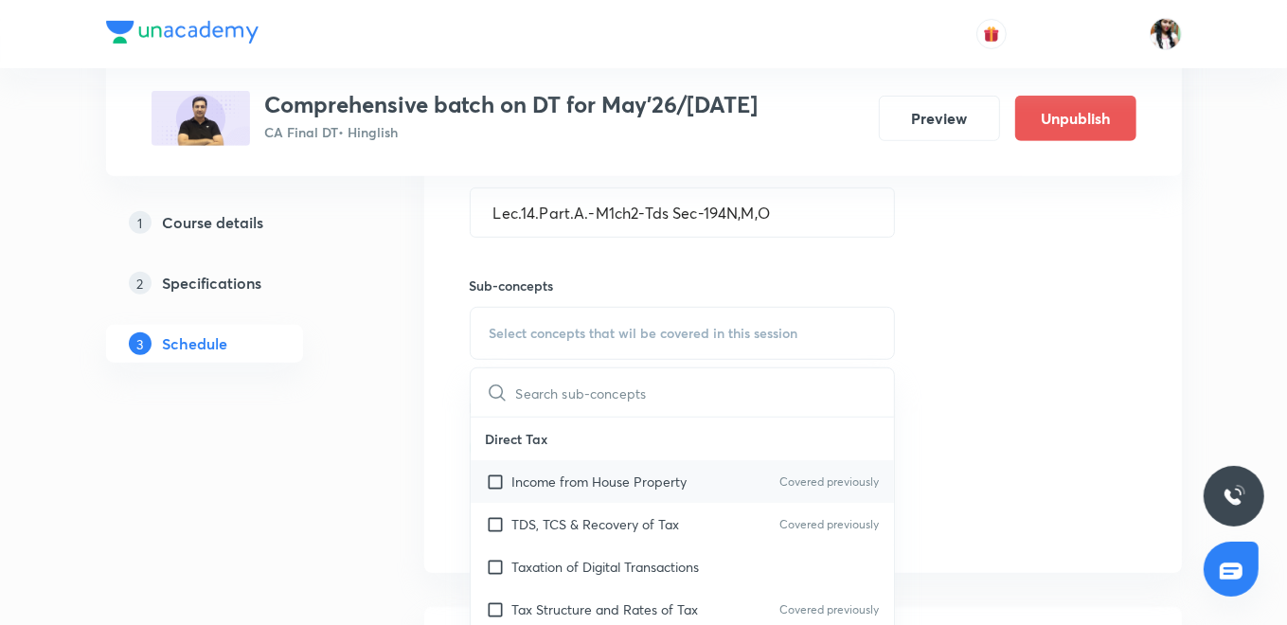
drag, startPoint x: 588, startPoint y: 523, endPoint x: 524, endPoint y: 486, distance: 74.2
click at [587, 524] on p "TDS, TCS & Recovery of Tax" at bounding box center [596, 524] width 168 height 20
checkbox input "true"
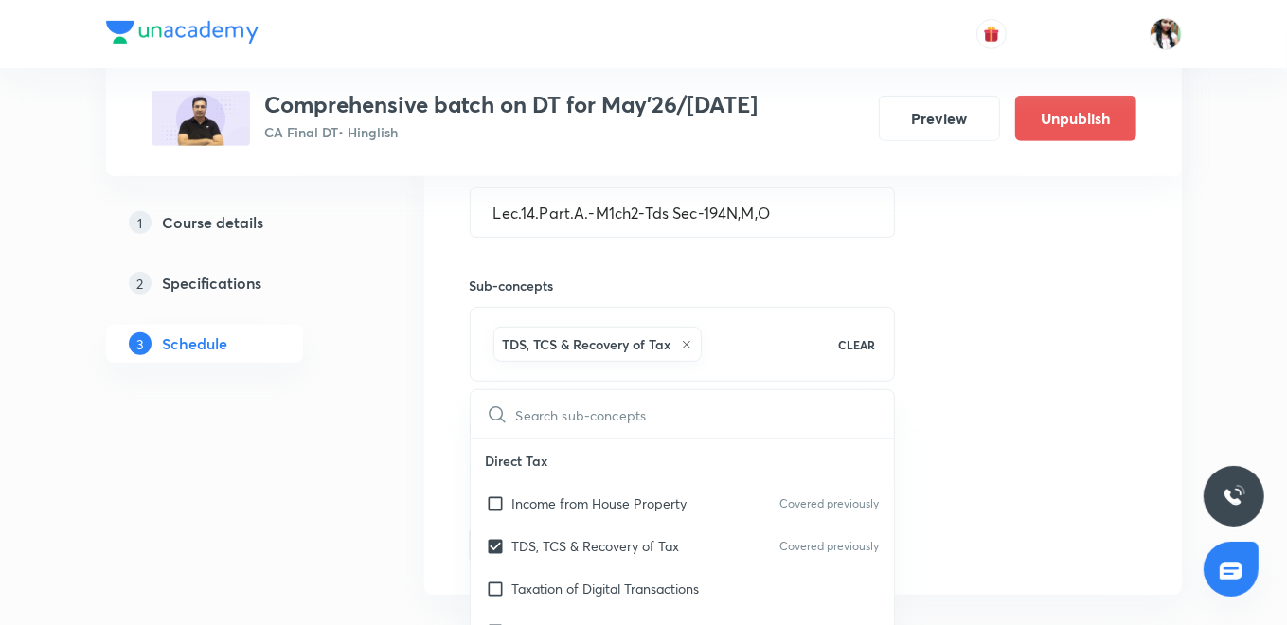
click at [436, 418] on div "Session 30 Live class Quiz Recorded classes Video UID BDI2APTPT5 Edit ​ Session…" at bounding box center [802, 237] width 757 height 716
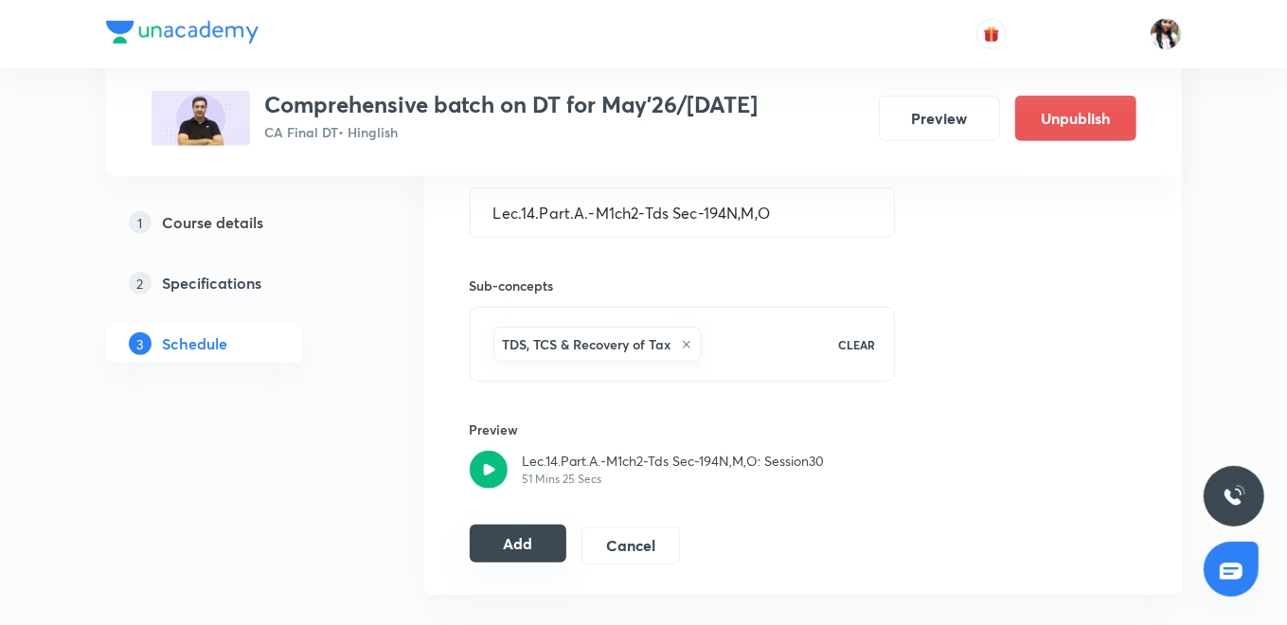
click at [521, 542] on button "Add" at bounding box center [519, 544] width 98 height 38
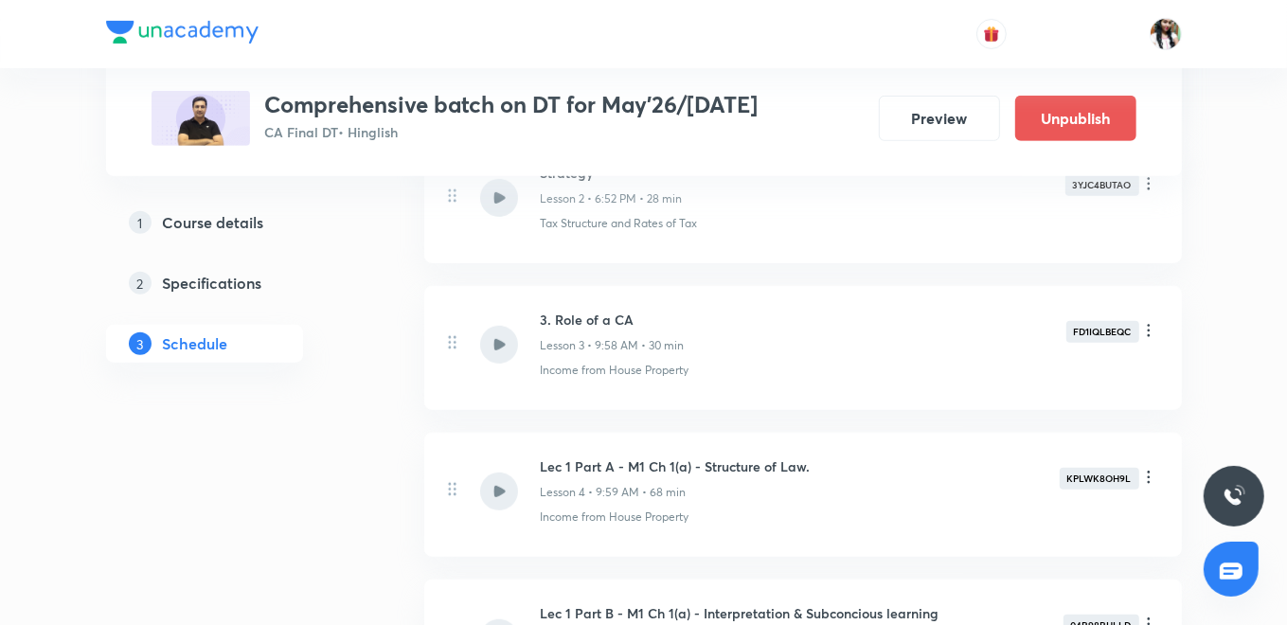
scroll to position [230, 0]
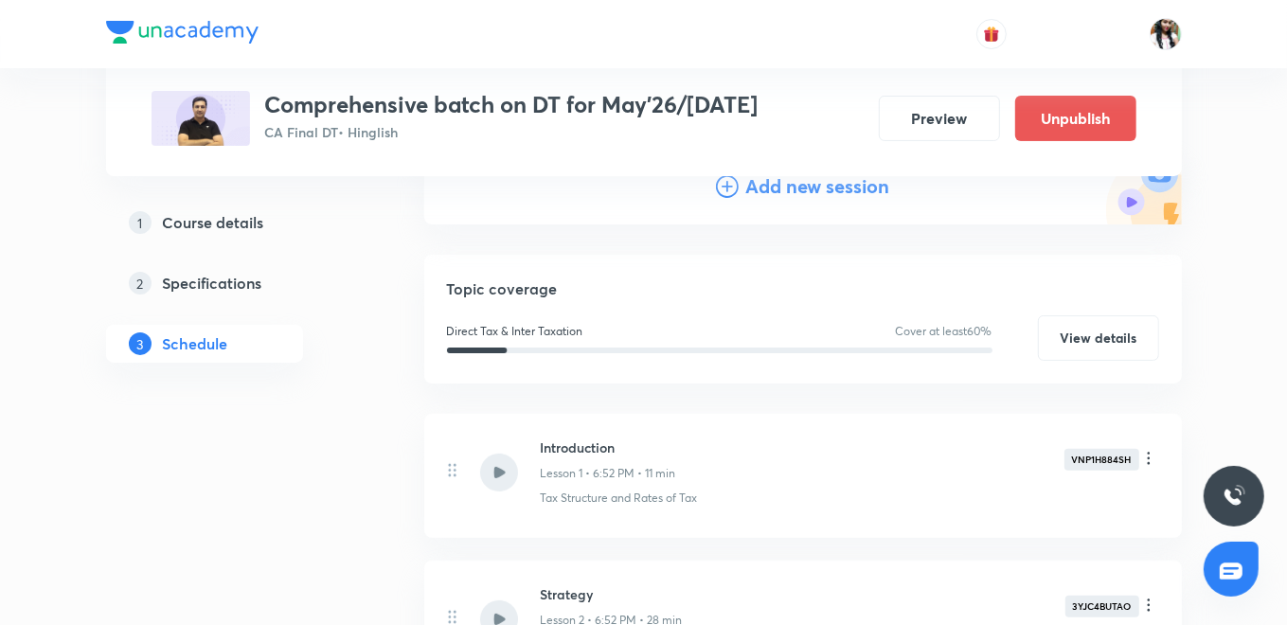
click at [788, 197] on h4 "Add new session" at bounding box center [818, 186] width 144 height 28
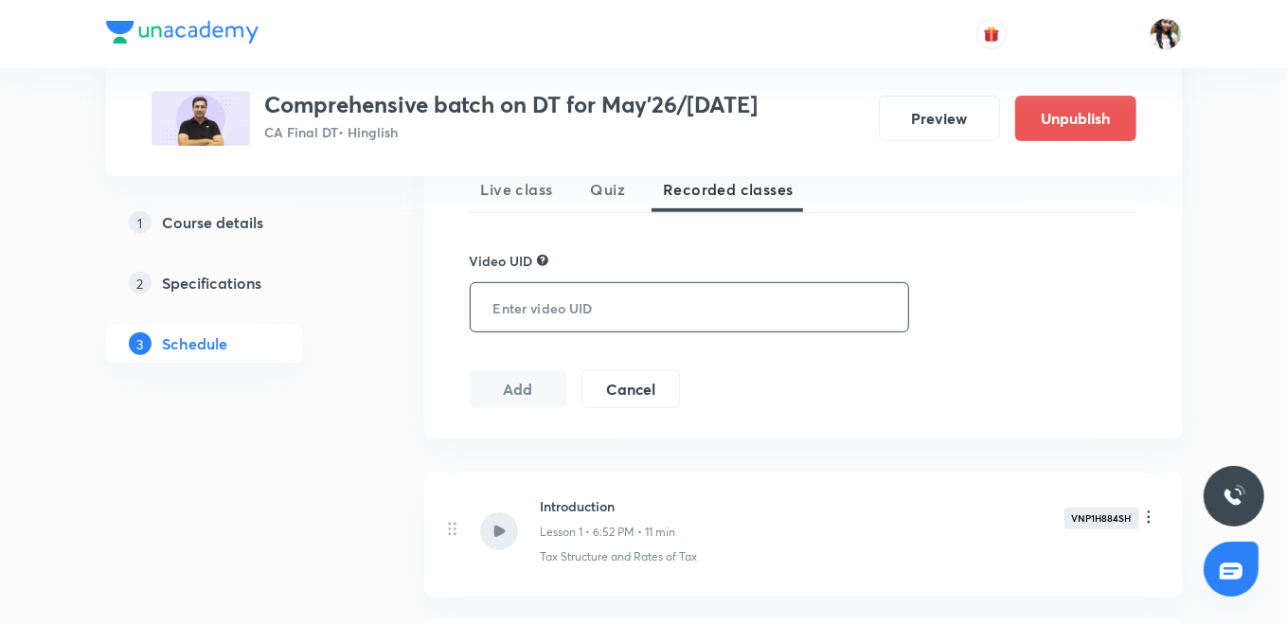
scroll to position [440, 0]
paste input "VV1UXLJ349"
type input "VV1UXLJ349"
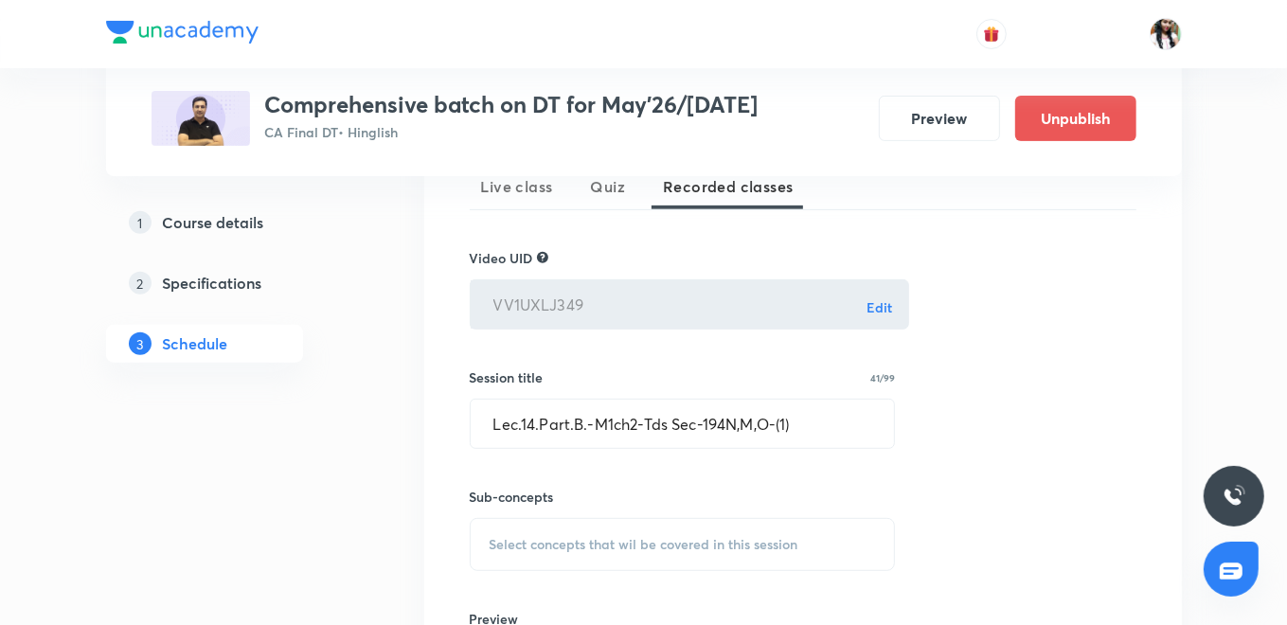
click at [572, 525] on div "Select concepts that wil be covered in this session" at bounding box center [683, 544] width 426 height 53
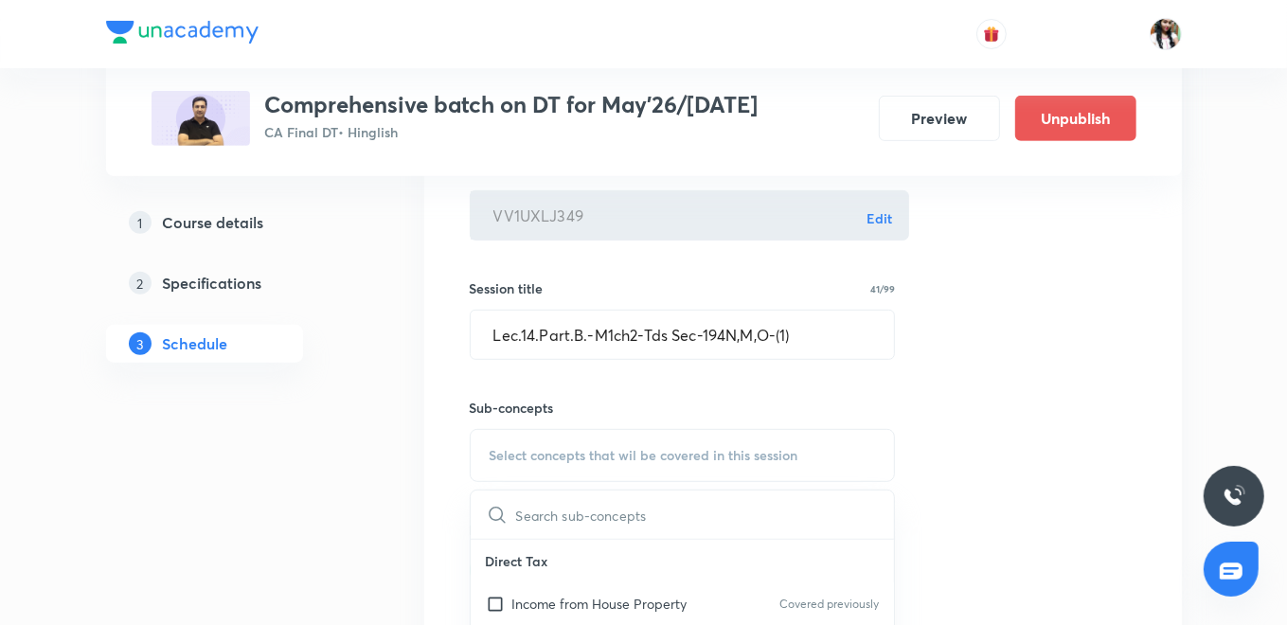
scroll to position [651, 0]
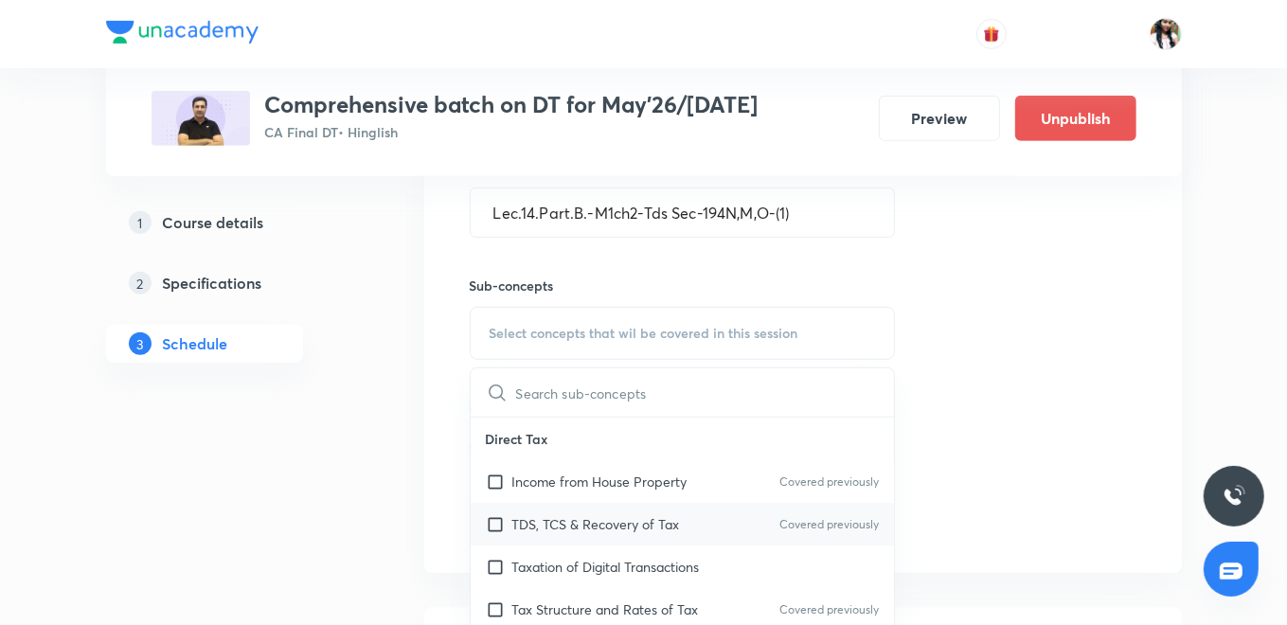
click at [616, 511] on div "TDS, TCS & Recovery of Tax Covered previously" at bounding box center [683, 524] width 424 height 43
checkbox input "true"
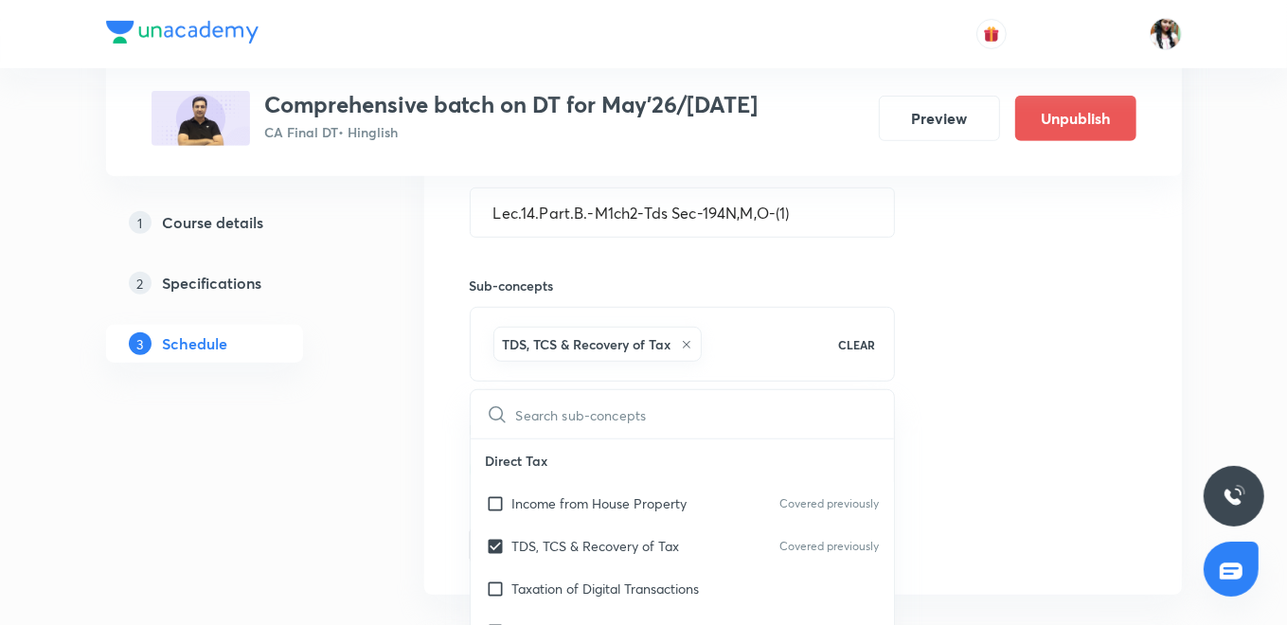
click at [478, 348] on div "TDS, TCS & Recovery of Tax CLEAR" at bounding box center [683, 344] width 426 height 75
click at [434, 415] on div "Session 31 Live class Quiz Recorded classes Video UID VV1UXLJ349 Edit ​ Session…" at bounding box center [802, 237] width 757 height 716
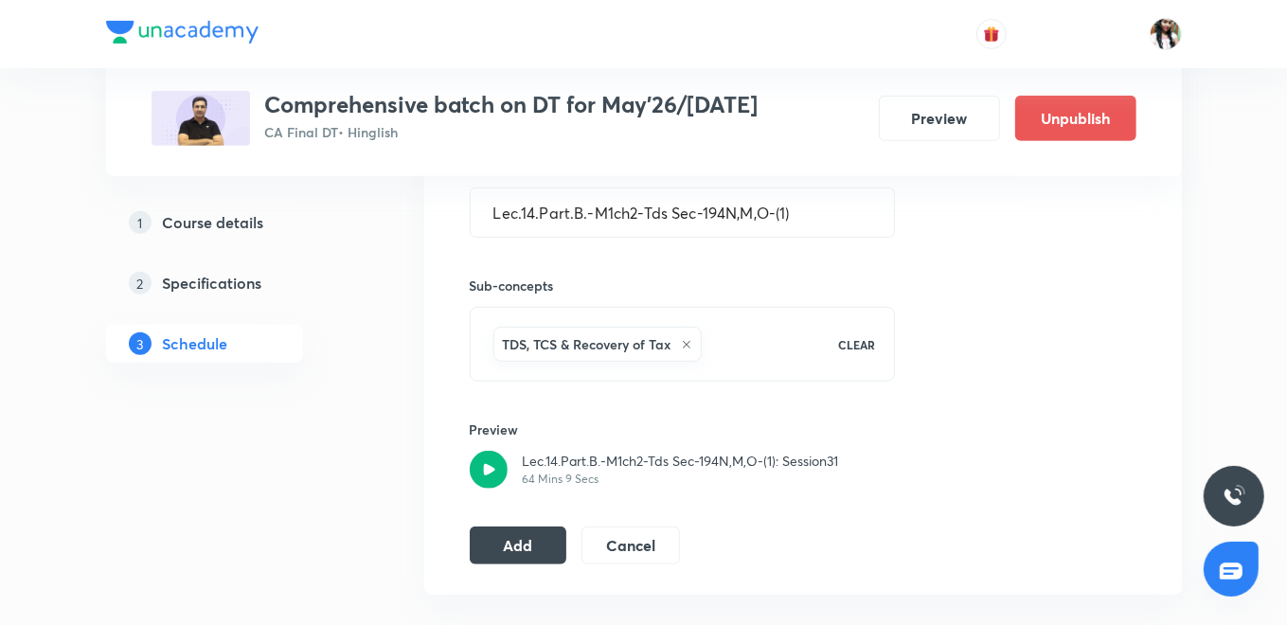
drag, startPoint x: 511, startPoint y: 536, endPoint x: 525, endPoint y: 494, distance: 43.7
click at [511, 536] on button "Add" at bounding box center [519, 545] width 98 height 38
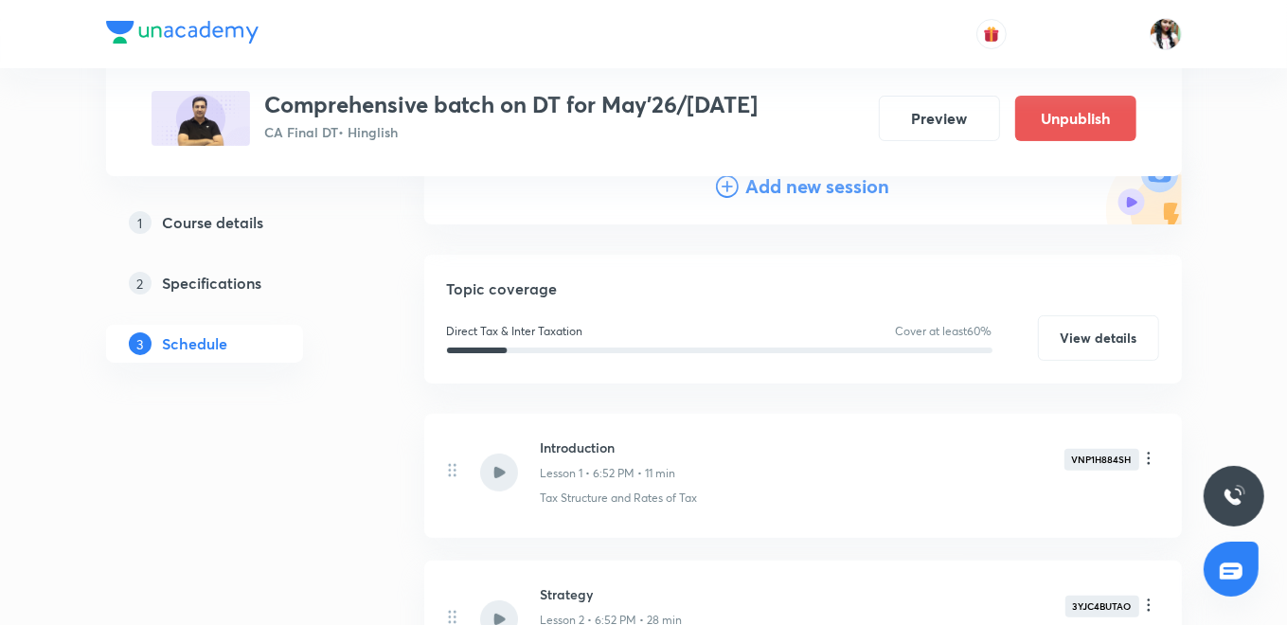
click at [773, 186] on h4 "Add new session" at bounding box center [818, 186] width 144 height 28
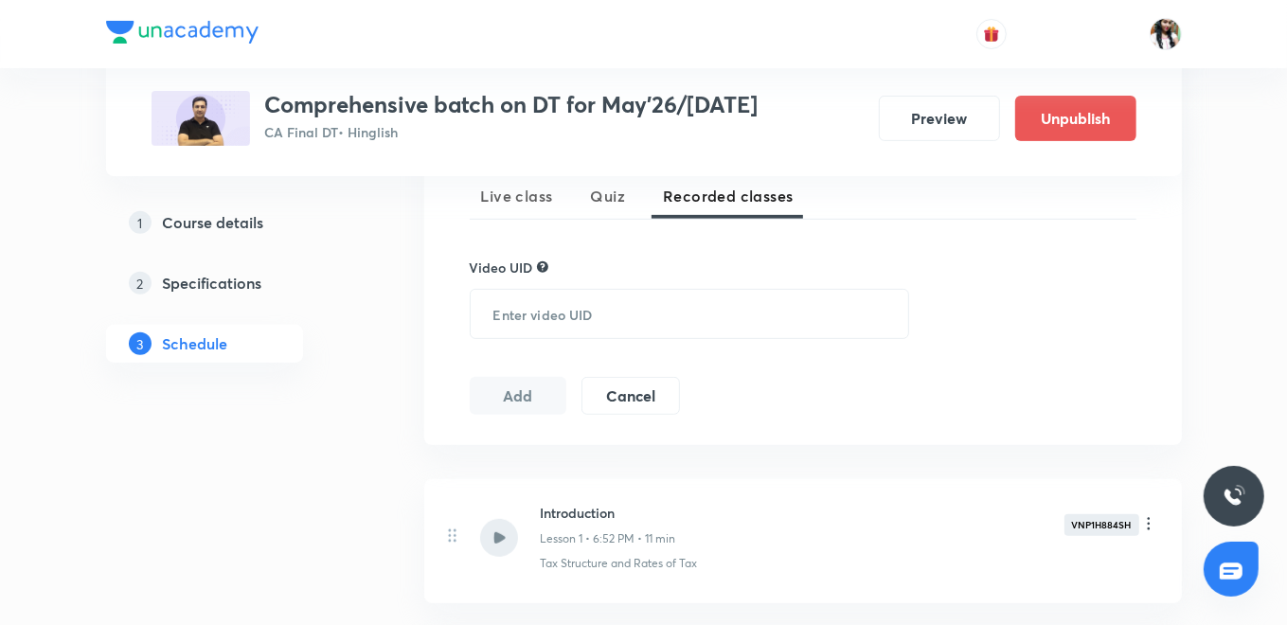
scroll to position [440, 0]
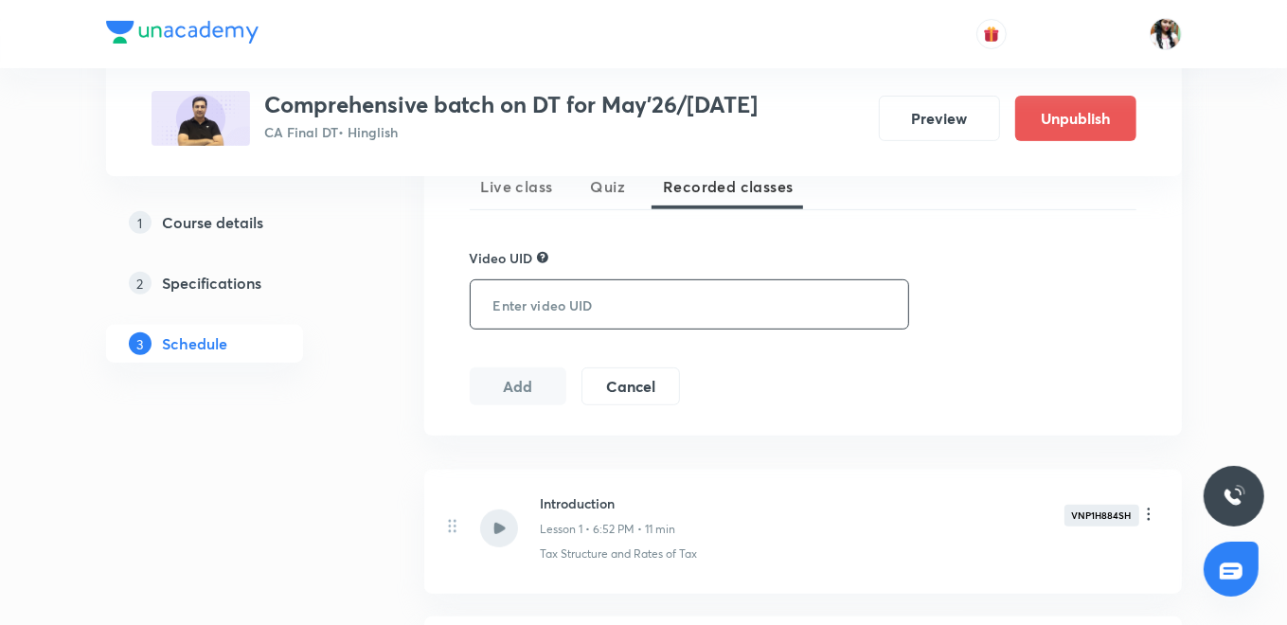
paste input "7LT1OQMWCO"
type input "7LT1OQMWCO"
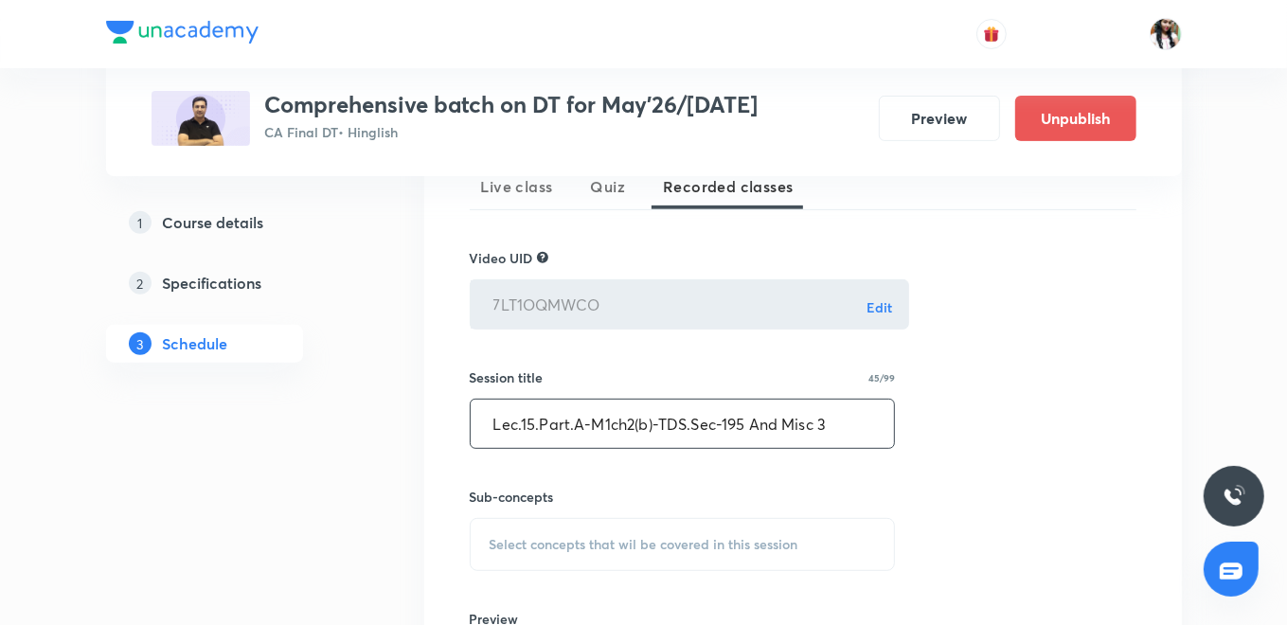
drag, startPoint x: 624, startPoint y: 532, endPoint x: 665, endPoint y: 444, distance: 97.0
click at [625, 532] on div "Select concepts that wil be covered in this session" at bounding box center [683, 544] width 426 height 53
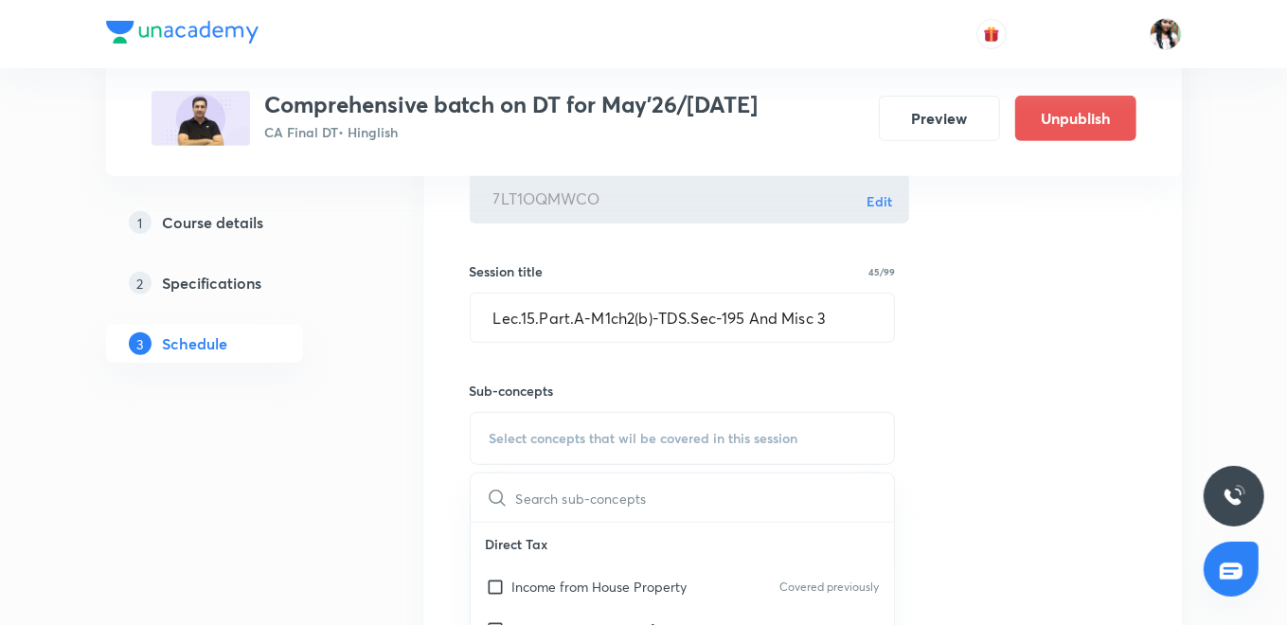
scroll to position [651, 0]
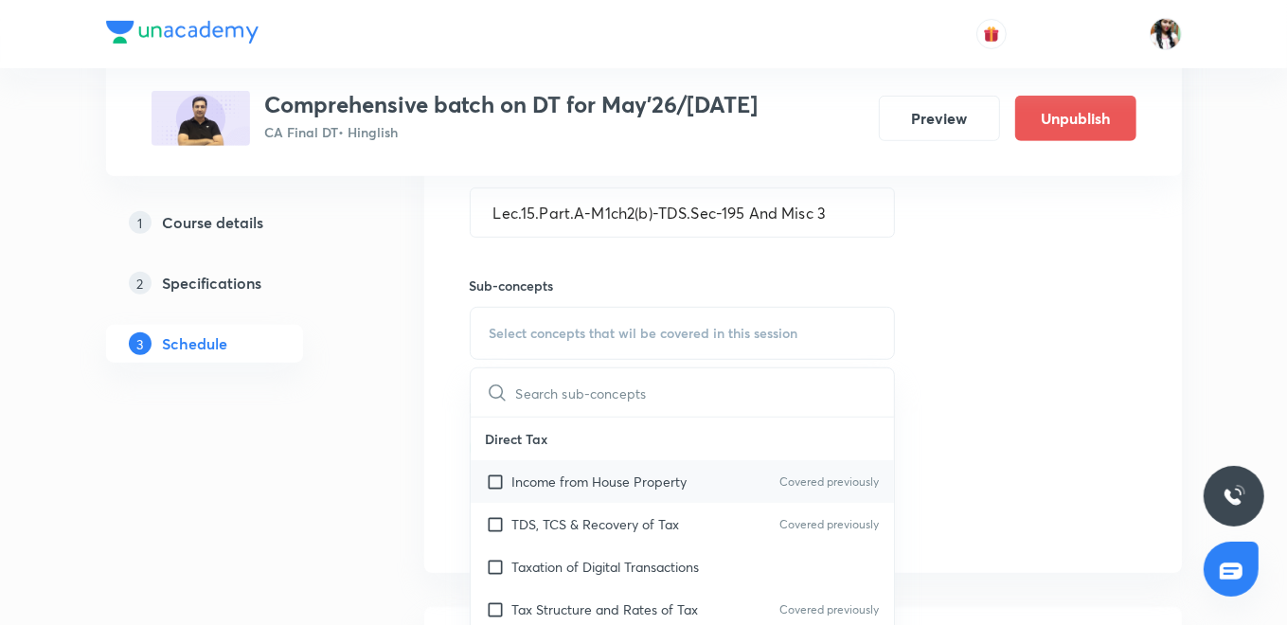
click at [630, 516] on p "TDS, TCS & Recovery of Tax" at bounding box center [596, 524] width 168 height 20
checkbox input "true"
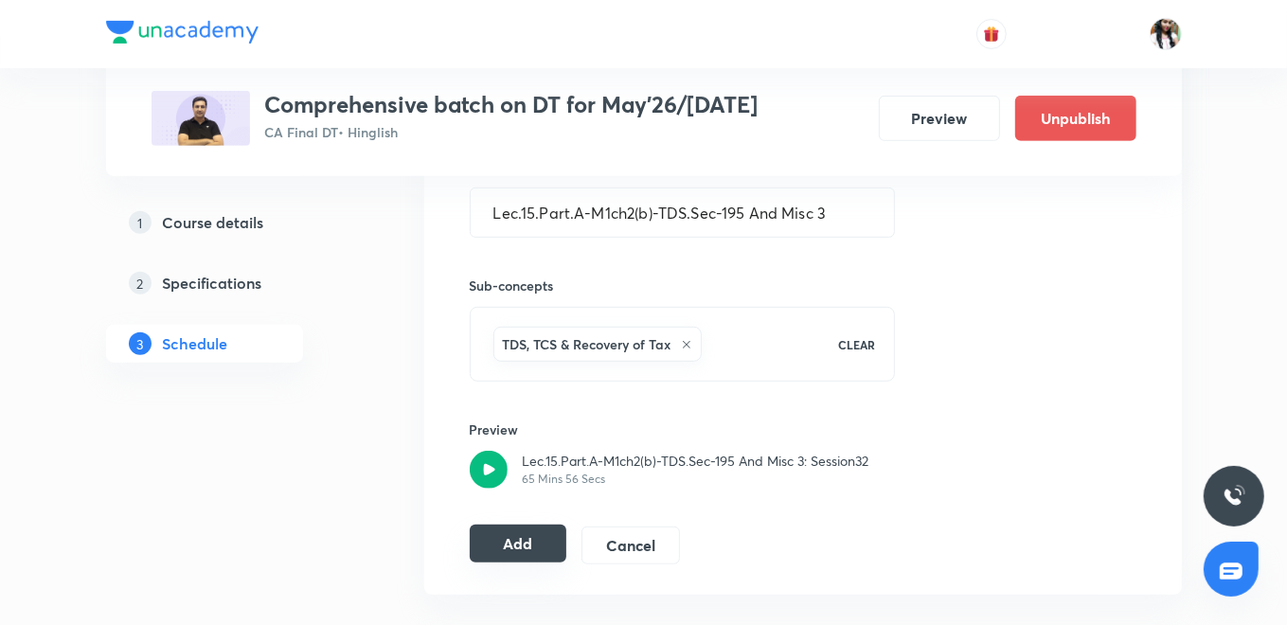
click at [509, 539] on button "Add" at bounding box center [519, 544] width 98 height 38
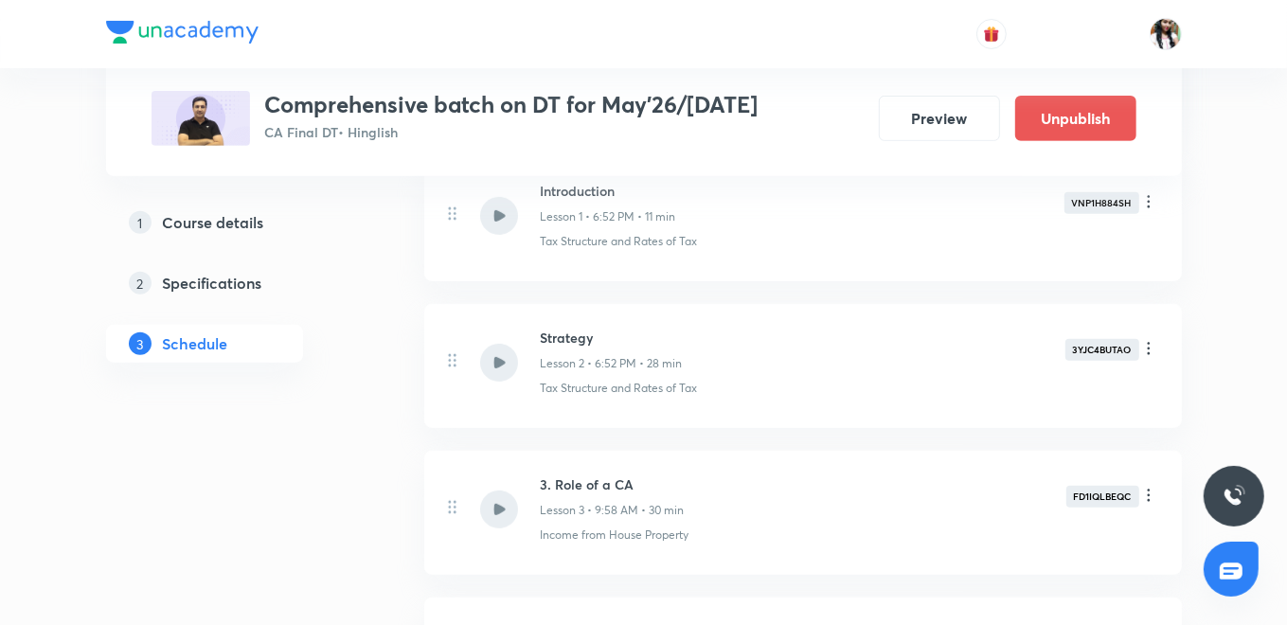
scroll to position [230, 0]
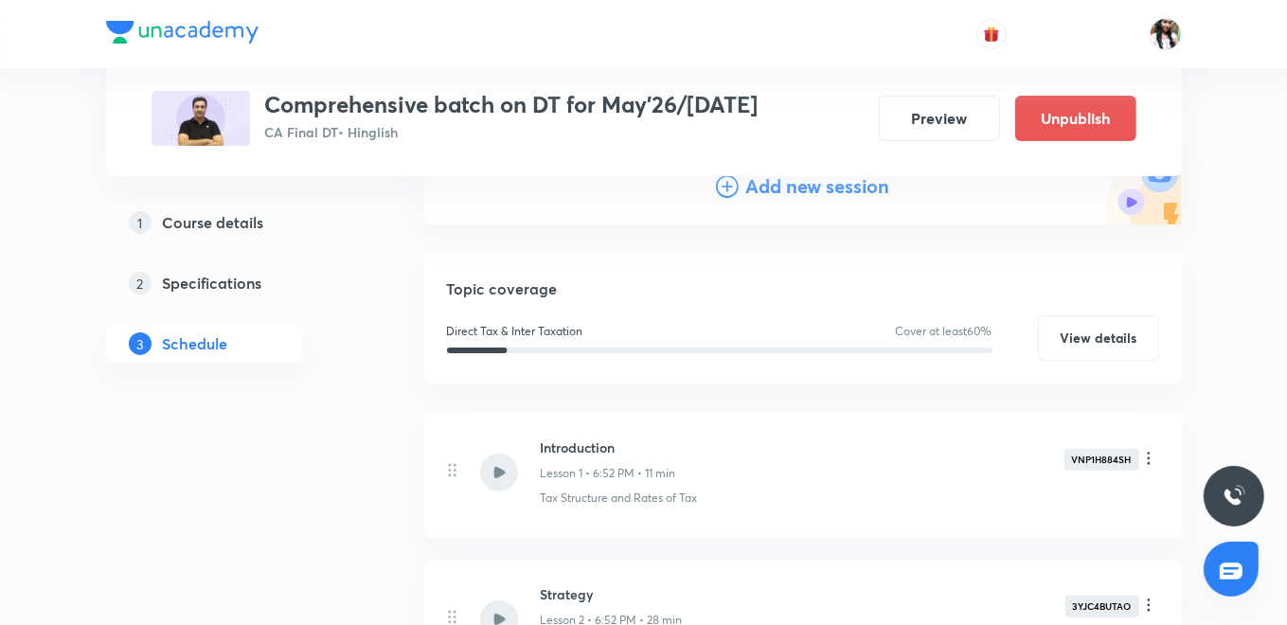
click at [795, 187] on h4 "Add new session" at bounding box center [818, 186] width 144 height 28
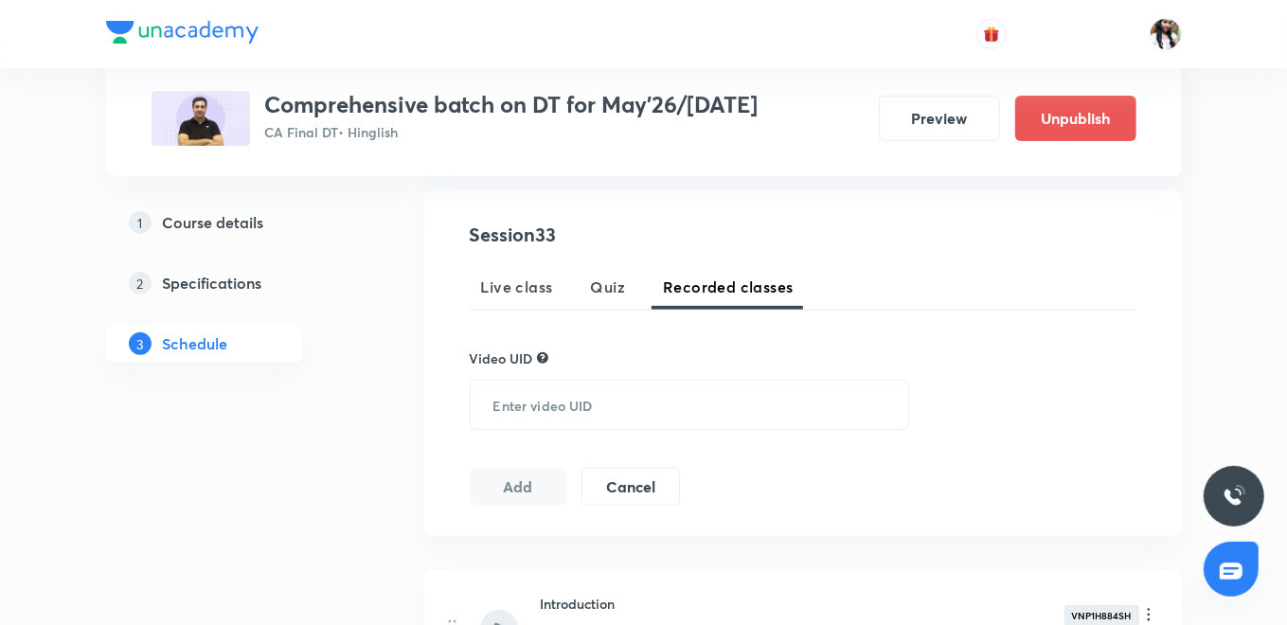
scroll to position [440, 0]
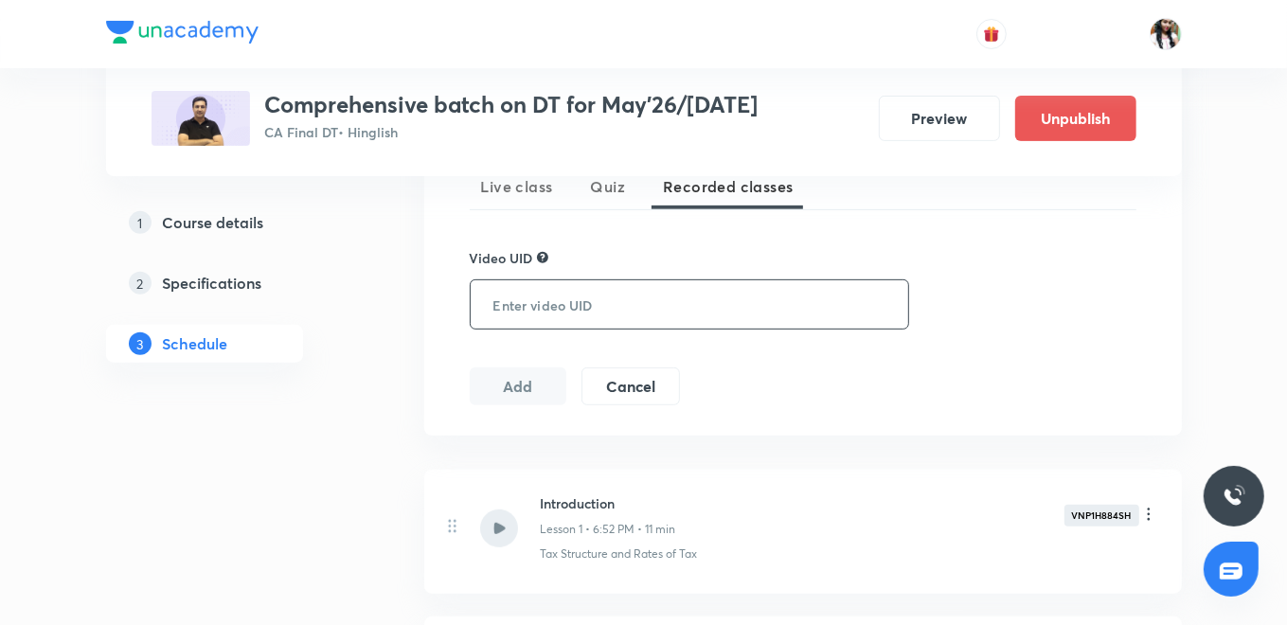
paste input "2MHI6I8AR8"
type input "2MHI6I8AR8"
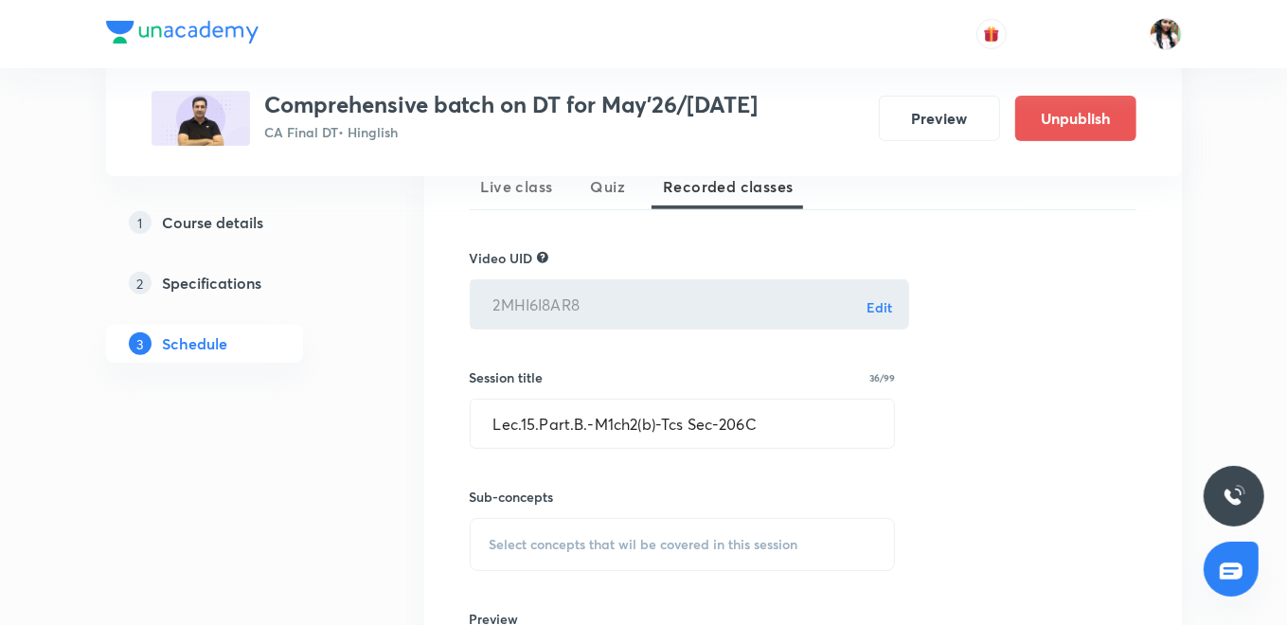
click at [550, 532] on div "Select concepts that wil be covered in this session" at bounding box center [683, 544] width 426 height 53
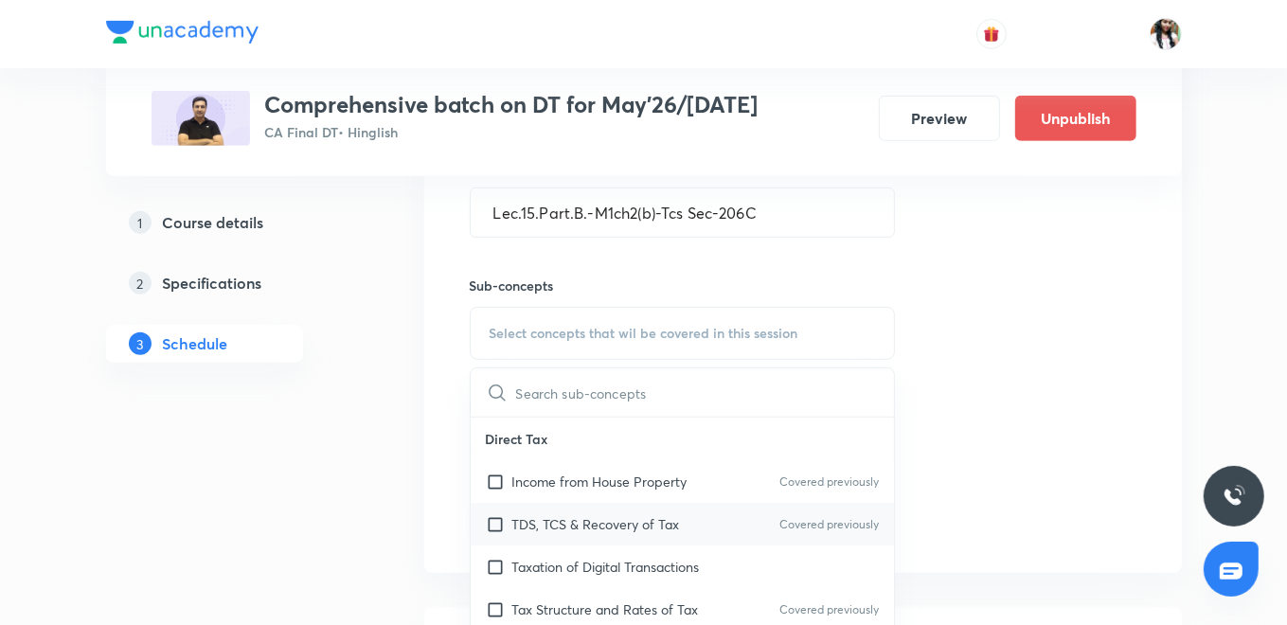
click at [567, 525] on p "TDS, TCS & Recovery of Tax" at bounding box center [596, 524] width 168 height 20
checkbox input "true"
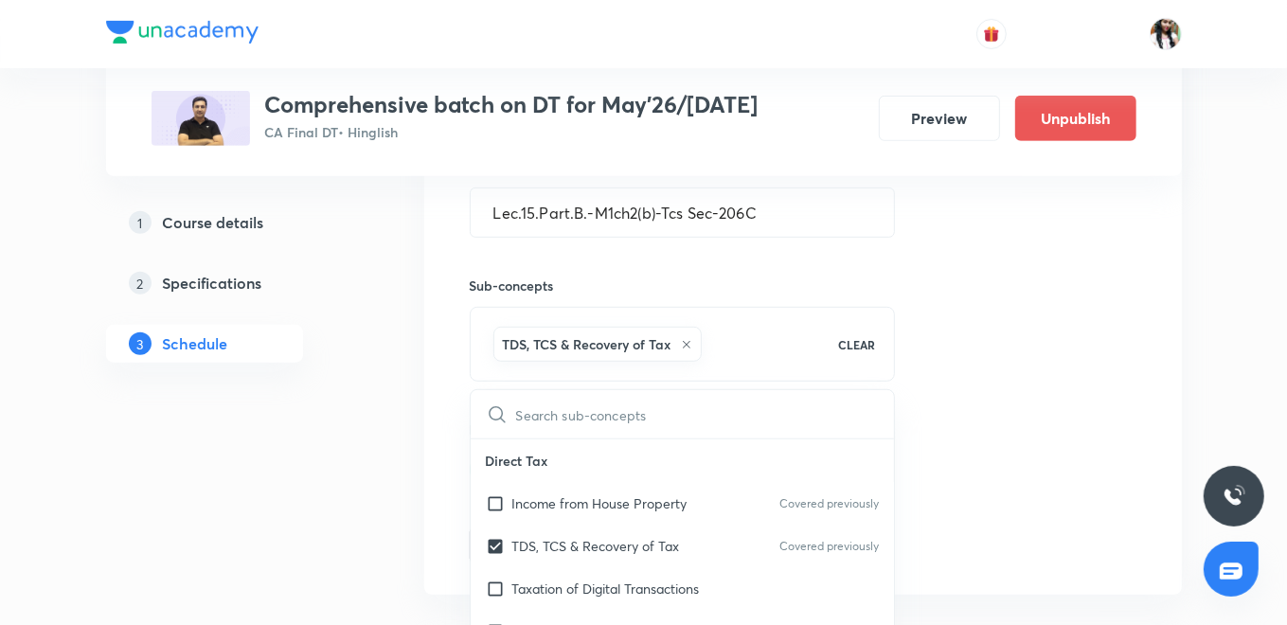
click at [432, 460] on div "Session 33 Live class Quiz Recorded classes Video UID 2MHI6I8AR8 Edit ​ Session…" at bounding box center [802, 237] width 757 height 716
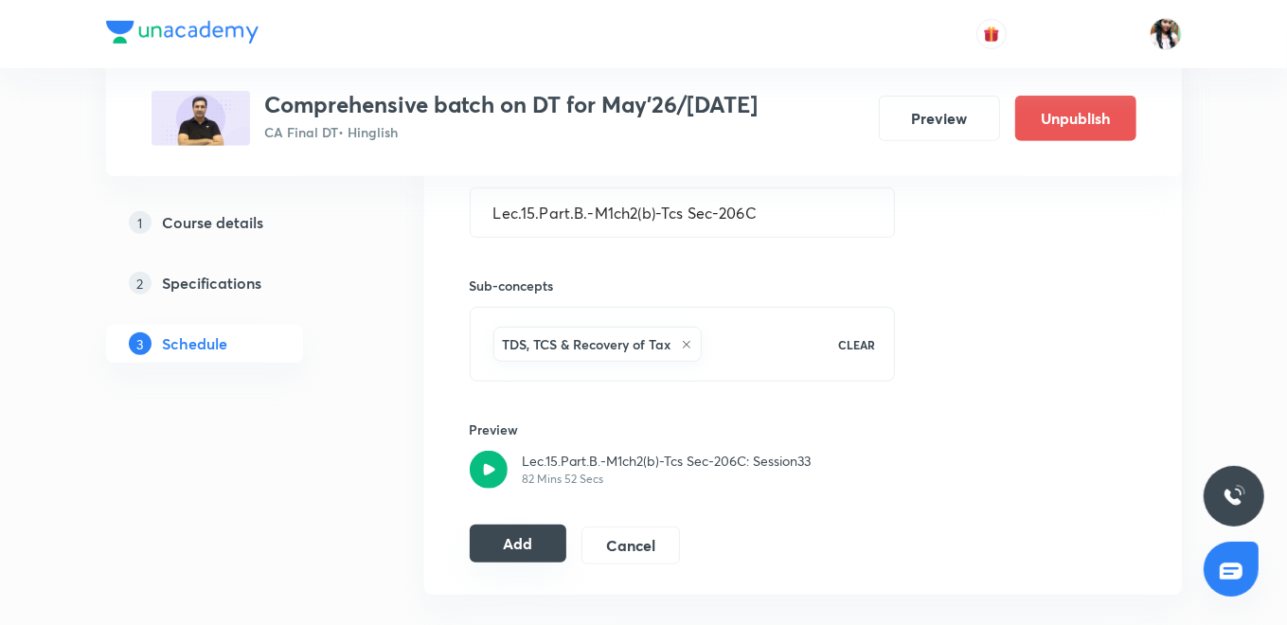
click at [527, 527] on button "Add" at bounding box center [519, 544] width 98 height 38
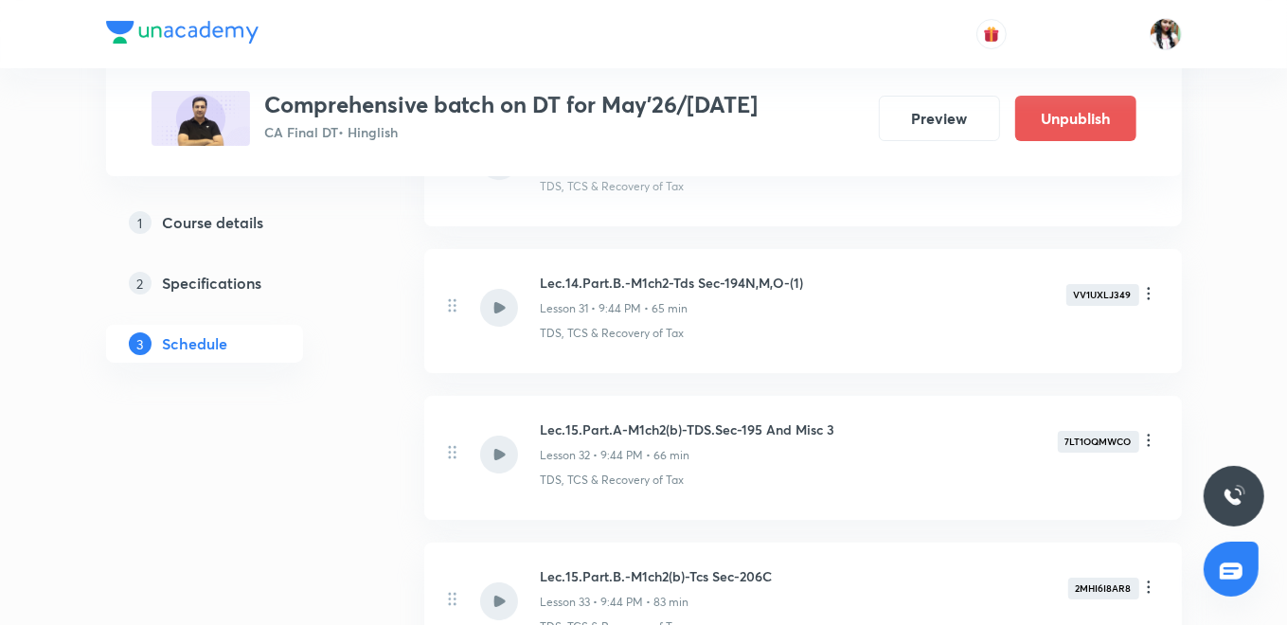
scroll to position [4999, 0]
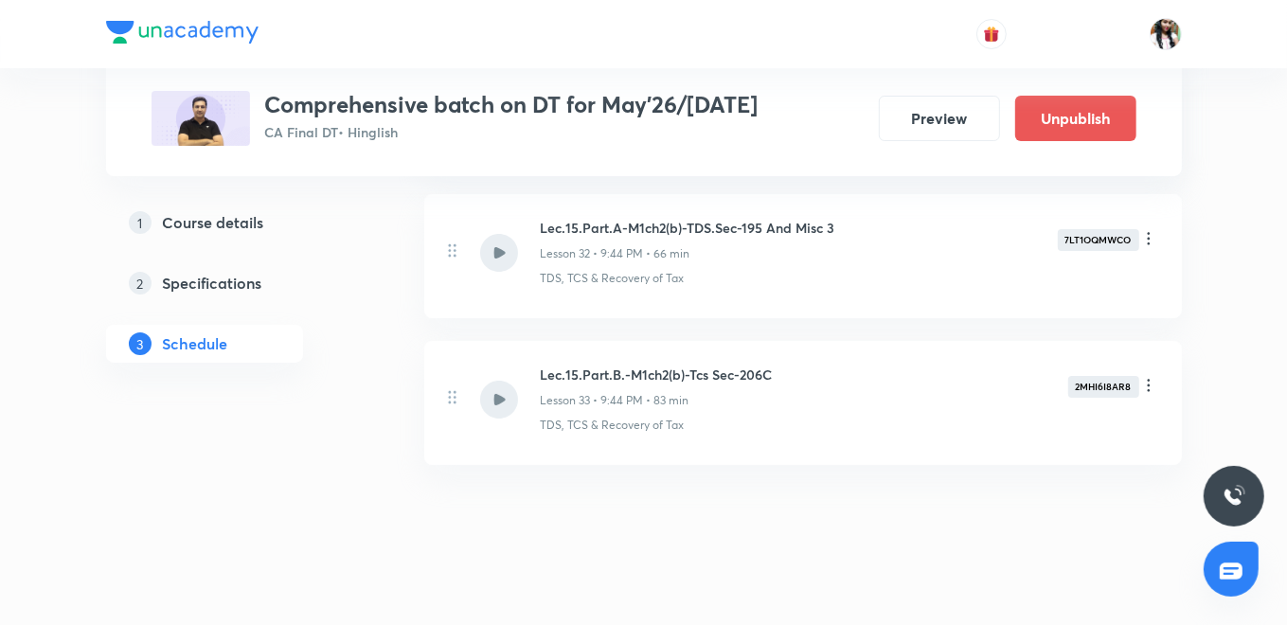
drag, startPoint x: 442, startPoint y: 381, endPoint x: 336, endPoint y: 443, distance: 123.1
